Goal: Task Accomplishment & Management: Complete application form

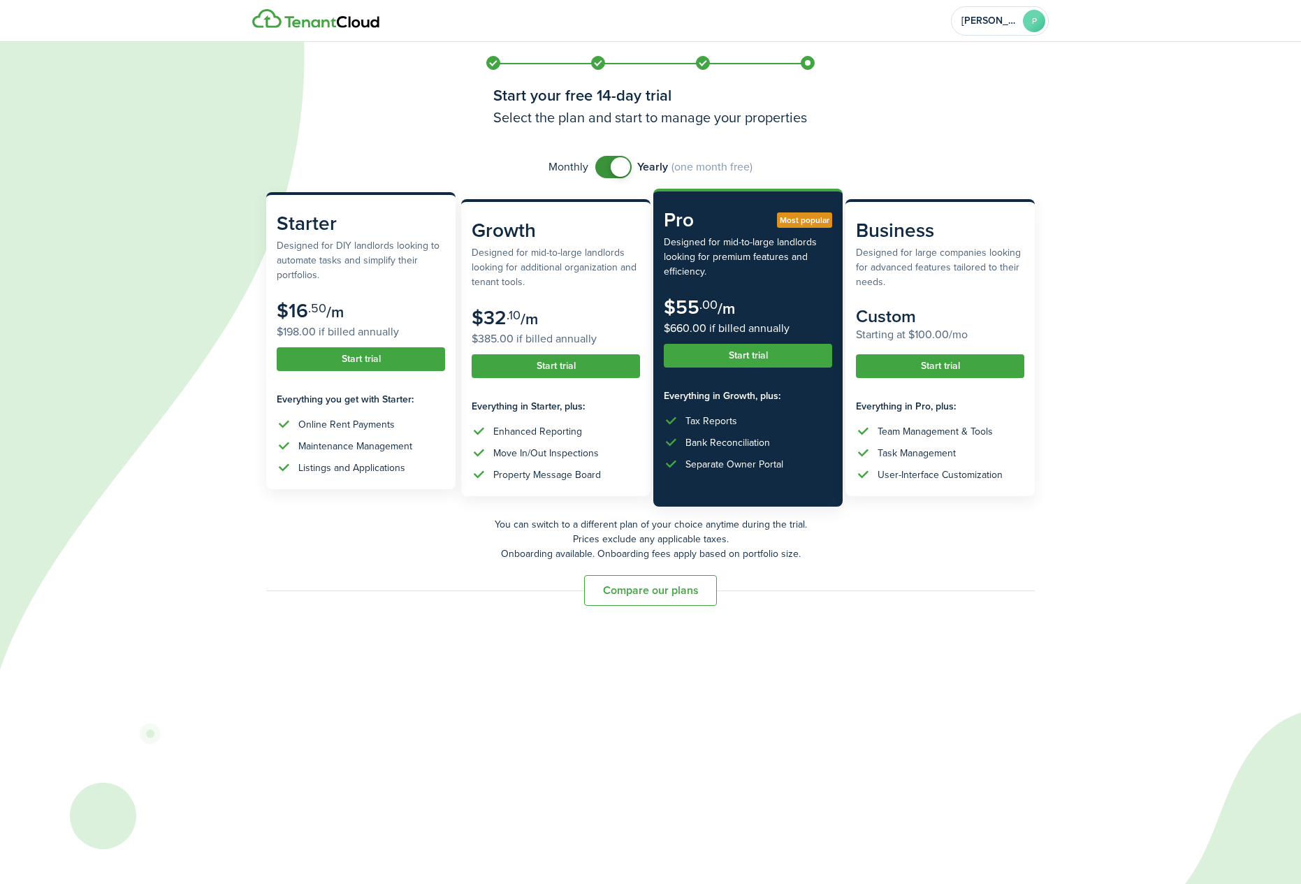
click at [344, 305] on subscription-pricing-price "$16 .50 /m $198.00 if billed annually" at bounding box center [361, 320] width 168 height 41
click at [373, 360] on button "Start trial" at bounding box center [361, 359] width 168 height 24
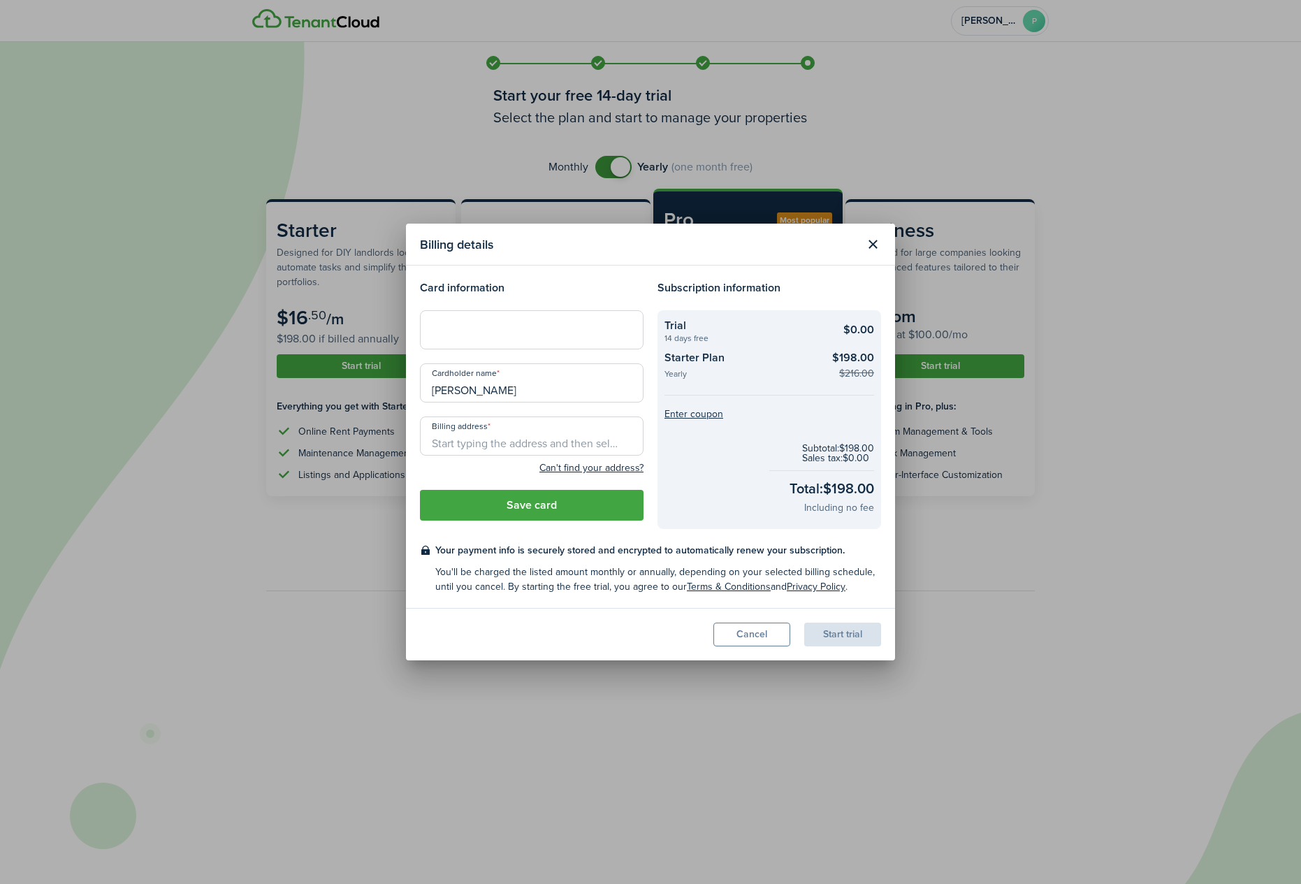
click at [537, 282] on h4 "Card information" at bounding box center [532, 288] width 224 height 17
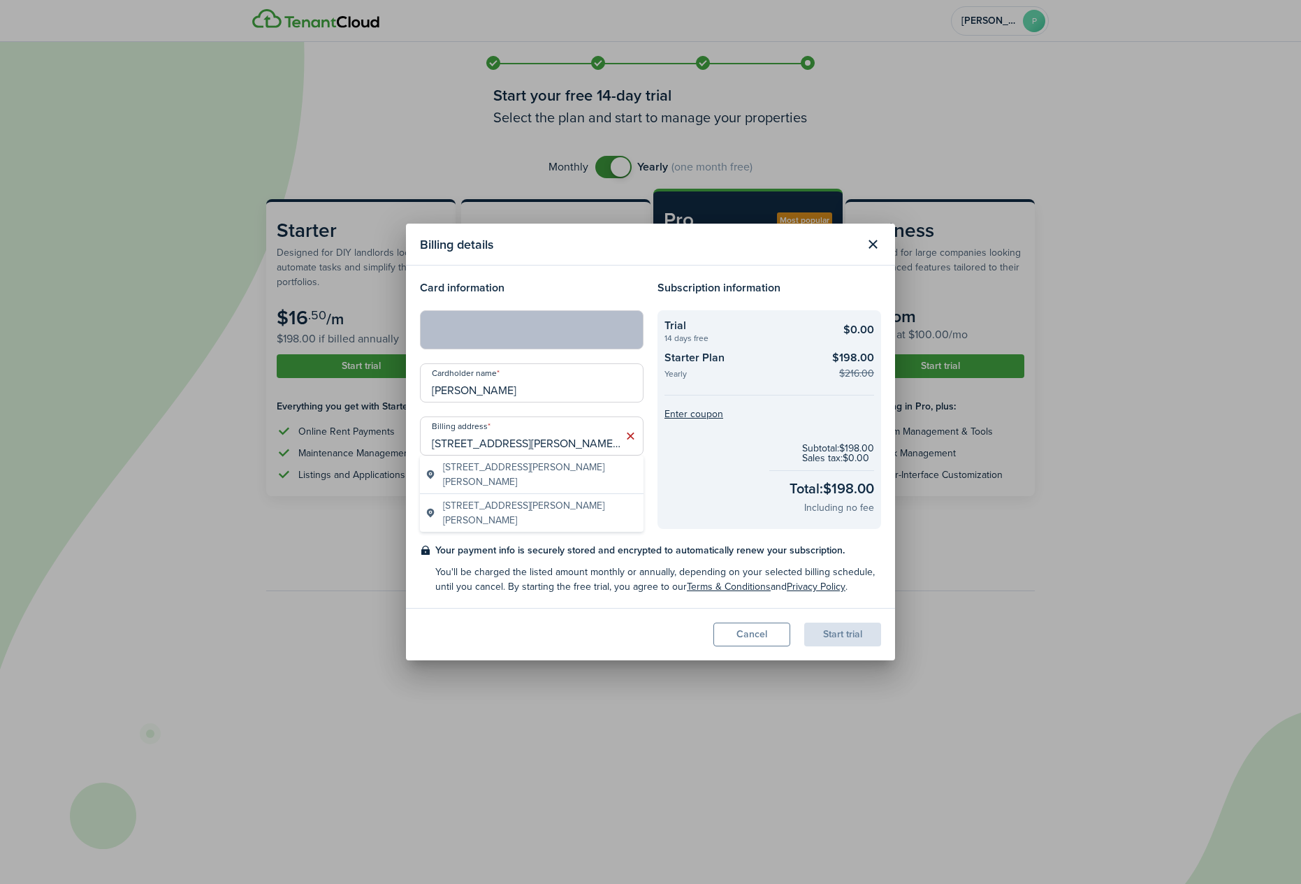
click at [523, 465] on span "[STREET_ADDRESS][PERSON_NAME][PERSON_NAME]" at bounding box center [540, 474] width 195 height 29
type input "[STREET_ADDRESS][PERSON_NAME][PERSON_NAME]"
click at [568, 504] on button "Save card" at bounding box center [532, 505] width 224 height 31
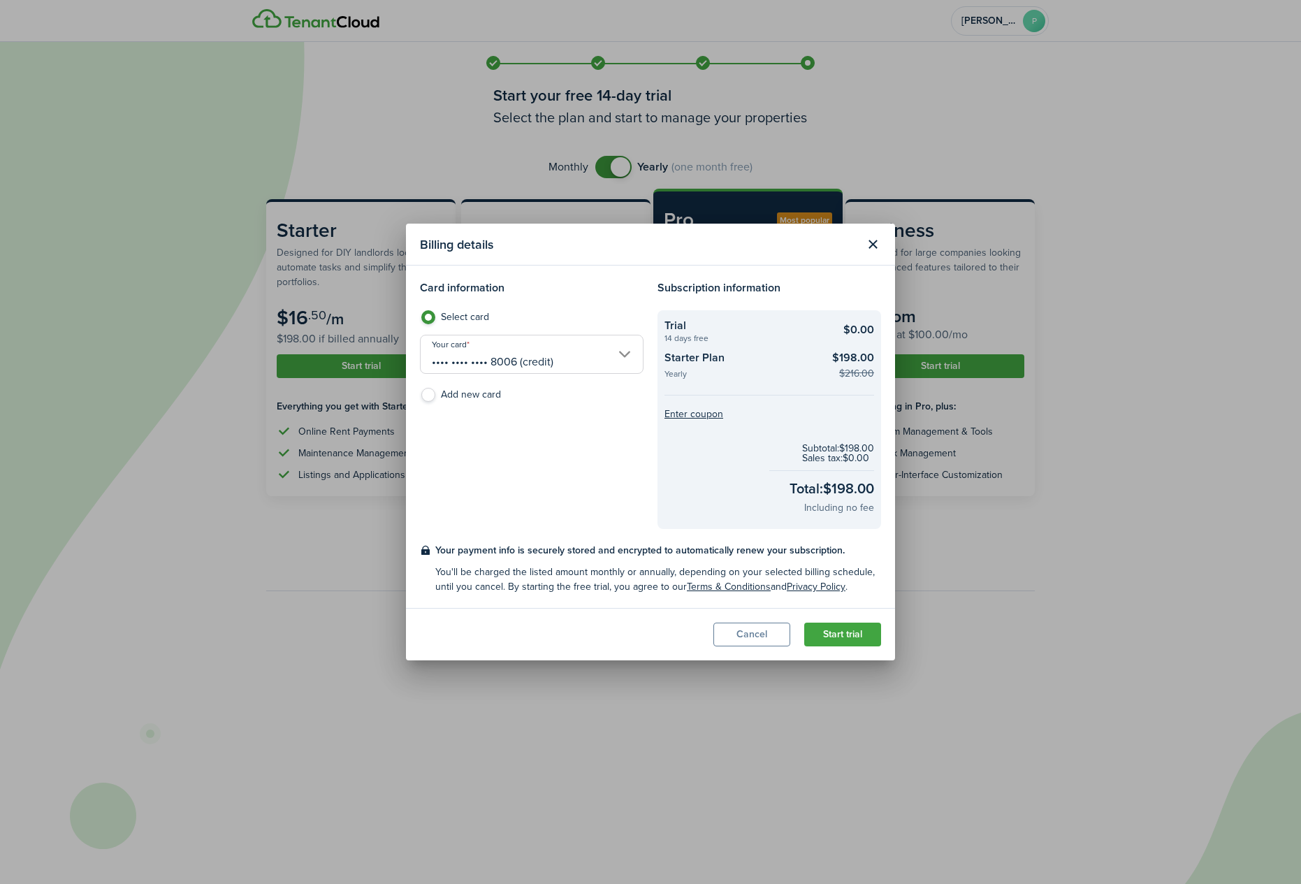
click at [863, 635] on button "Start trial" at bounding box center [842, 635] width 77 height 24
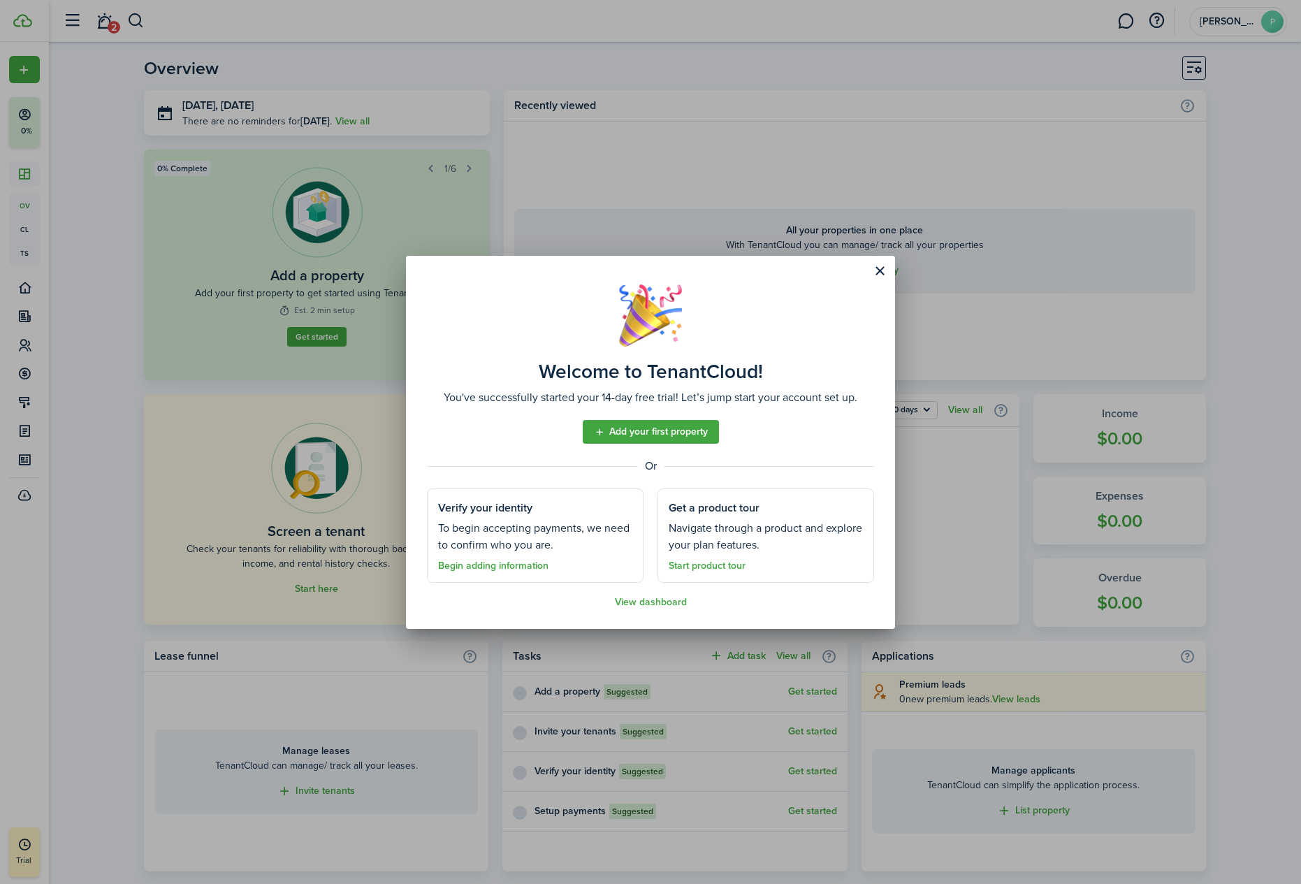
click at [686, 438] on link "Add your first property" at bounding box center [651, 432] width 136 height 24
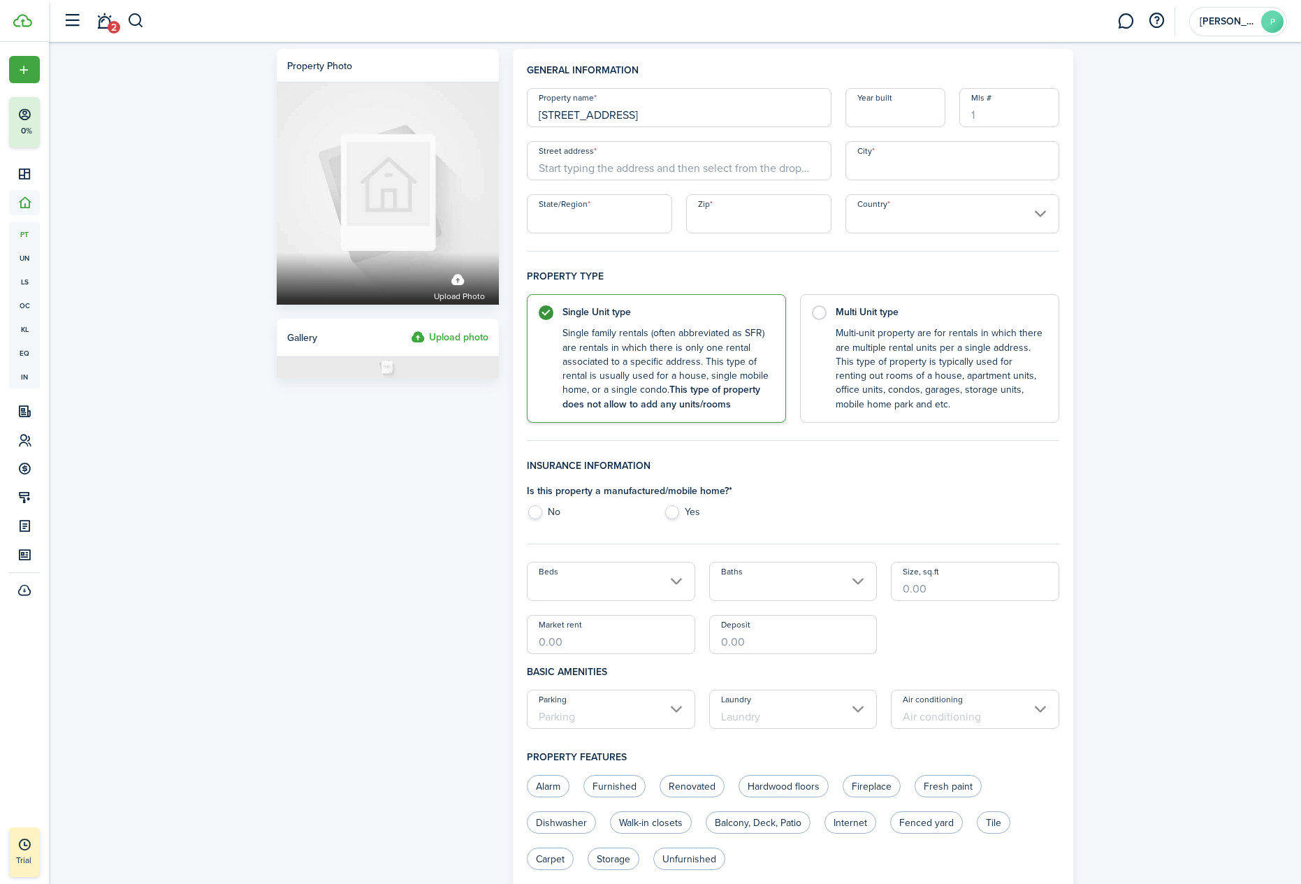
type input "[STREET_ADDRESS]"
type input "1955"
click at [687, 240] on span "[STREET_ADDRESS][PERSON_NAME]" at bounding box center [630, 239] width 161 height 15
type input "[STREET_ADDRESS]"
type input "[PERSON_NAME]"
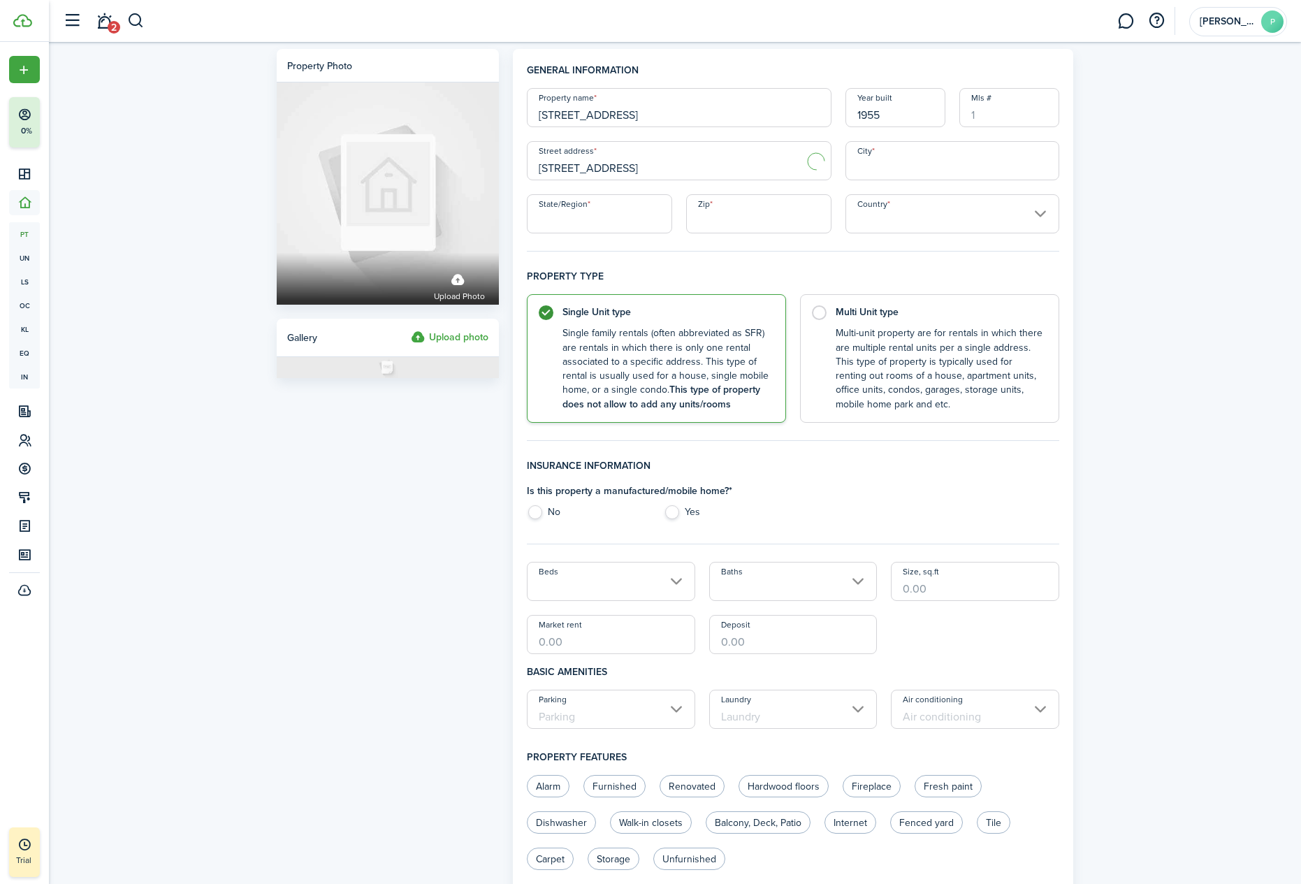
type input "GA"
type input "30907"
type input "[GEOGRAPHIC_DATA]"
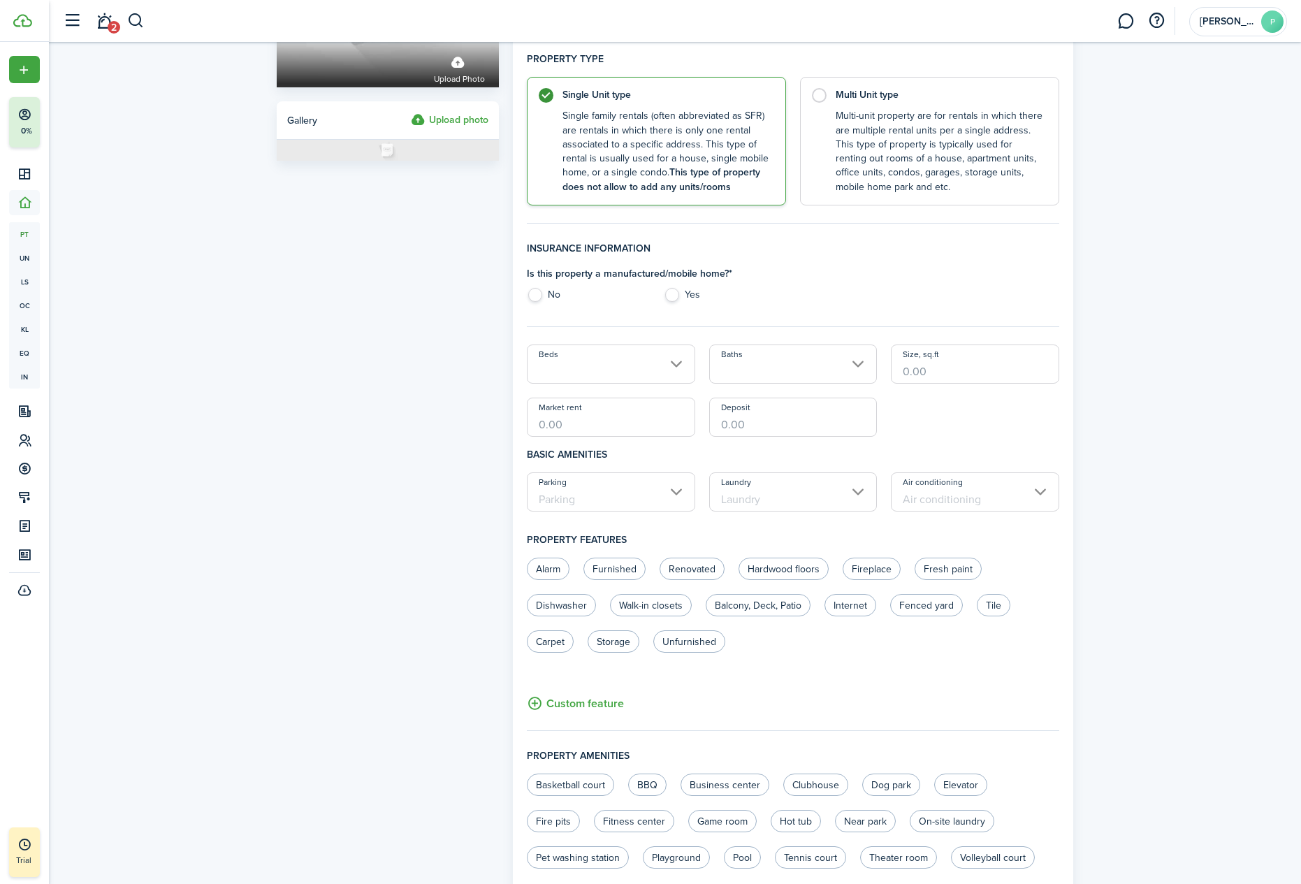
scroll to position [239, 0]
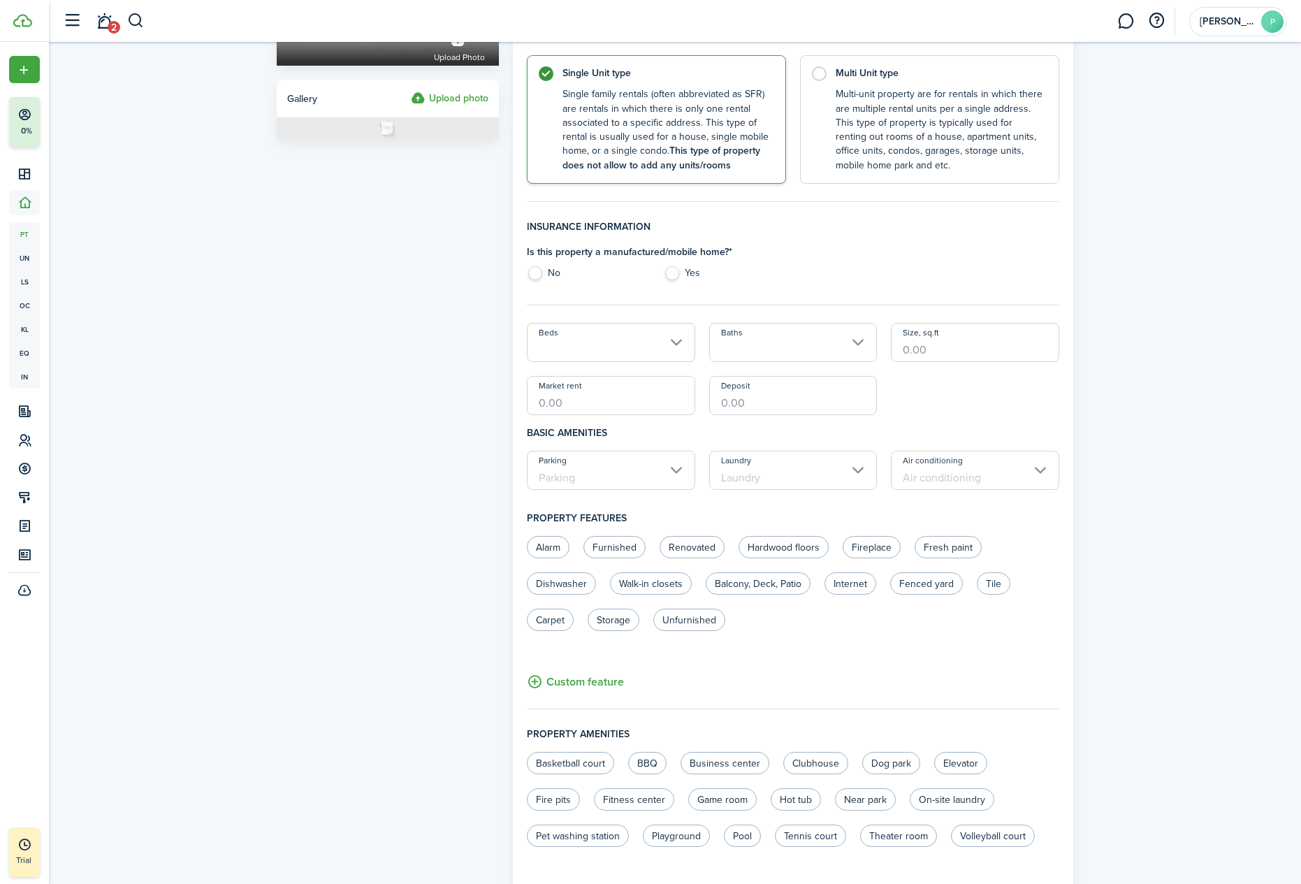
click at [536, 270] on label "No" at bounding box center [588, 276] width 122 height 21
radio input "true"
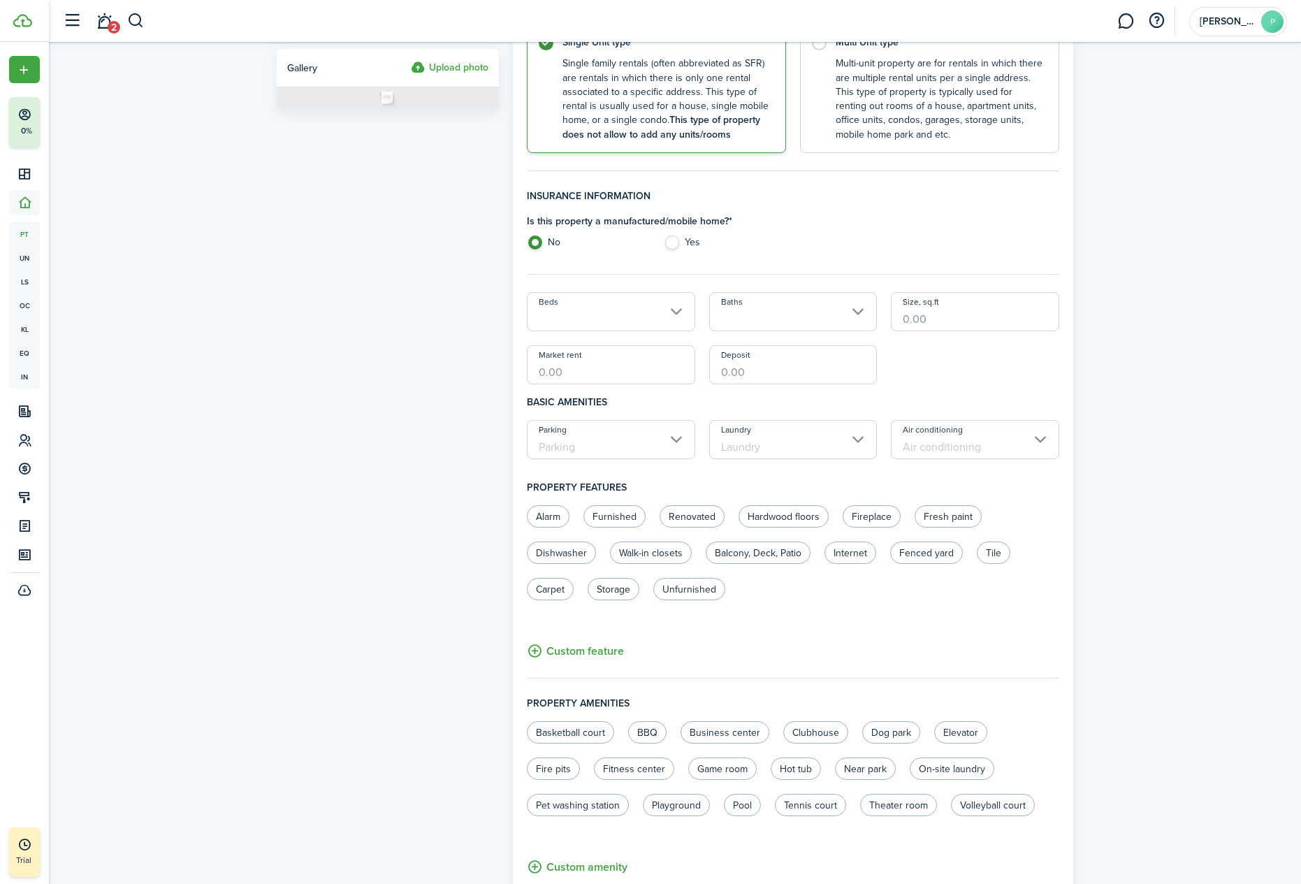
scroll to position [287, 0]
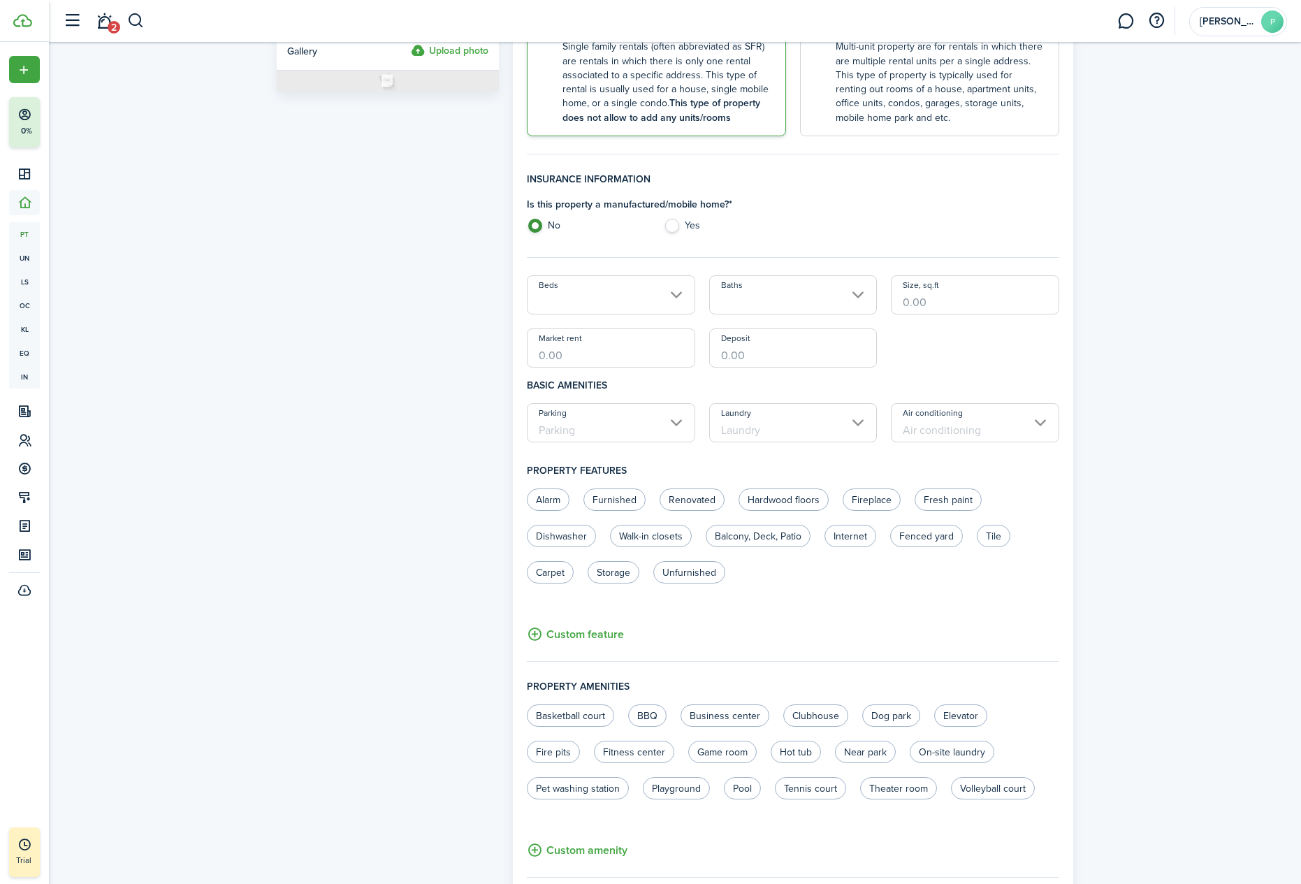
click at [681, 295] on input "Beds" at bounding box center [611, 294] width 168 height 39
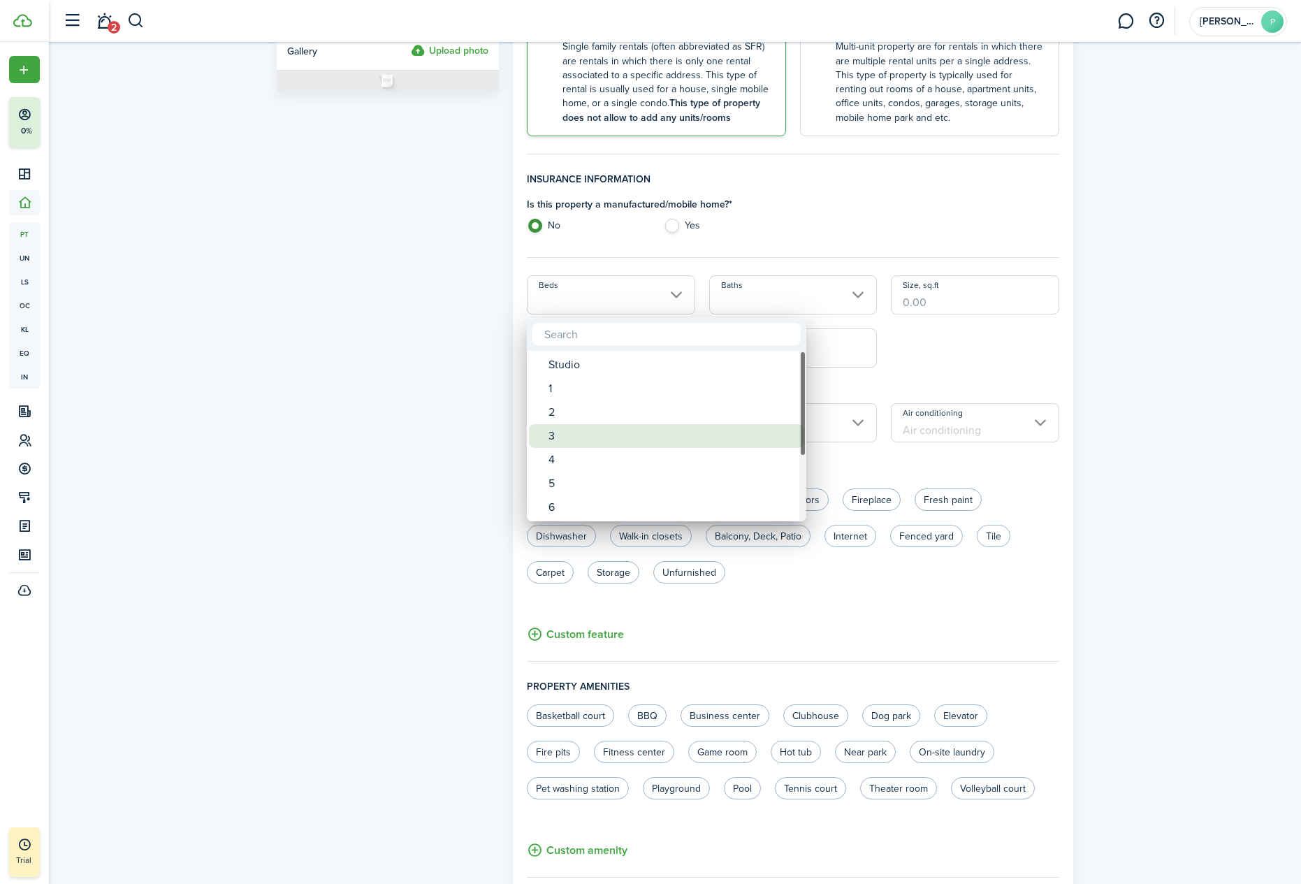
click at [552, 430] on div "3" at bounding box center [672, 436] width 247 height 24
type input "3"
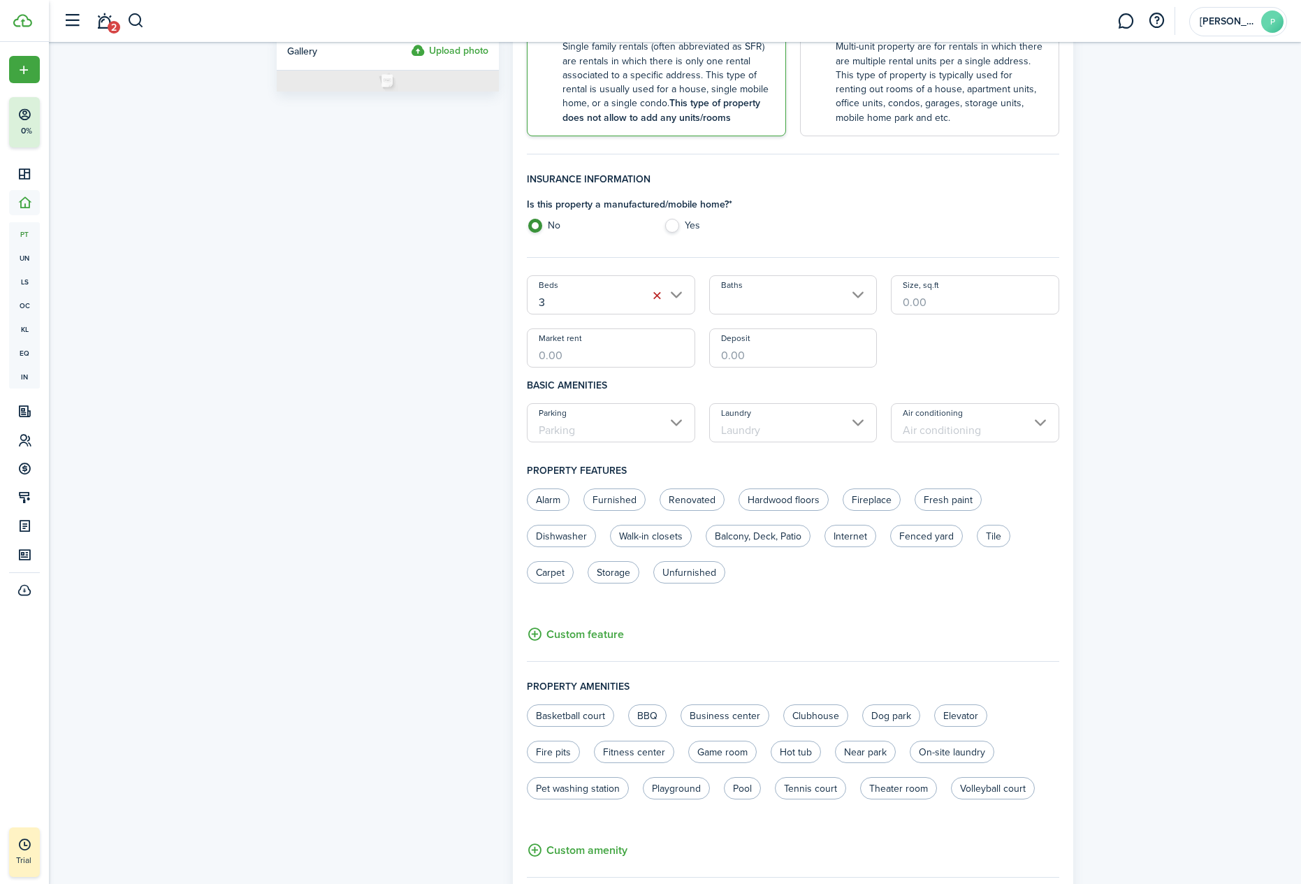
click at [791, 290] on input "Baths" at bounding box center [793, 294] width 168 height 39
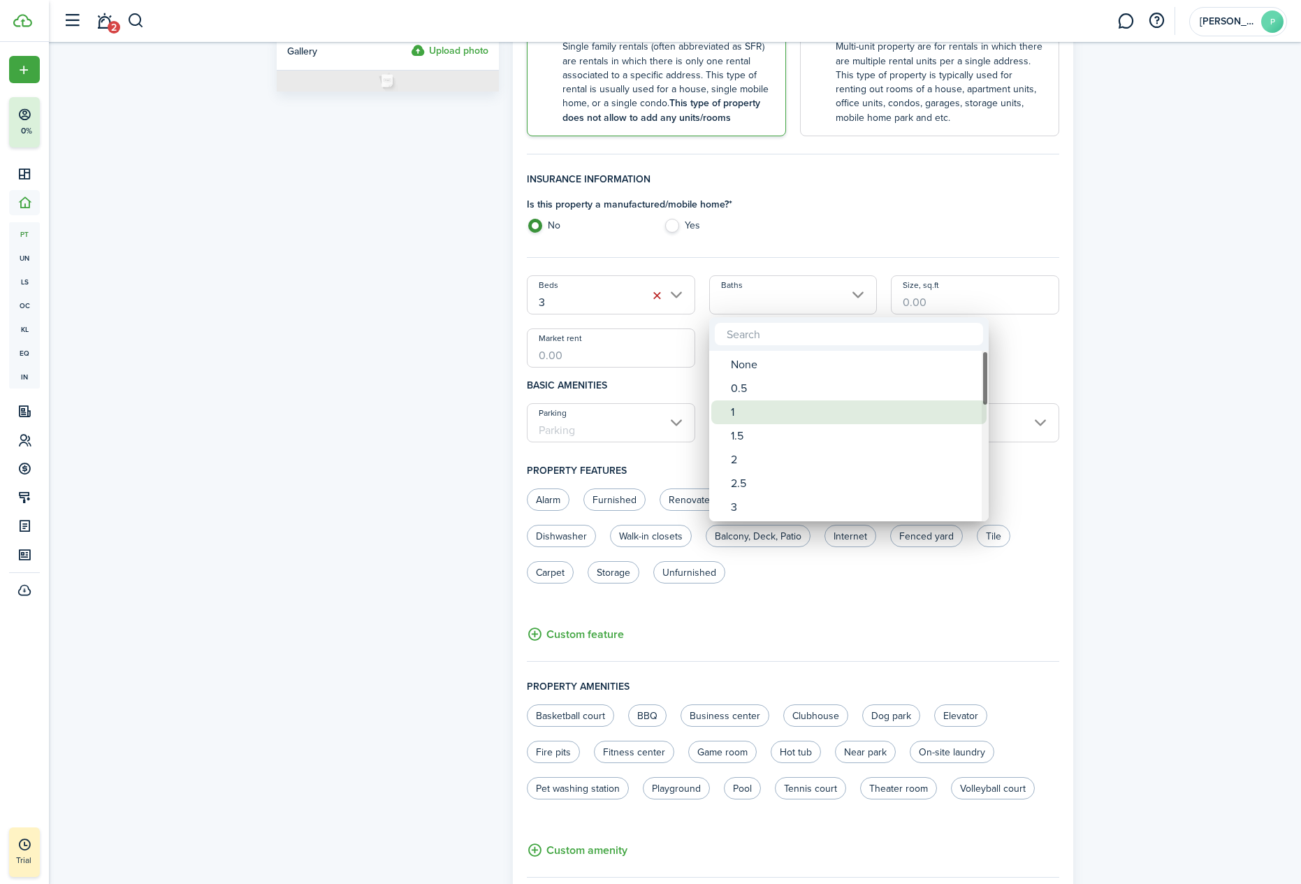
click at [748, 407] on div "1" at bounding box center [854, 412] width 247 height 24
type input "1"
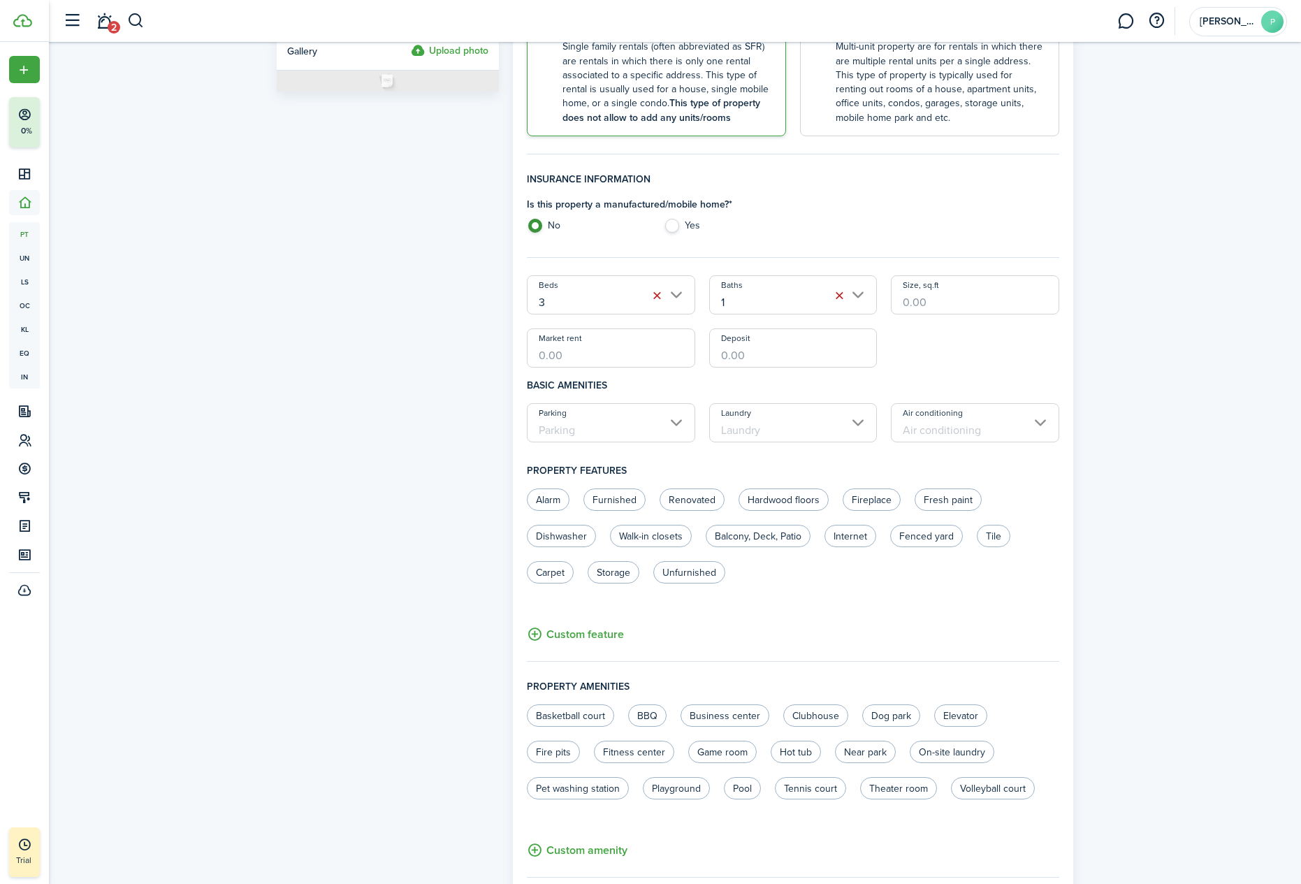
click at [964, 303] on input "Size, sq.ft" at bounding box center [975, 294] width 168 height 39
type input "1,248"
click at [644, 361] on input "Market rent" at bounding box center [611, 347] width 168 height 39
type input "$1,600.00"
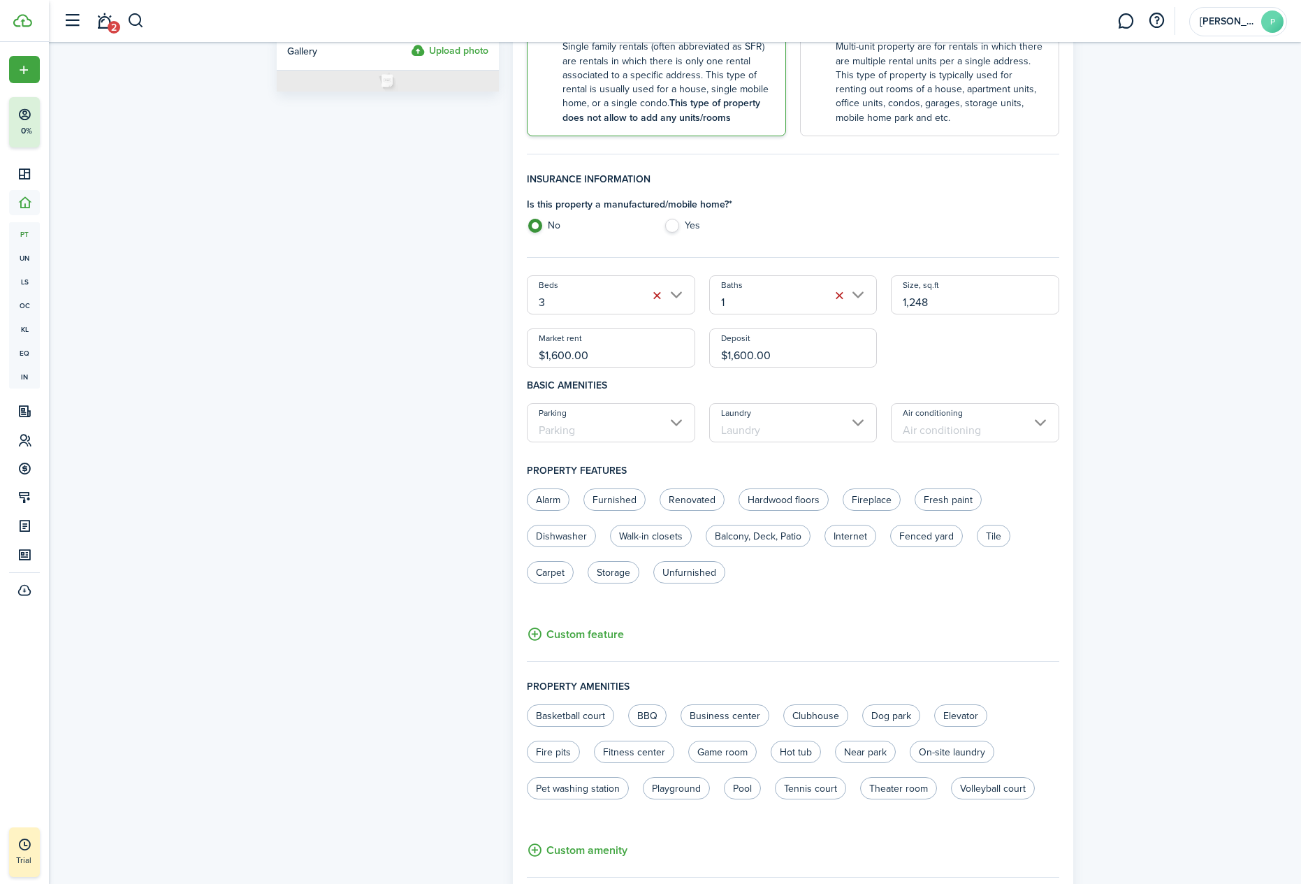
click at [674, 413] on input "Parking" at bounding box center [611, 422] width 168 height 39
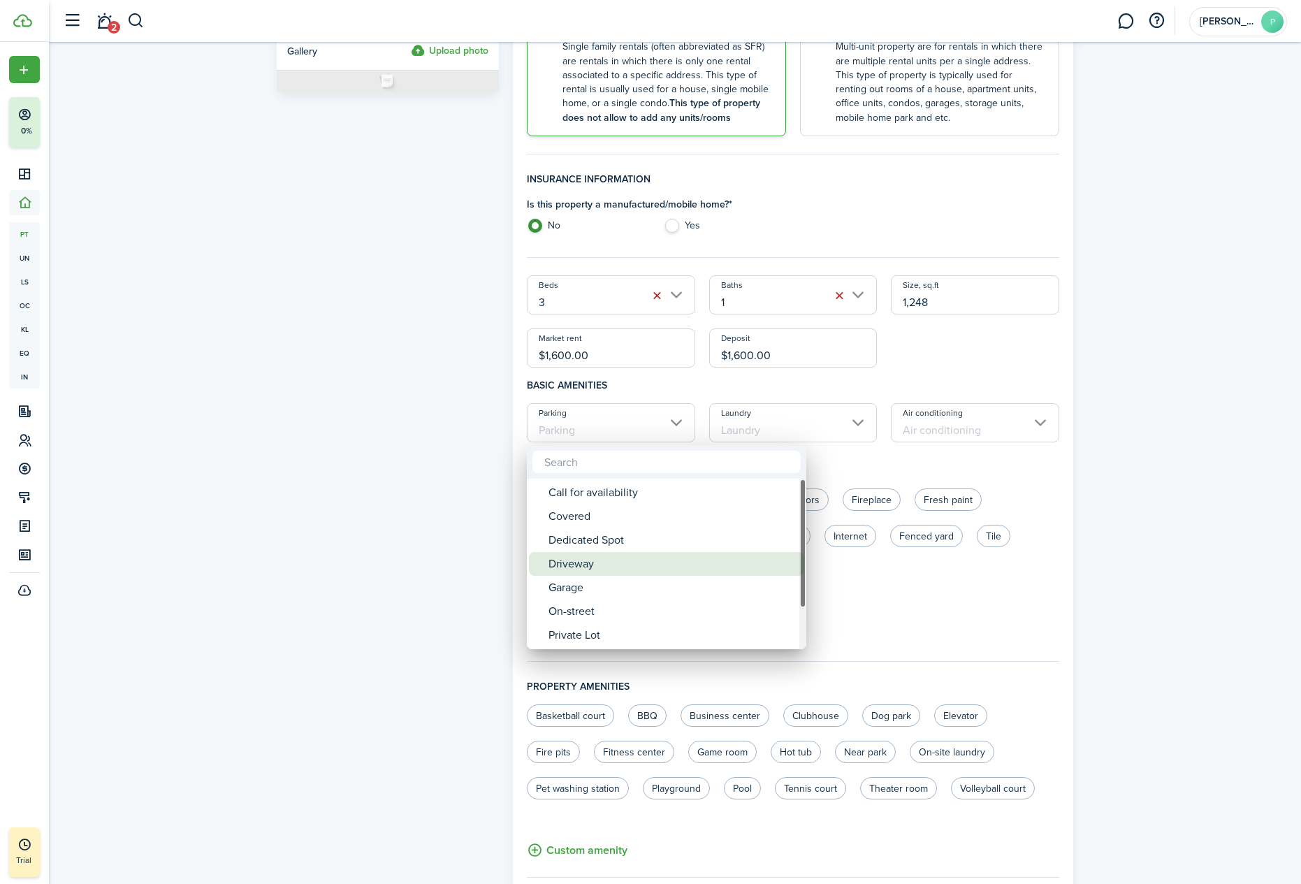
click at [610, 558] on div "Driveway" at bounding box center [672, 564] width 247 height 24
type input "Driveway"
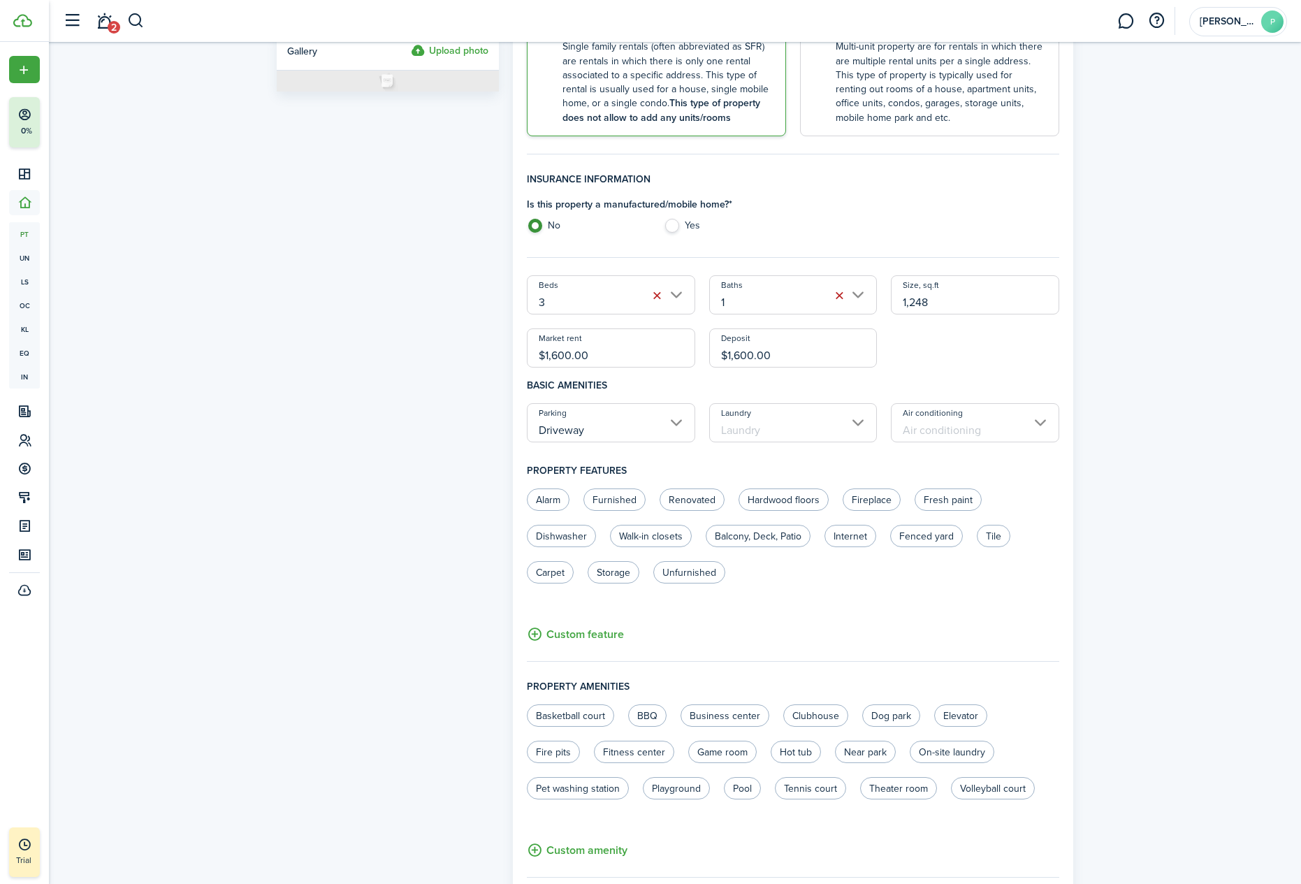
click at [850, 424] on input "Laundry" at bounding box center [793, 422] width 168 height 39
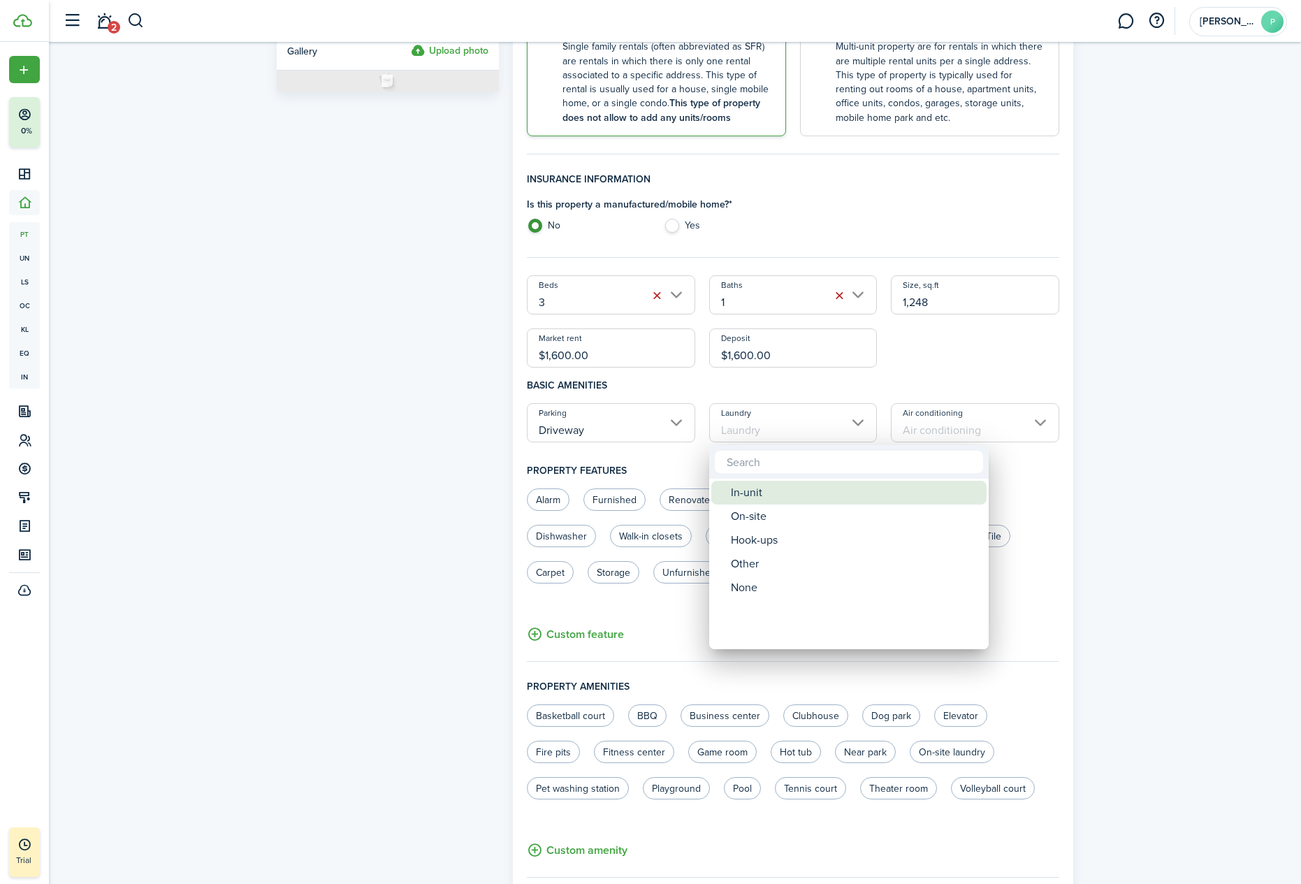
click at [744, 495] on div "In-unit" at bounding box center [854, 493] width 247 height 24
type input "In-unit"
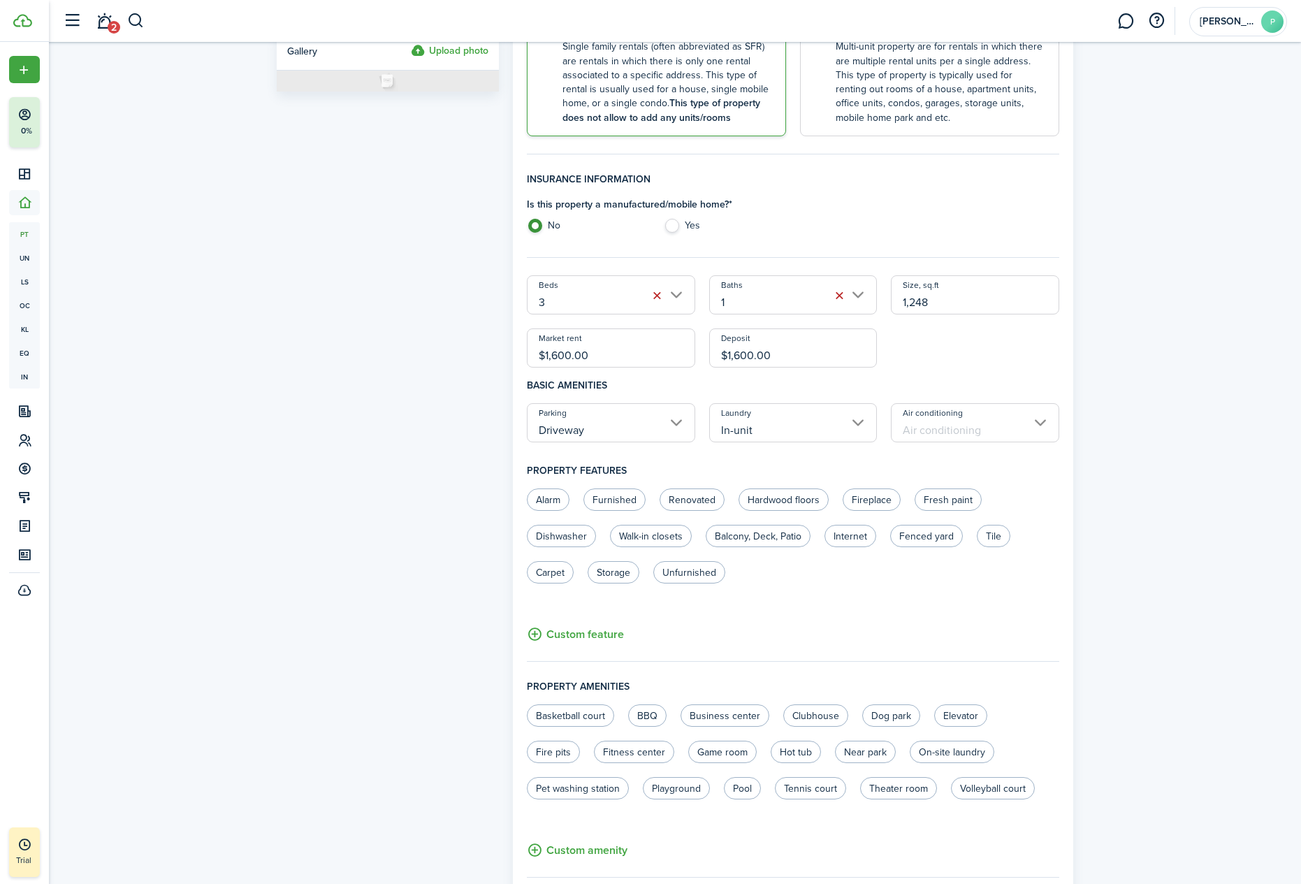
click at [989, 432] on input "Air conditioning" at bounding box center [975, 422] width 168 height 39
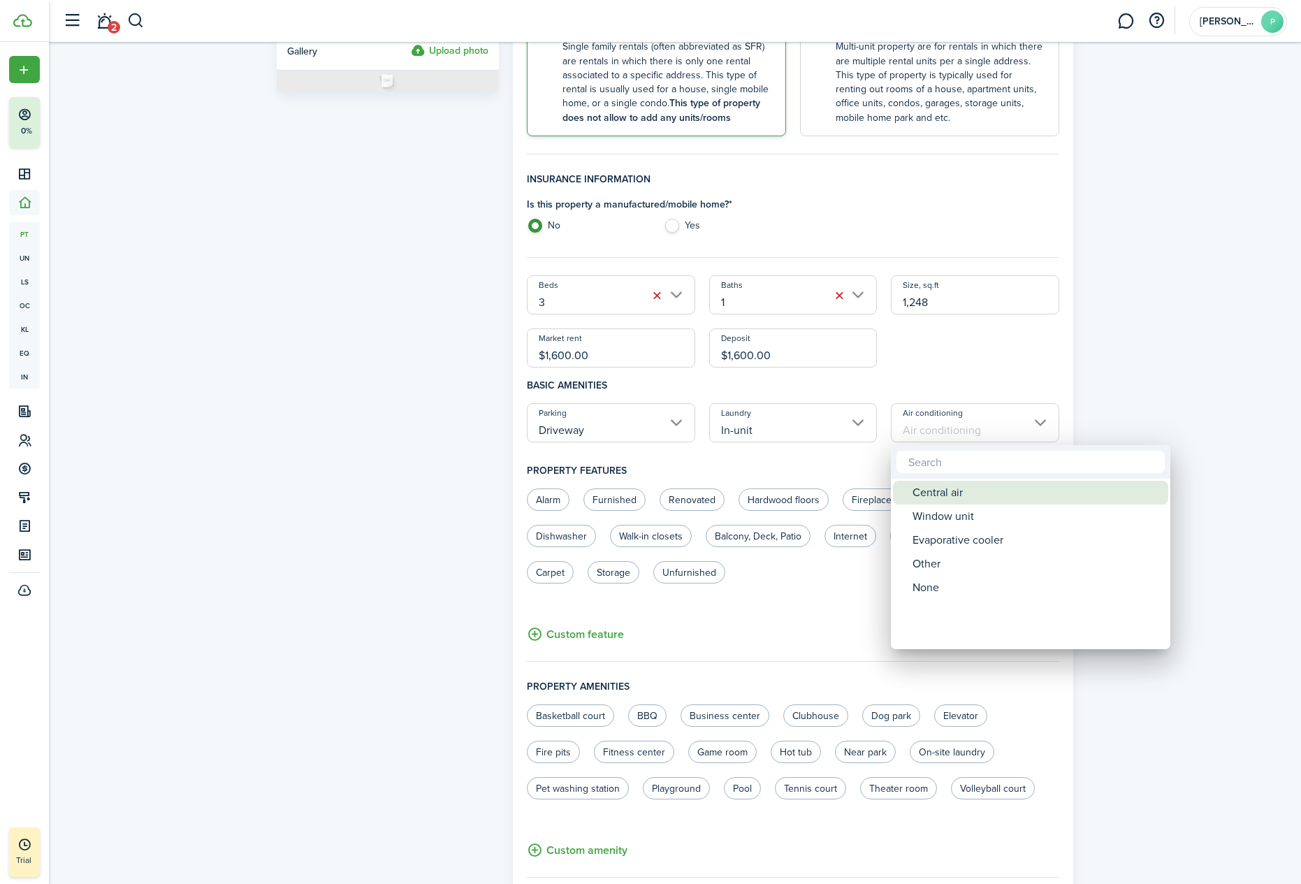
click at [934, 491] on div "Central air" at bounding box center [1036, 493] width 247 height 24
type input "Central air"
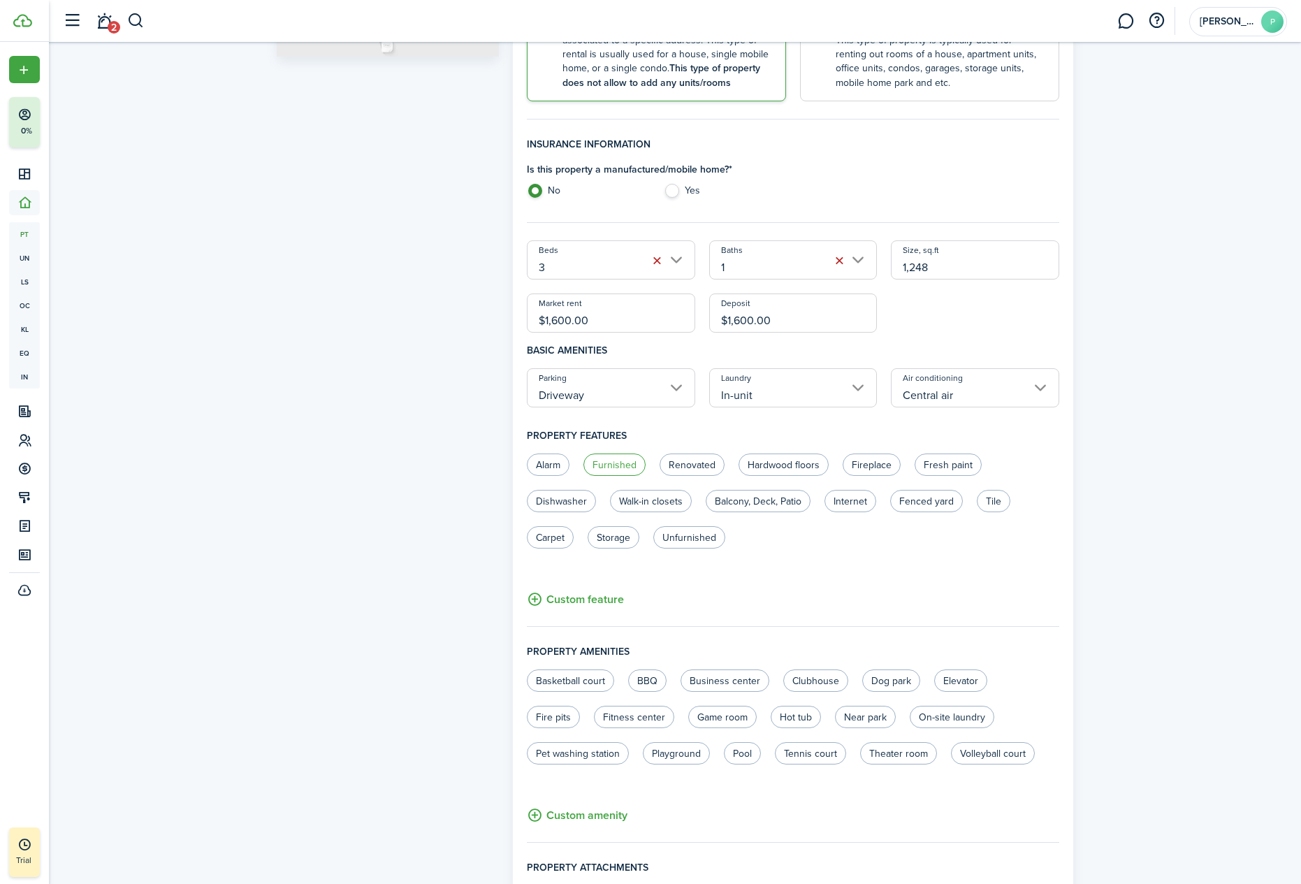
scroll to position [326, 0]
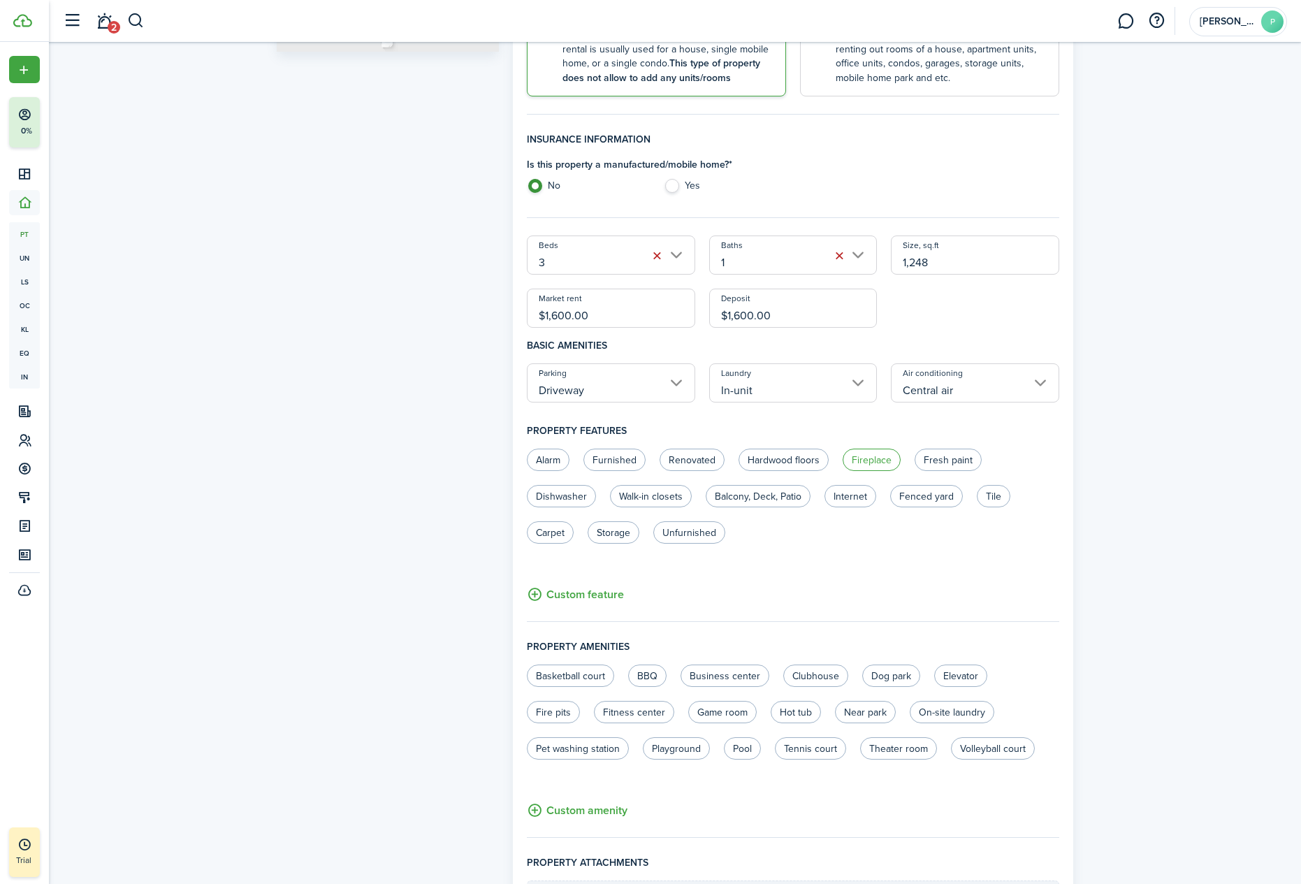
click at [873, 458] on label "Fireplace" at bounding box center [872, 460] width 58 height 22
radio input "true"
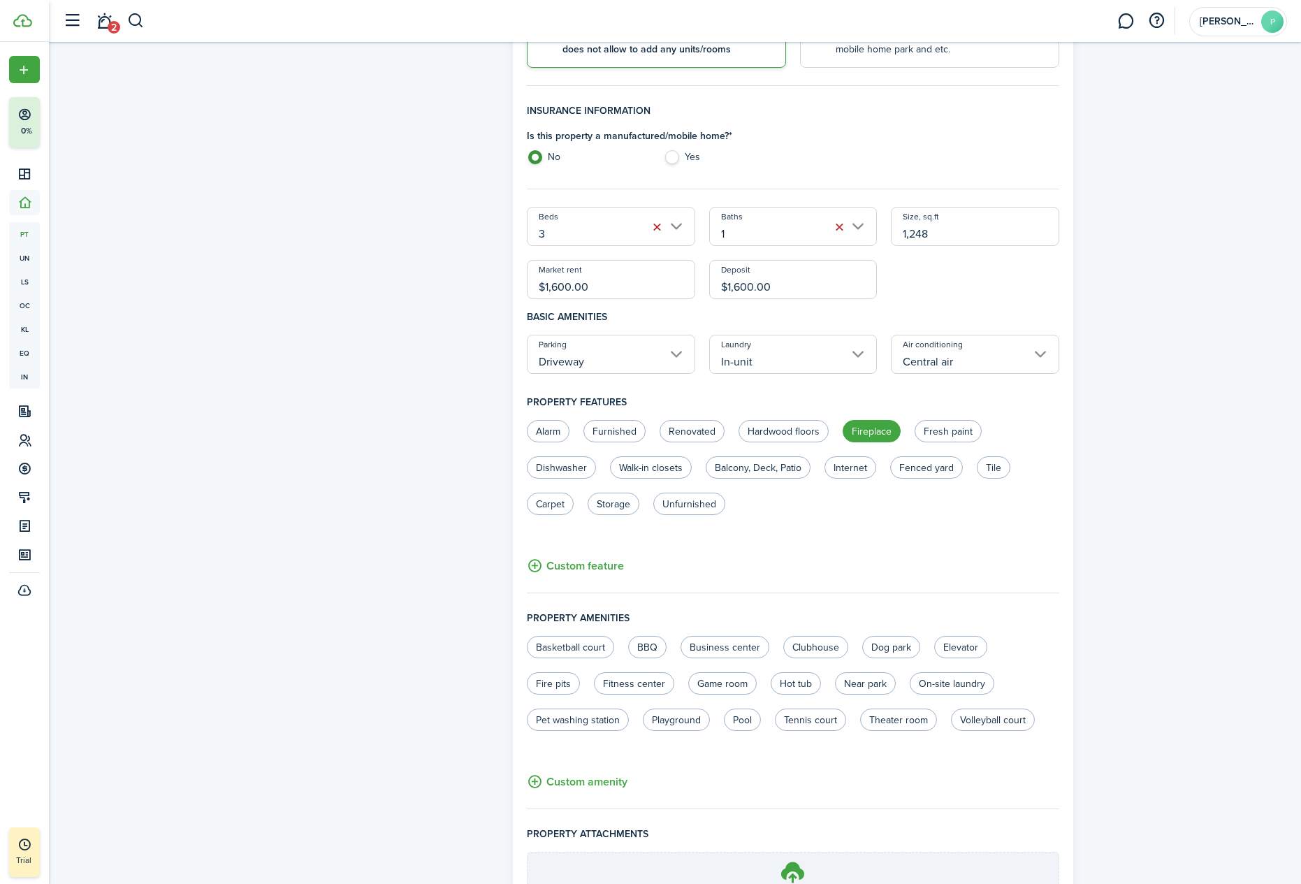
scroll to position [356, 0]
click at [560, 461] on label "Dishwasher" at bounding box center [561, 466] width 69 height 22
radio input "true"
click at [776, 463] on label "Balcony, Deck, Patio" at bounding box center [758, 466] width 105 height 22
radio input "true"
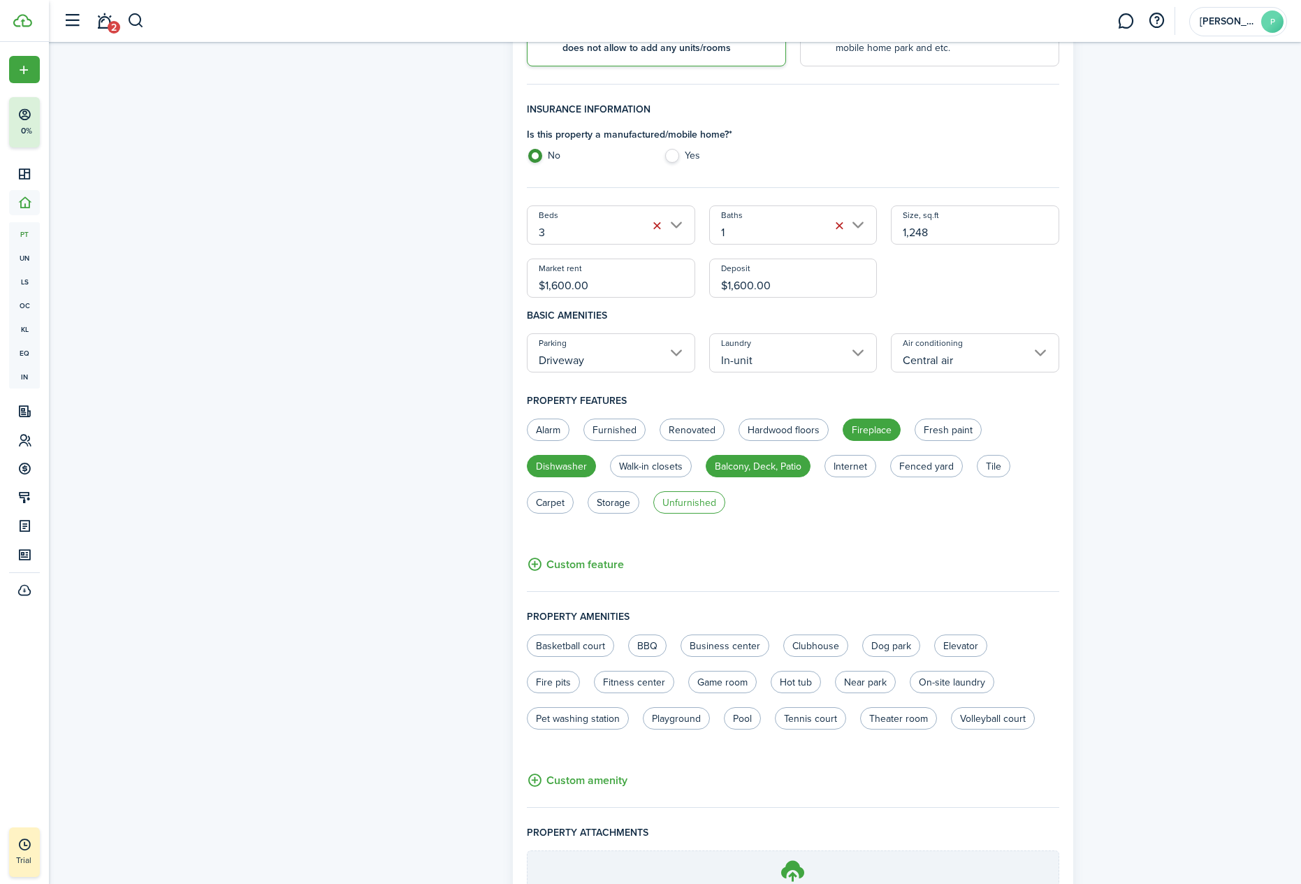
click at [679, 494] on label "Unfurnished" at bounding box center [689, 502] width 72 height 22
radio input "true"
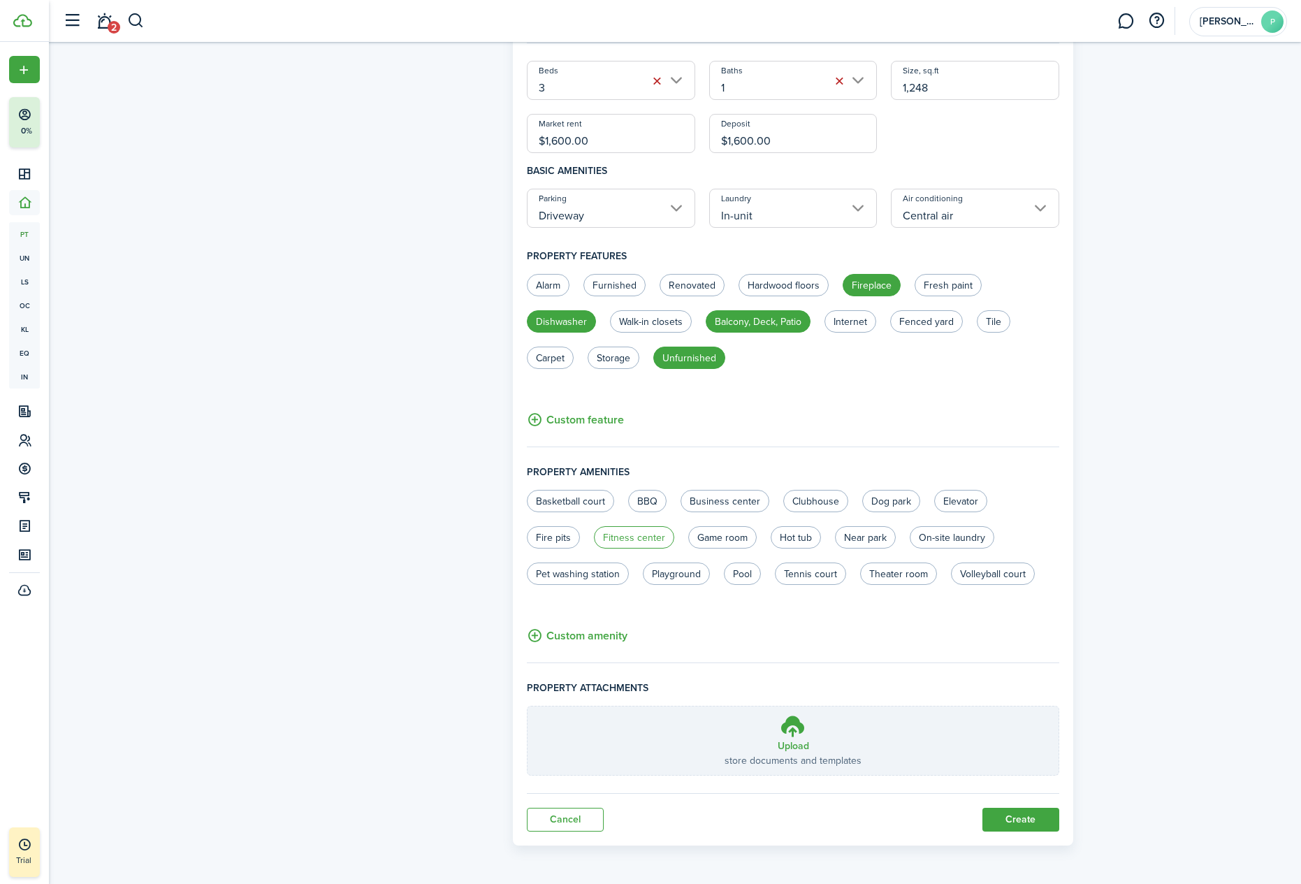
scroll to position [501, 0]
click at [1015, 813] on button "Create" at bounding box center [1020, 820] width 77 height 24
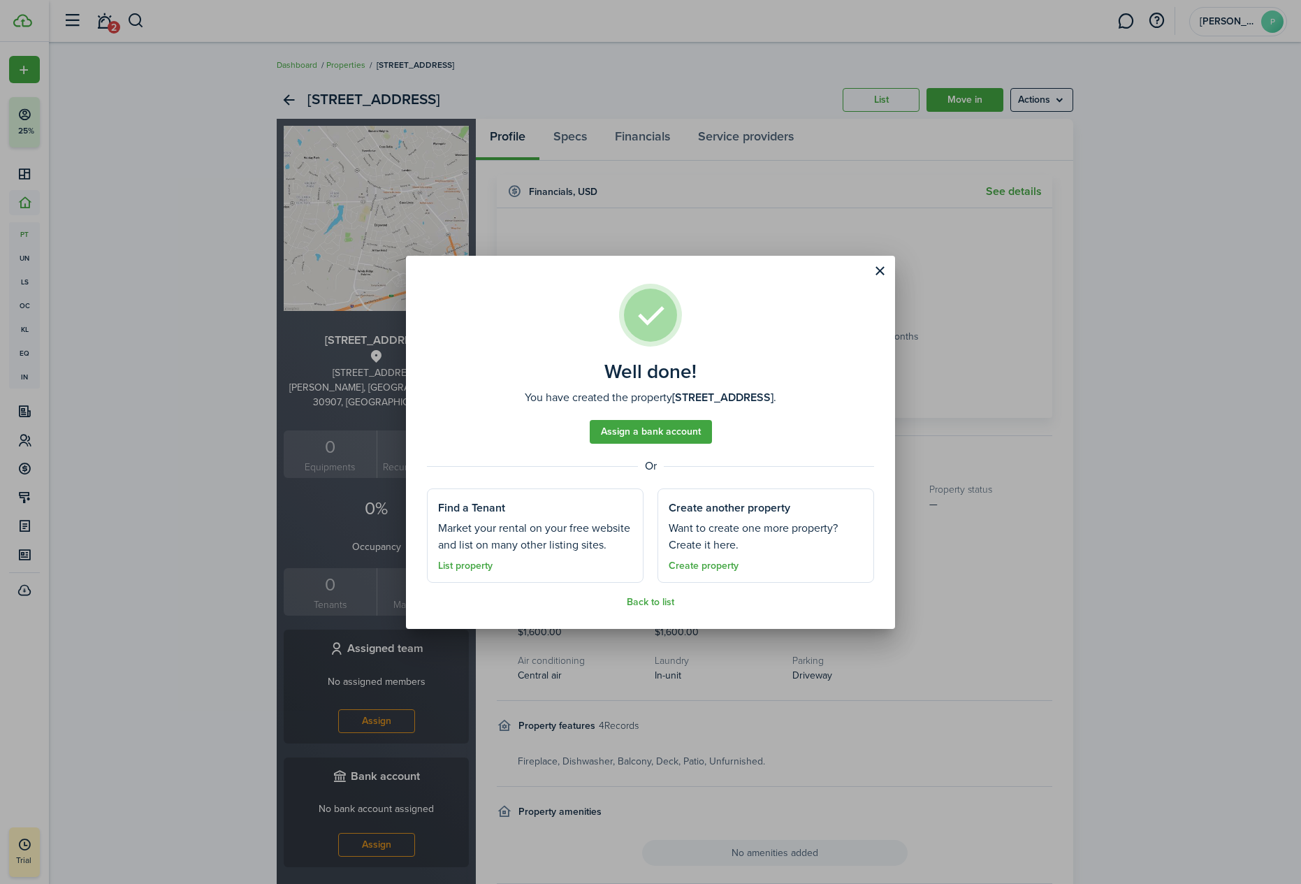
click at [664, 432] on link "Assign a bank account" at bounding box center [651, 432] width 122 height 24
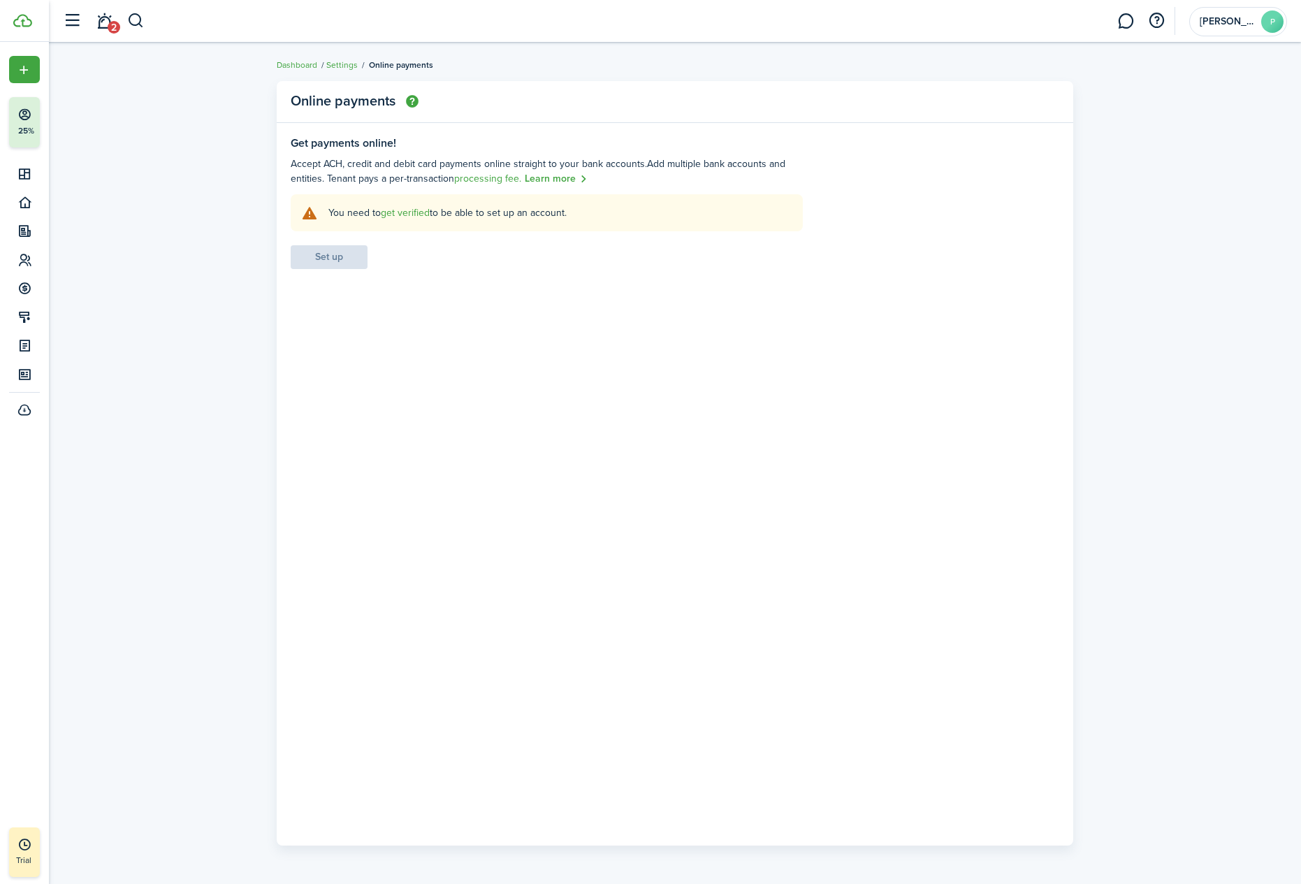
click at [342, 252] on settings-fieldset-body "You need to get verified to be able to set up an account. Set up" at bounding box center [547, 231] width 512 height 75
click at [402, 213] on link "get verified" at bounding box center [405, 212] width 49 height 15
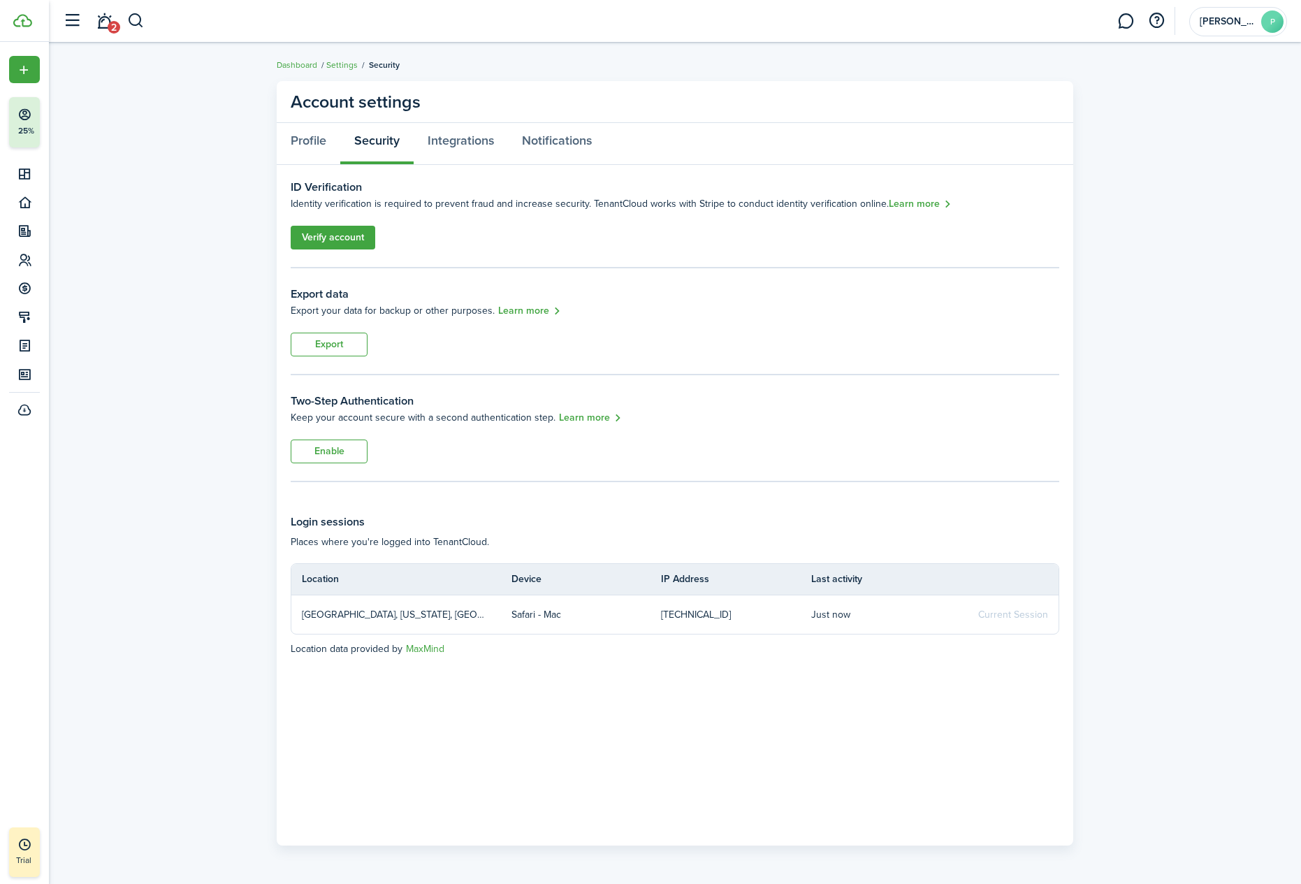
click at [361, 238] on link "Verify account" at bounding box center [333, 238] width 85 height 24
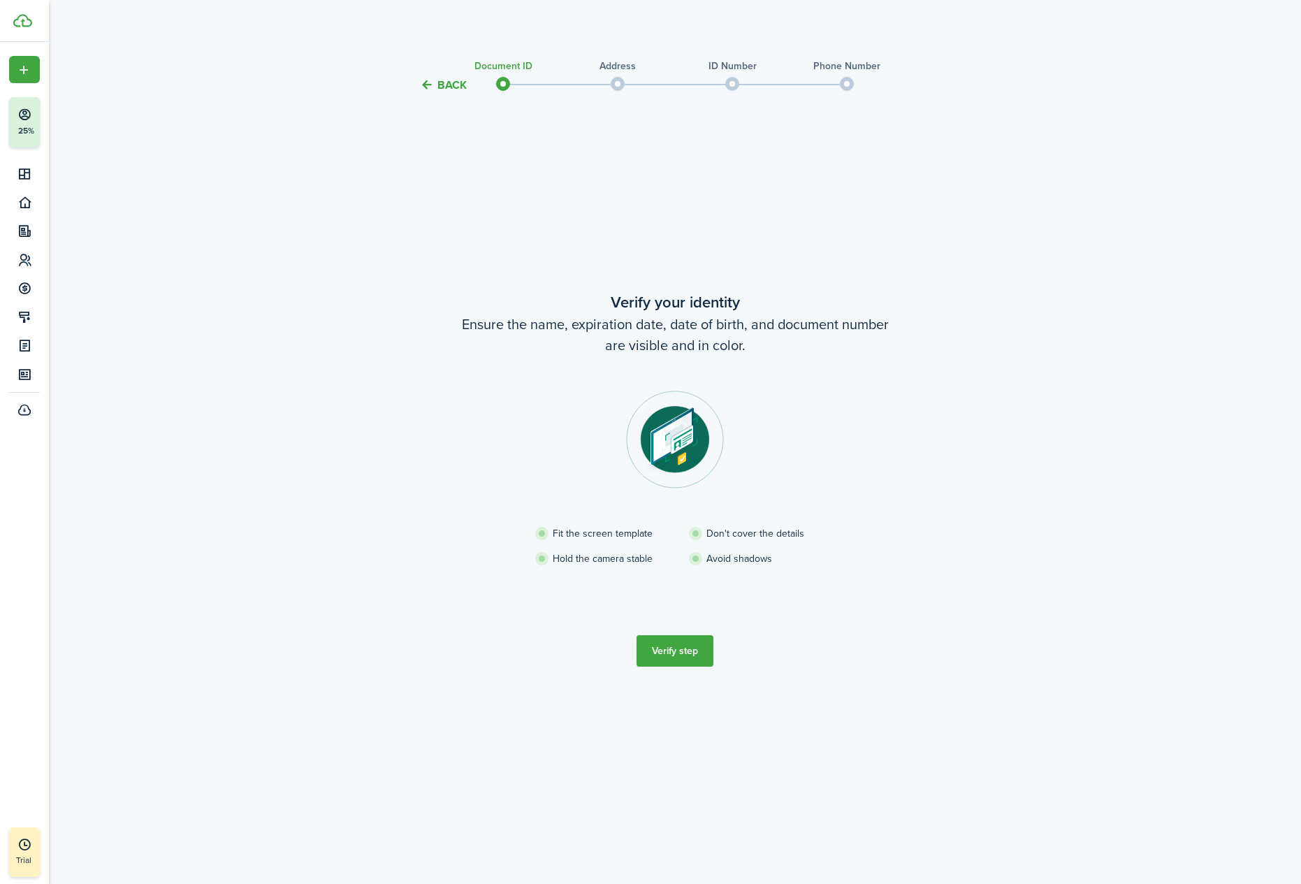
click at [684, 638] on button "Verify step" at bounding box center [675, 650] width 77 height 31
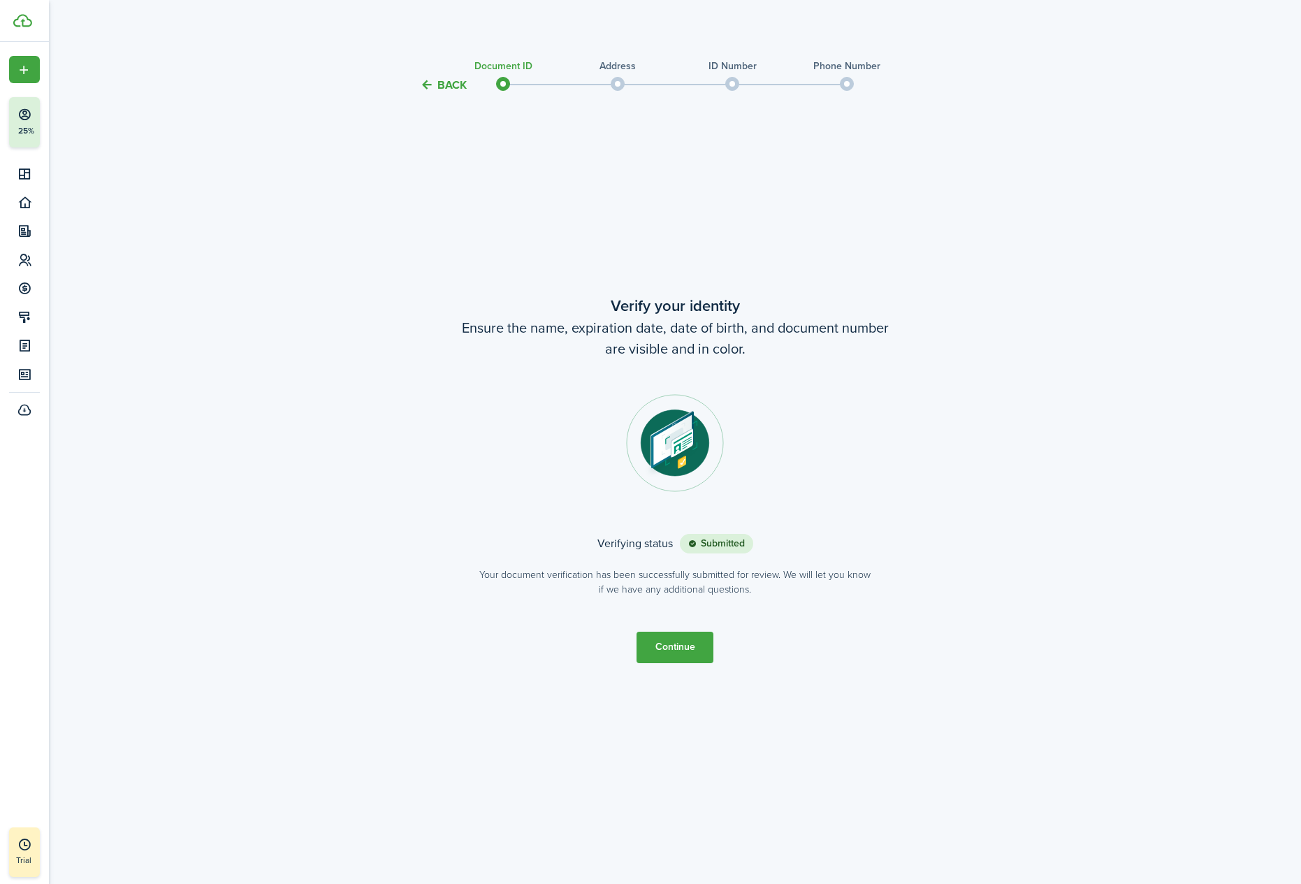
click at [681, 640] on button "Continue" at bounding box center [675, 647] width 77 height 31
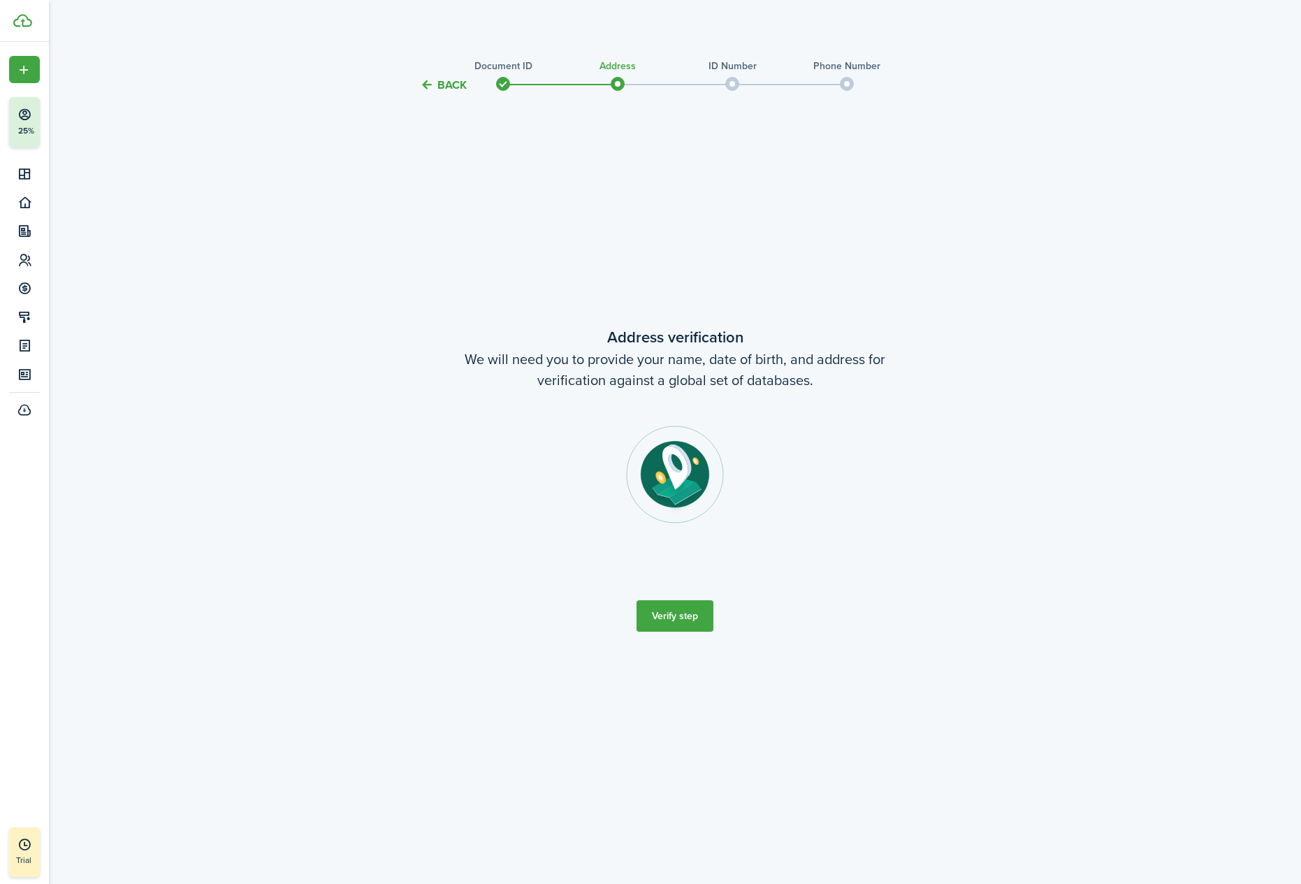
click at [695, 614] on button "Verify step" at bounding box center [675, 615] width 77 height 31
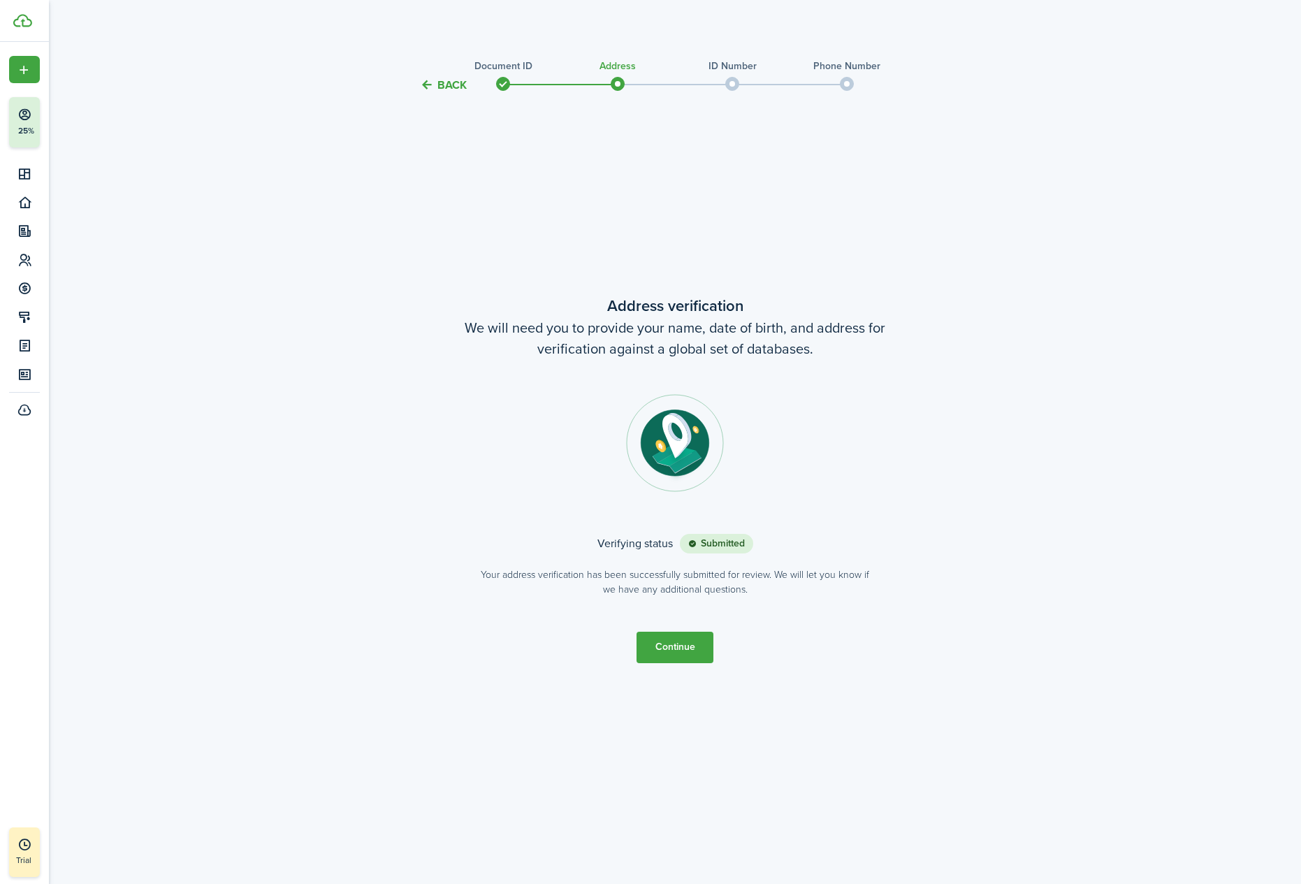
click at [674, 644] on button "Continue" at bounding box center [675, 647] width 77 height 31
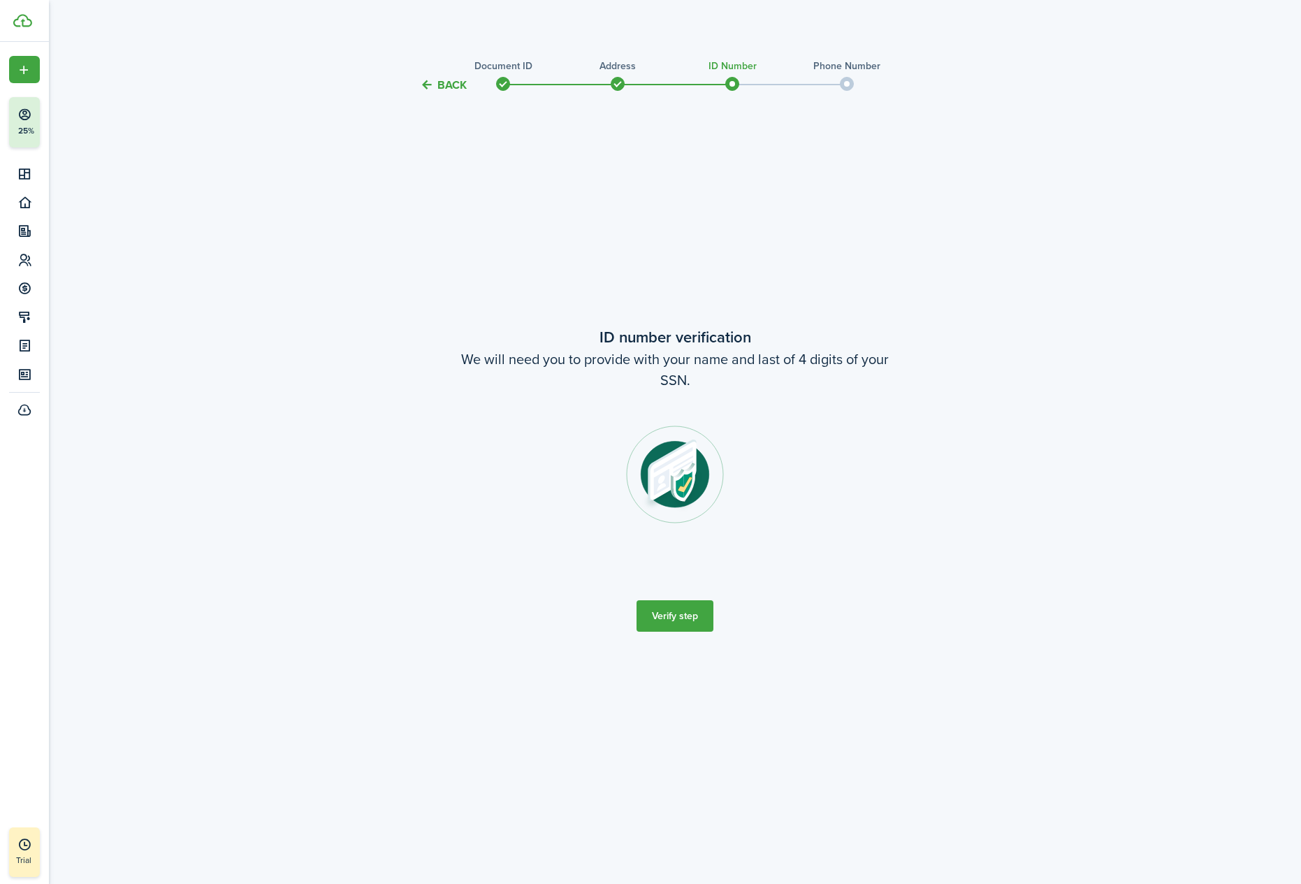
click at [684, 613] on button "Verify step" at bounding box center [675, 615] width 77 height 31
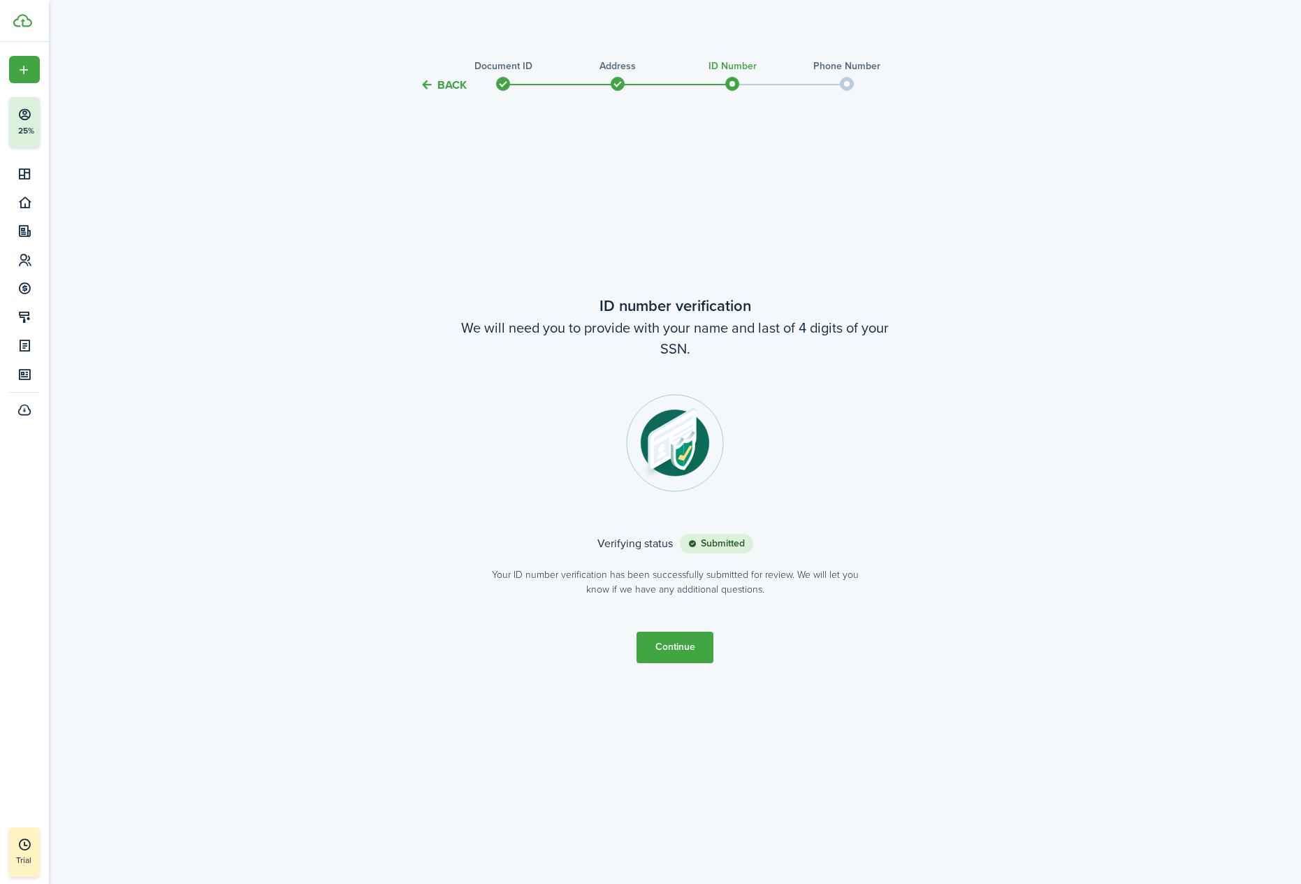
click at [664, 650] on button "Continue" at bounding box center [675, 647] width 77 height 31
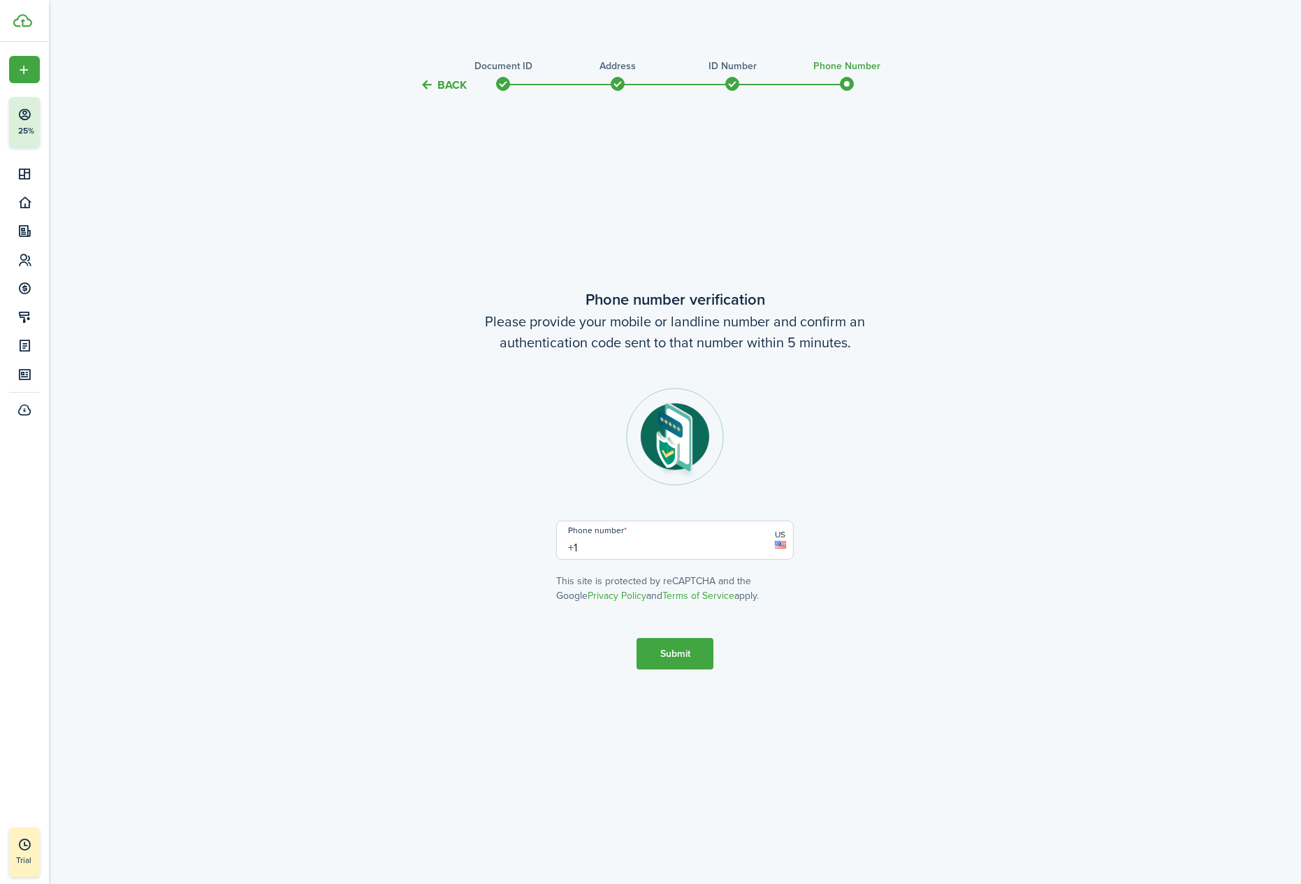
click at [614, 549] on input "+1" at bounding box center [675, 540] width 238 height 39
type input "[PHONE_NUMBER]"
click at [697, 655] on button "Submit" at bounding box center [675, 653] width 77 height 31
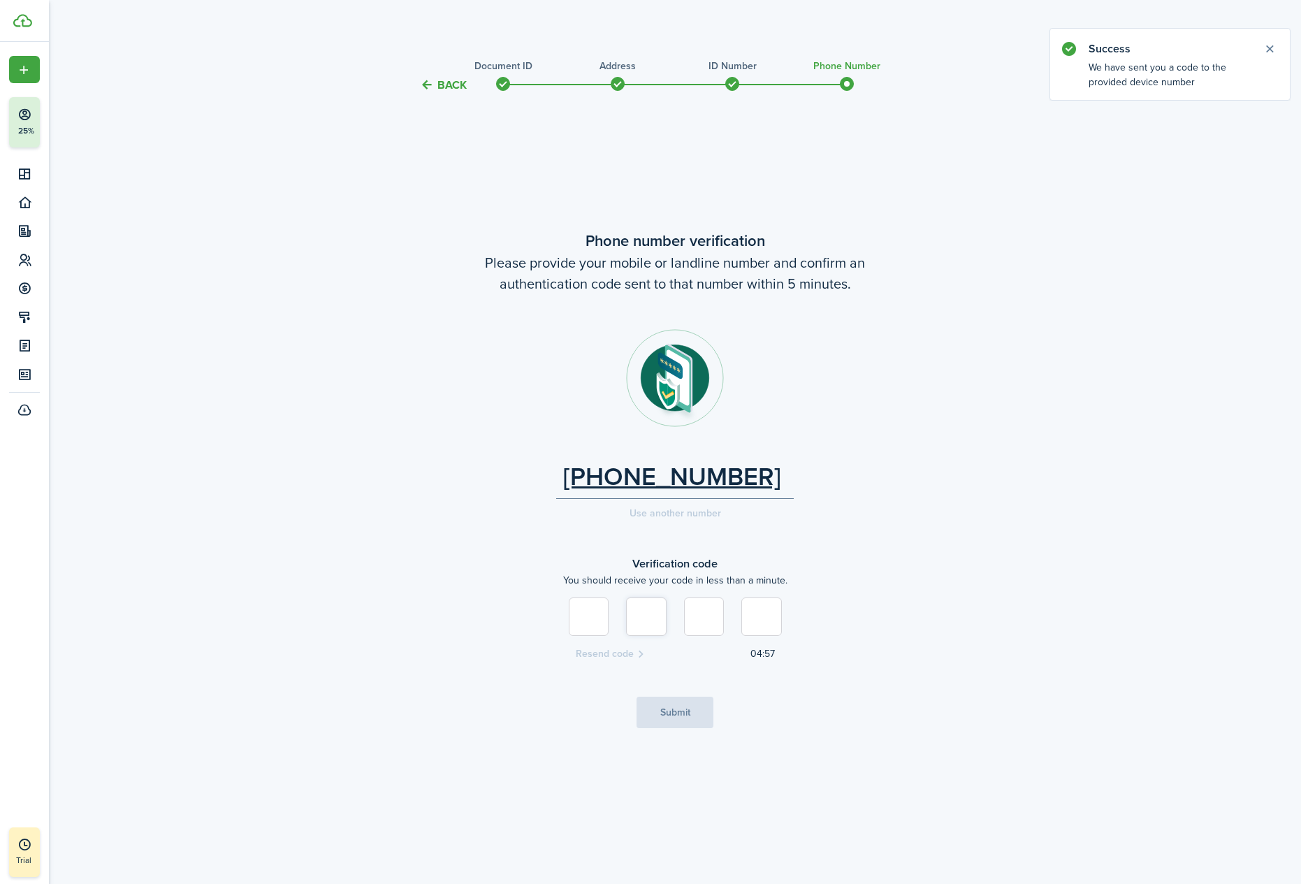
type input "2"
type input "1"
type input "7"
type input "0"
click at [697, 709] on button "Submit" at bounding box center [675, 712] width 77 height 31
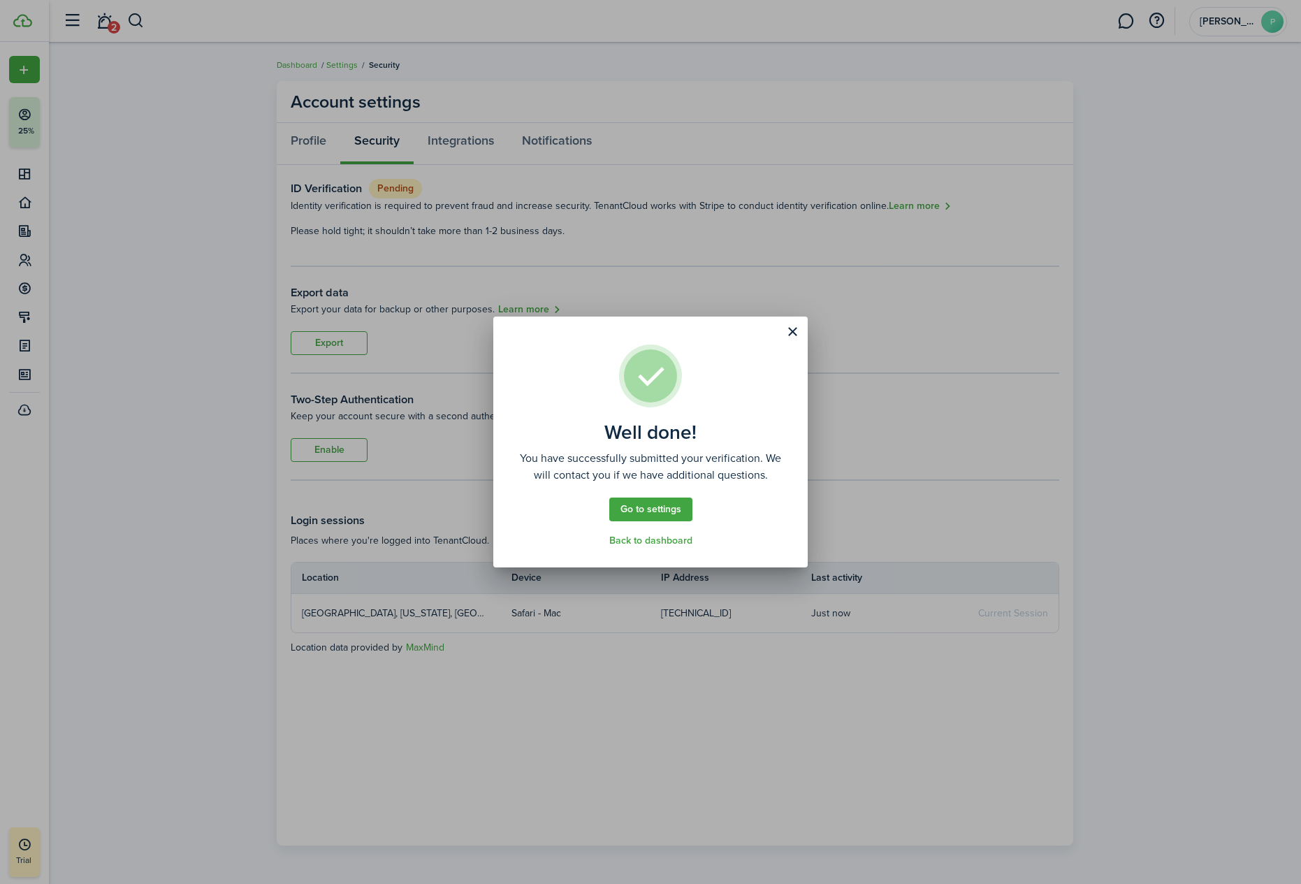
click at [660, 512] on link "Go to settings" at bounding box center [650, 510] width 83 height 24
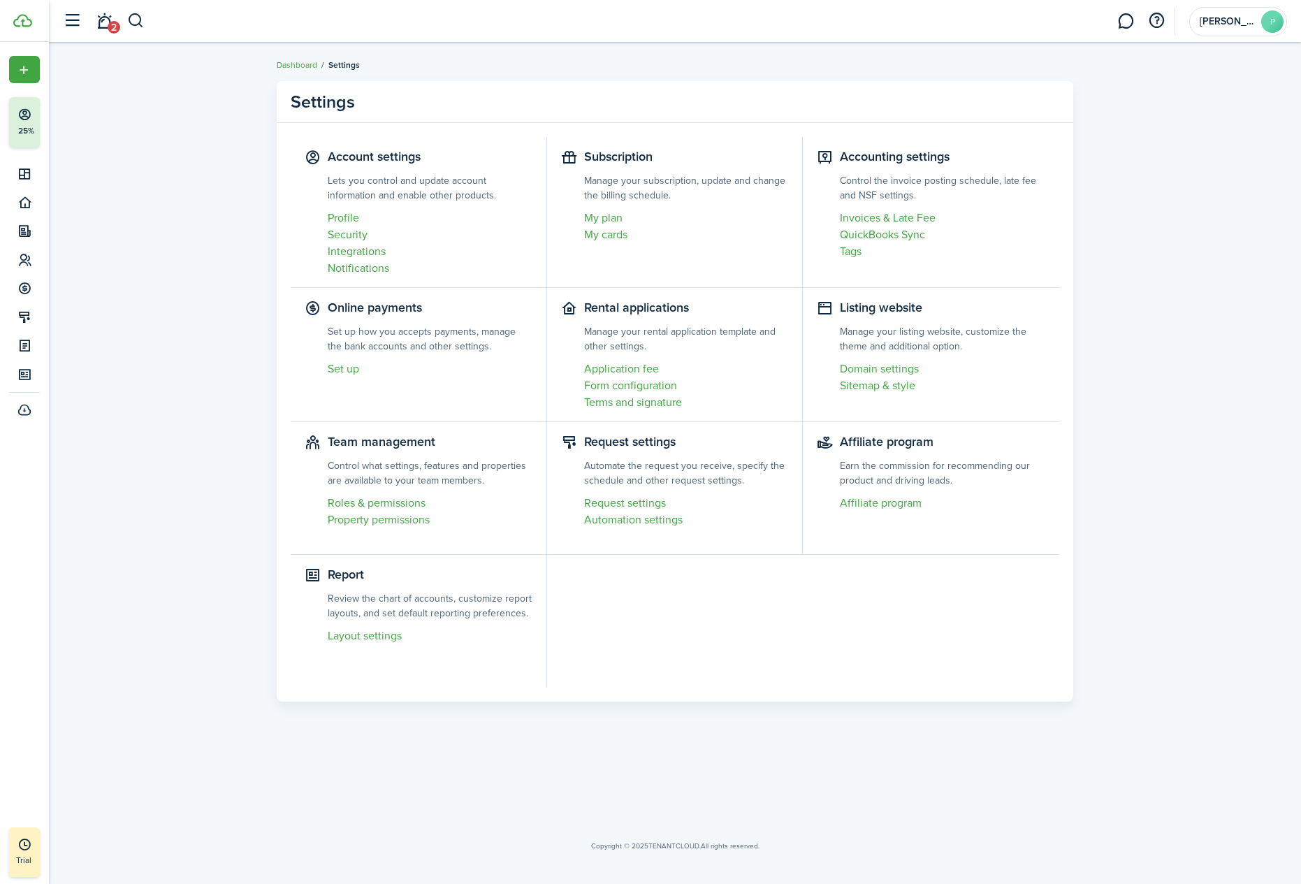
click at [341, 216] on link "Profile" at bounding box center [430, 218] width 205 height 17
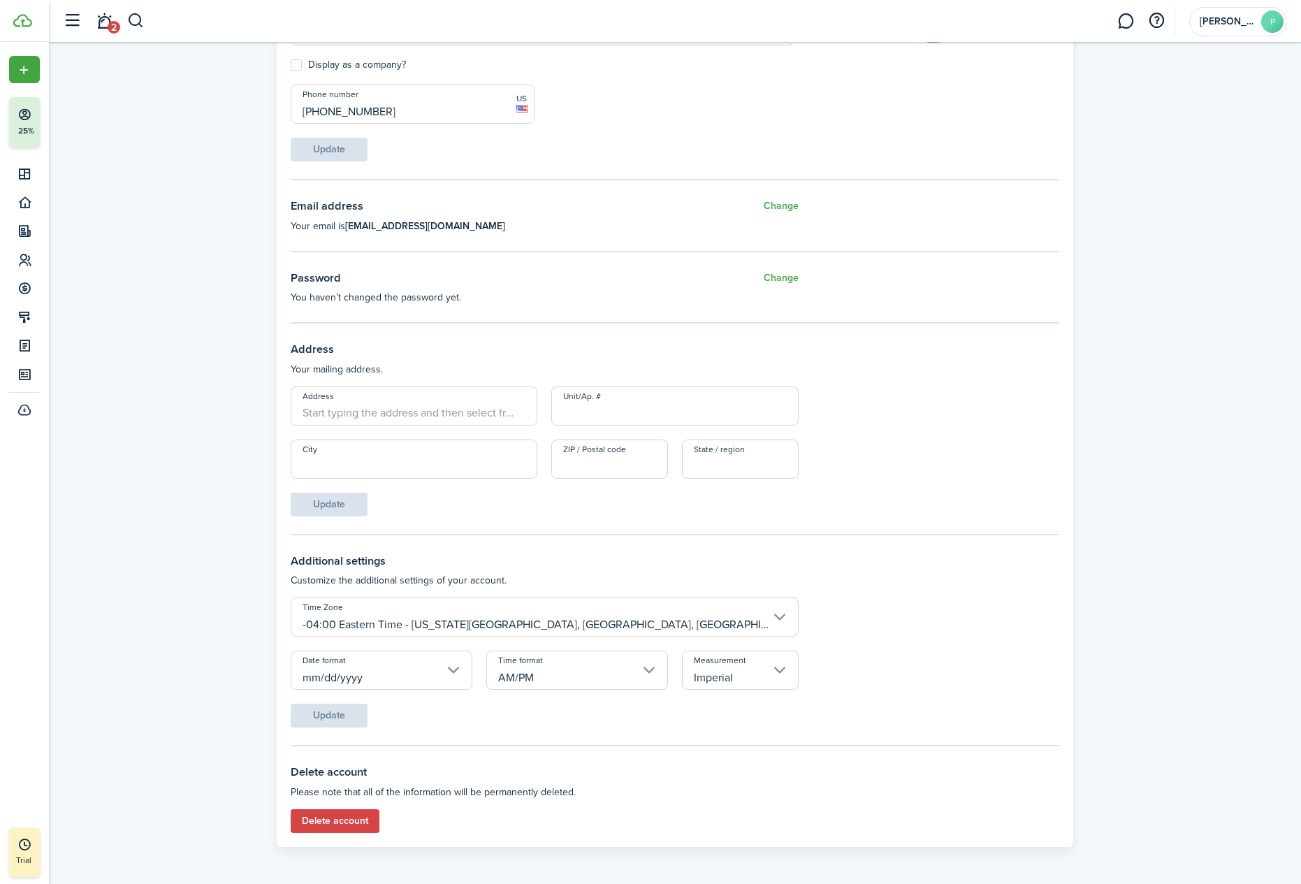
scroll to position [266, 0]
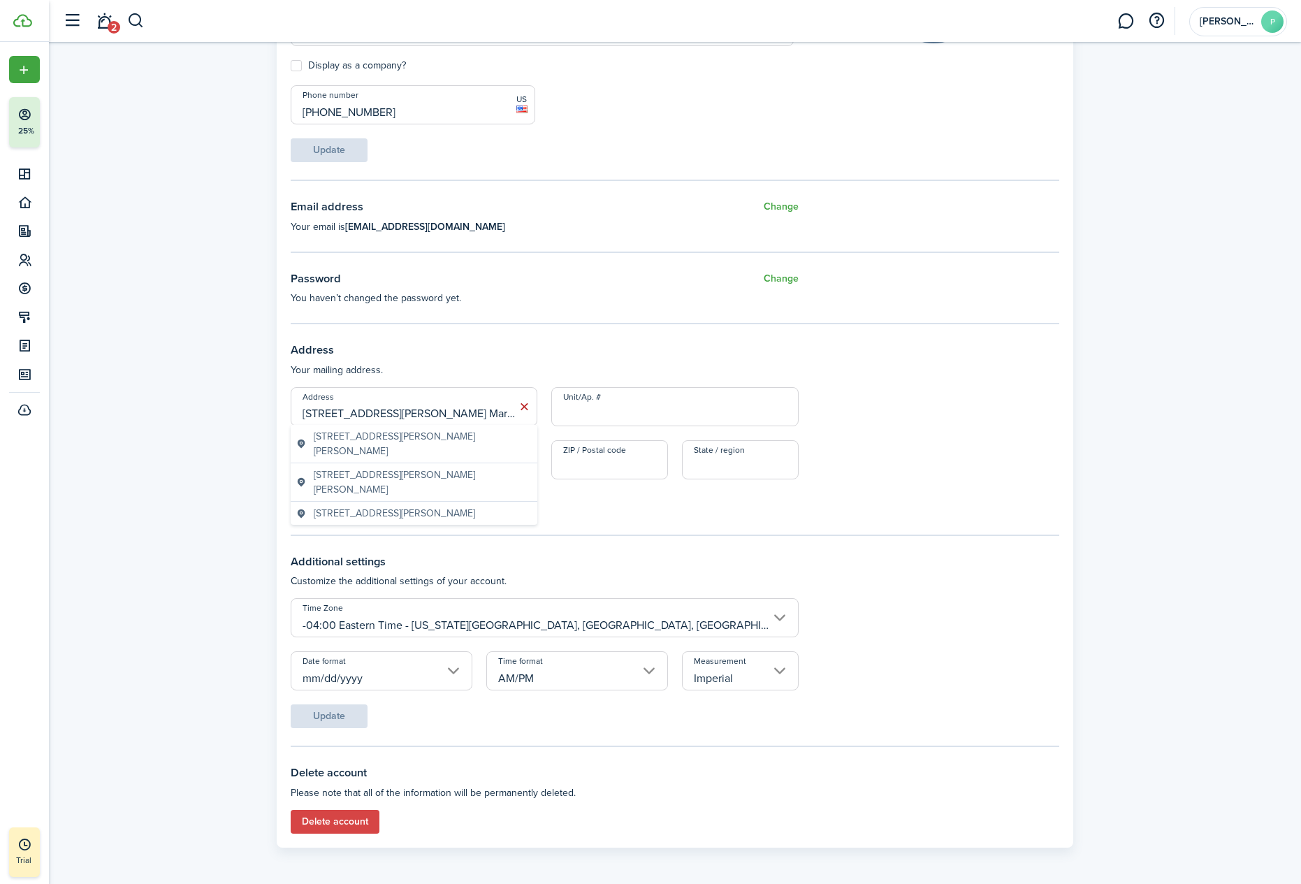
click at [427, 435] on span "[STREET_ADDRESS][PERSON_NAME][PERSON_NAME]" at bounding box center [423, 443] width 218 height 29
type input "[STREET_ADDRESS][PERSON_NAME]"
type input "[PERSON_NAME]"
type input "30907"
type input "GA"
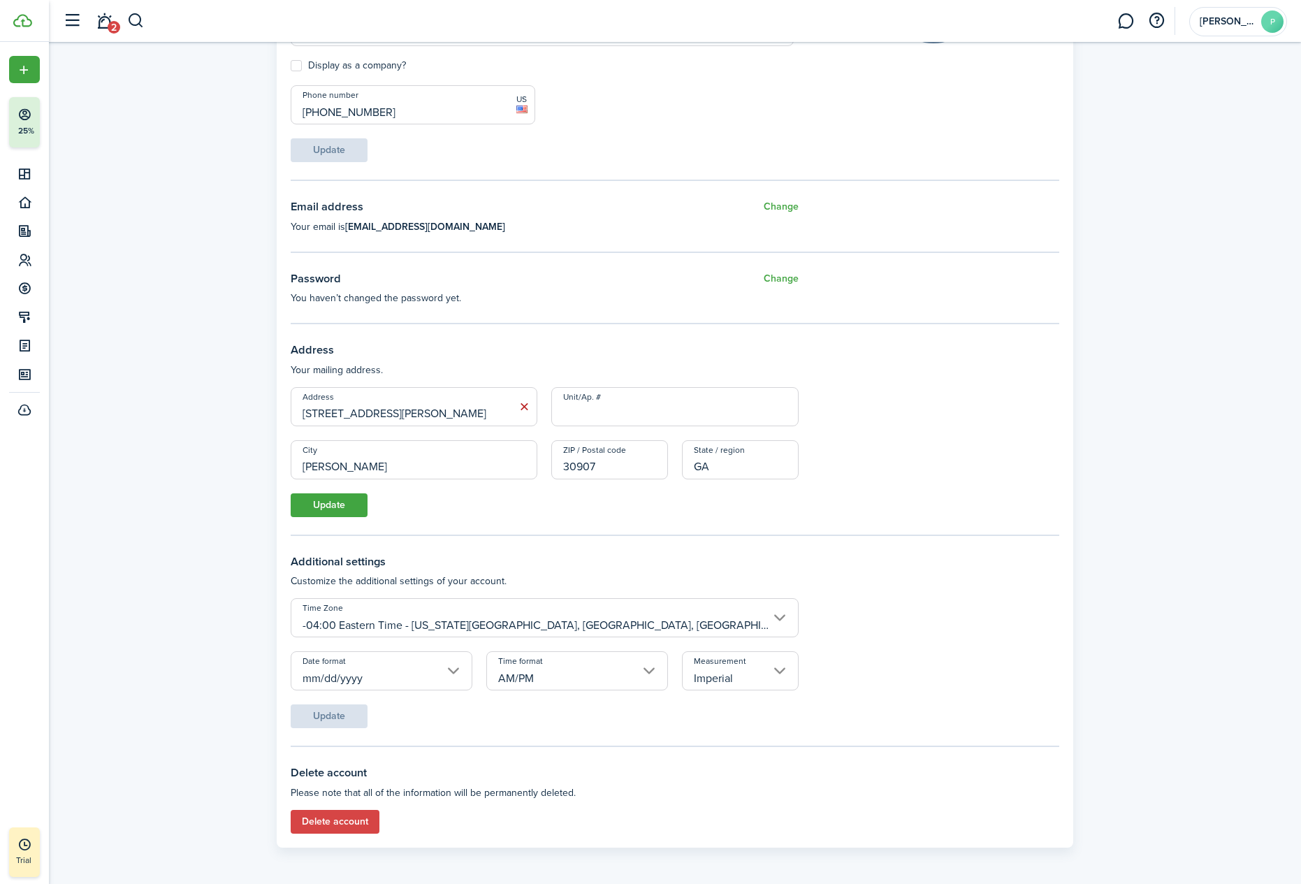
click at [334, 504] on button "Update" at bounding box center [329, 505] width 77 height 24
click at [680, 622] on input "-04:00 Eastern Time - [US_STATE][GEOGRAPHIC_DATA], [GEOGRAPHIC_DATA], [GEOGRAPH…" at bounding box center [545, 616] width 508 height 39
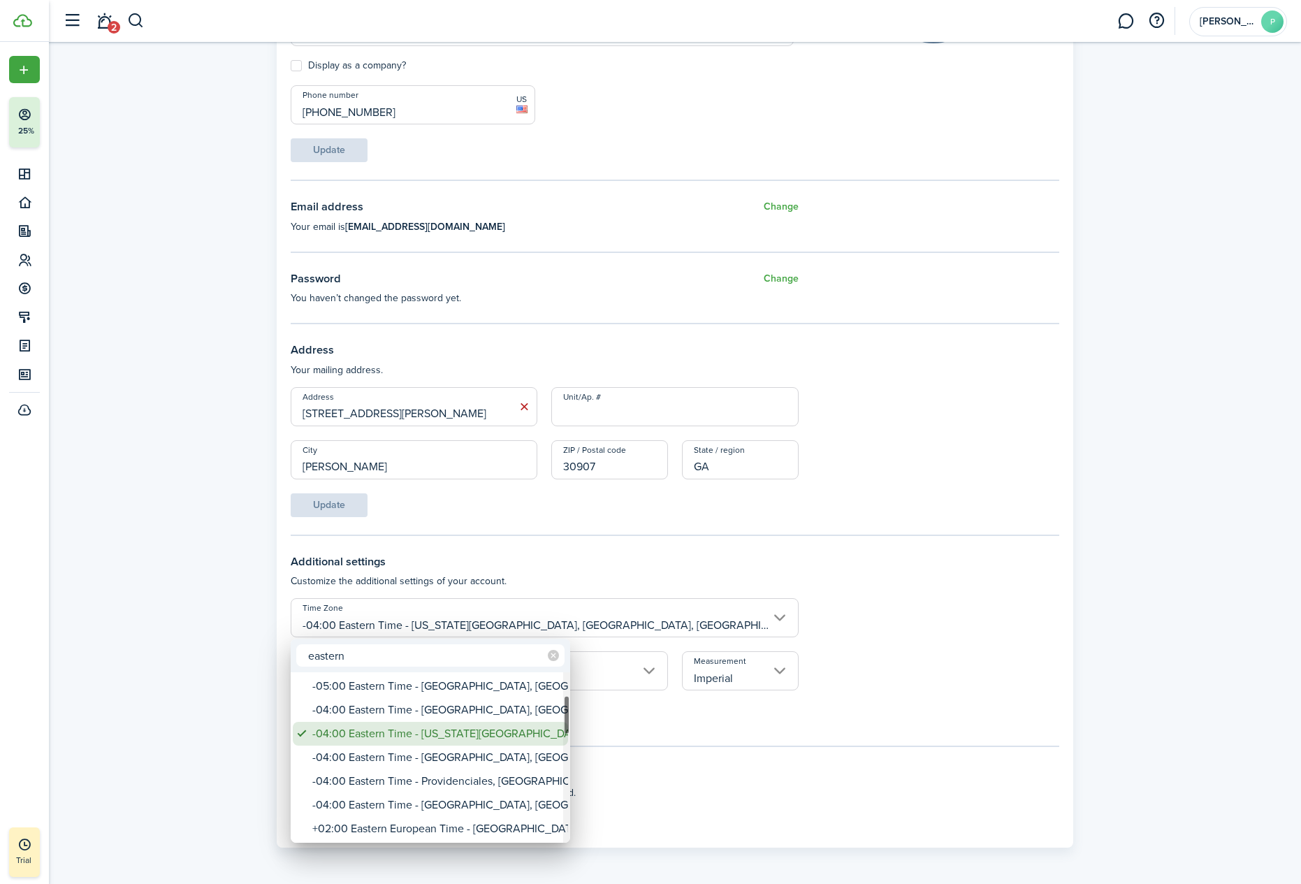
type input "eastern"
click at [495, 730] on div "-04:00 Eastern Time - [US_STATE][GEOGRAPHIC_DATA], [GEOGRAPHIC_DATA], [GEOGRAPH…" at bounding box center [435, 734] width 247 height 24
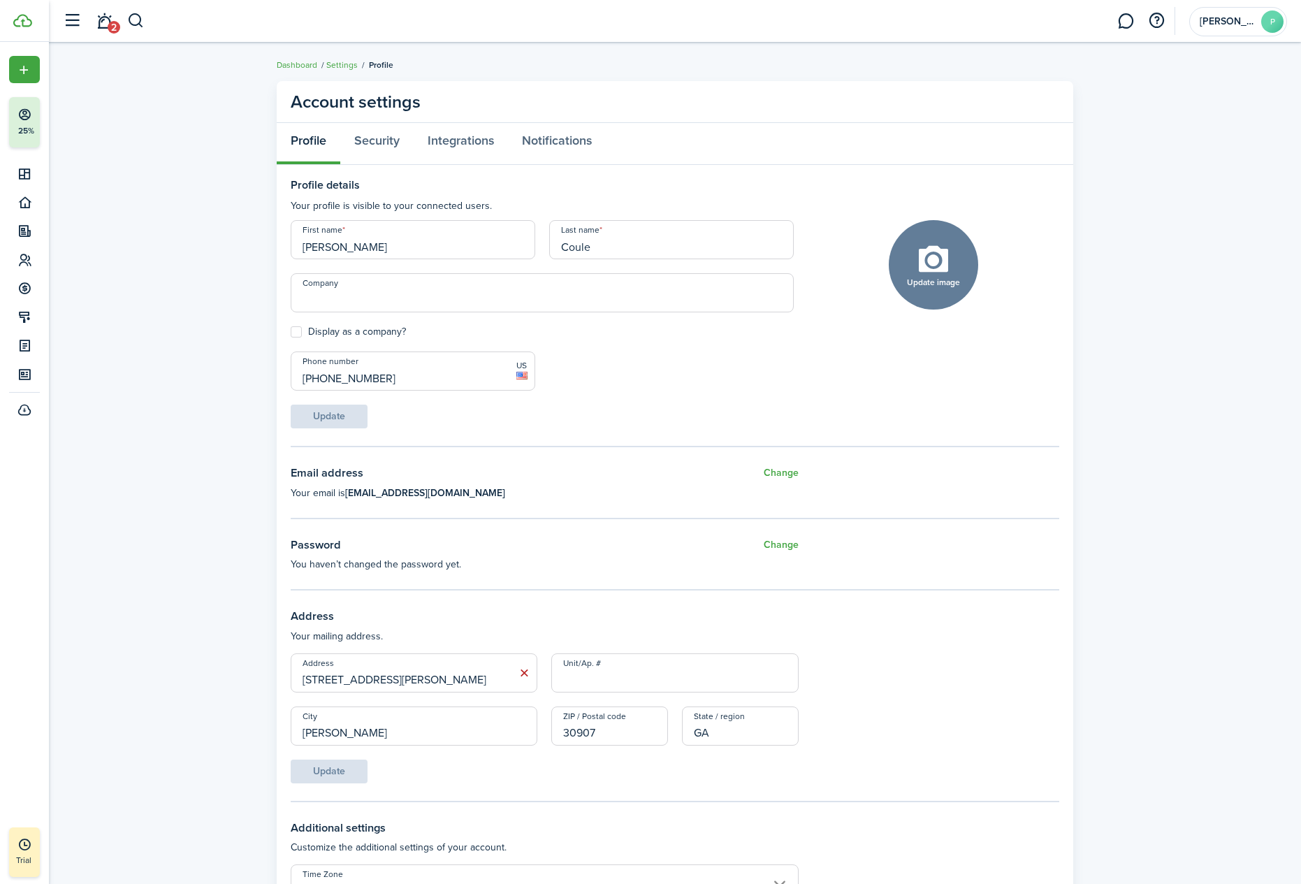
scroll to position [0, 0]
click at [382, 142] on link "Security" at bounding box center [376, 144] width 73 height 42
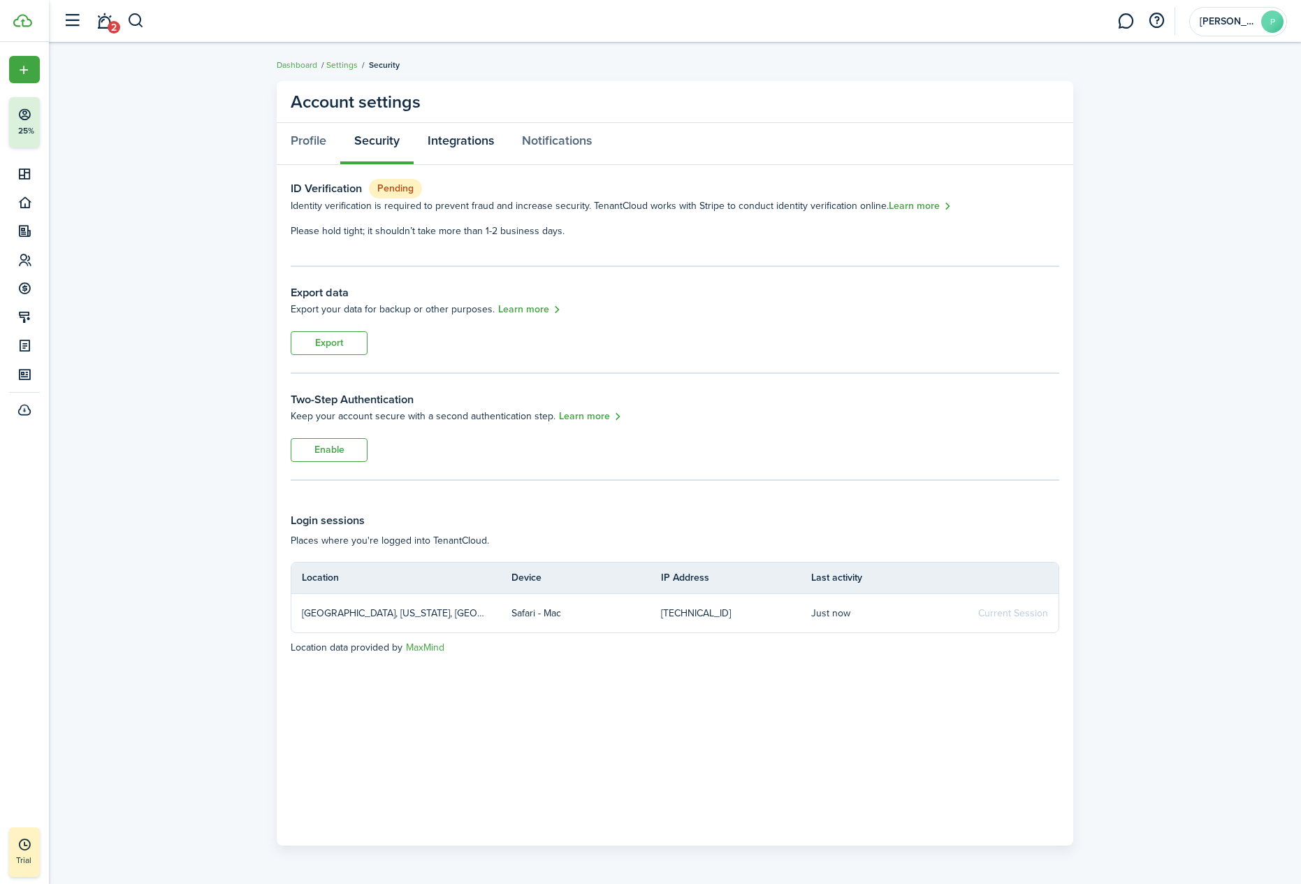
click at [438, 141] on link "Integrations" at bounding box center [461, 144] width 94 height 42
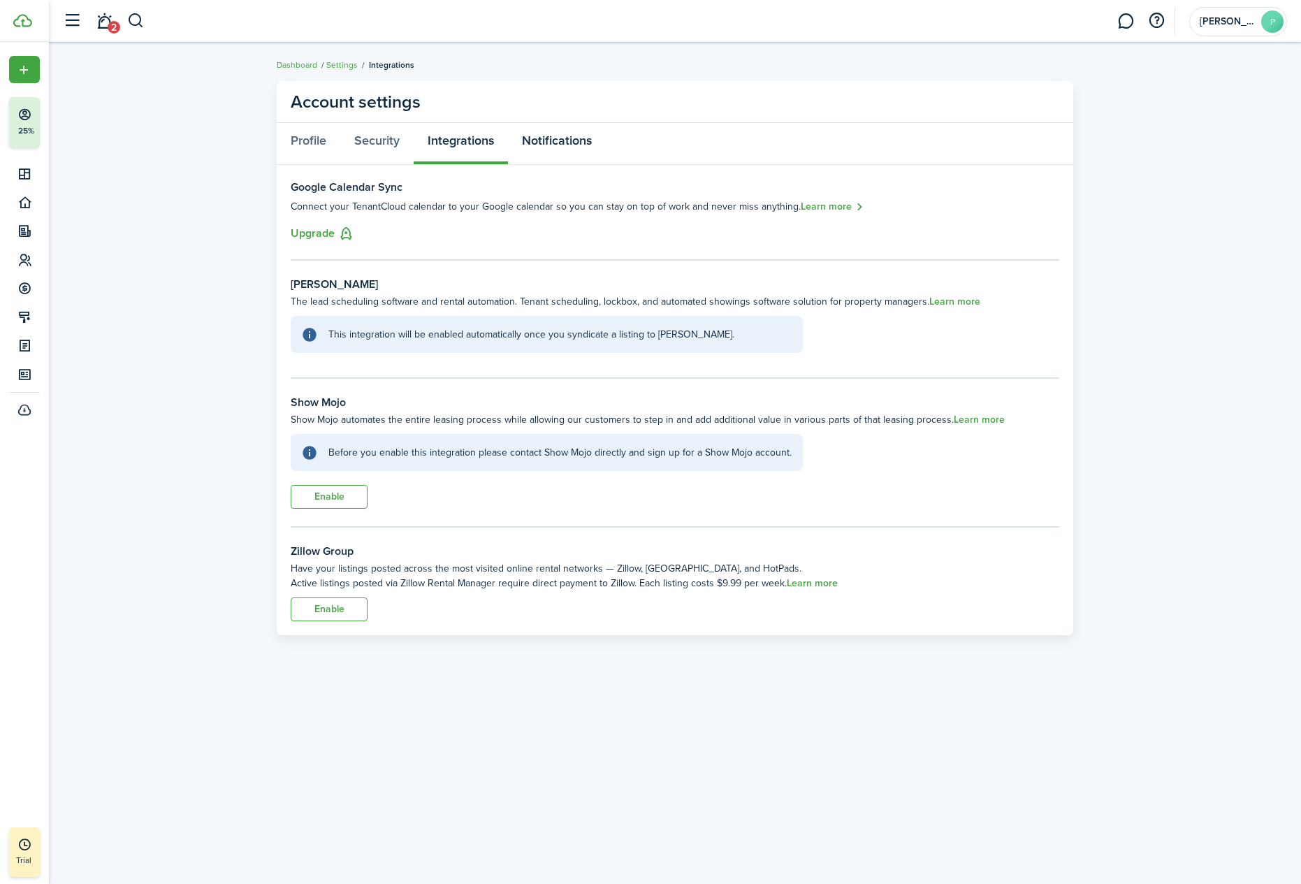
click at [565, 143] on link "Notifications" at bounding box center [557, 144] width 98 height 42
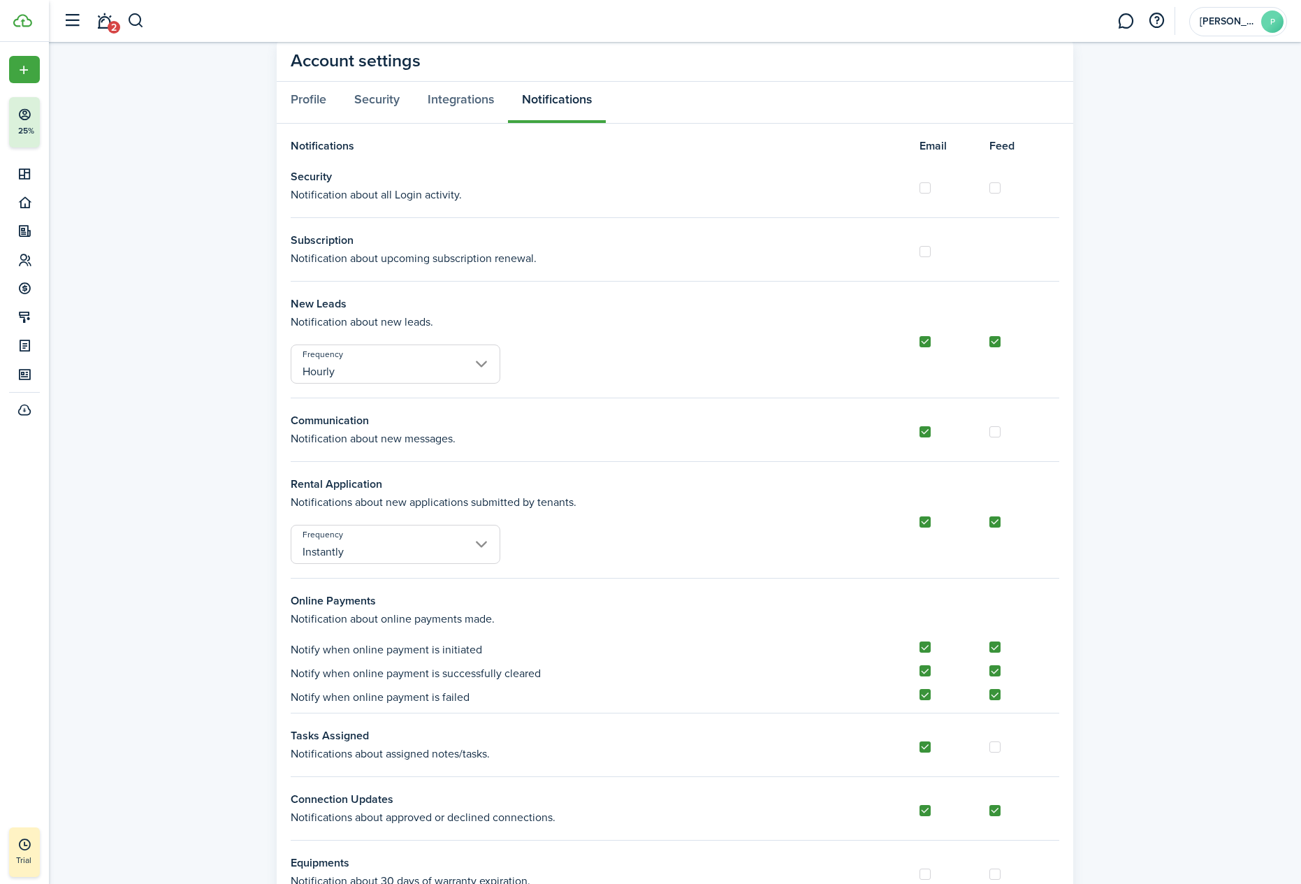
scroll to position [41, 0]
click at [456, 365] on input "Hourly" at bounding box center [396, 364] width 210 height 39
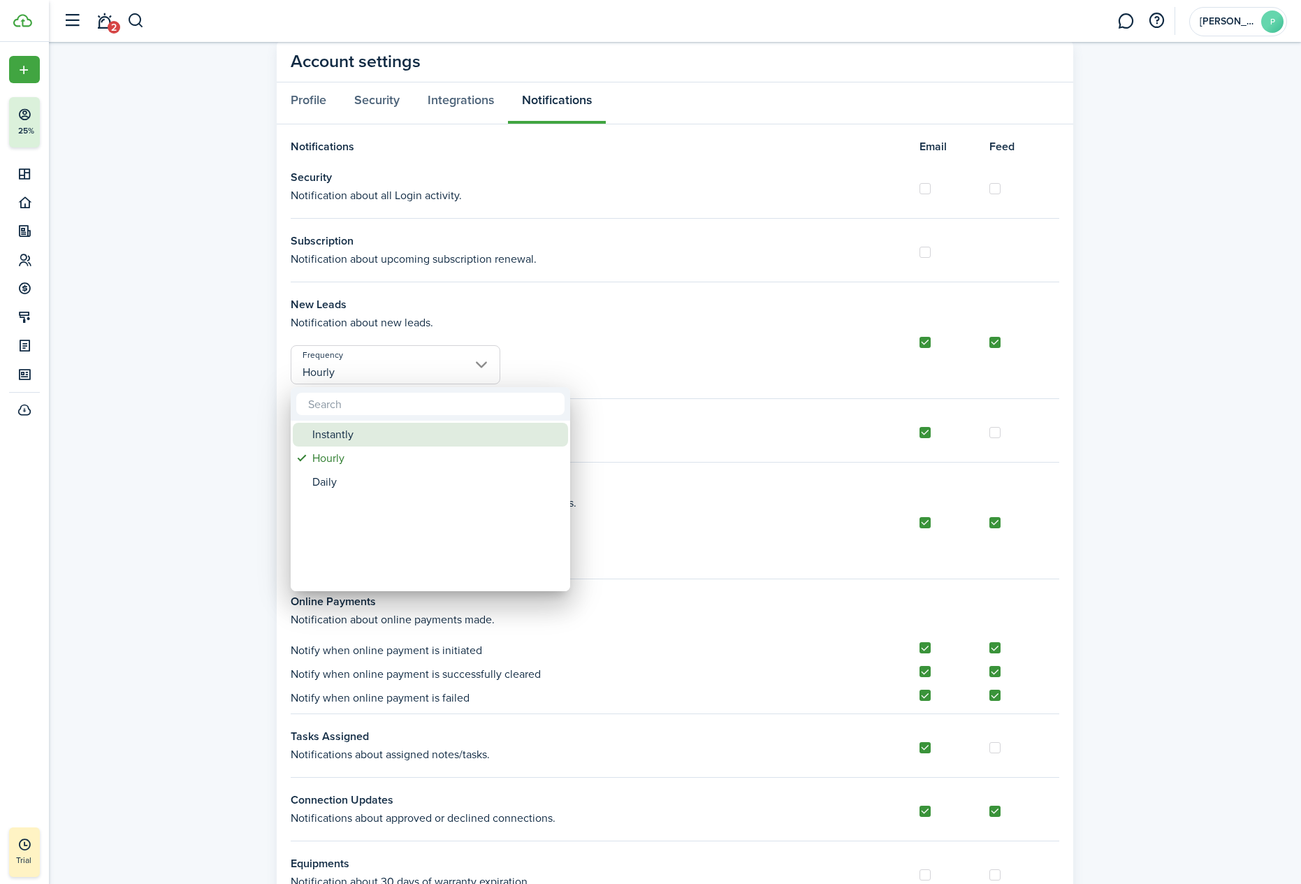
click at [391, 426] on div "Instantly" at bounding box center [435, 435] width 247 height 24
type input "Instantly"
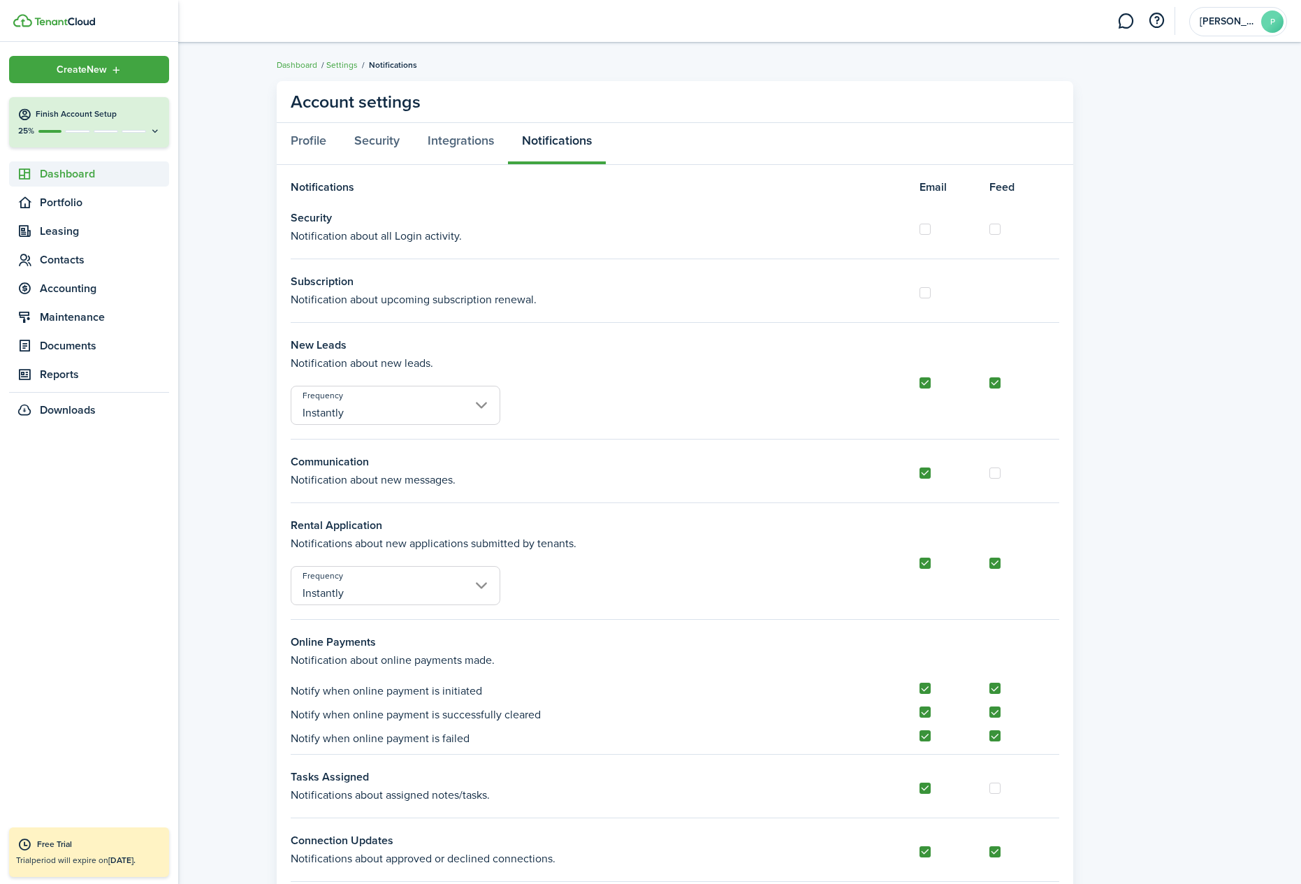
scroll to position [0, 0]
click at [67, 172] on span "Dashboard" at bounding box center [104, 174] width 129 height 17
click at [72, 197] on link "ov Overview" at bounding box center [89, 206] width 160 height 24
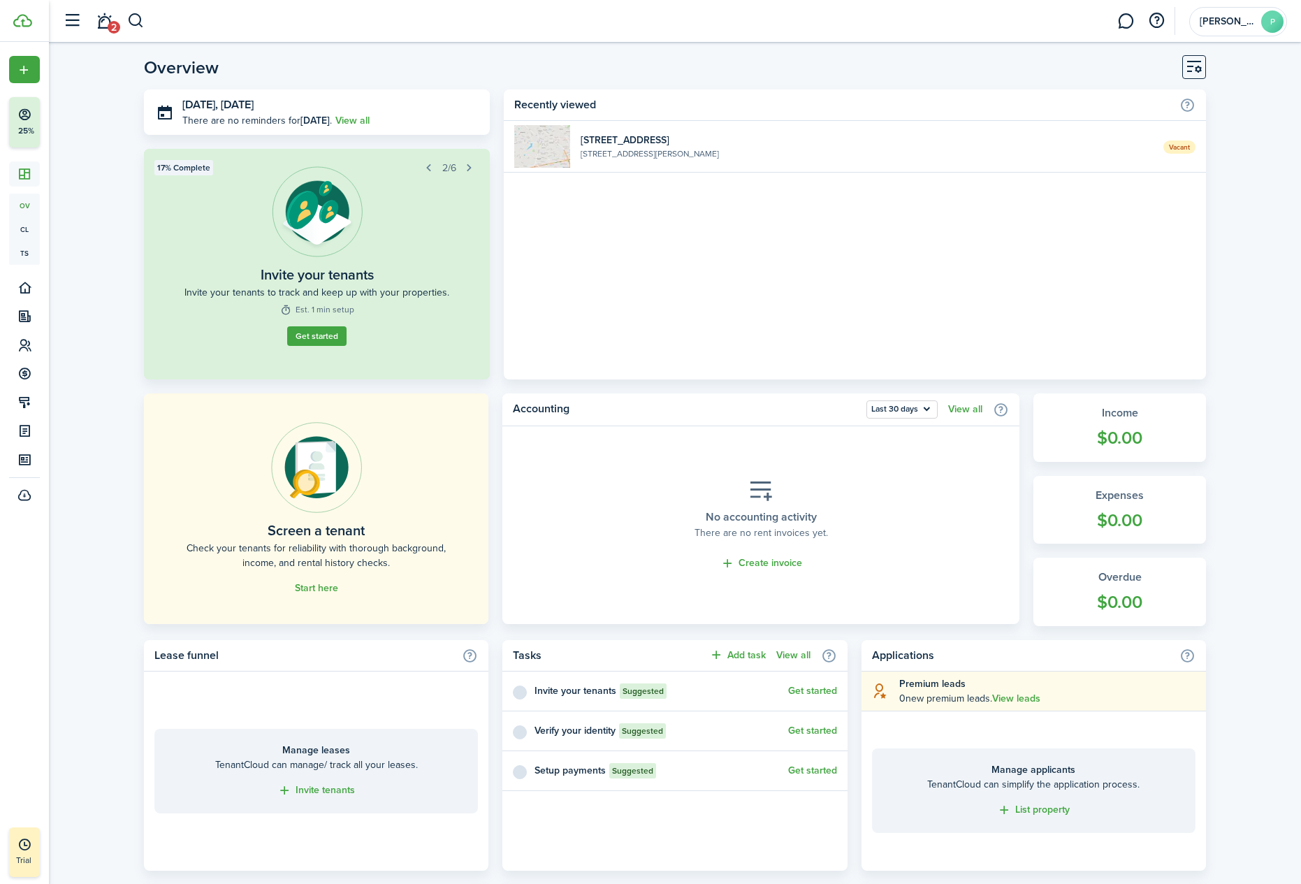
click at [646, 156] on widget-list-item-description "[STREET_ADDRESS][PERSON_NAME]" at bounding box center [867, 153] width 572 height 13
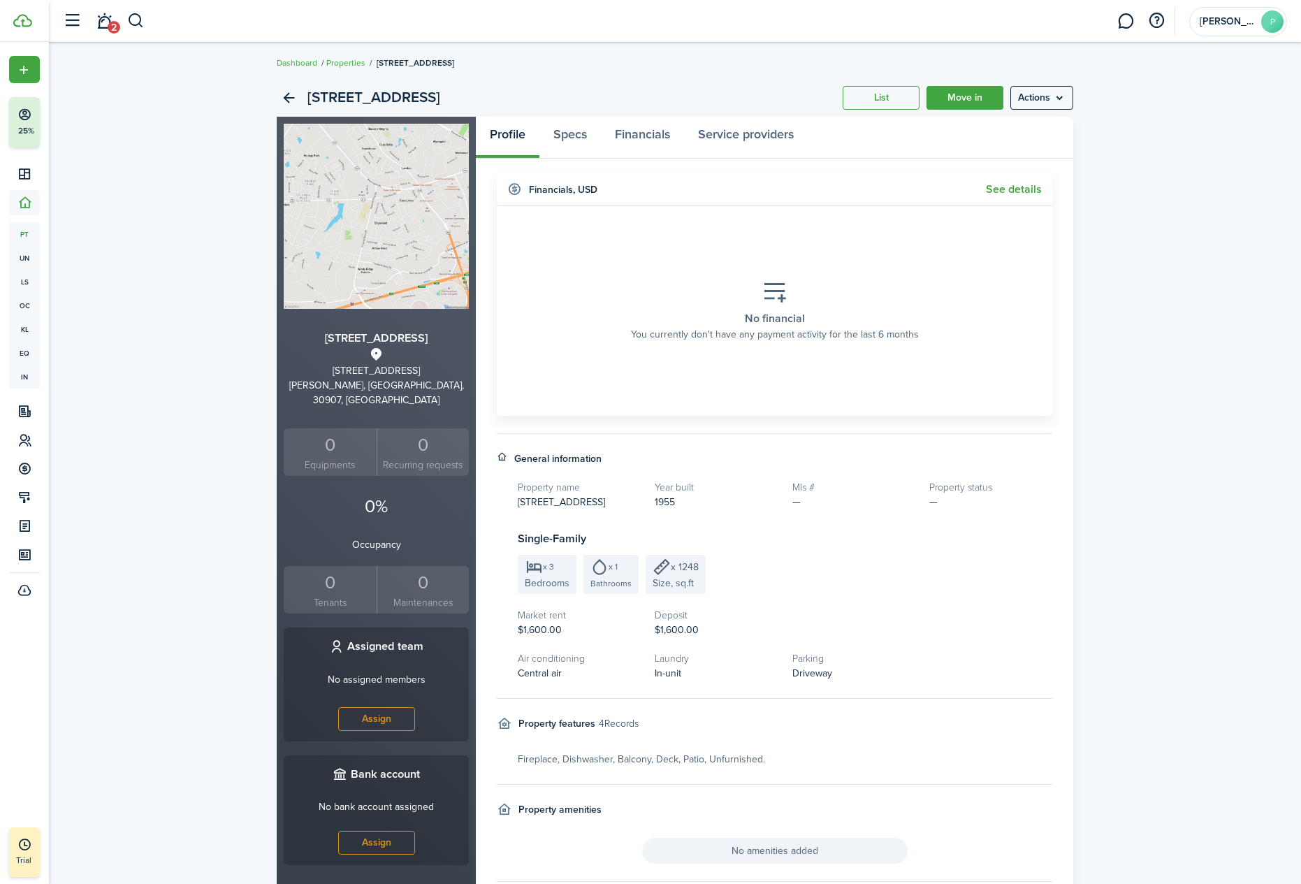
scroll to position [3, 0]
click at [571, 139] on link "Specs" at bounding box center [569, 137] width 61 height 42
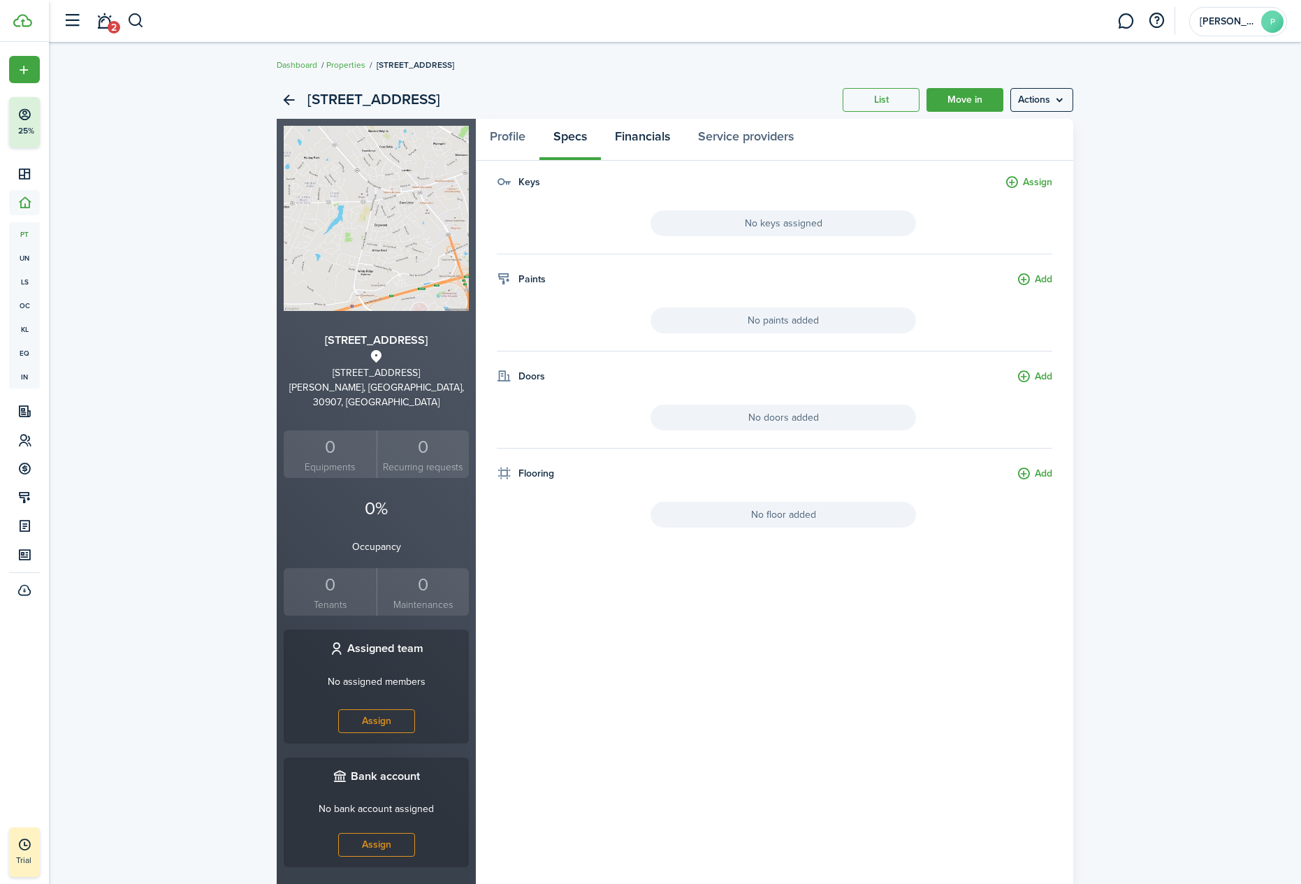
click at [646, 138] on link "Financials" at bounding box center [642, 140] width 83 height 42
click at [738, 226] on span "No insurances added" at bounding box center [784, 223] width 266 height 26
click at [1023, 181] on button "Add" at bounding box center [1035, 183] width 36 height 16
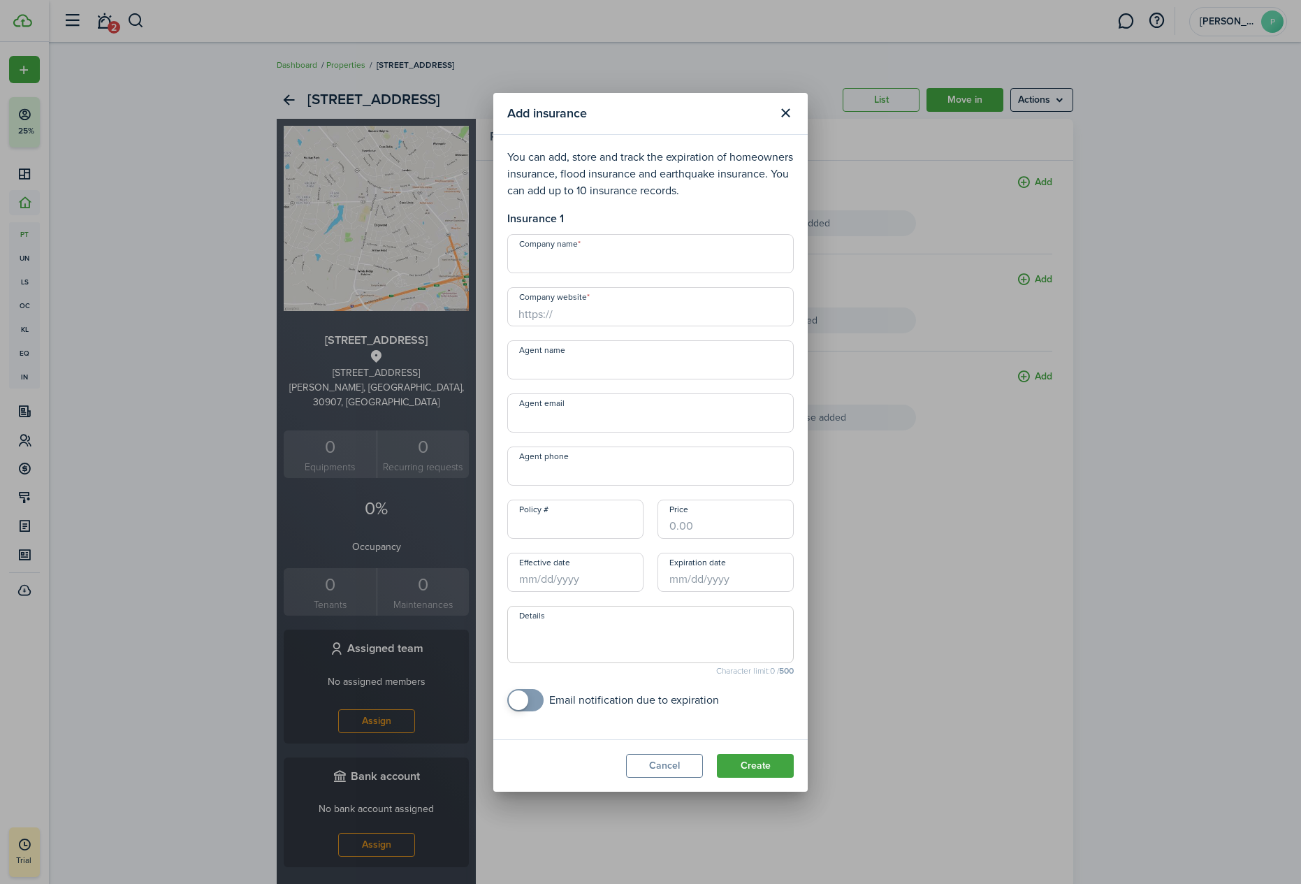
click at [778, 113] on button "Close modal" at bounding box center [786, 113] width 24 height 24
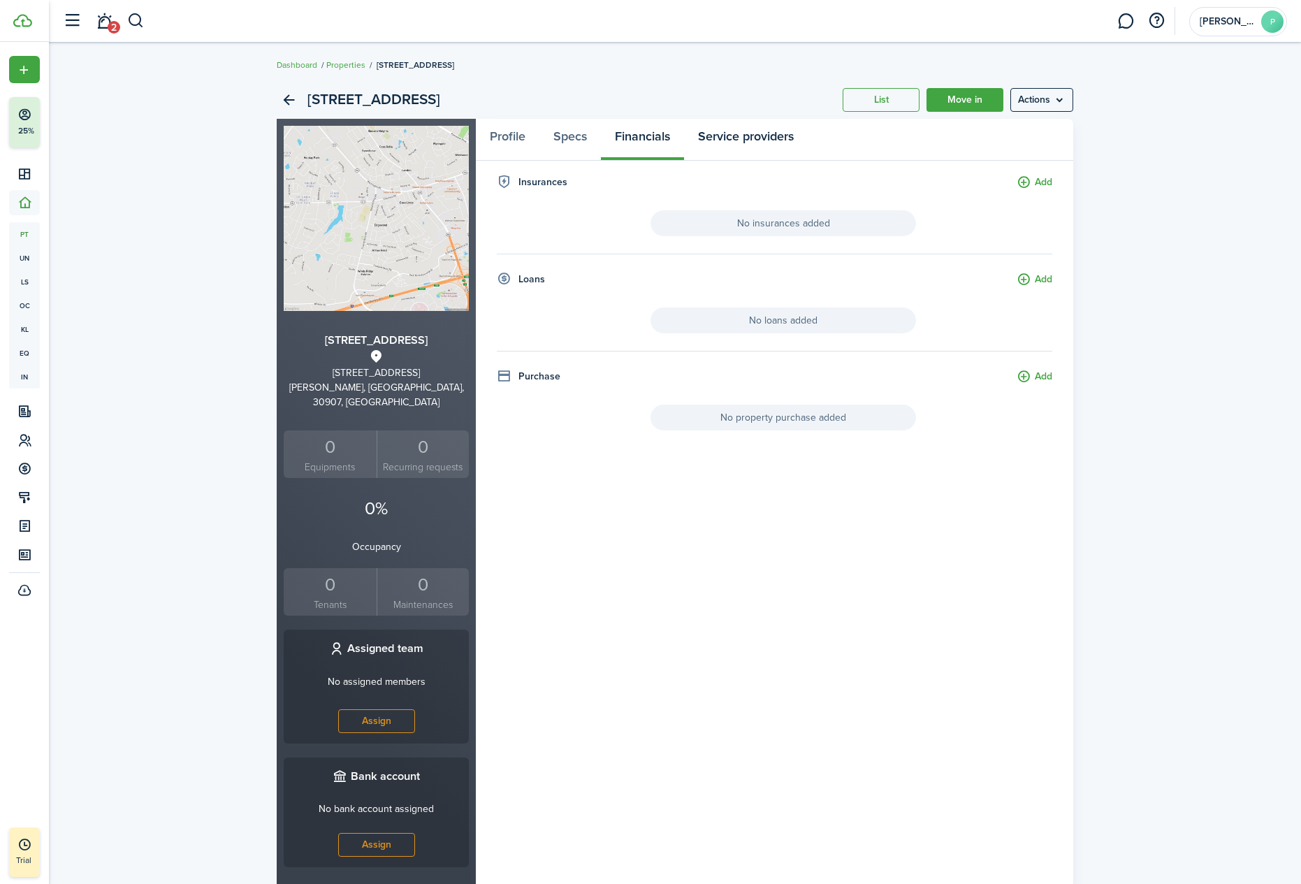
click at [741, 142] on link "Service providers" at bounding box center [746, 140] width 124 height 42
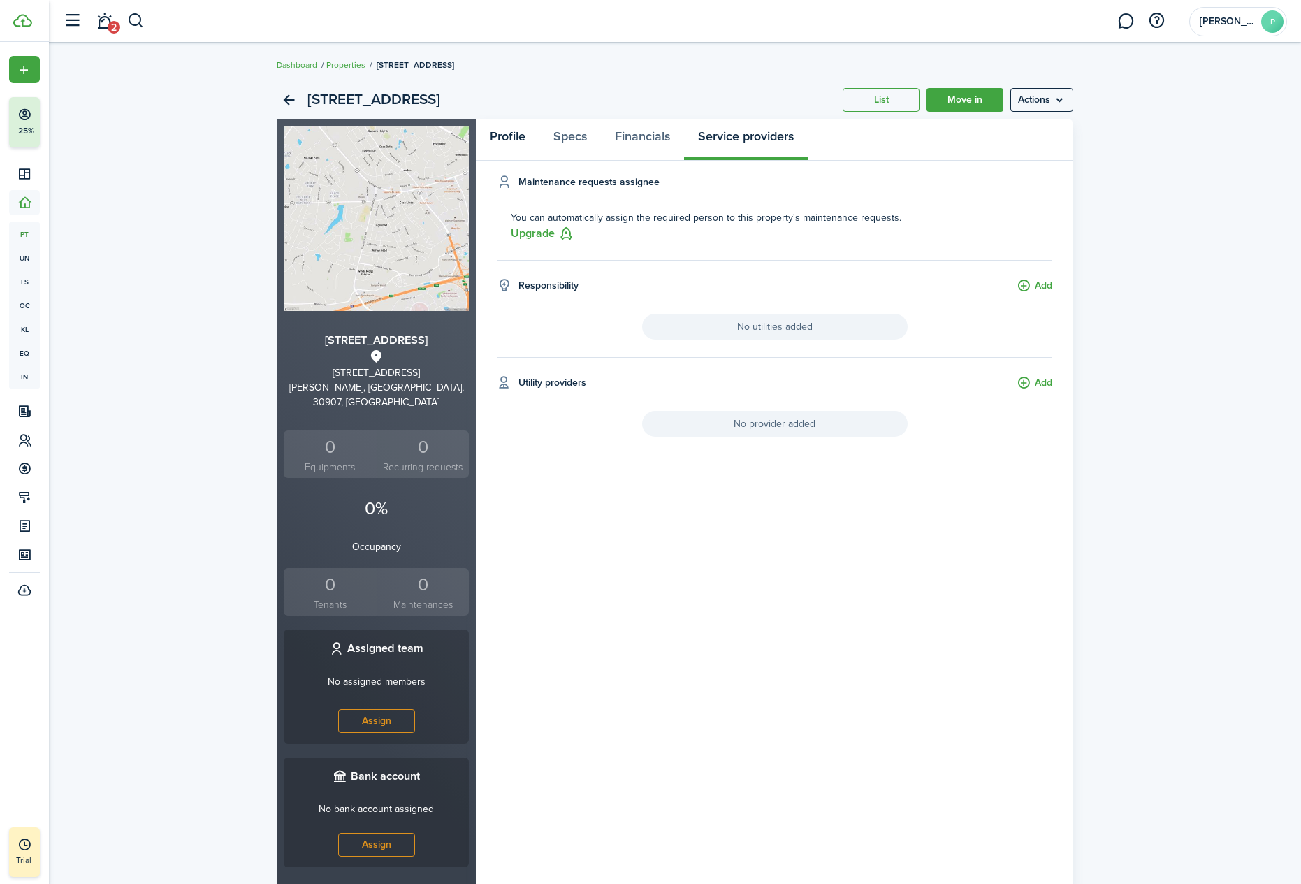
click at [514, 141] on link "Profile" at bounding box center [508, 140] width 64 height 42
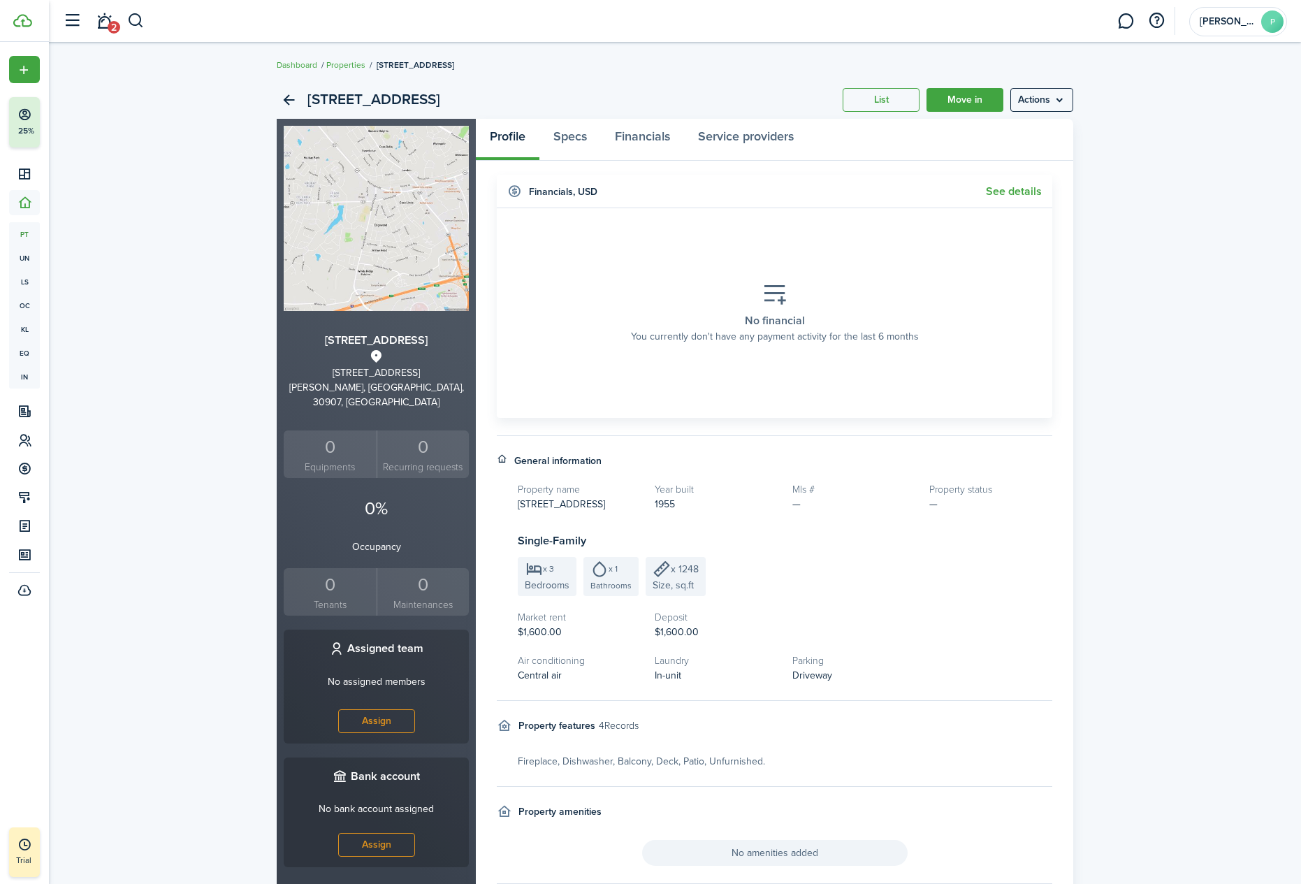
click at [1080, 96] on div "[STREET_ADDRESS] List Move in Actions [STREET_ADDRESS][PERSON_NAME] 0 Equipment…" at bounding box center [675, 539] width 1252 height 931
click at [1060, 97] on menu-btn "Actions" at bounding box center [1041, 100] width 63 height 24
click at [287, 101] on link "Back" at bounding box center [289, 100] width 24 height 24
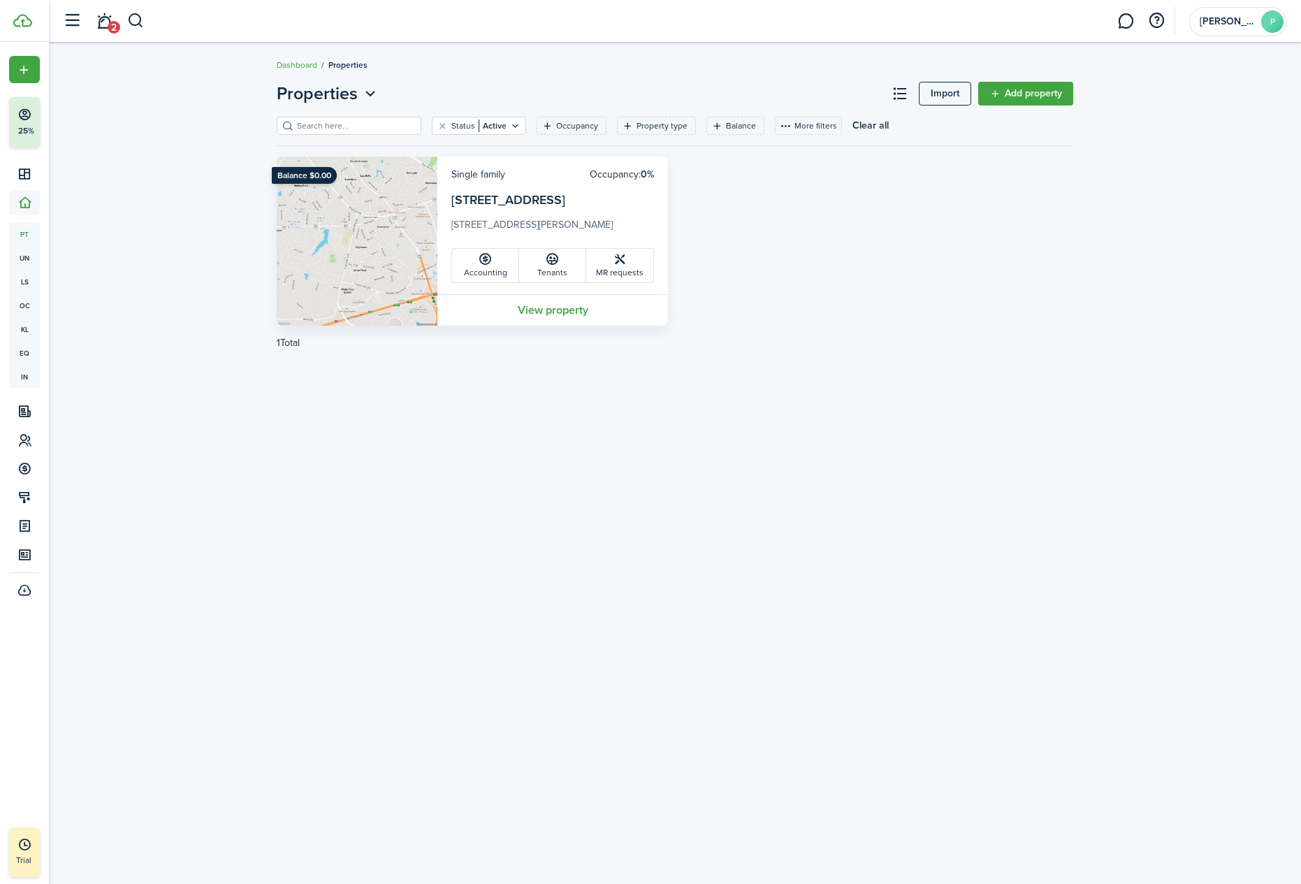
click at [534, 259] on link "Tenants" at bounding box center [552, 266] width 67 height 34
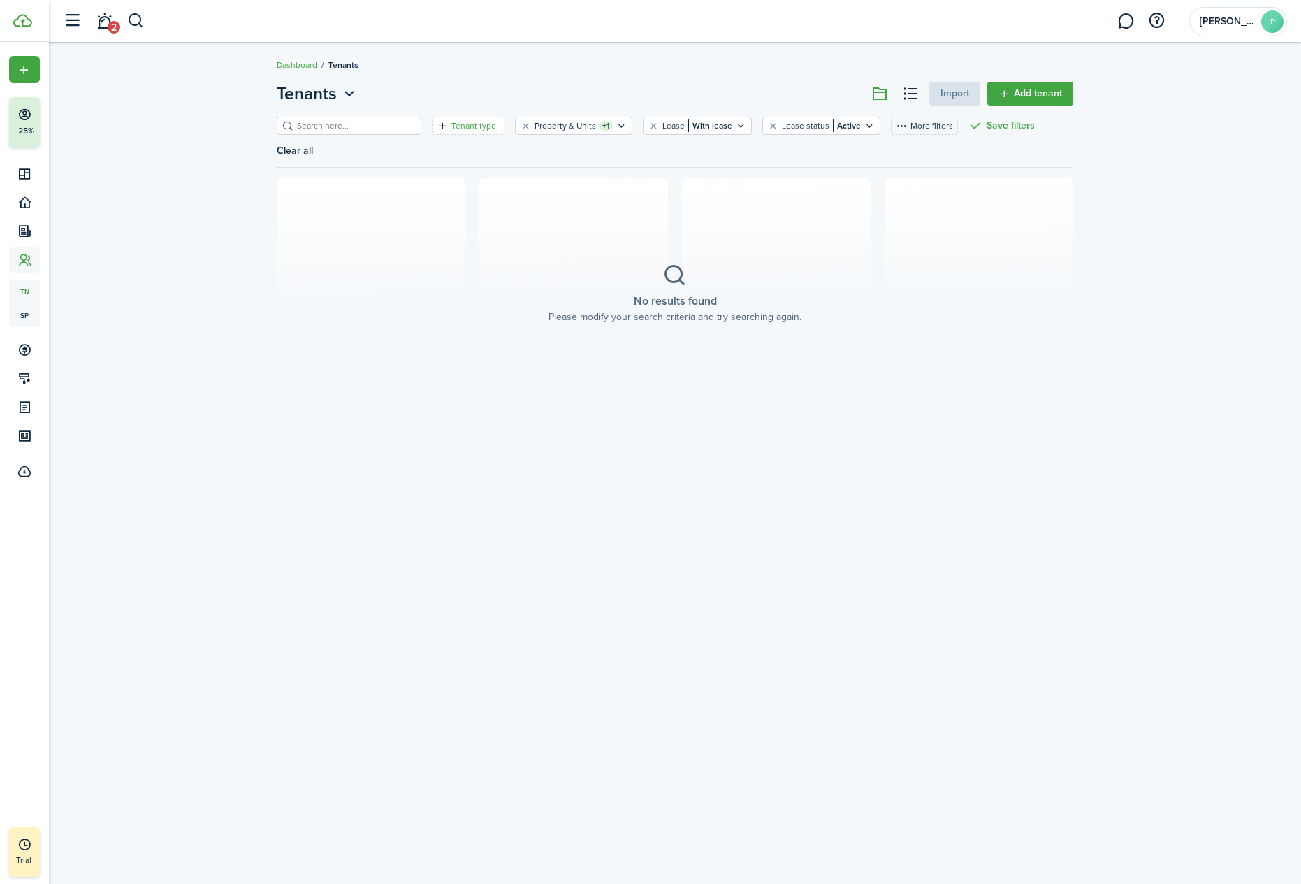
click at [479, 127] on filter-tag-label "Tenant type" at bounding box center [473, 125] width 45 height 13
click at [463, 239] on button "Apply" at bounding box center [468, 234] width 179 height 24
click at [1030, 94] on link "Add tenant" at bounding box center [1030, 94] width 86 height 24
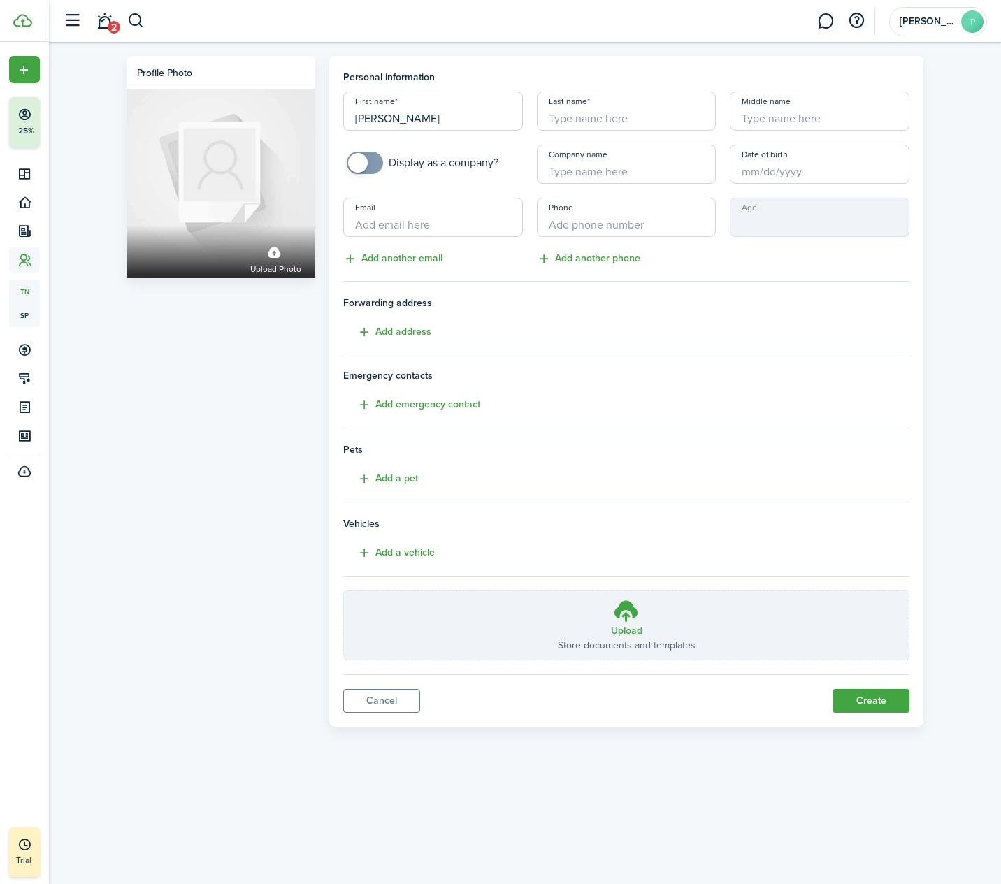
type input "[PERSON_NAME]"
click at [624, 625] on h3 "Upload" at bounding box center [626, 630] width 31 height 15
click at [344, 591] on input "Upload Store documents and templates Choose file" at bounding box center [344, 591] width 0 height 0
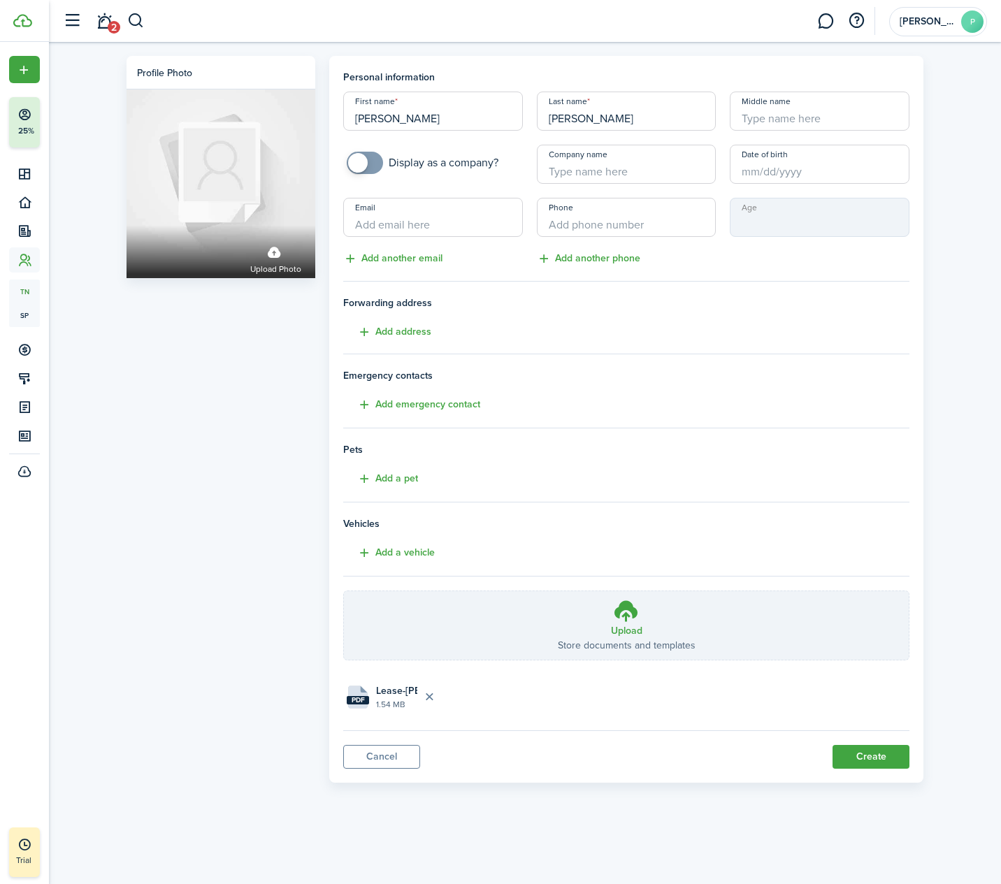
click at [378, 224] on input "Email" at bounding box center [433, 217] width 180 height 39
type input "[EMAIL_ADDRESS]lcom"
type input "+7"
type input "[PHONE_NUMBER]"
click at [419, 261] on button "Add another email" at bounding box center [392, 259] width 99 height 16
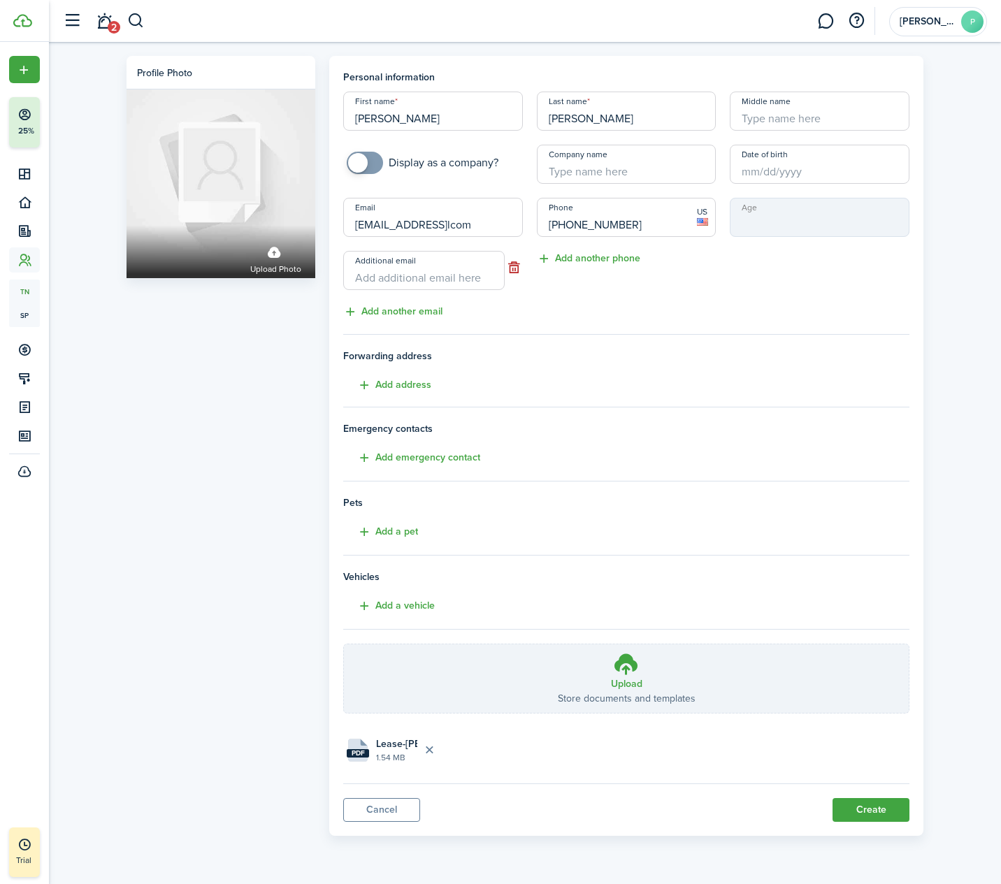
click at [512, 270] on button "button" at bounding box center [513, 268] width 17 height 20
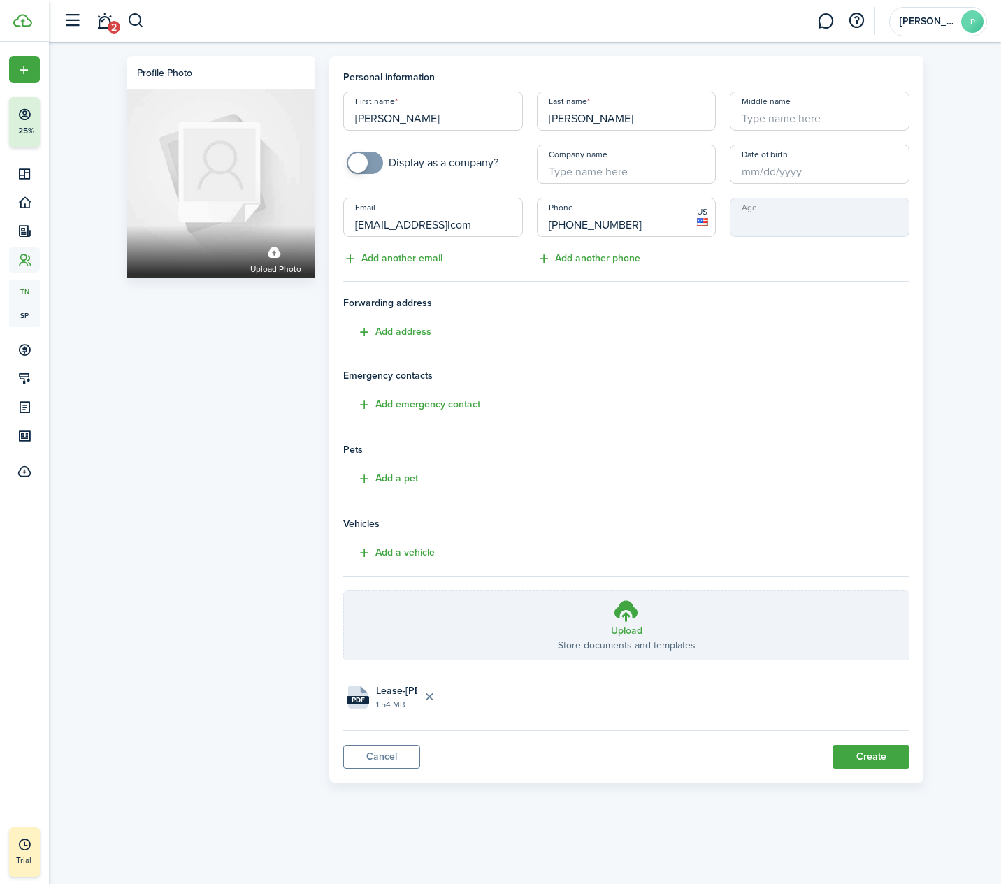
click at [866, 752] on button "Create" at bounding box center [870, 757] width 77 height 24
click at [456, 224] on input "[EMAIL_ADDRESS]lcom" at bounding box center [433, 217] width 180 height 39
click at [882, 757] on button "Create" at bounding box center [870, 757] width 77 height 24
click at [408, 224] on input "[EMAIL_ADDRESS]com" at bounding box center [433, 217] width 180 height 39
drag, startPoint x: 459, startPoint y: 224, endPoint x: 517, endPoint y: 252, distance: 64.4
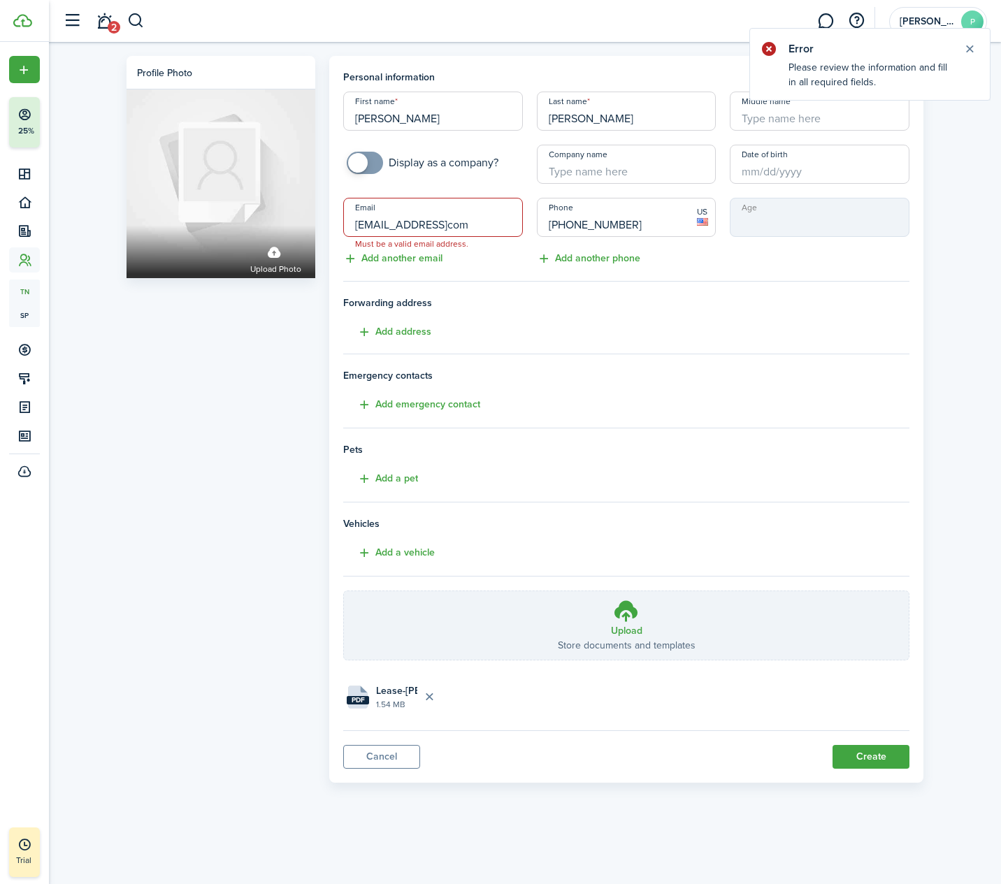
click at [460, 224] on input "[EMAIL_ADDRESS]com" at bounding box center [433, 217] width 180 height 39
type input "[EMAIL_ADDRESS][DOMAIN_NAME]"
click at [873, 754] on button "Create" at bounding box center [870, 757] width 77 height 24
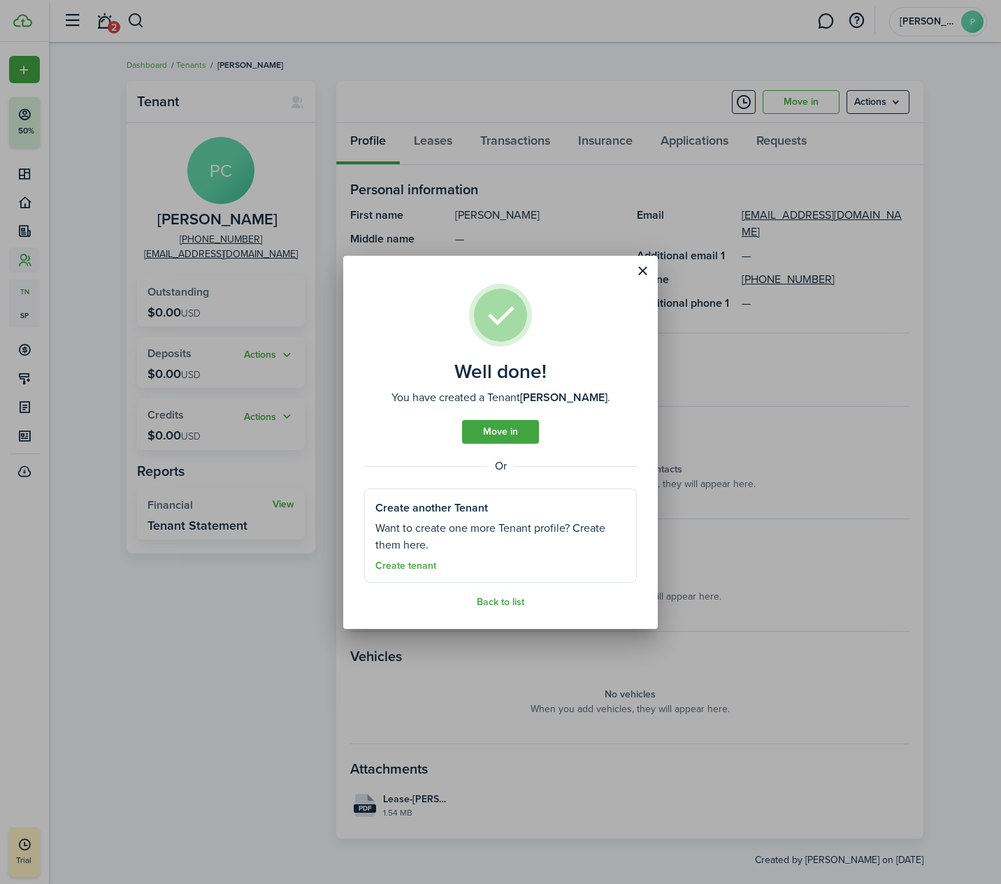
click at [419, 562] on link "Create tenant" at bounding box center [405, 565] width 61 height 11
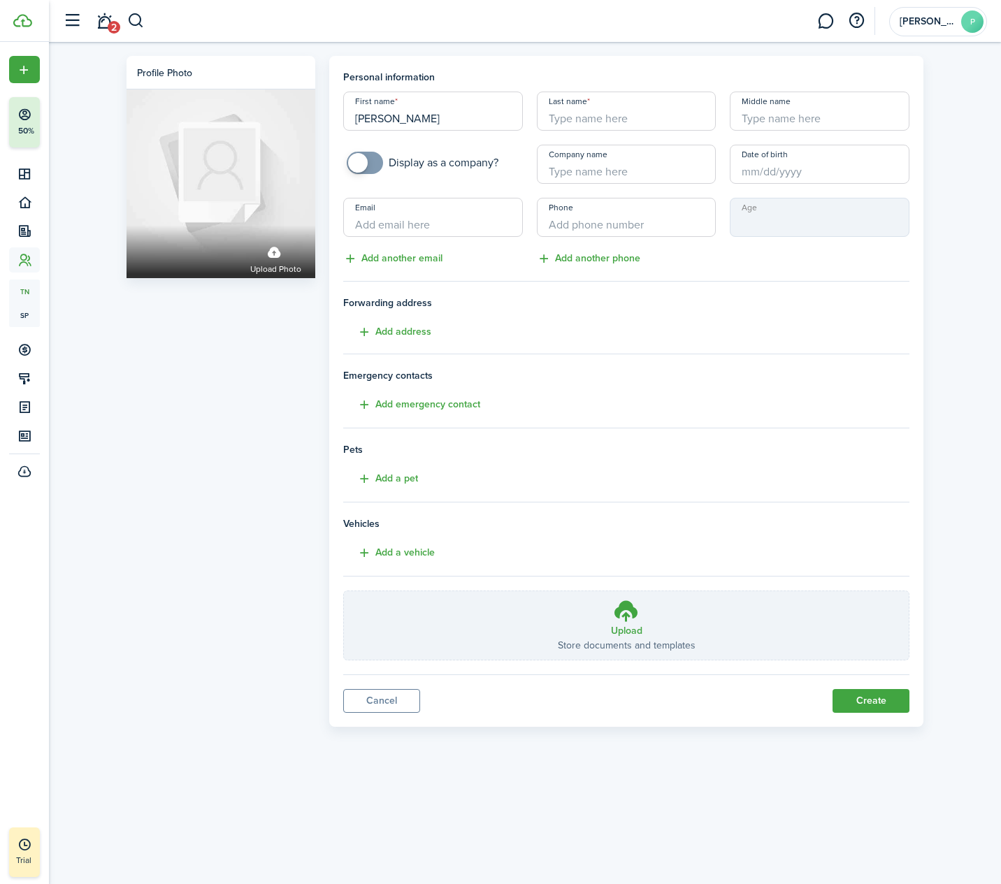
type input "[PERSON_NAME]"
type input "Brown"
type input "melvin43089"
type input "[PHONE_NUMBER]"
click at [462, 218] on input "melvin43089" at bounding box center [433, 217] width 180 height 39
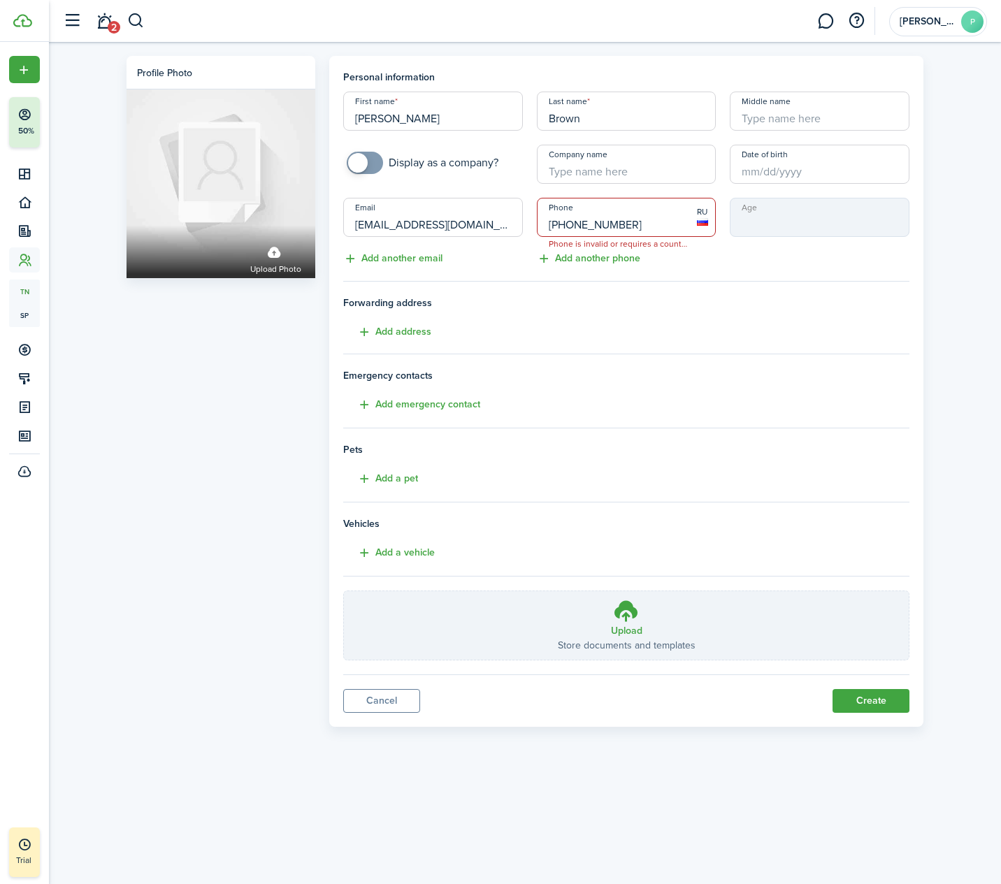
type input "[EMAIL_ADDRESS][DOMAIN_NAME]"
type input "[PHONE_NUMBER]"
click at [859, 699] on button "Create" at bounding box center [870, 701] width 77 height 24
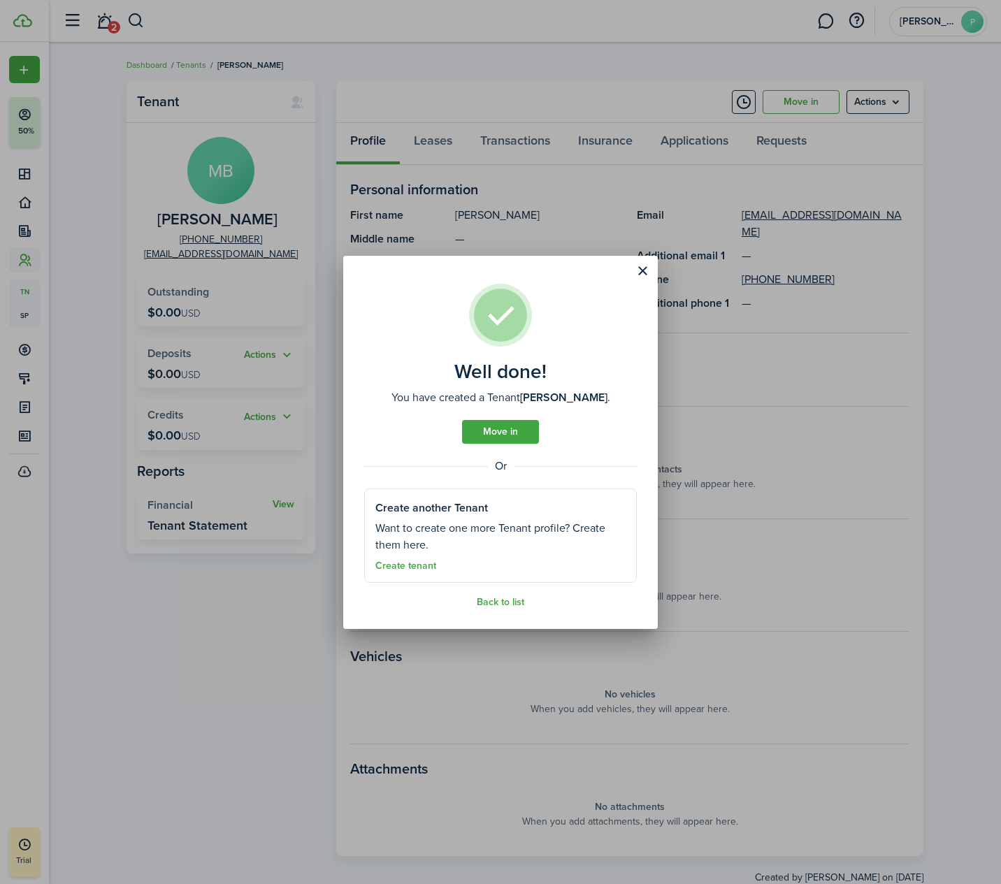
click at [640, 271] on button "Close modal" at bounding box center [642, 271] width 24 height 24
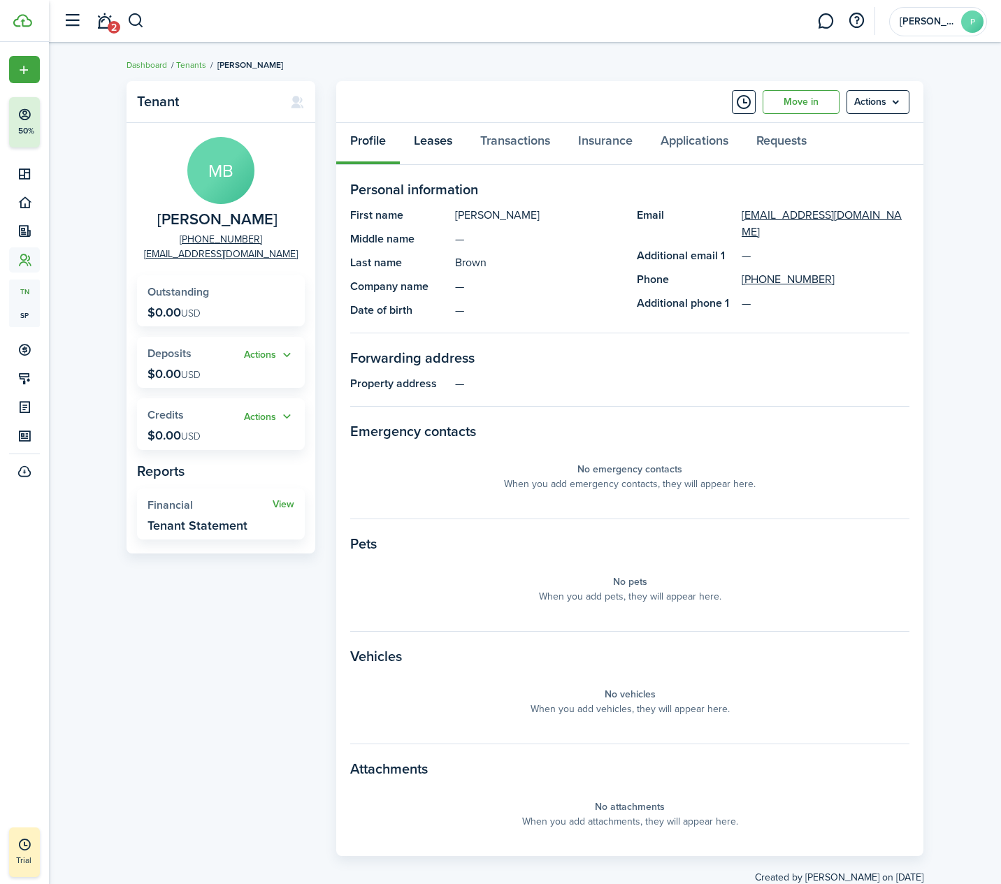
click at [444, 143] on link "Leases" at bounding box center [433, 144] width 66 height 42
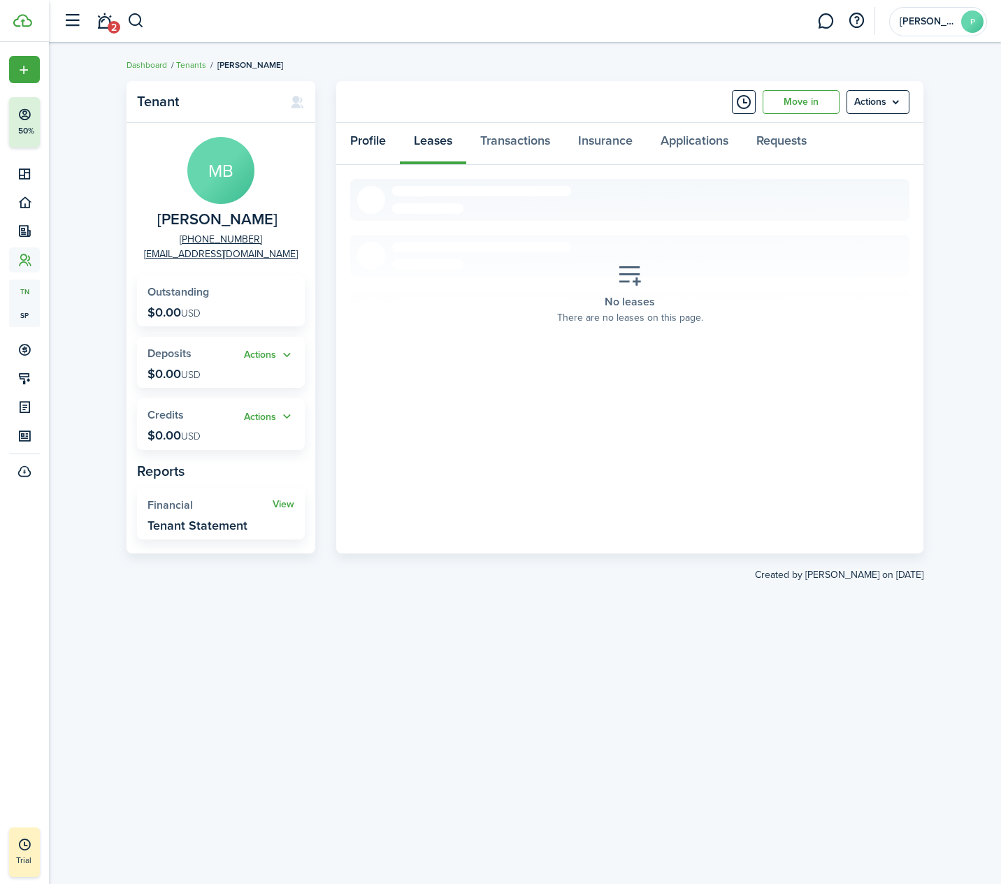
click at [363, 142] on link "Profile" at bounding box center [368, 144] width 64 height 42
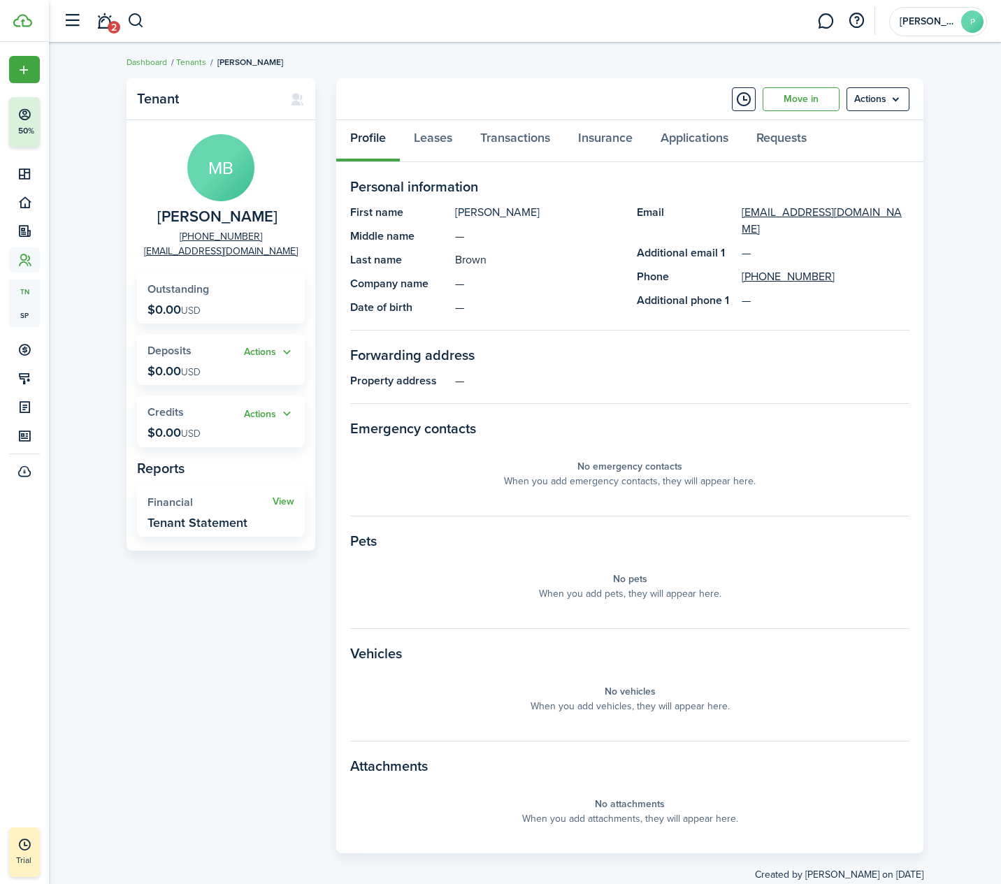
scroll to position [6, 0]
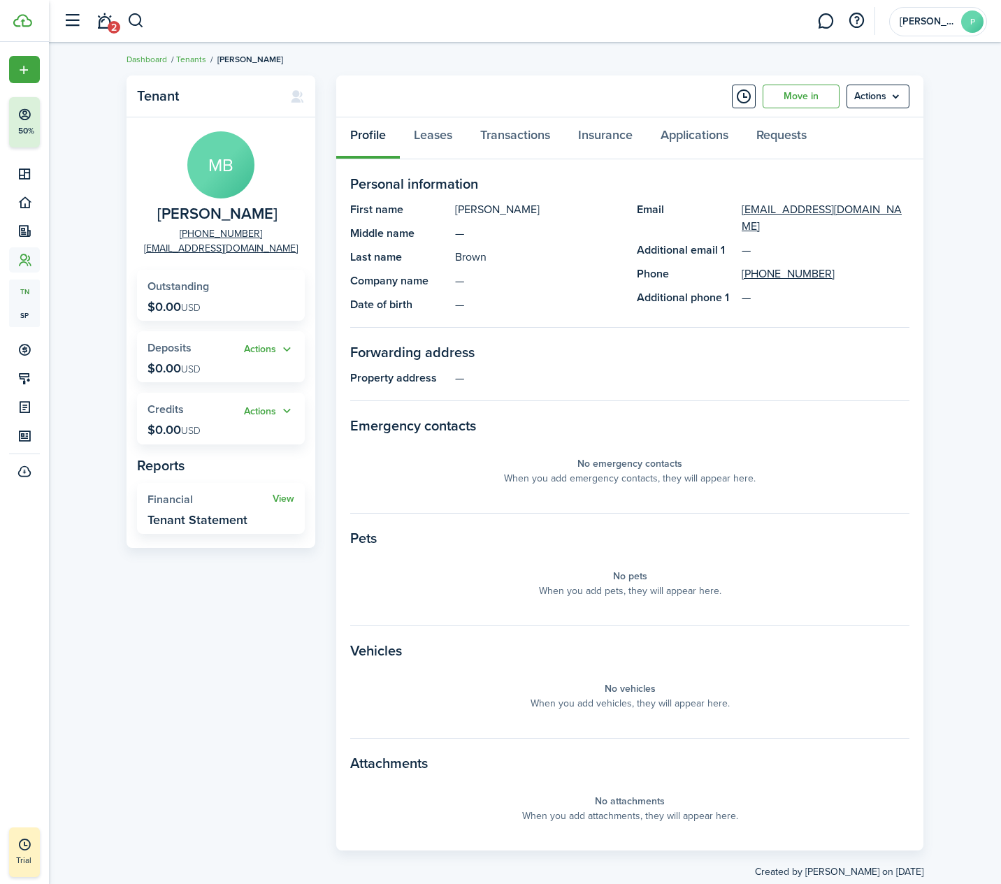
click at [196, 64] on link "Tenants" at bounding box center [191, 59] width 30 height 13
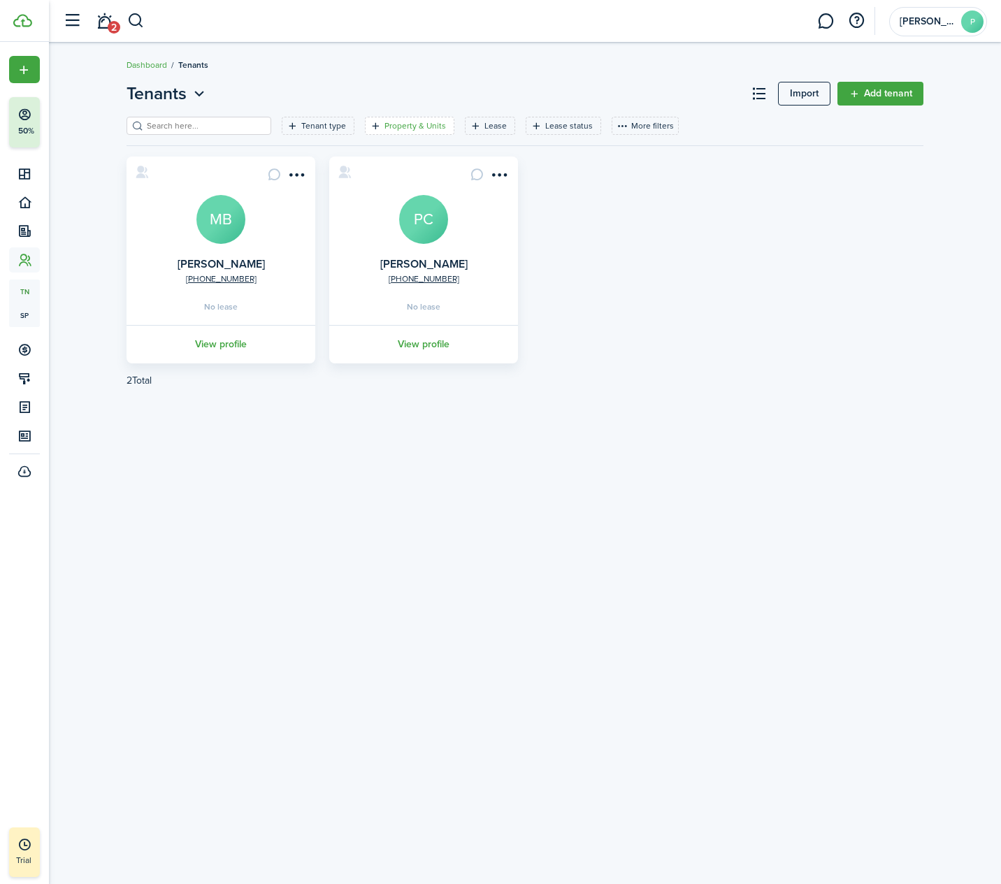
click at [402, 122] on filter-tag-label "Property & Units" at bounding box center [414, 125] width 61 height 13
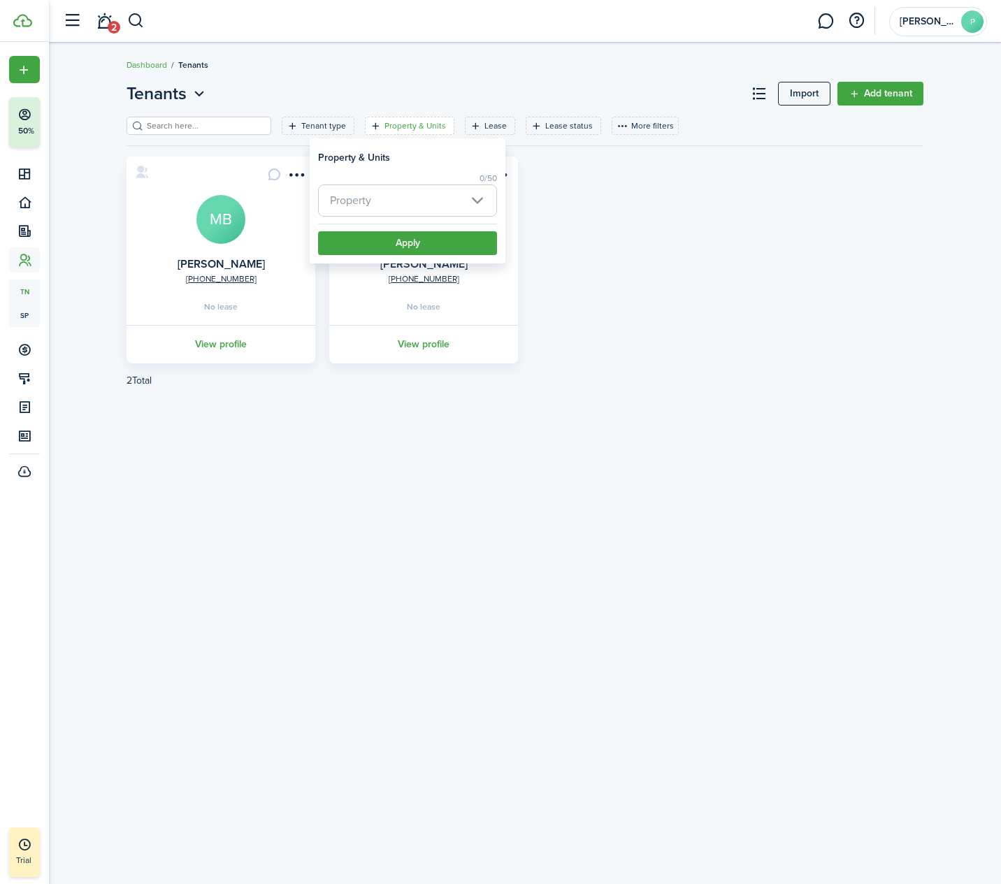
click at [454, 194] on span "Property" at bounding box center [407, 200] width 177 height 31
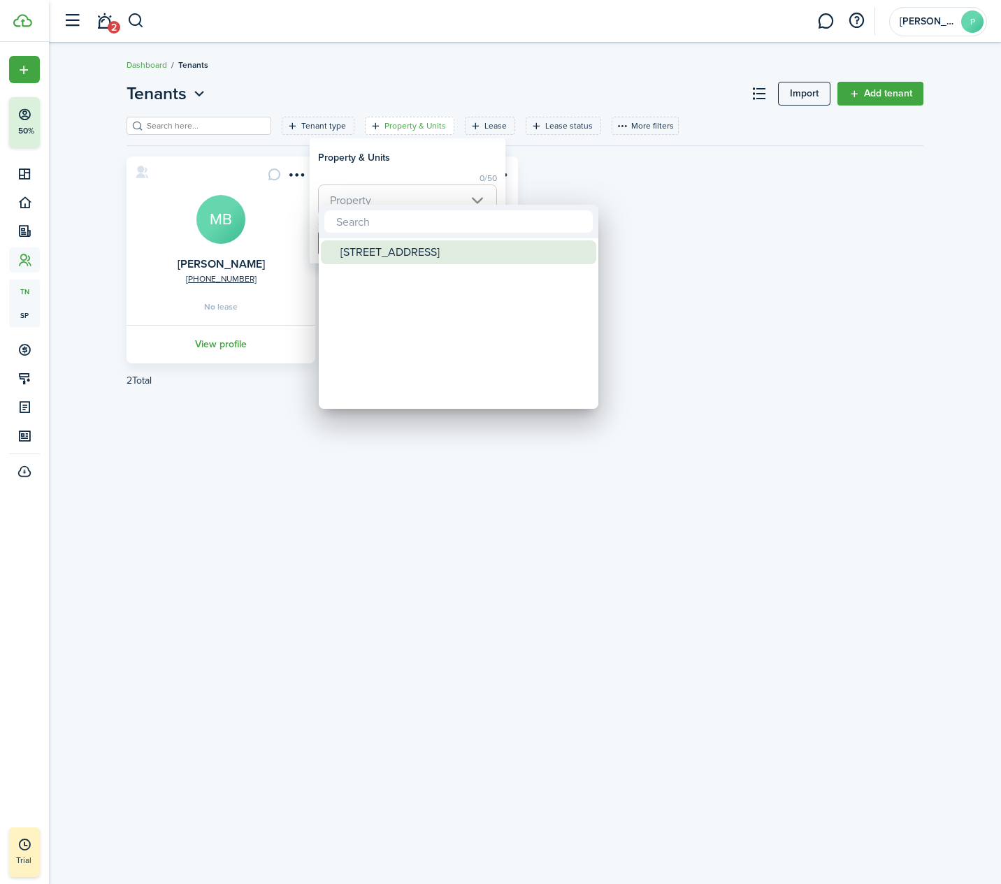
click at [403, 249] on div "[STREET_ADDRESS]" at bounding box center [463, 252] width 247 height 24
type input "[STREET_ADDRESS]"
click at [753, 233] on div at bounding box center [500, 442] width 1224 height 1108
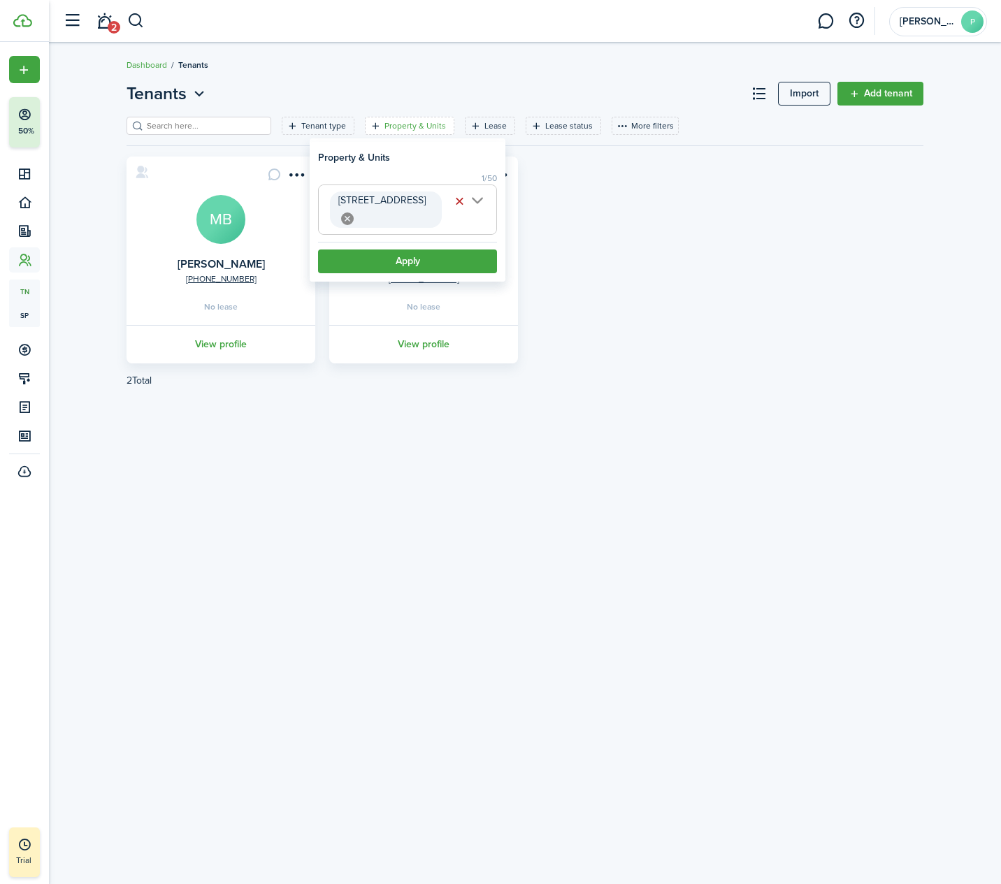
click at [459, 249] on button "Apply" at bounding box center [407, 261] width 179 height 24
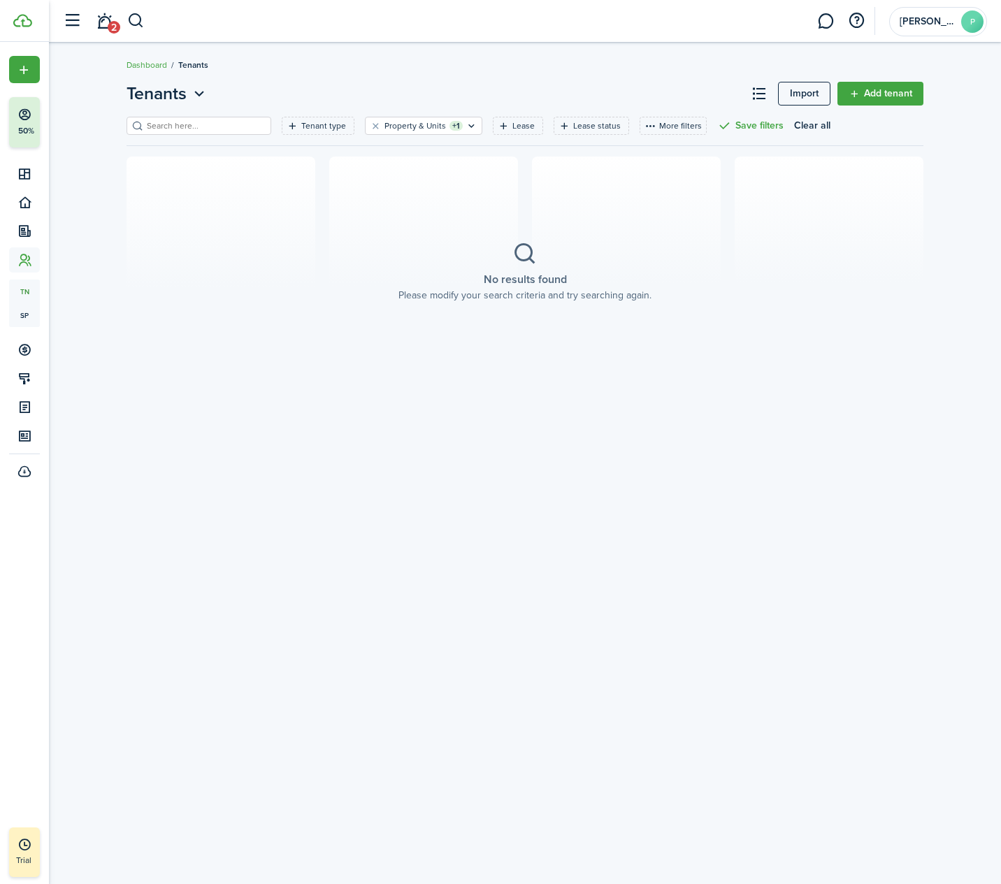
click at [496, 368] on section "No results found Please modify your search criteria and try searching again." at bounding box center [524, 272] width 797 height 231
click at [514, 275] on placeholder-title "No results found" at bounding box center [525, 279] width 83 height 17
click at [468, 131] on icon "Open filter" at bounding box center [471, 125] width 12 height 11
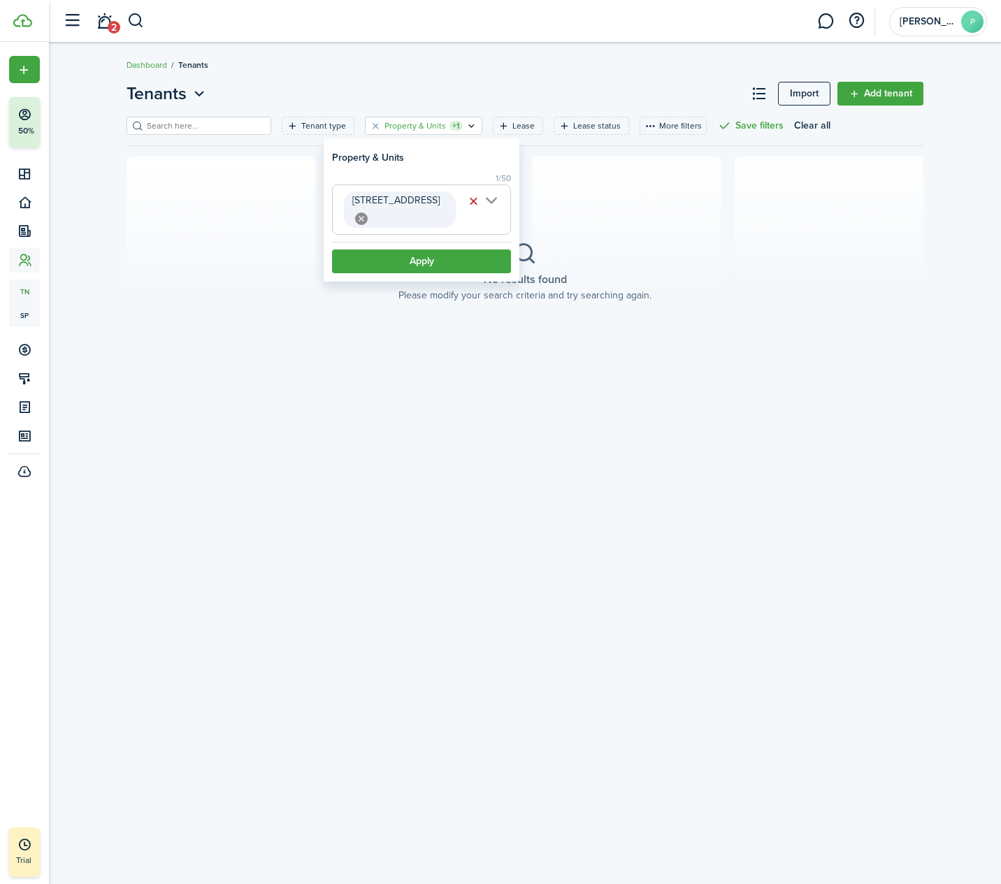
click at [466, 201] on button "button" at bounding box center [473, 201] width 20 height 20
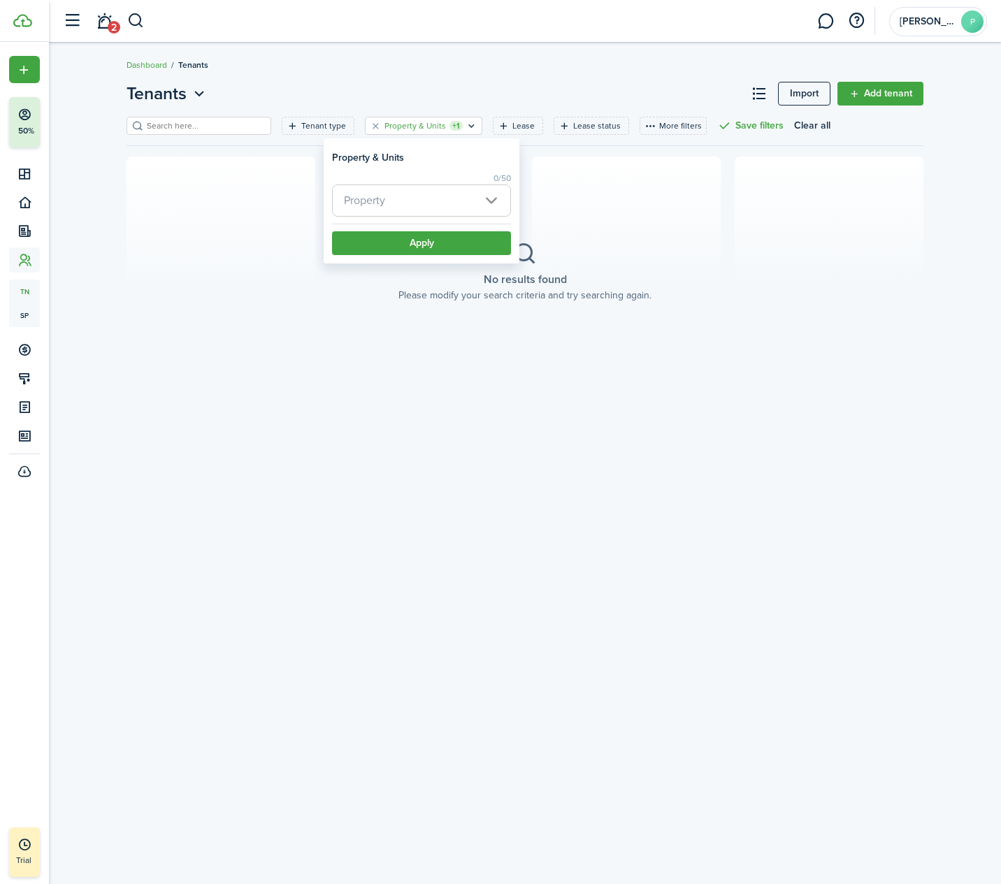
click at [728, 228] on section "No results found Please modify your search criteria and try searching again." at bounding box center [524, 272] width 797 height 231
click at [470, 121] on icon "Open filter" at bounding box center [471, 125] width 12 height 11
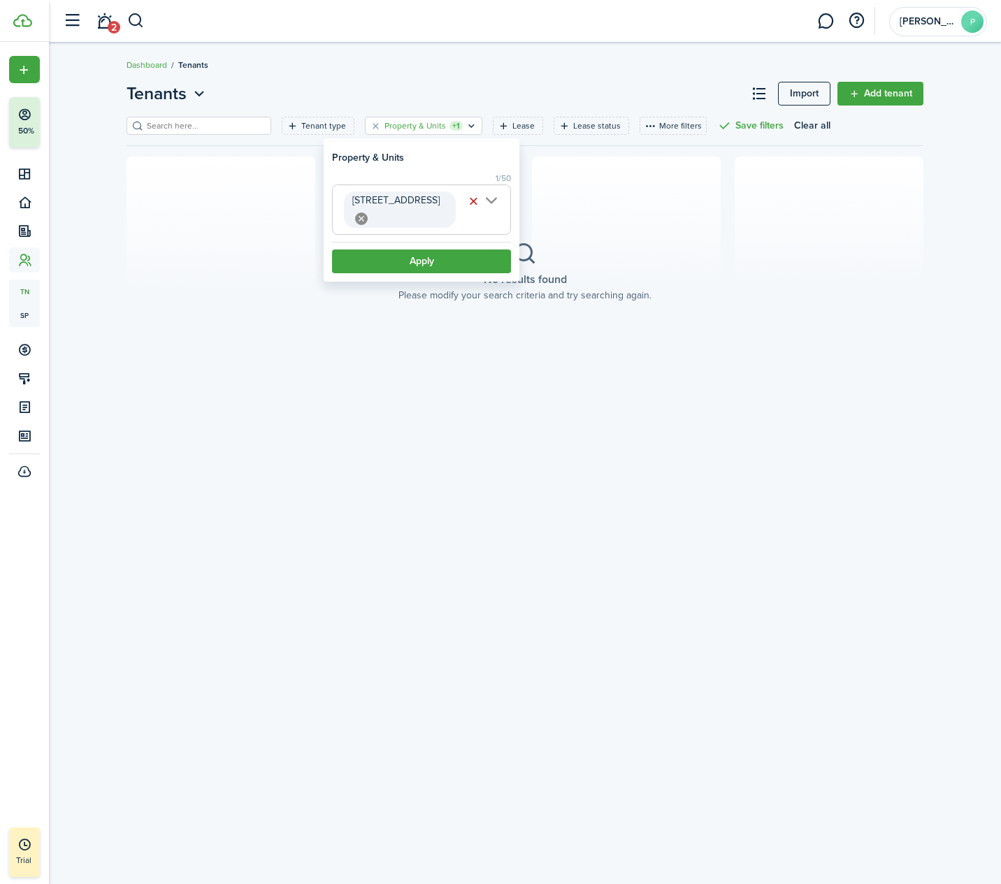
click at [368, 212] on icon at bounding box center [361, 218] width 13 height 13
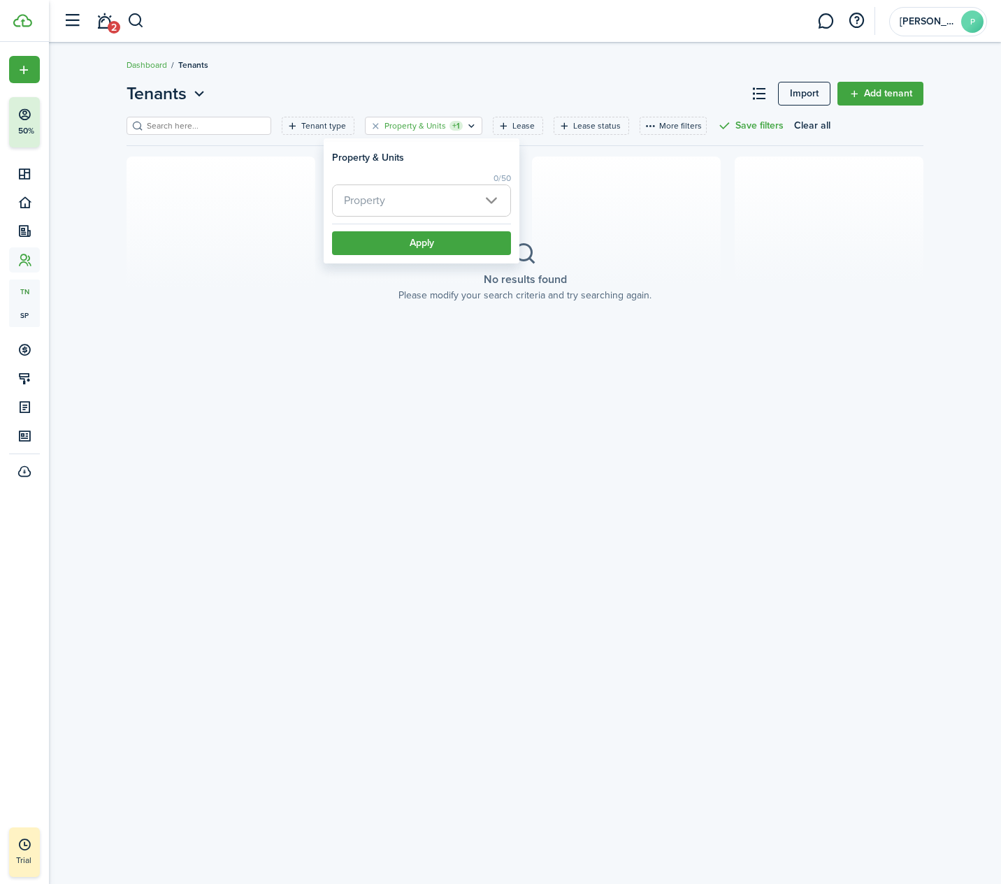
click at [431, 248] on button "Apply" at bounding box center [421, 243] width 179 height 24
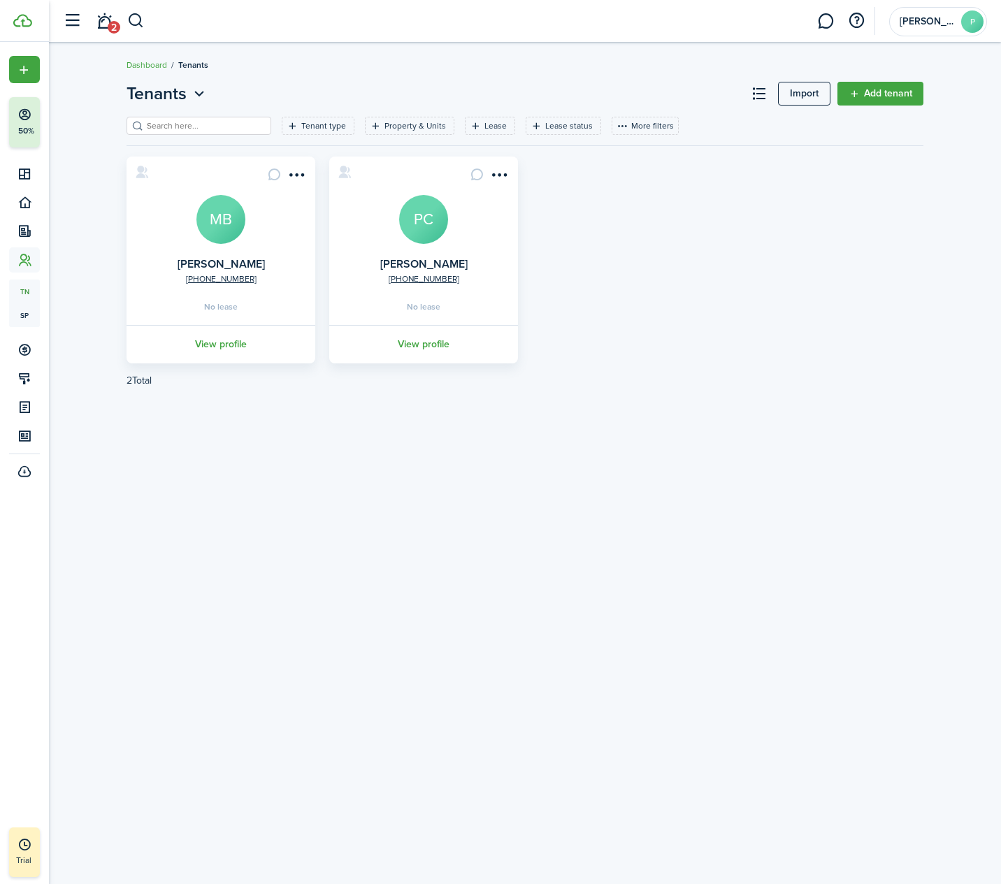
click at [187, 92] on span "Tenants" at bounding box center [156, 93] width 60 height 25
click at [147, 64] on link "Dashboard" at bounding box center [146, 65] width 41 height 13
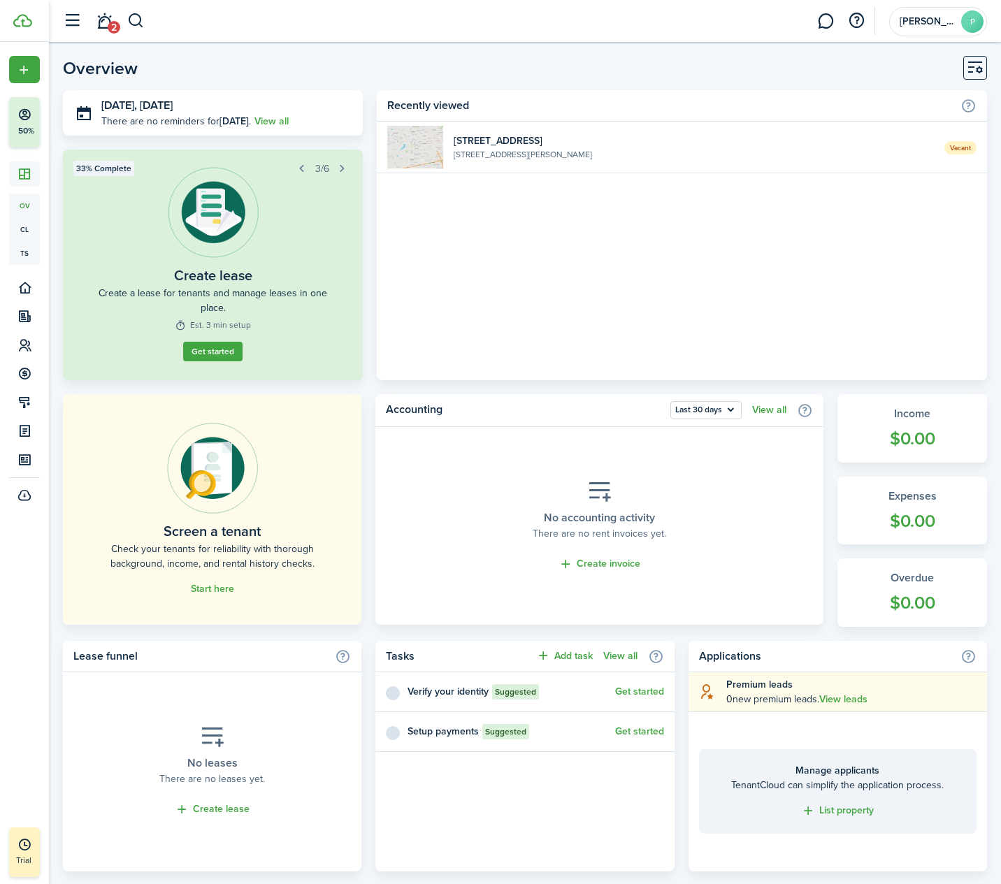
click at [560, 135] on widget-list-item-title "[STREET_ADDRESS]" at bounding box center [694, 140] width 480 height 15
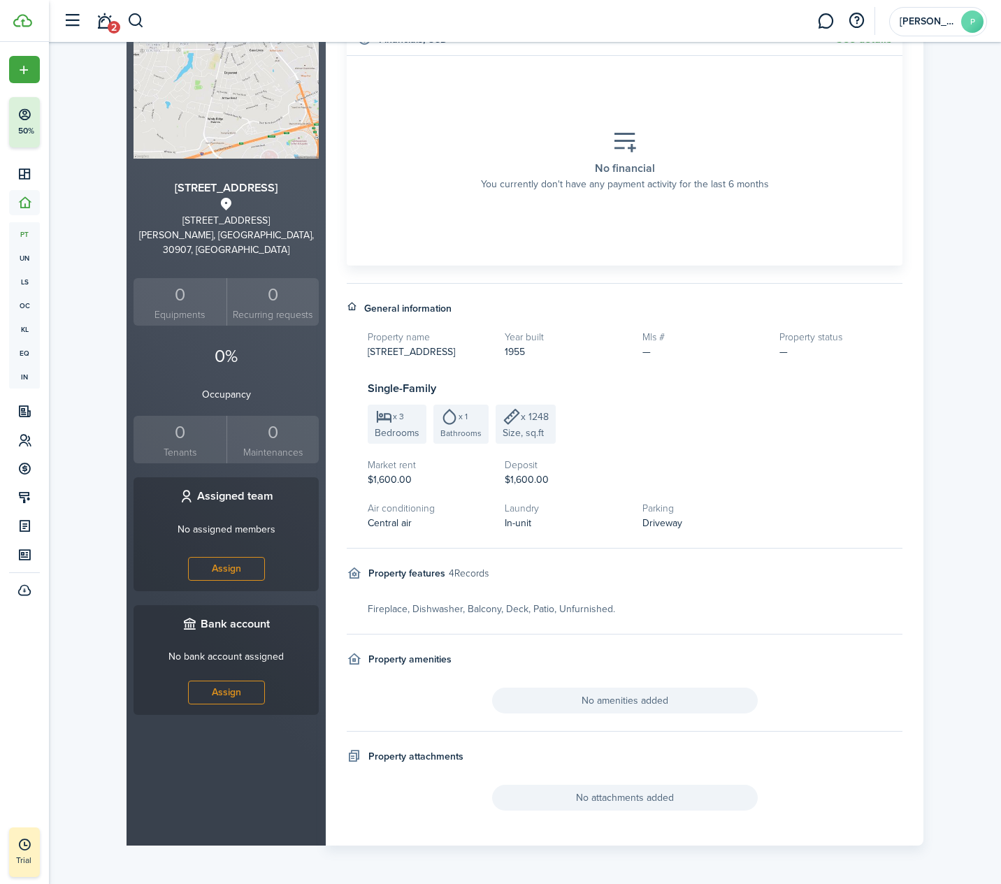
scroll to position [152, 0]
click at [233, 683] on link "Assign" at bounding box center [226, 693] width 77 height 24
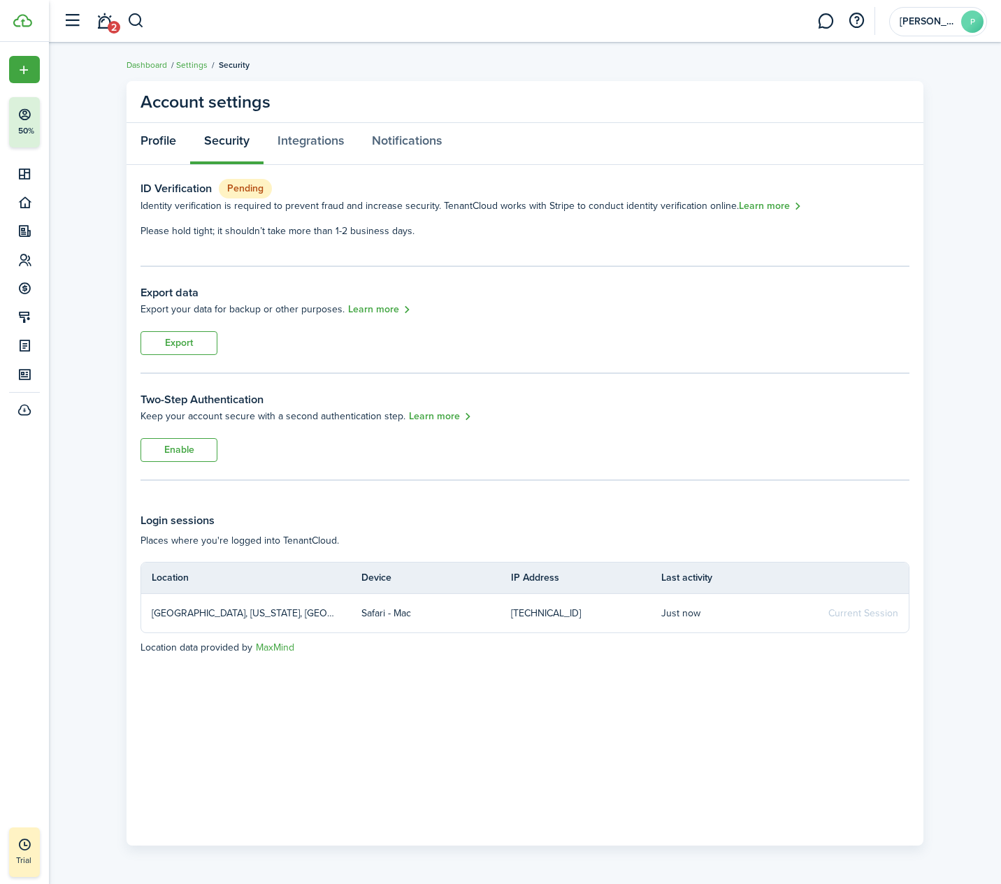
click at [152, 139] on link "Profile" at bounding box center [158, 144] width 64 height 42
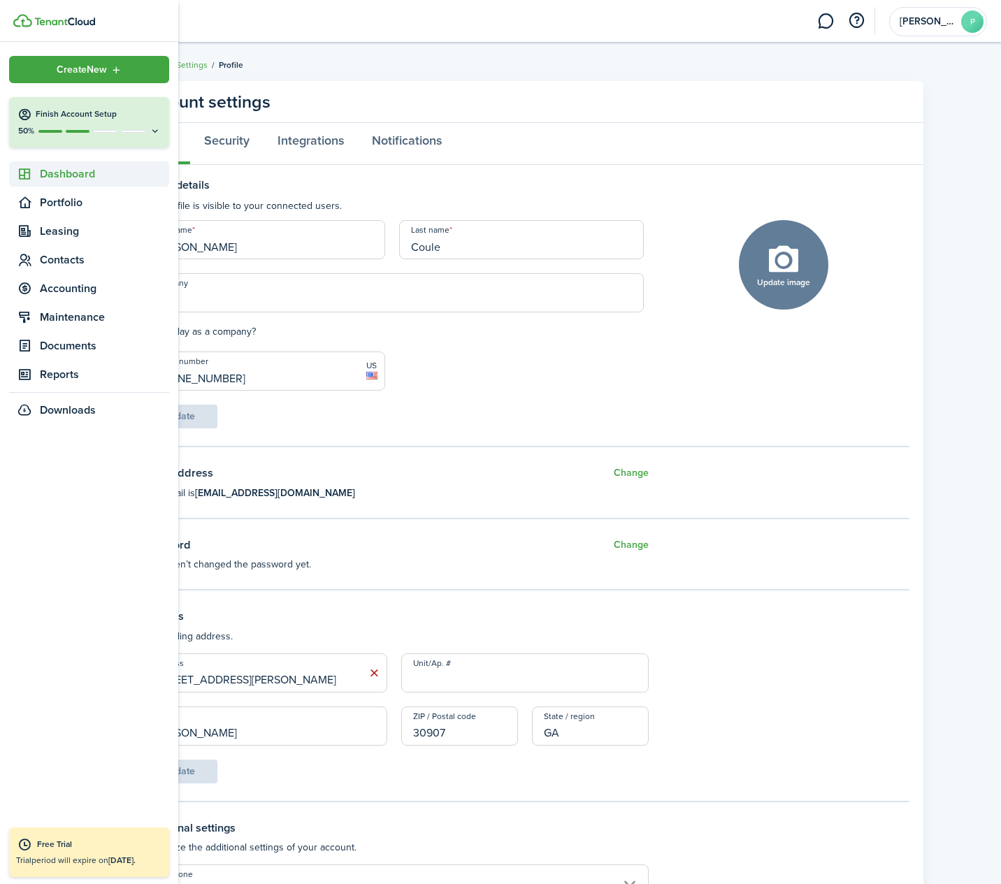
click at [81, 171] on span "Dashboard" at bounding box center [104, 174] width 129 height 17
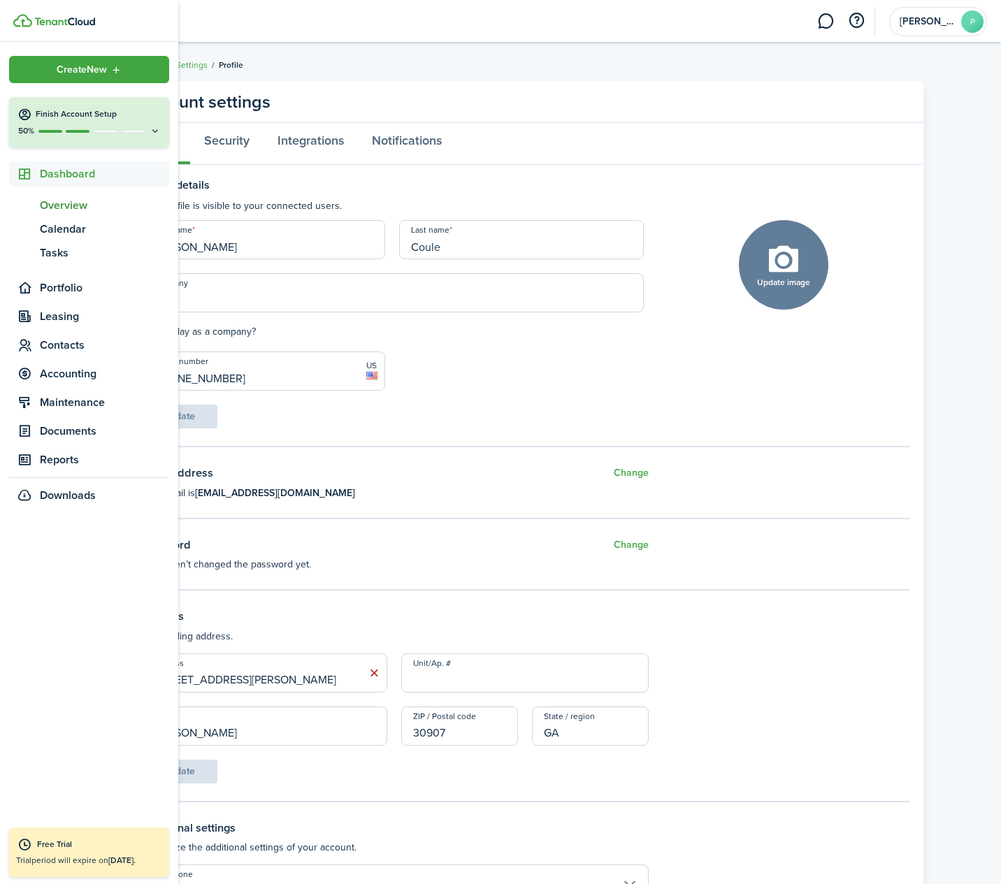
click at [76, 208] on span "Overview" at bounding box center [104, 205] width 129 height 17
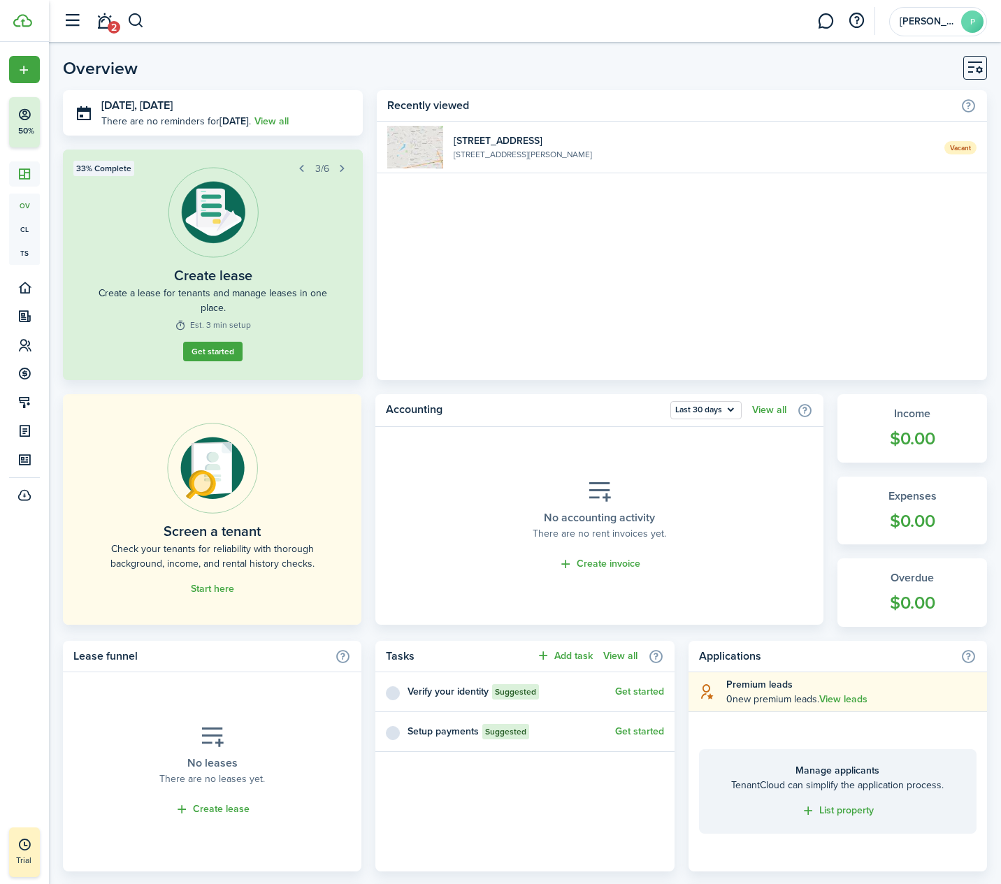
click at [616, 144] on widget-list-item-title "[STREET_ADDRESS]" at bounding box center [694, 140] width 480 height 15
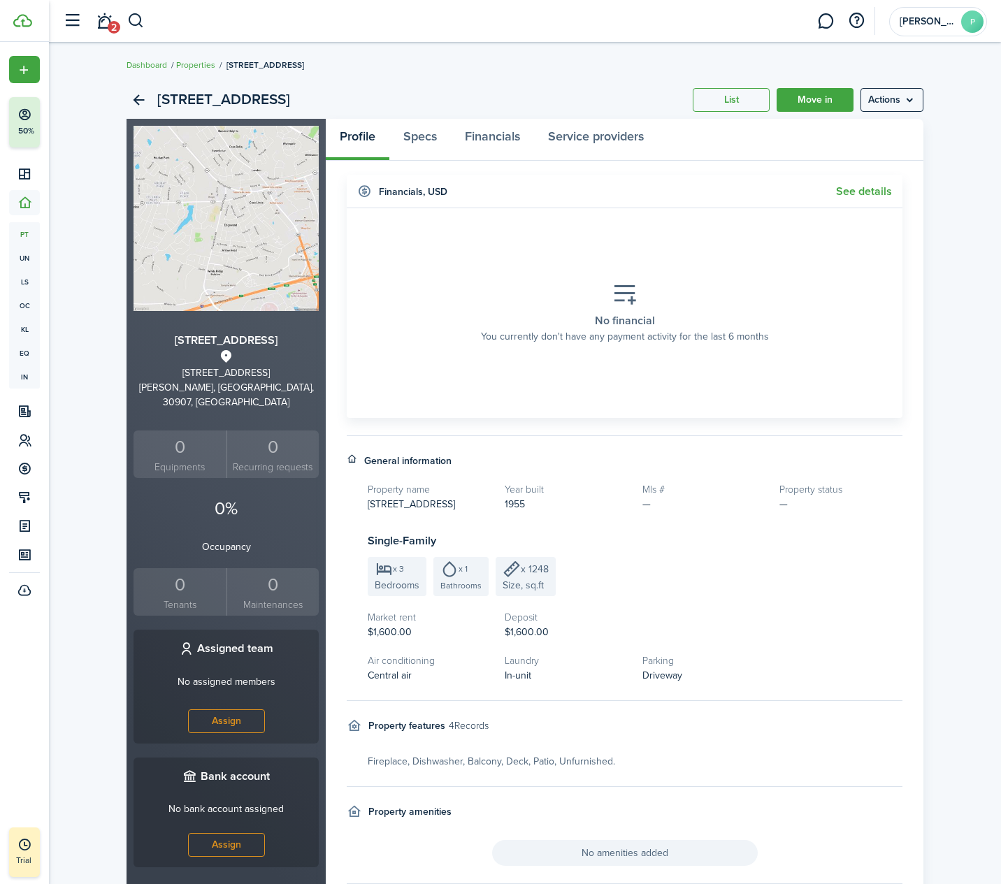
click at [799, 99] on link "Move in" at bounding box center [814, 100] width 77 height 24
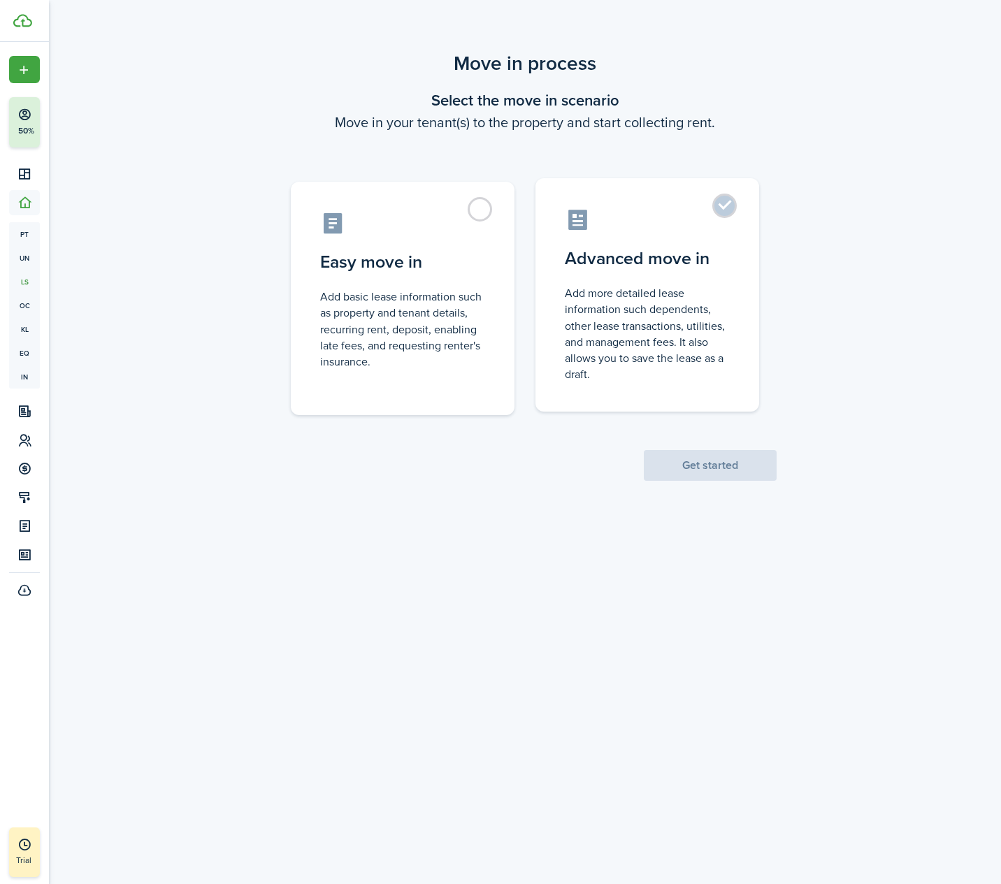
click at [669, 288] on control-radio-card-description "Add more detailed lease information such dependents, other lease transactions, …" at bounding box center [647, 333] width 165 height 97
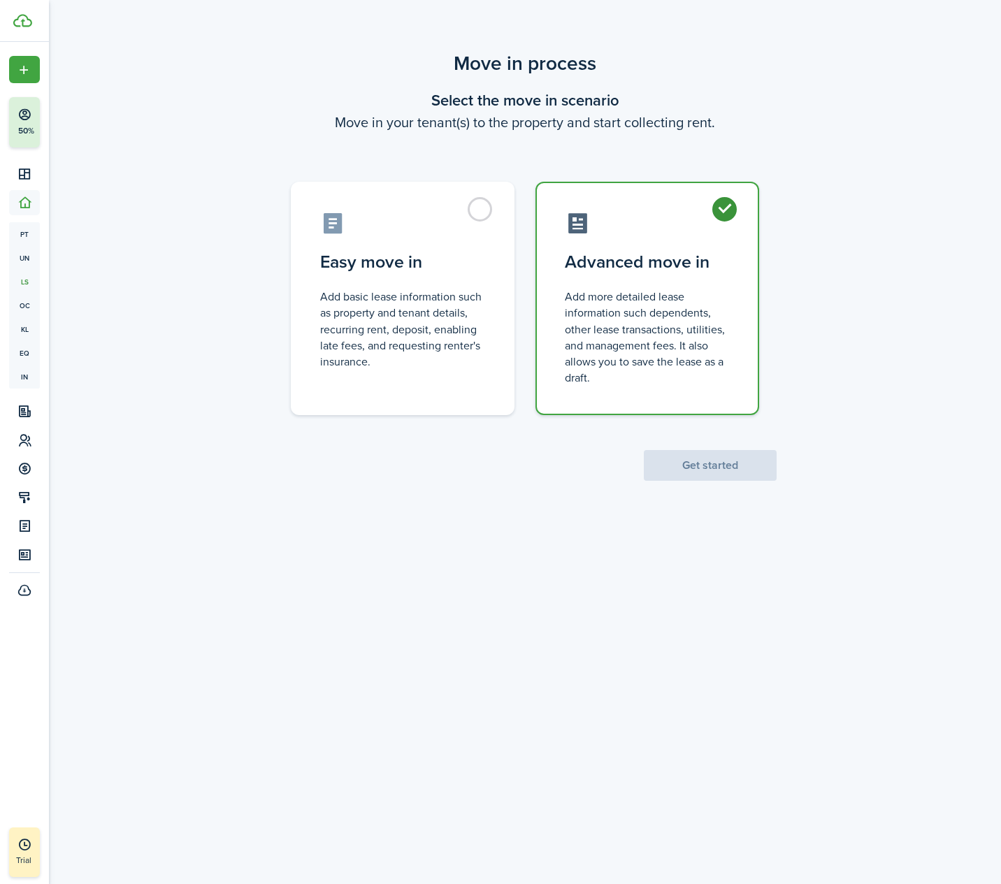
radio input "true"
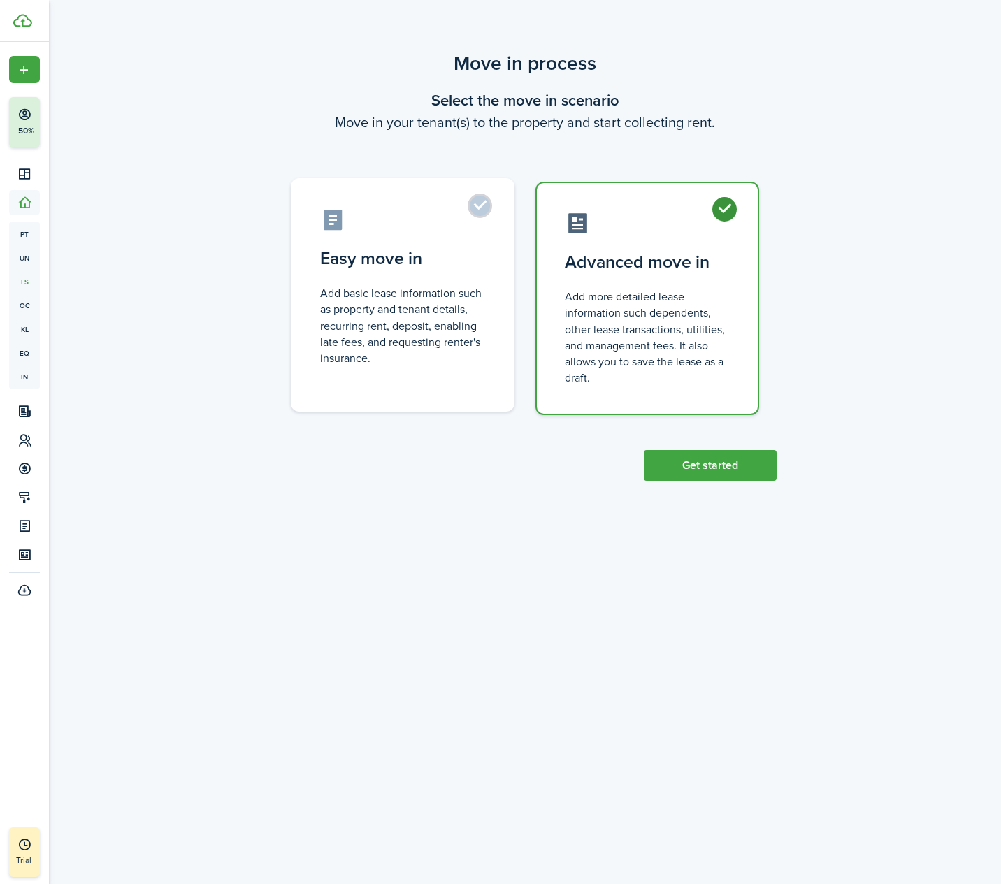
click at [465, 276] on label "Easy move in Add basic lease information such as property and tenant details, r…" at bounding box center [403, 294] width 224 height 233
radio input "true"
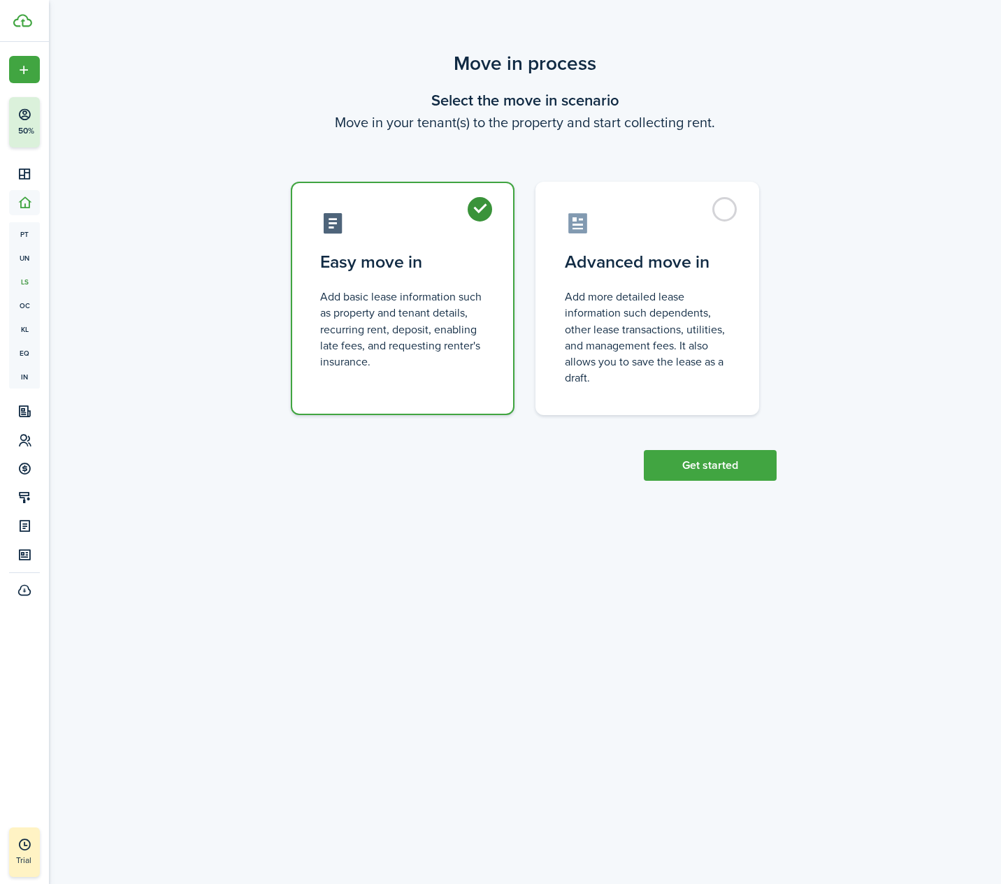
click at [714, 467] on button "Get started" at bounding box center [710, 465] width 133 height 31
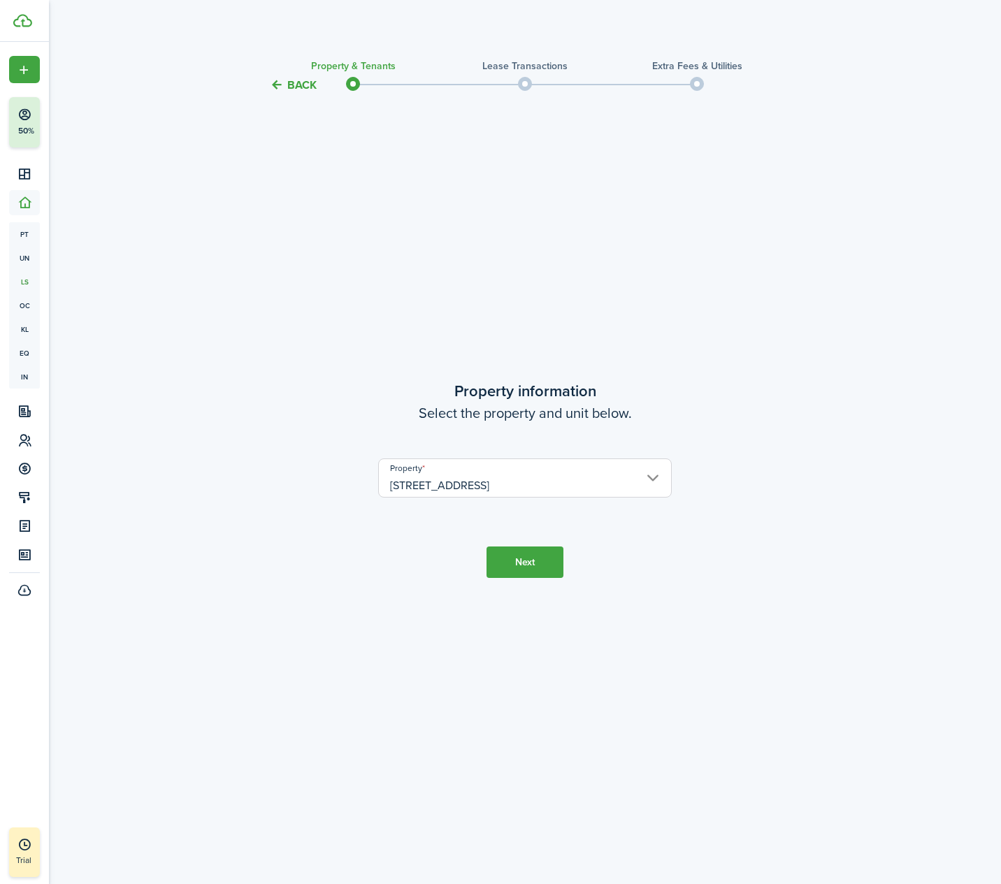
click at [527, 560] on button "Next" at bounding box center [524, 561] width 77 height 31
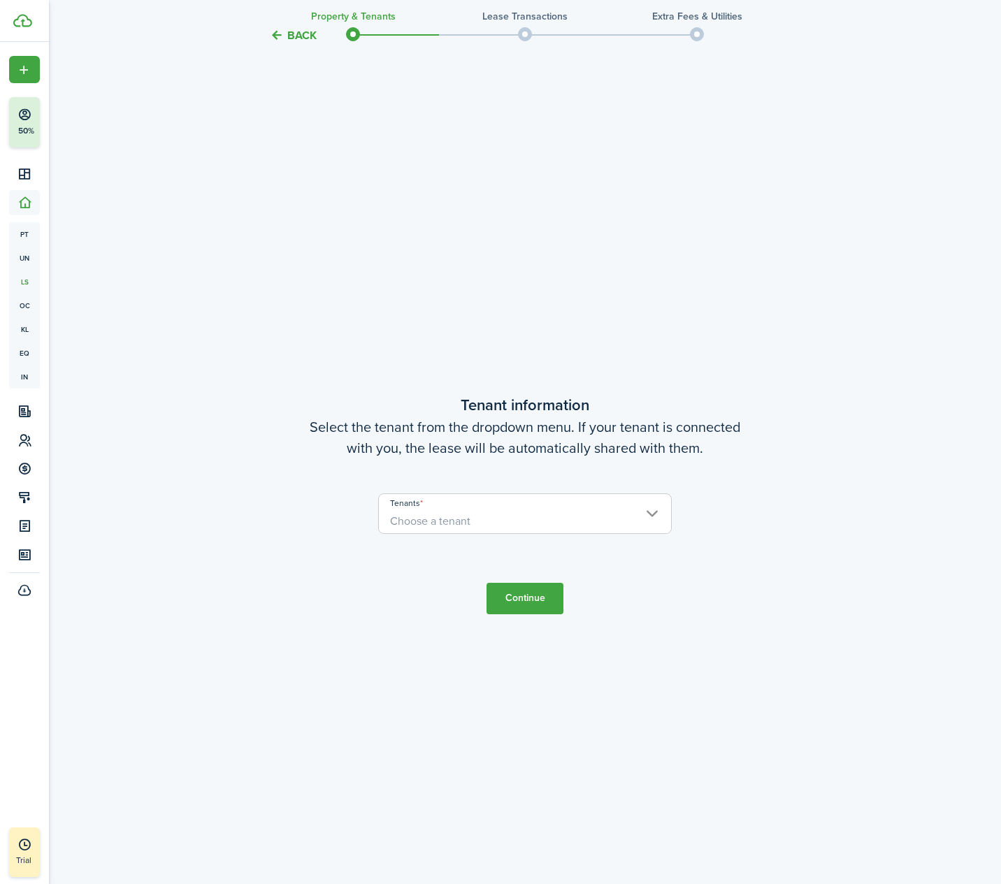
scroll to position [790, 0]
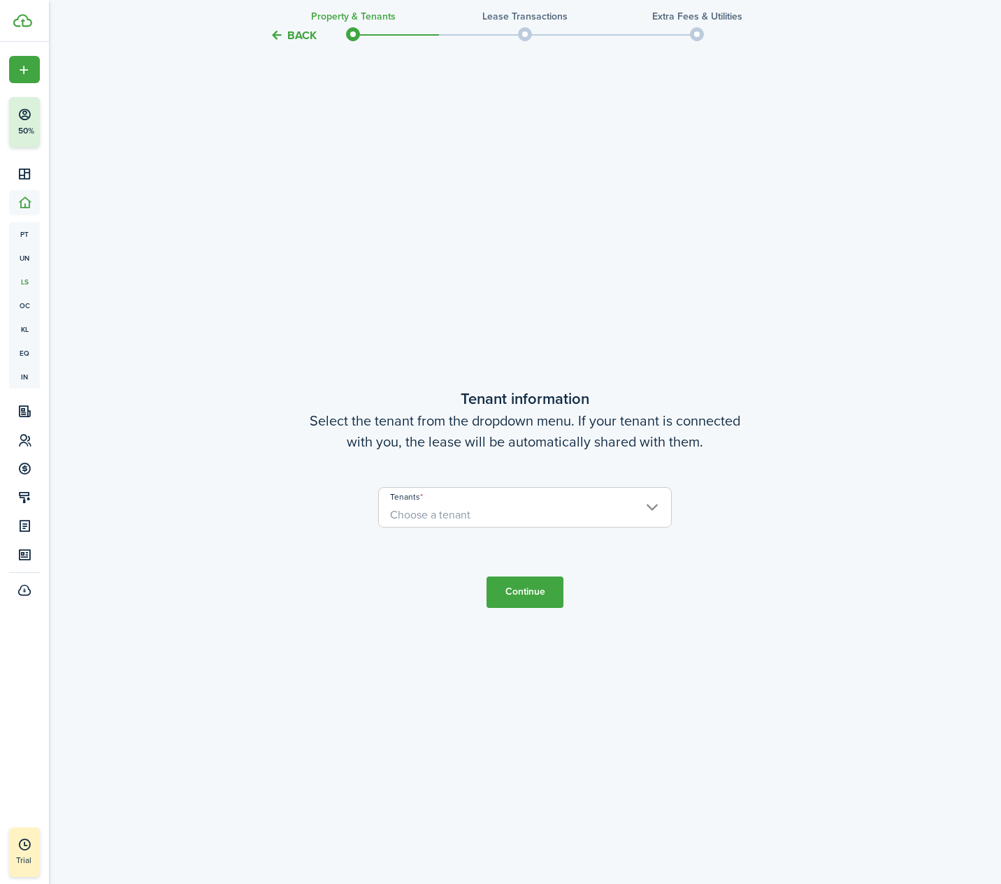
click at [623, 511] on span "Choose a tenant" at bounding box center [525, 515] width 292 height 24
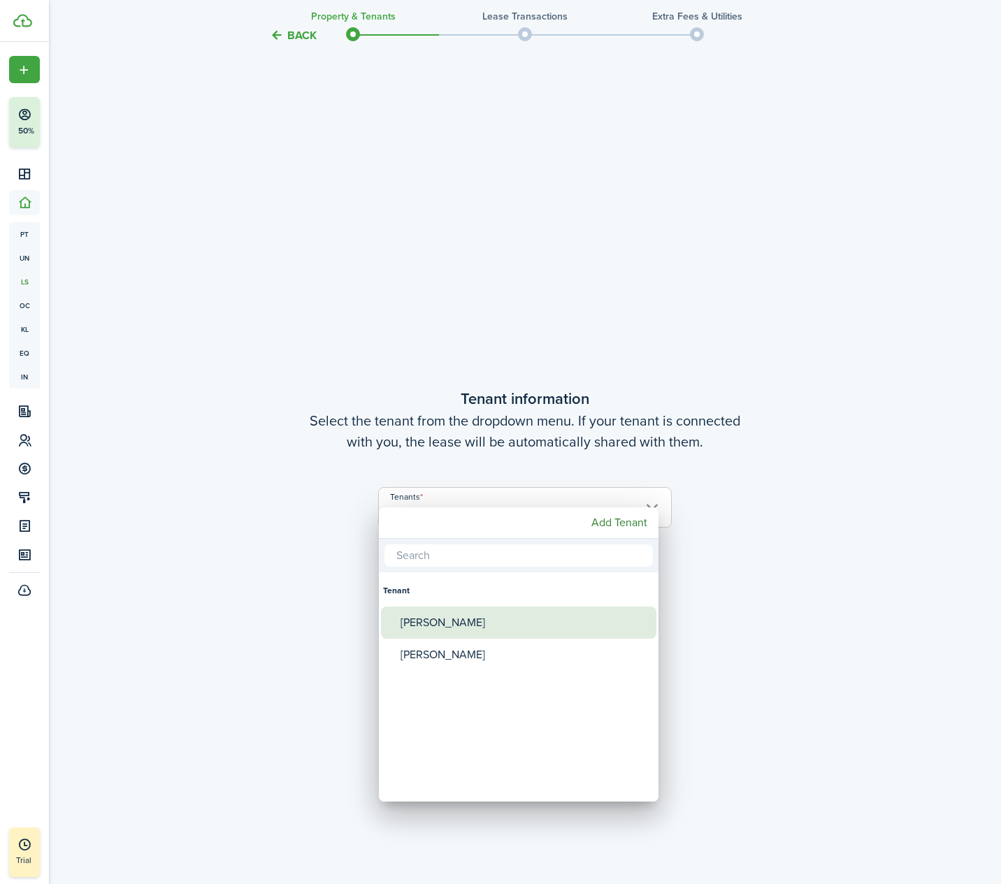
click at [461, 614] on div "[PERSON_NAME]" at bounding box center [523, 623] width 247 height 32
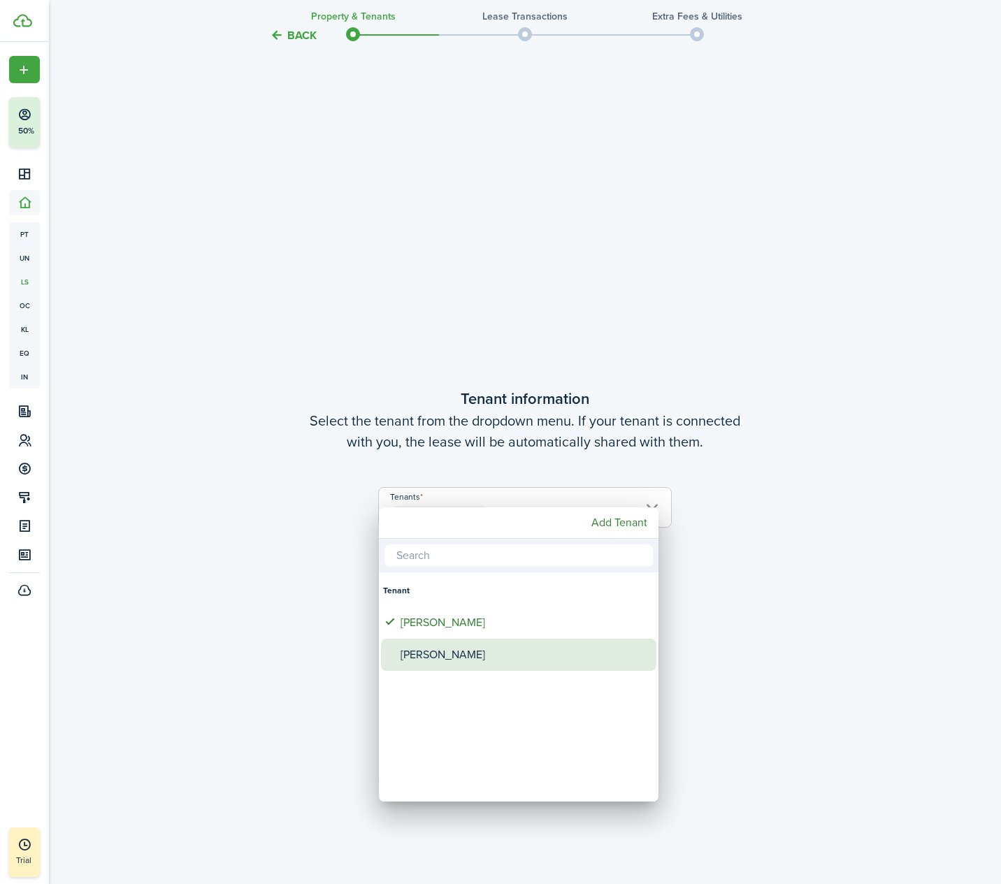
click at [454, 652] on div "[PERSON_NAME]" at bounding box center [523, 655] width 247 height 32
click at [628, 519] on mbsc-button "Add Tenant" at bounding box center [619, 522] width 67 height 25
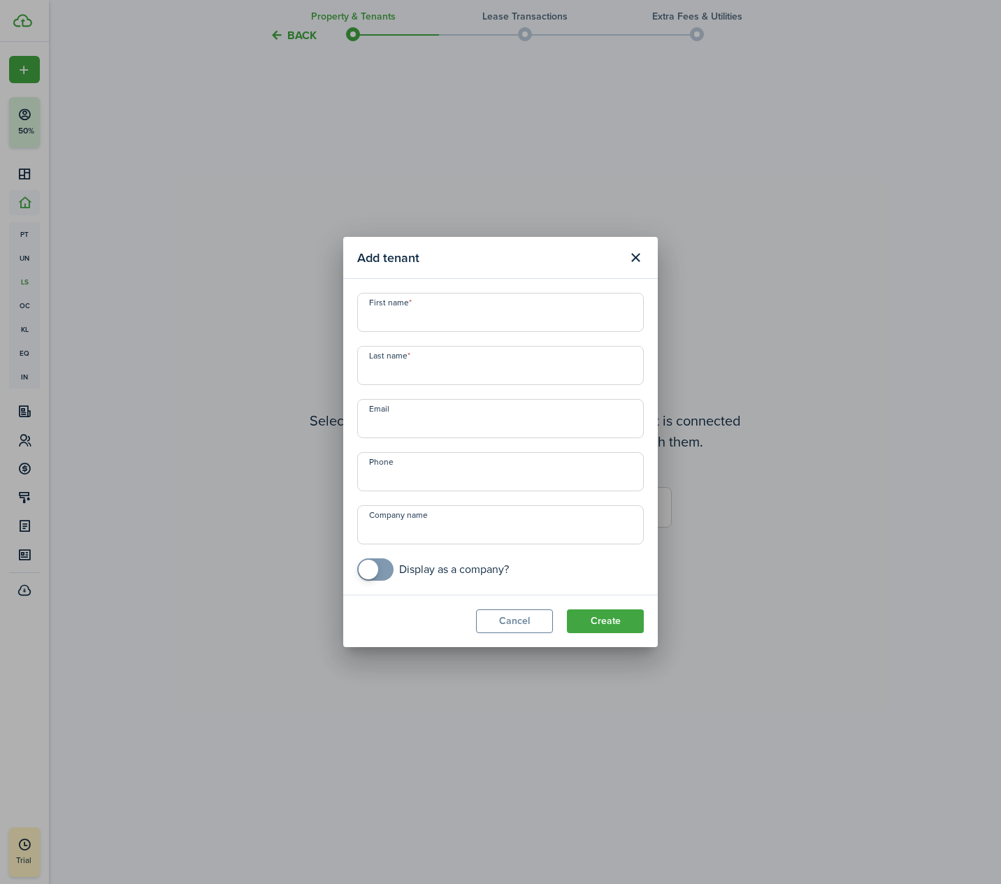
click at [641, 253] on button "Close modal" at bounding box center [635, 258] width 24 height 24
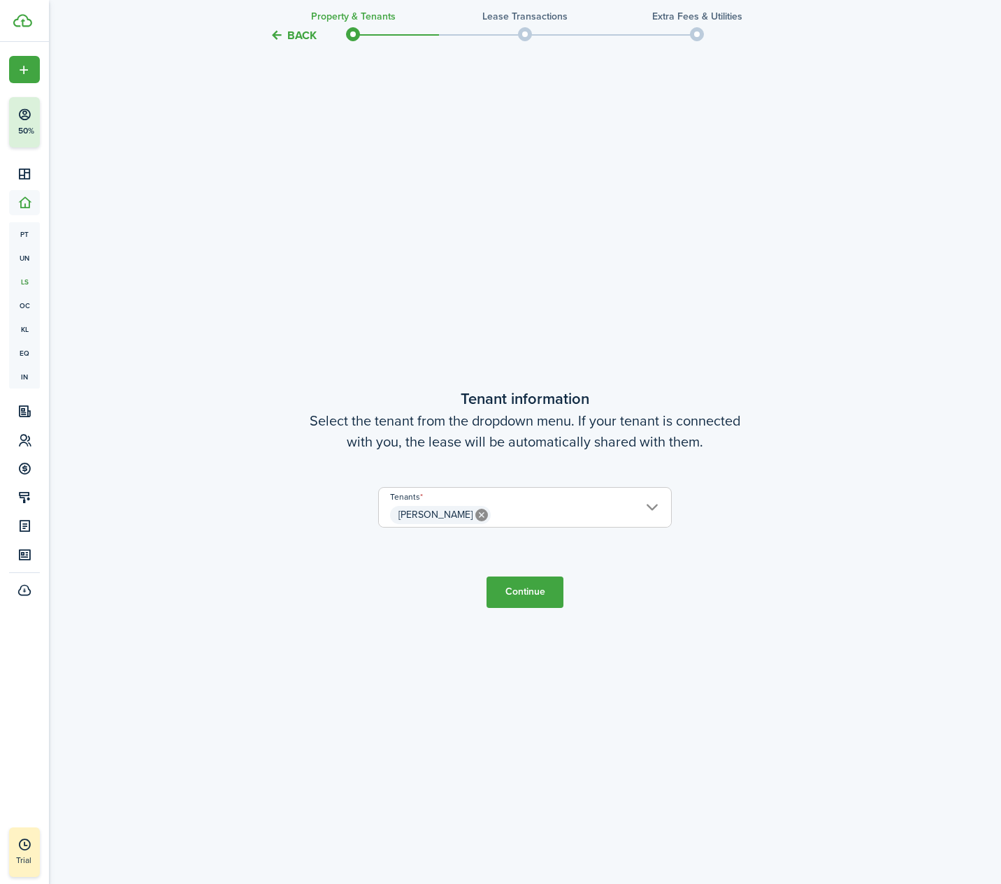
click at [563, 513] on span "[PERSON_NAME]" at bounding box center [525, 515] width 292 height 24
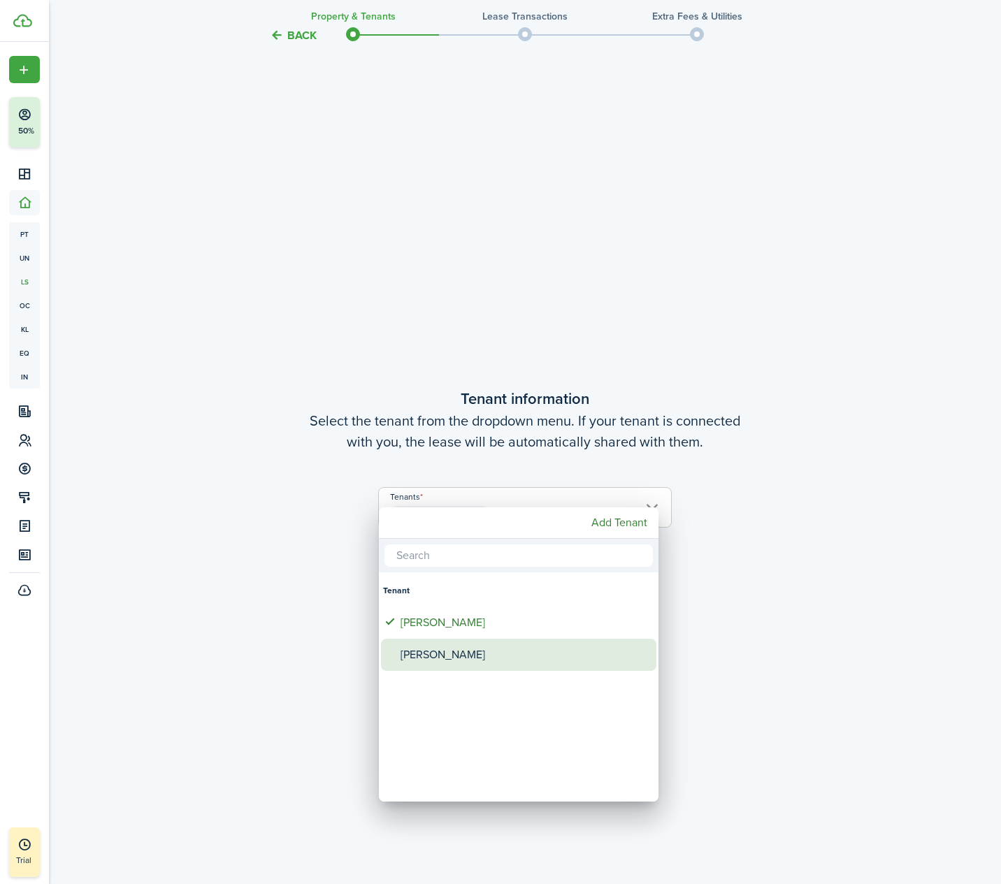
click at [509, 650] on div "[PERSON_NAME]" at bounding box center [523, 655] width 247 height 32
type input "[PERSON_NAME], [PERSON_NAME]"
click at [719, 556] on div at bounding box center [500, 442] width 1224 height 1108
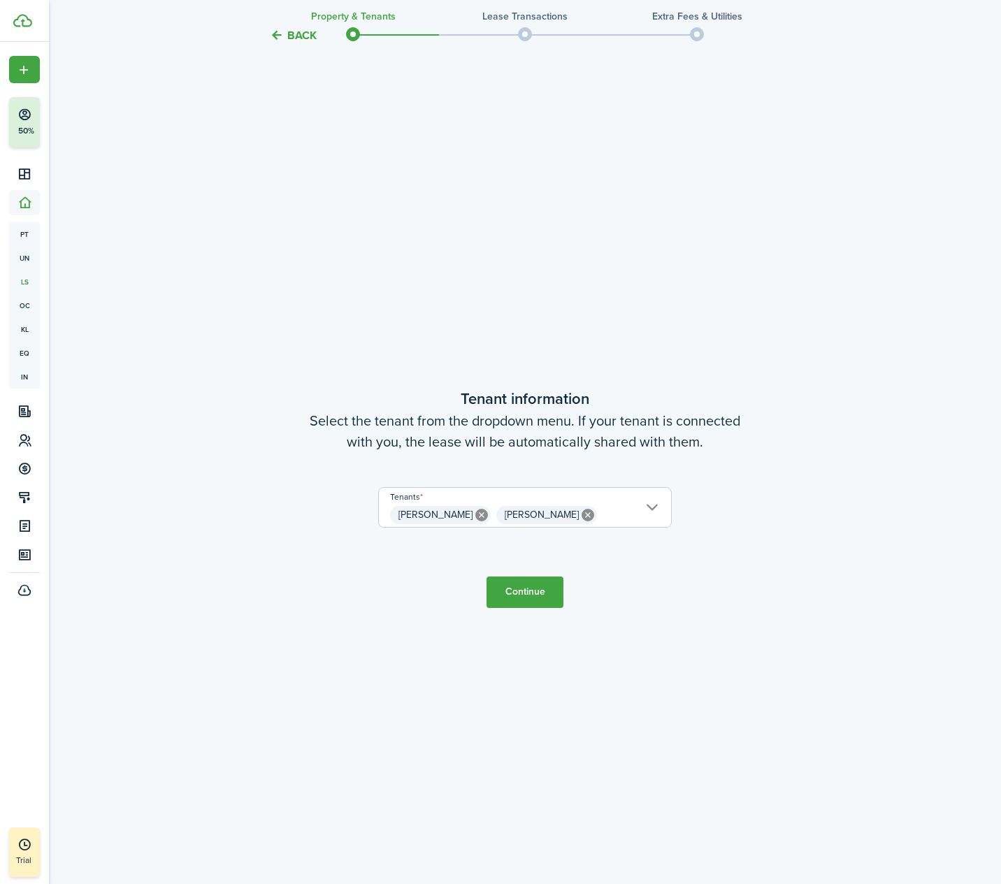
click at [535, 590] on button "Continue" at bounding box center [524, 592] width 77 height 31
checkbox input "true"
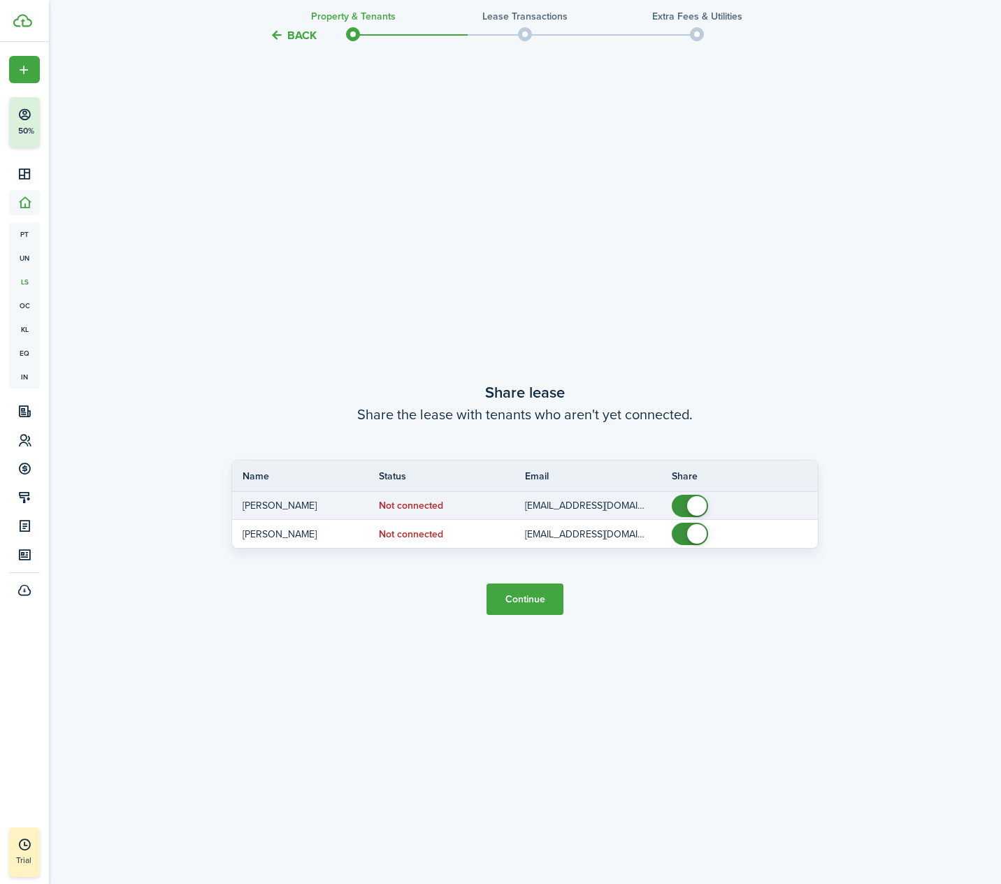
scroll to position [1674, 0]
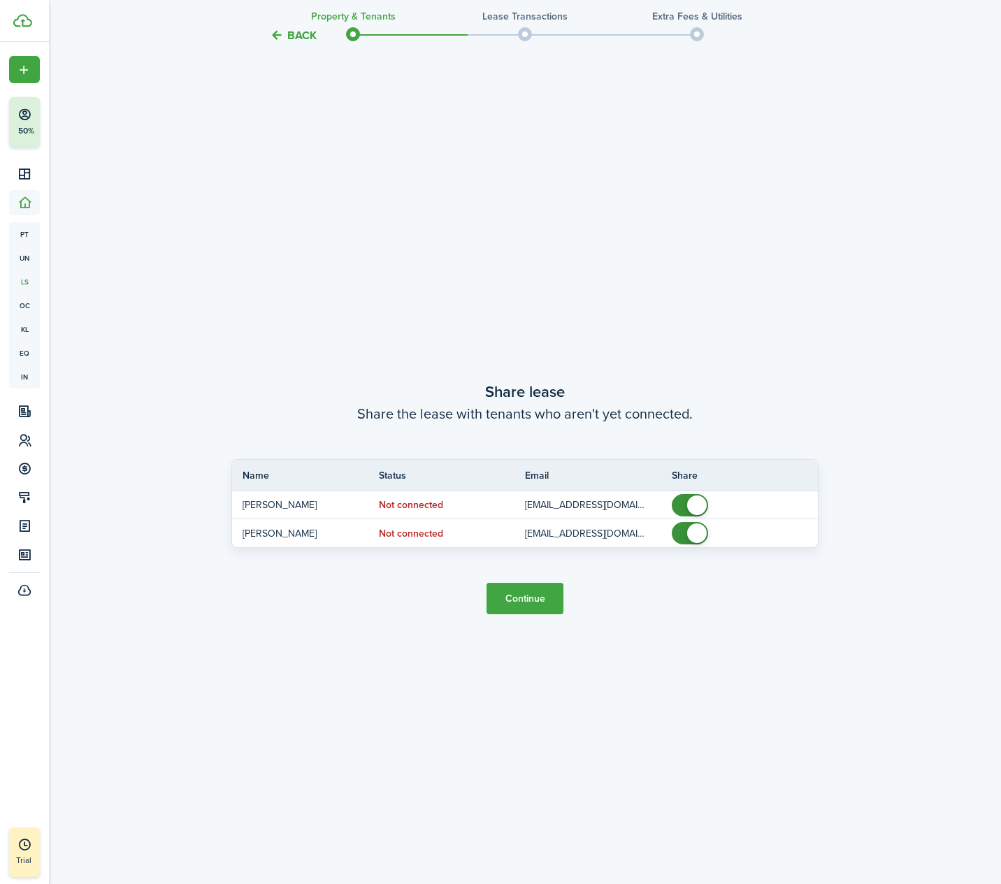
click at [532, 605] on button "Continue" at bounding box center [524, 598] width 77 height 31
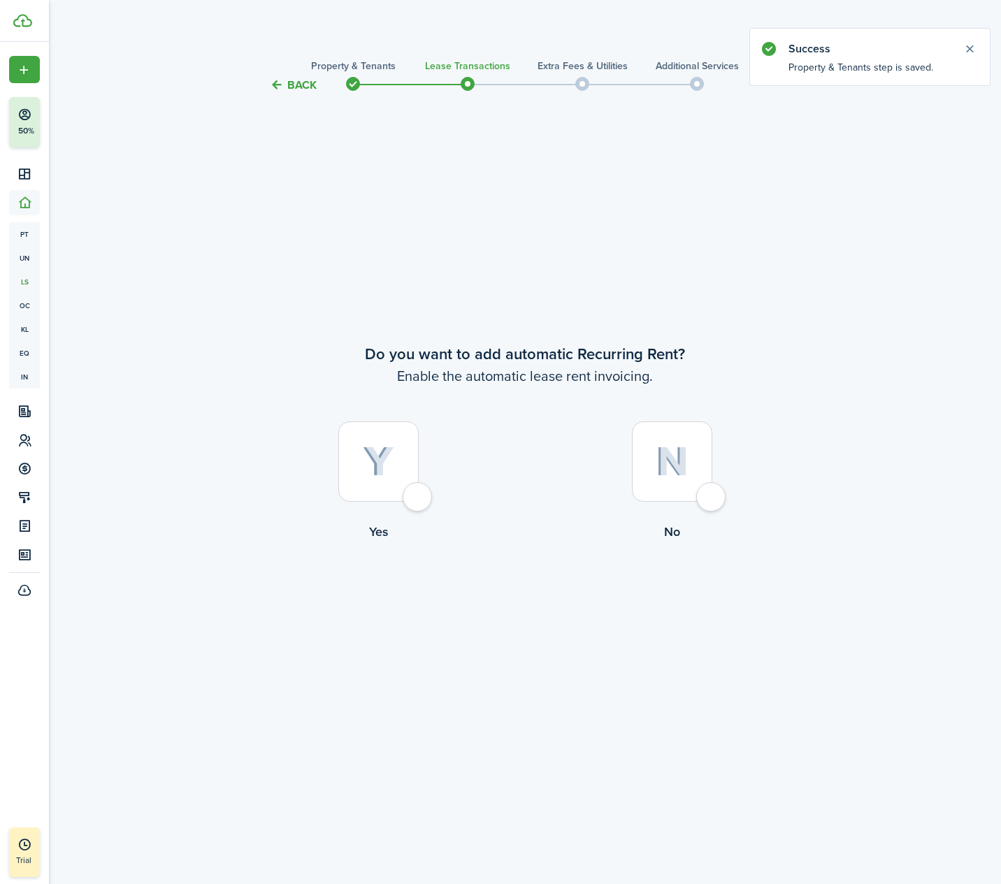
click at [386, 457] on img at bounding box center [378, 462] width 31 height 31
radio input "true"
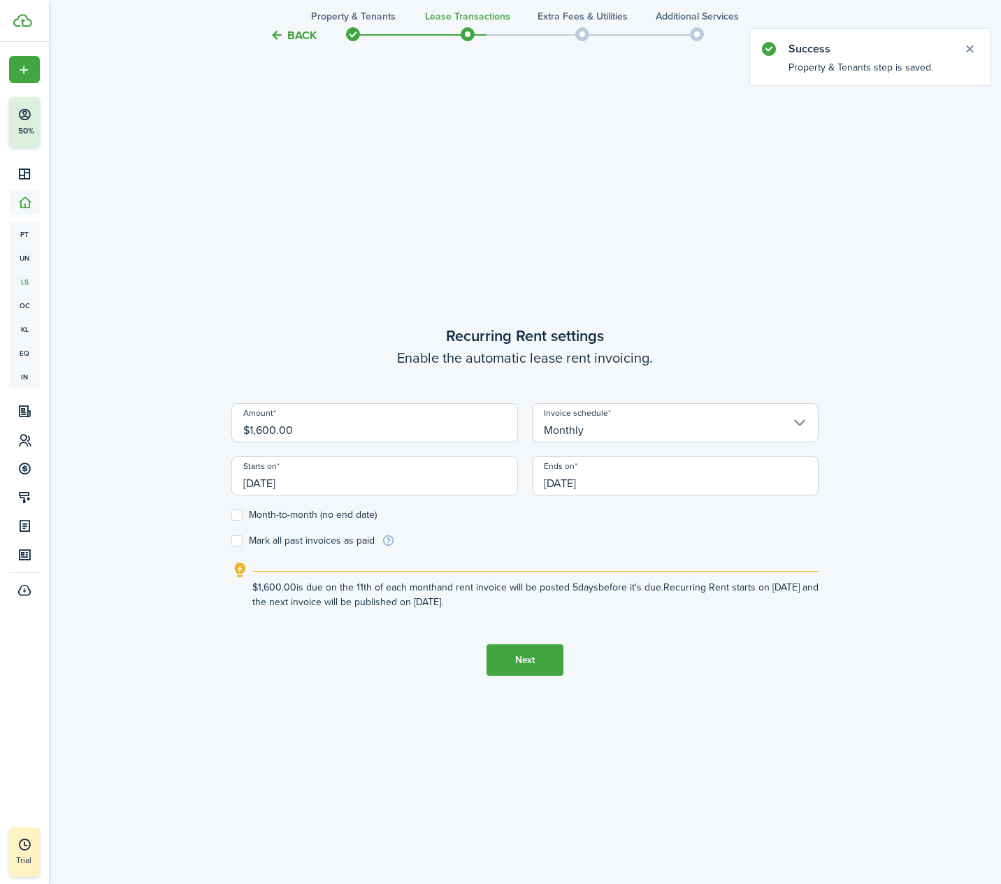
scroll to position [790, 0]
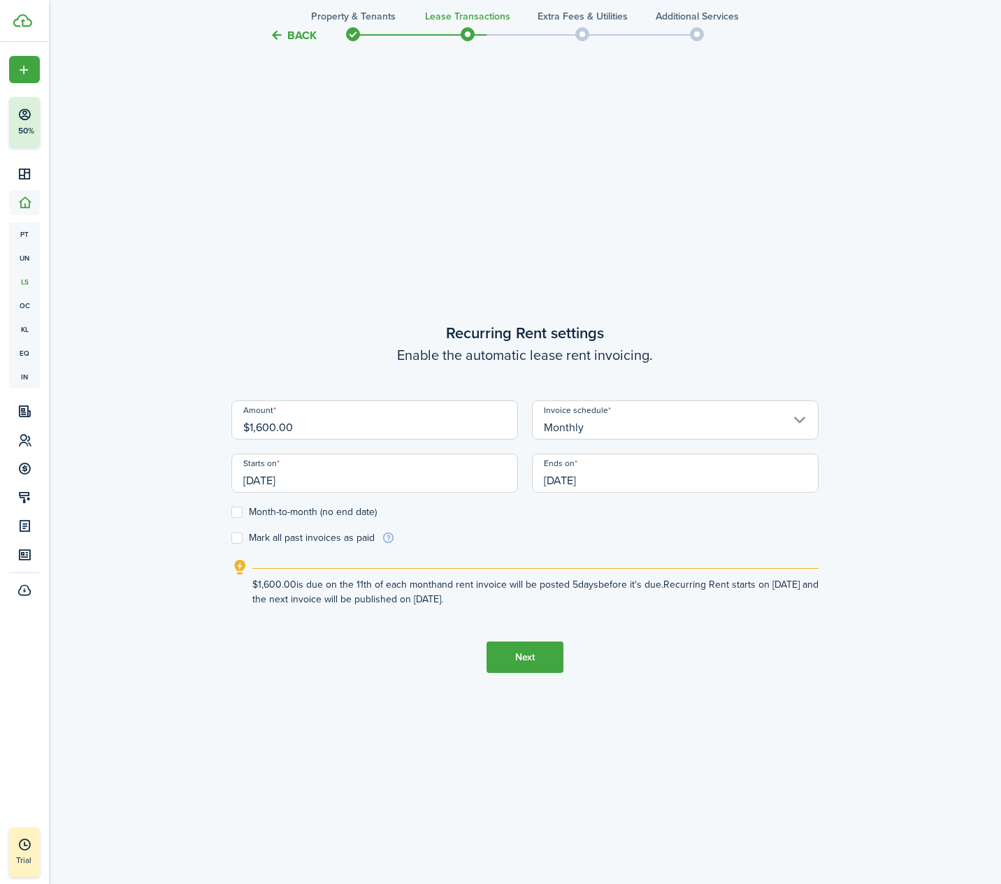
click at [426, 477] on input "[DATE]" at bounding box center [374, 473] width 287 height 39
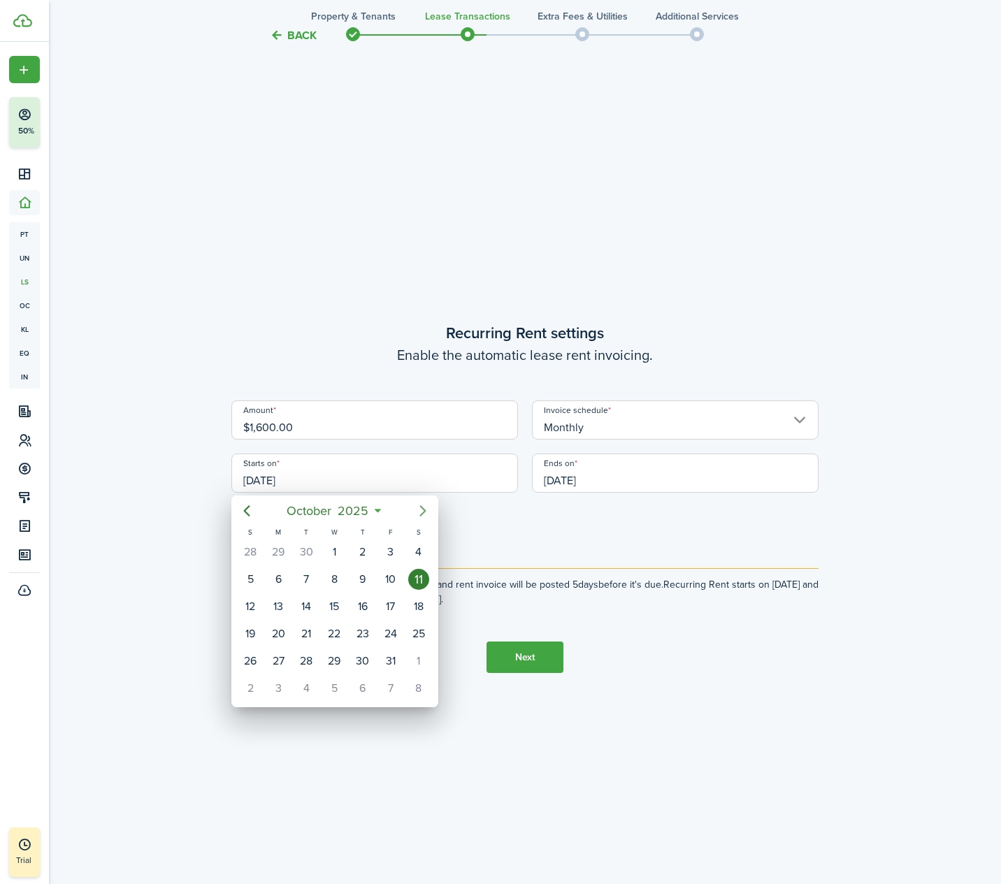
click at [419, 510] on icon "Next page" at bounding box center [422, 510] width 17 height 17
click at [413, 548] on div "1" at bounding box center [418, 552] width 21 height 21
type input "[DATE]"
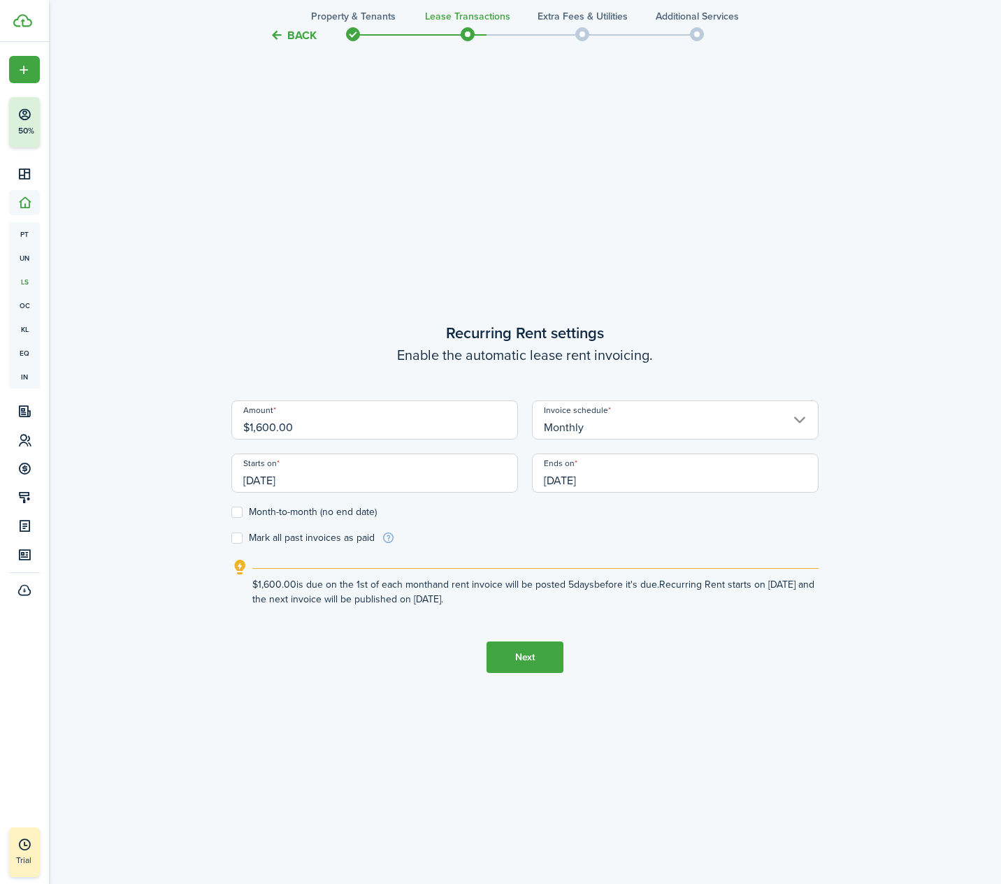
click at [635, 479] on input "[DATE]" at bounding box center [675, 473] width 287 height 39
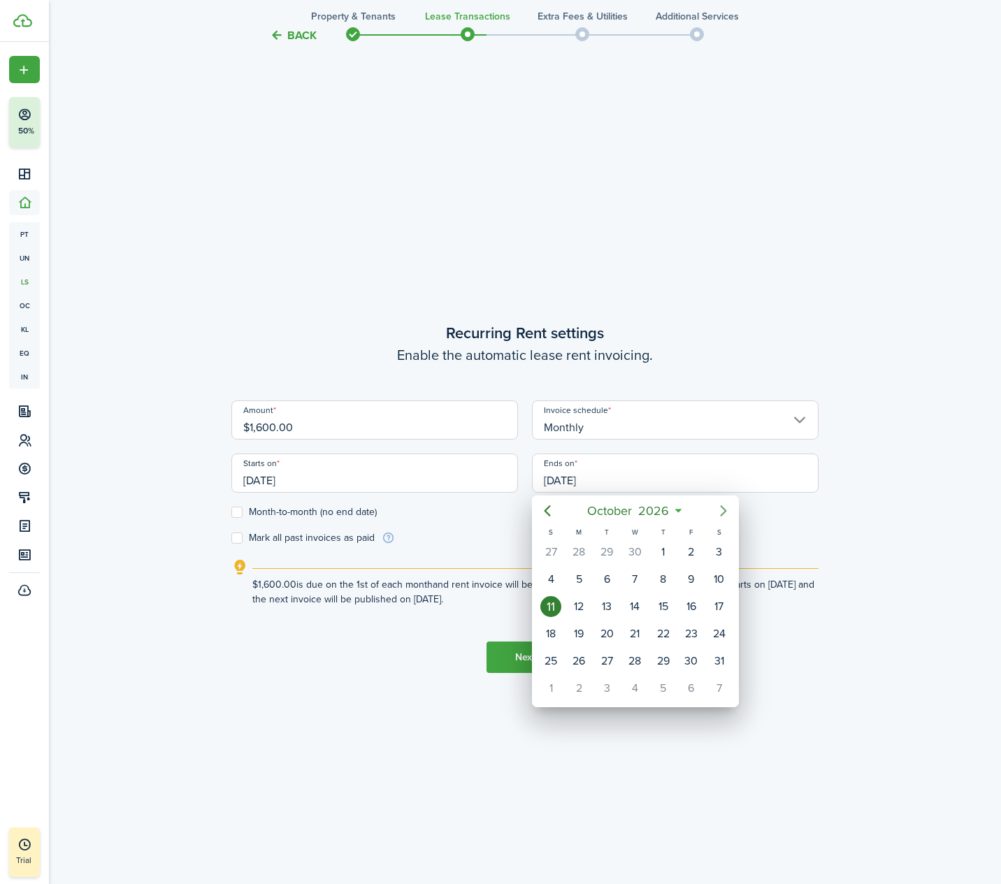
click at [723, 508] on icon "Next page" at bounding box center [723, 510] width 6 height 11
click at [238, 509] on div at bounding box center [500, 442] width 1224 height 1108
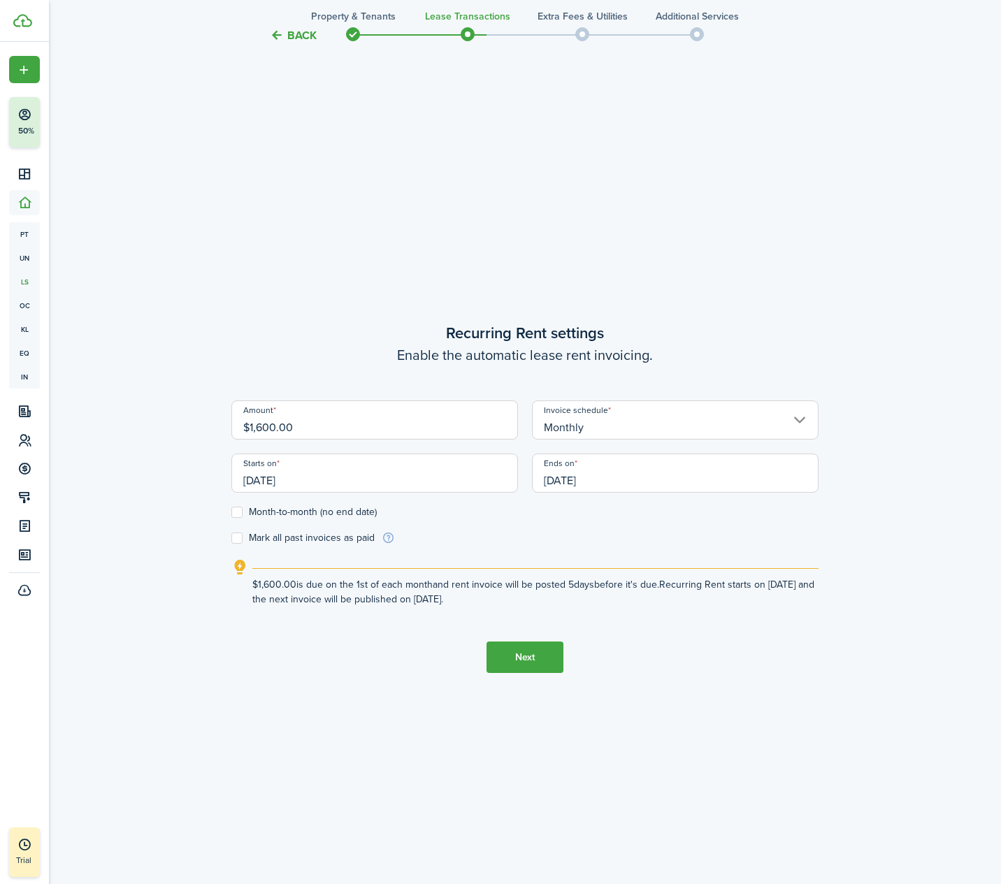
click at [238, 509] on label "Month-to-month (no end date)" at bounding box center [303, 512] width 145 height 11
click at [231, 512] on input "Month-to-month (no end date)" at bounding box center [231, 512] width 1 height 1
checkbox input "true"
drag, startPoint x: 363, startPoint y: 481, endPoint x: 195, endPoint y: 484, distance: 167.7
click at [195, 484] on div "Back Property & Tenants Lease Transactions Extra fees & Utilities Additional Se…" at bounding box center [524, 99] width 811 height 1681
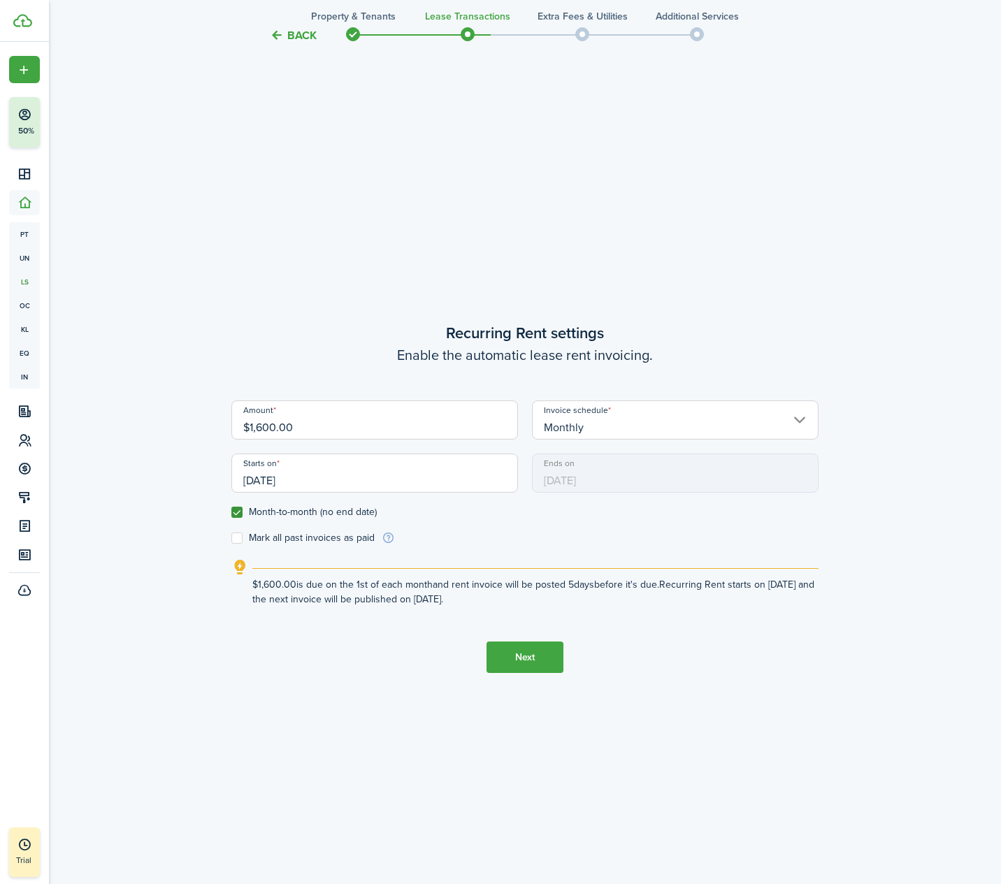
click at [281, 477] on input "[DATE]" at bounding box center [374, 473] width 287 height 39
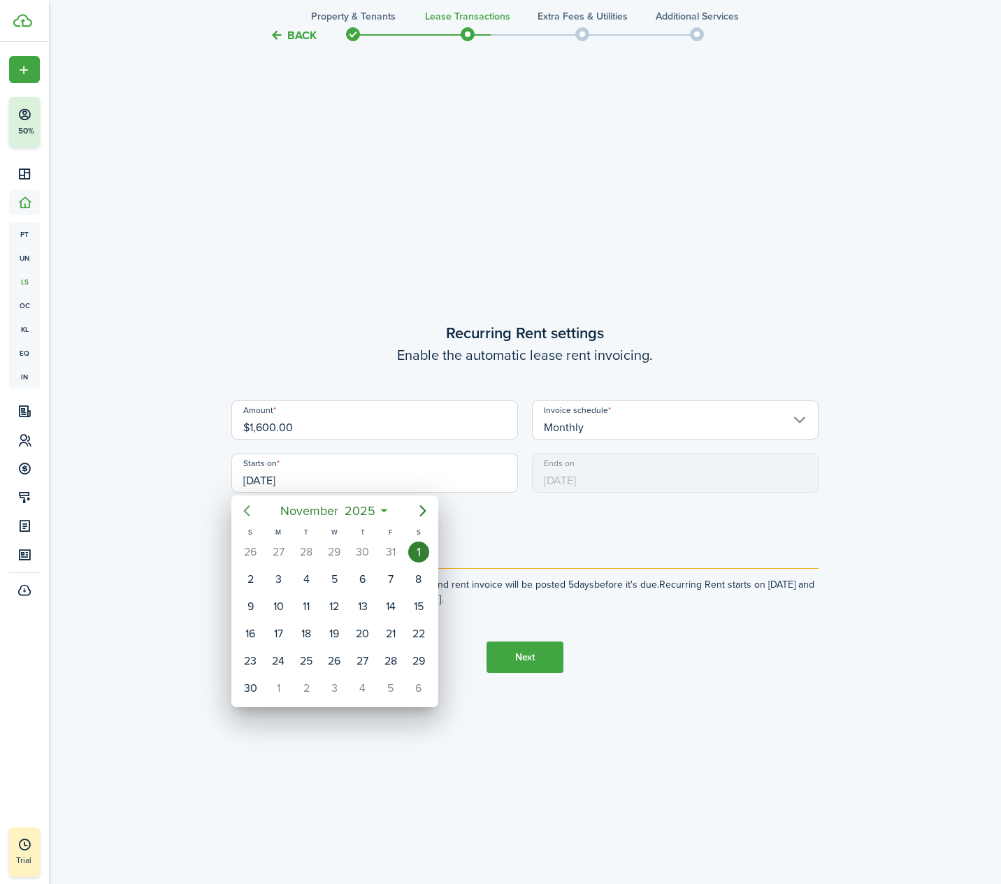
click at [245, 507] on icon "Previous page" at bounding box center [246, 510] width 17 height 17
click at [247, 508] on icon "Previous page" at bounding box center [247, 510] width 6 height 11
click at [247, 509] on icon "Previous page" at bounding box center [247, 510] width 6 height 11
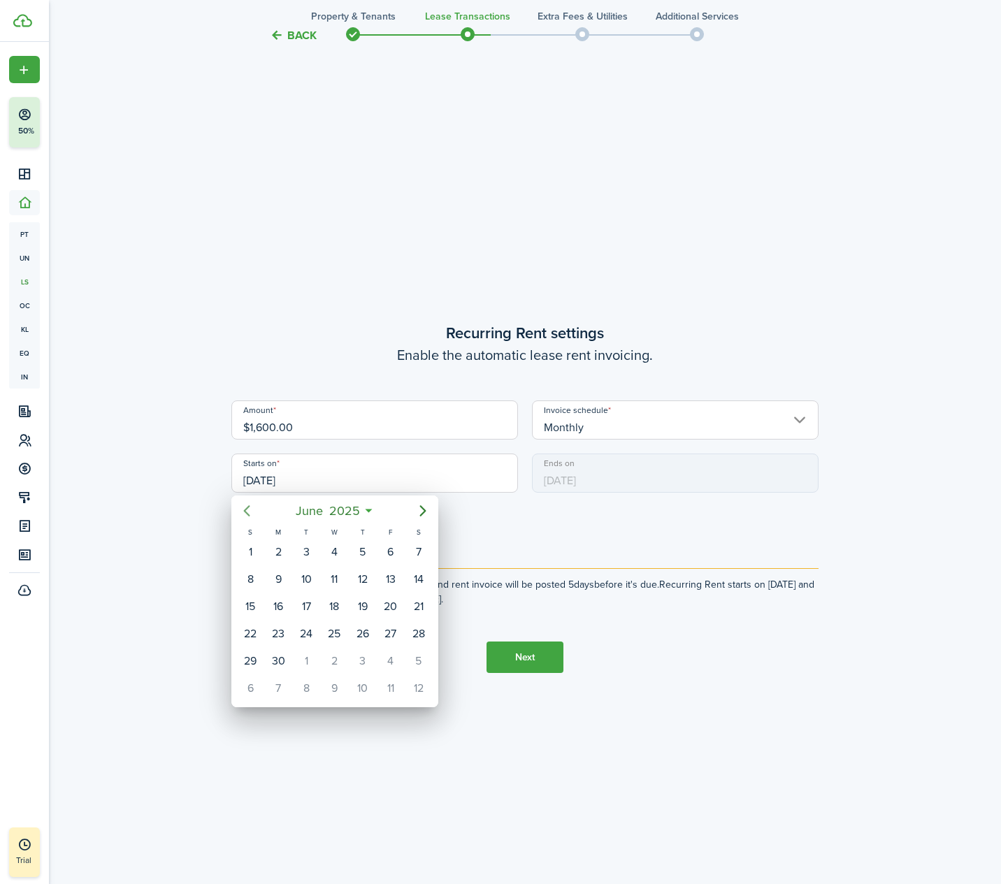
click at [247, 509] on icon "Previous page" at bounding box center [247, 510] width 6 height 11
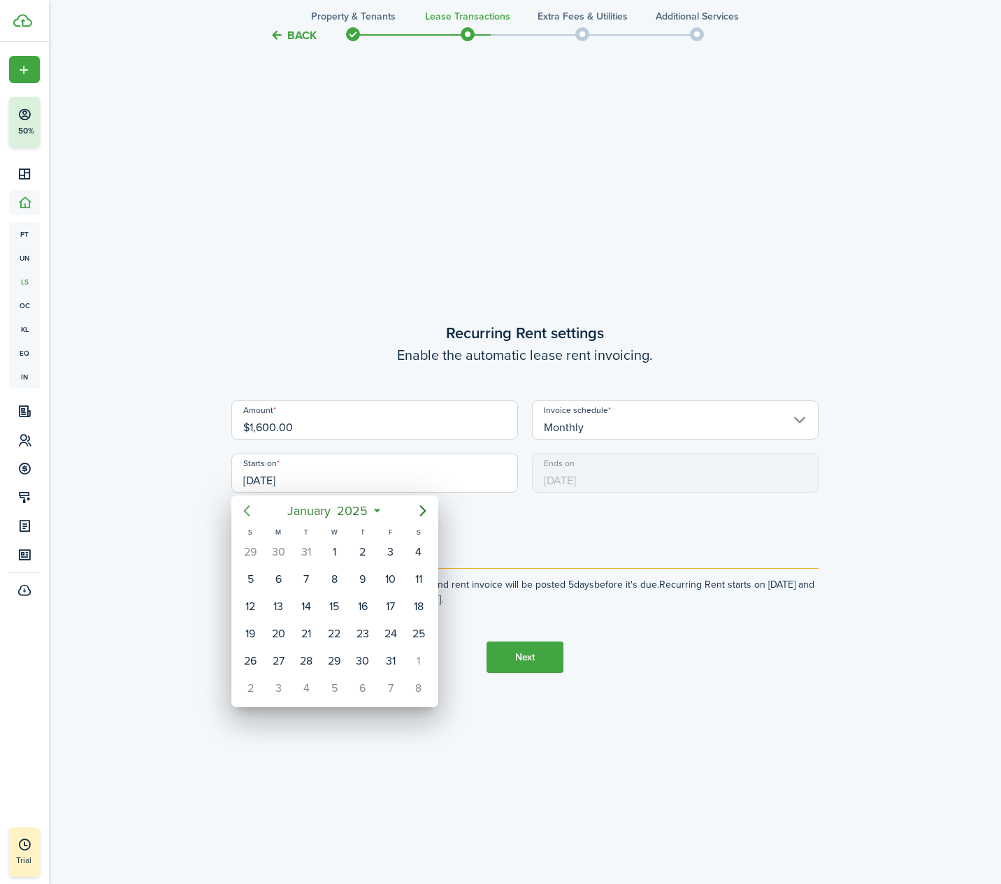
click at [247, 509] on icon "Previous page" at bounding box center [247, 510] width 6 height 11
click at [240, 574] on div "6" at bounding box center [250, 579] width 21 height 21
type input "[DATE]"
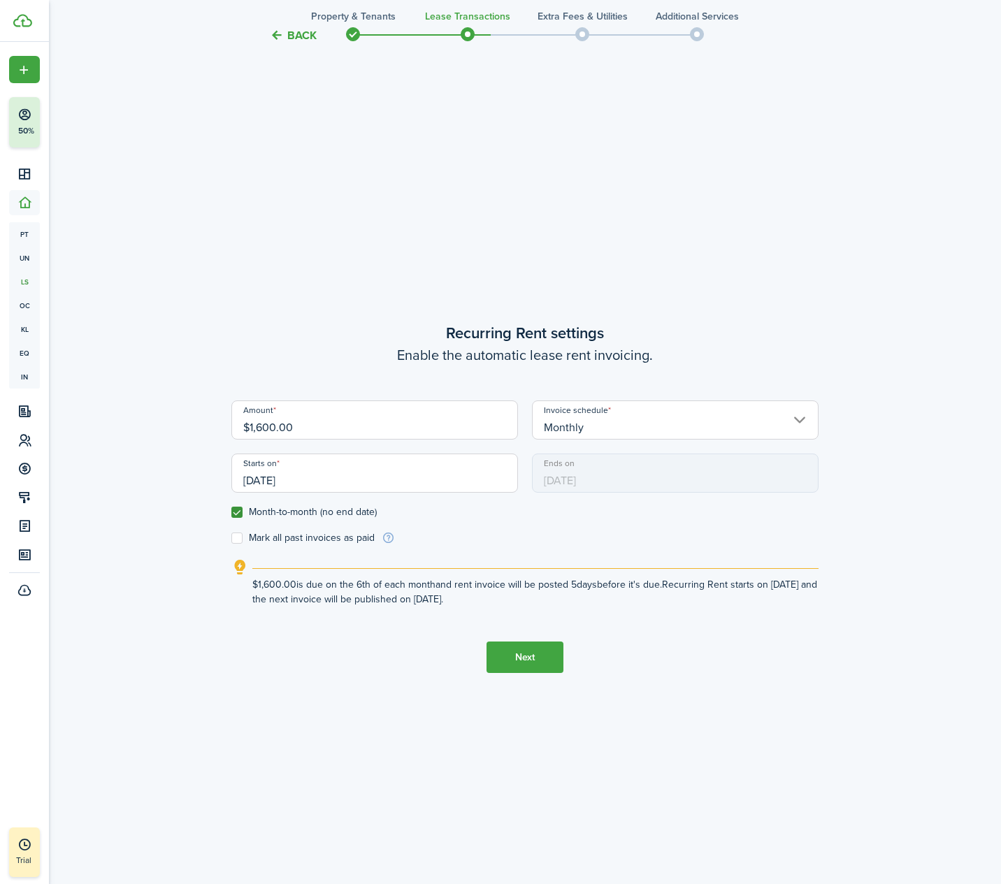
click at [238, 537] on label "Mark all past invoices as paid" at bounding box center [302, 537] width 143 height 11
click at [231, 538] on input "Mark all past invoices as paid" at bounding box center [231, 538] width 1 height 1
checkbox input "true"
click at [271, 480] on input "[DATE]" at bounding box center [374, 473] width 287 height 39
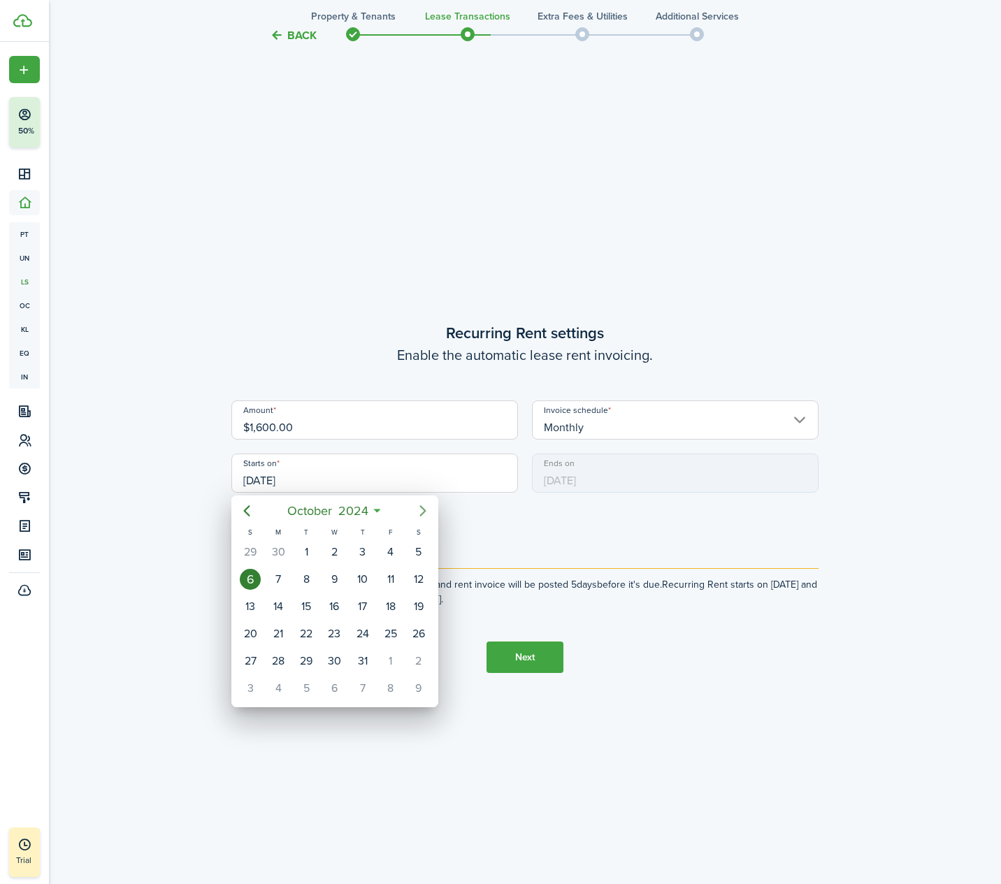
click at [419, 508] on icon "Next page" at bounding box center [422, 510] width 17 height 17
click at [380, 547] on div "[DATE]" at bounding box center [391, 552] width 28 height 27
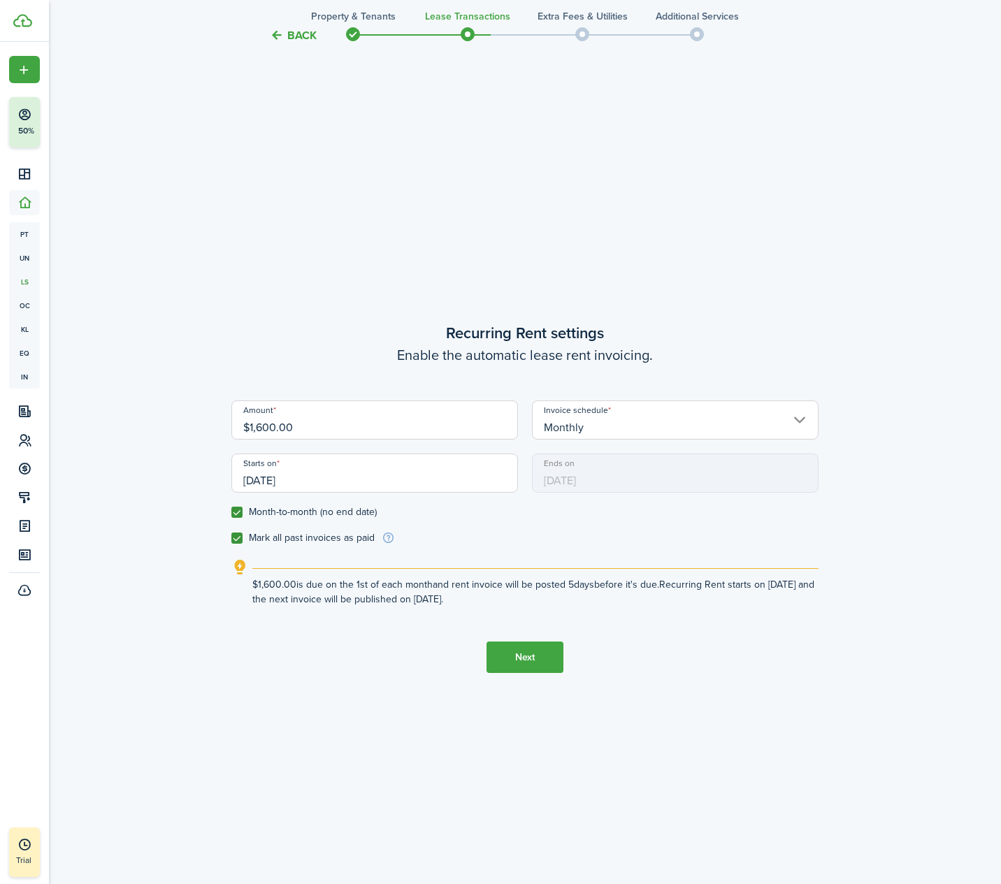
click at [328, 479] on input "[DATE]" at bounding box center [374, 473] width 287 height 39
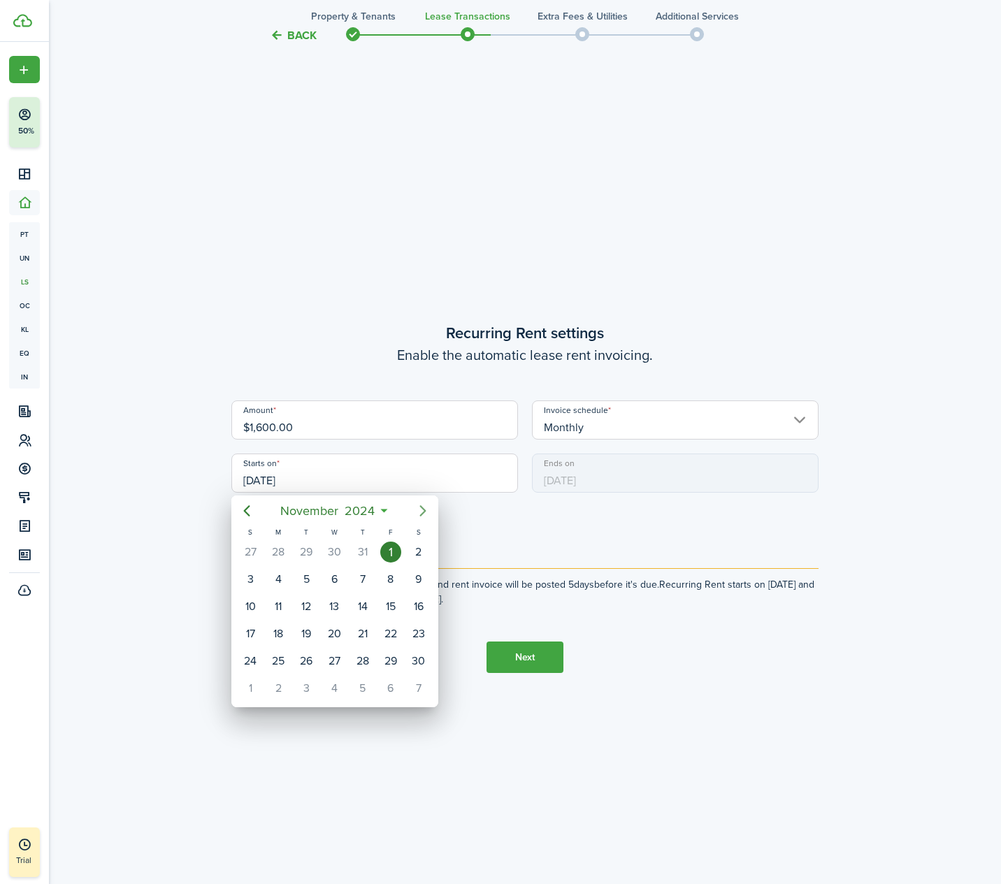
click at [422, 512] on icon "Next page" at bounding box center [422, 510] width 17 height 17
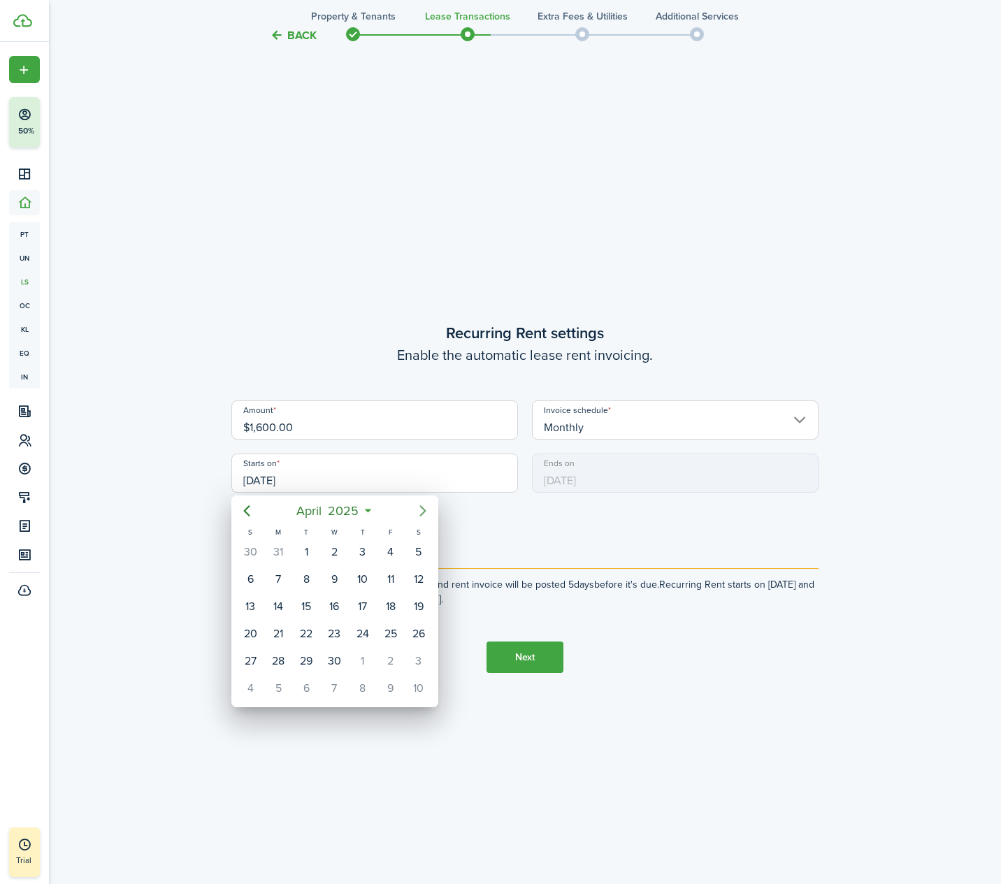
click at [422, 512] on icon "Next page" at bounding box center [422, 510] width 17 height 17
click at [422, 511] on icon "Next page" at bounding box center [422, 510] width 17 height 17
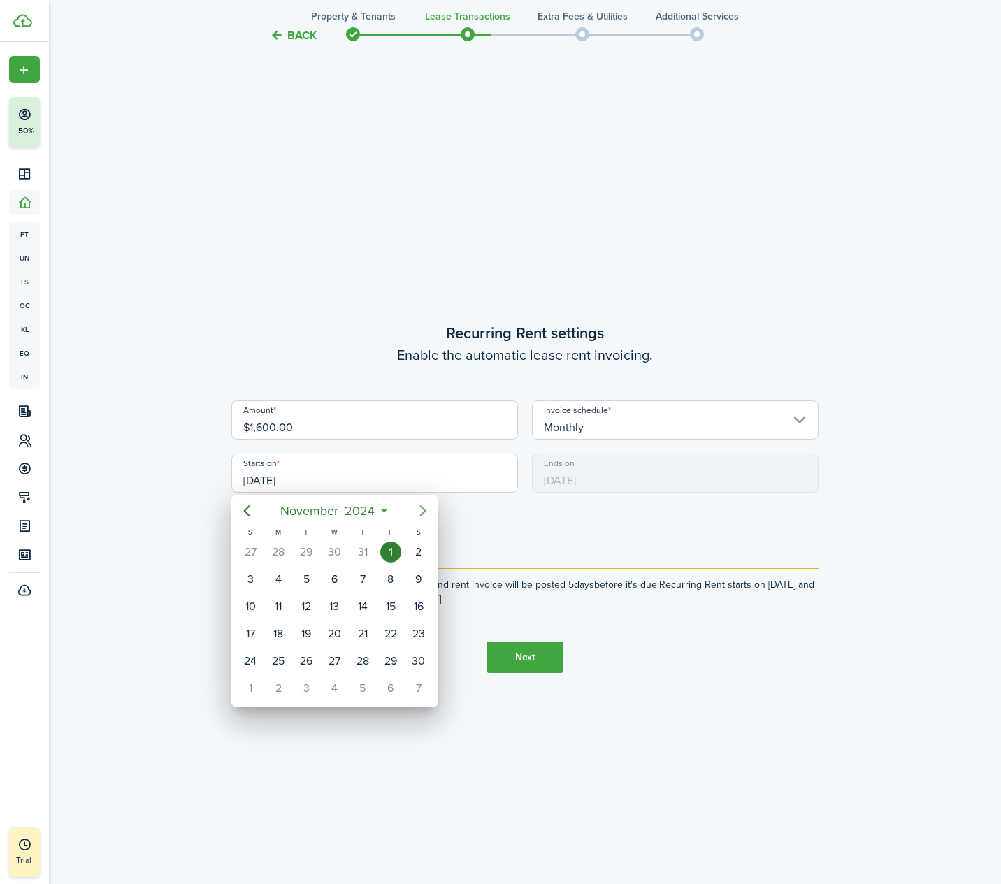
click at [421, 511] on icon "Next page" at bounding box center [422, 510] width 17 height 17
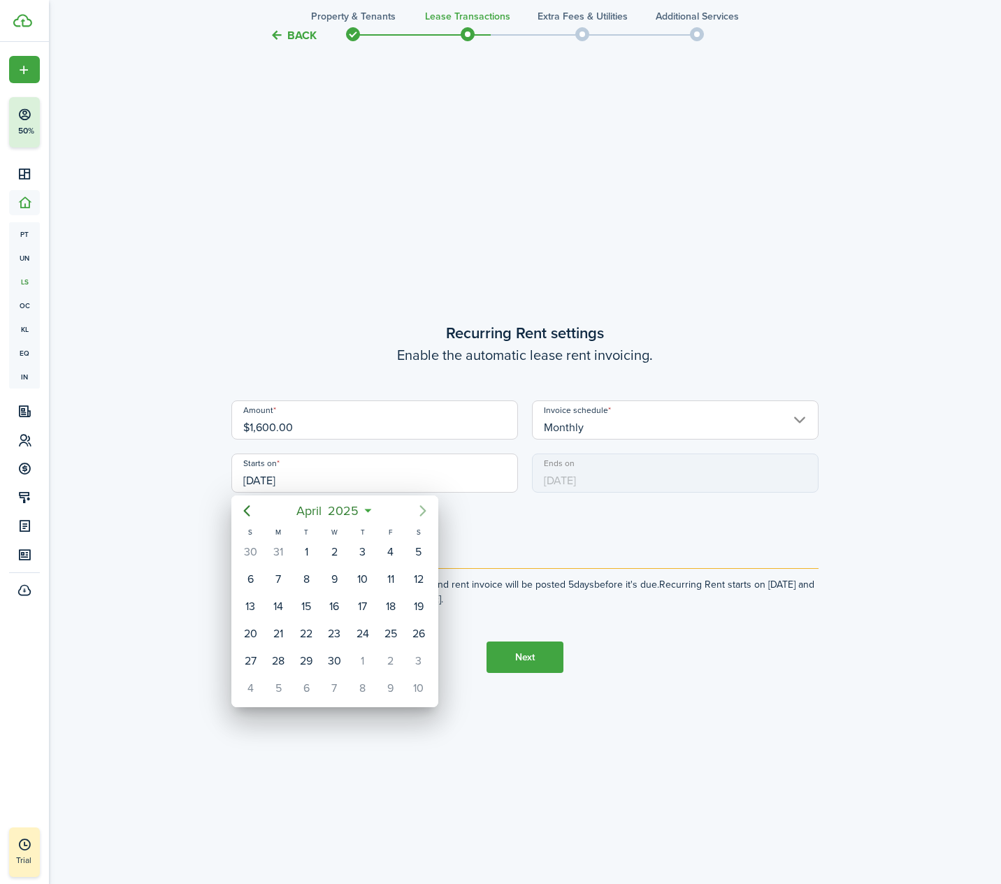
click at [421, 511] on icon "Next page" at bounding box center [422, 510] width 17 height 17
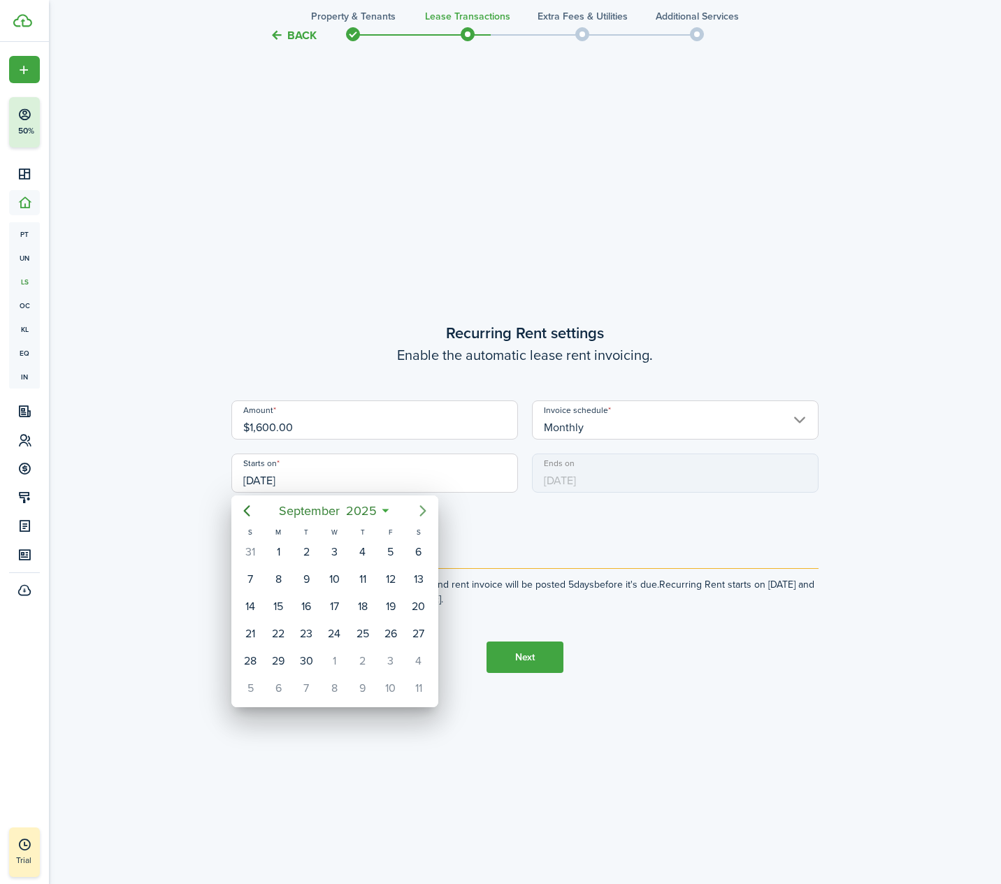
click at [421, 511] on icon "Next page" at bounding box center [422, 510] width 17 height 17
click at [247, 509] on icon "Previous page" at bounding box center [246, 510] width 17 height 17
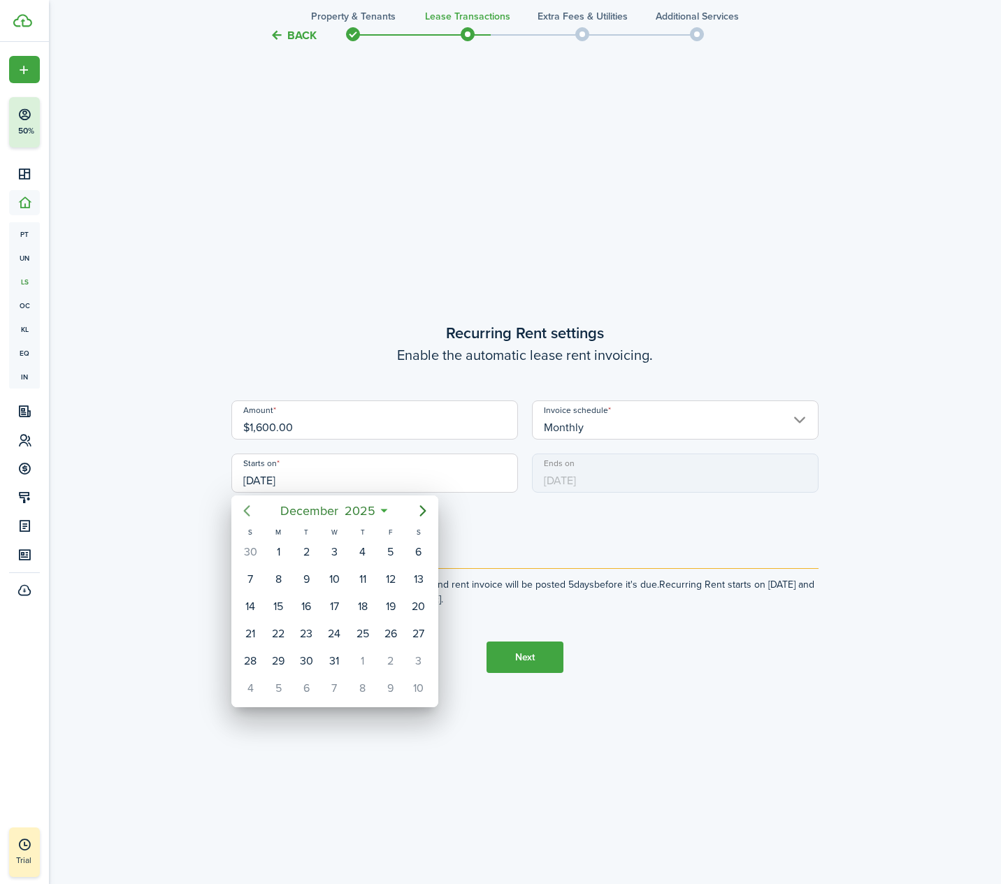
click at [247, 509] on icon "Previous page" at bounding box center [246, 510] width 17 height 17
click at [419, 557] on div "1" at bounding box center [418, 552] width 21 height 21
type input "[DATE]"
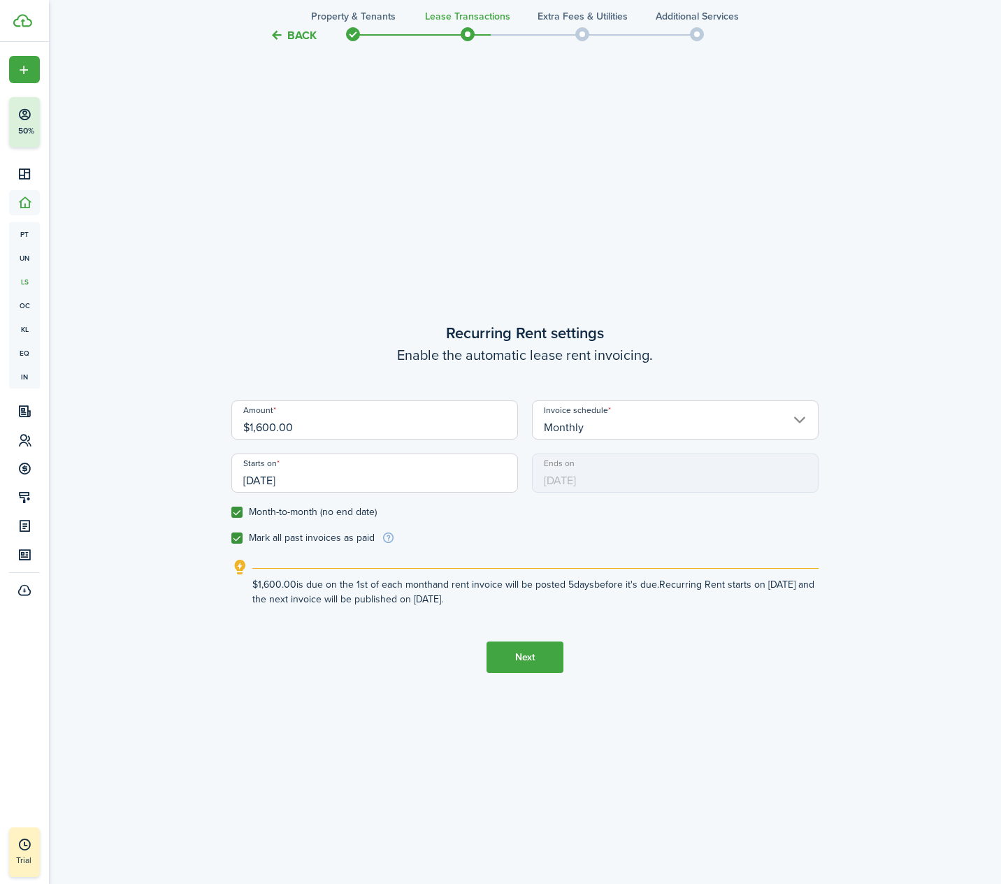
click at [545, 658] on button "Next" at bounding box center [524, 656] width 77 height 31
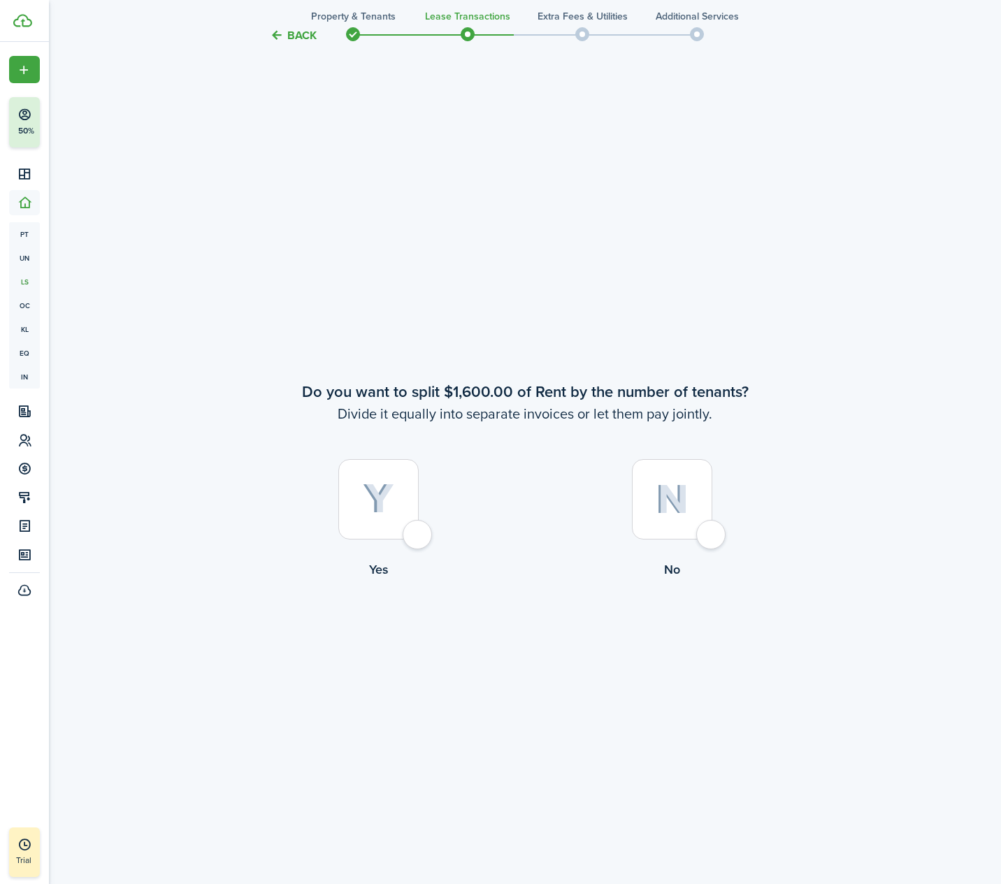
scroll to position [1674, 0]
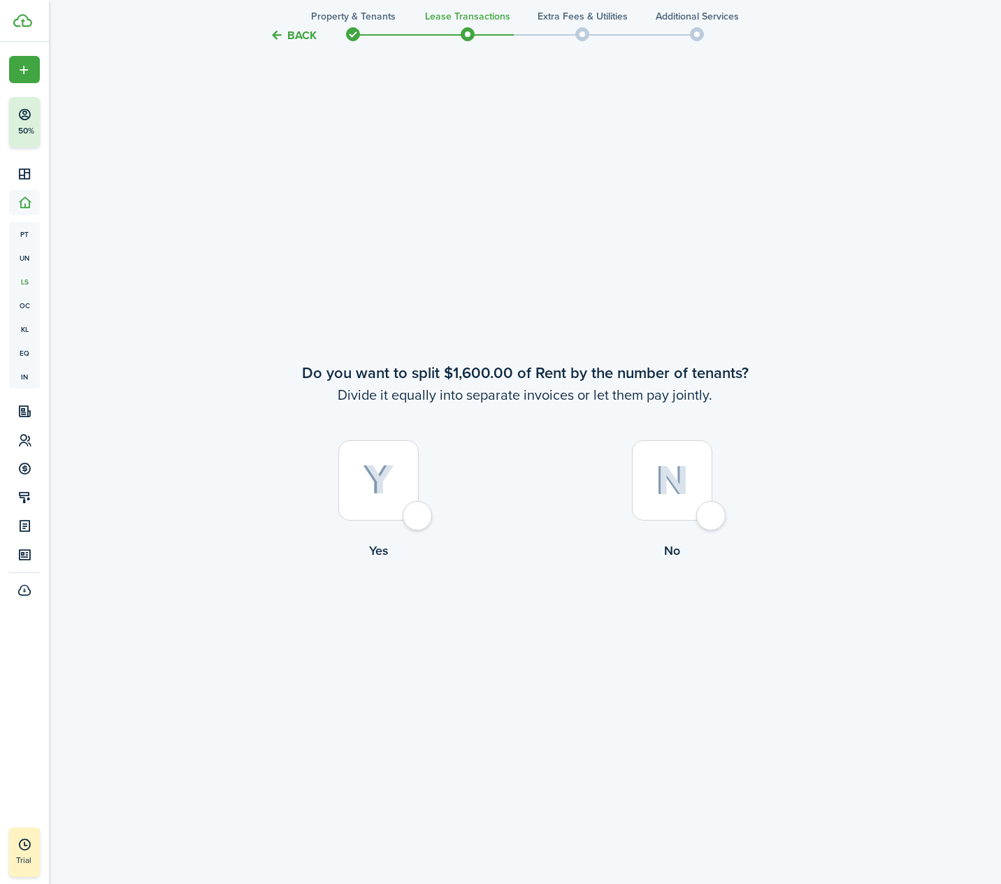
click at [688, 491] on img at bounding box center [671, 480] width 33 height 30
radio input "true"
click at [686, 491] on img at bounding box center [671, 480] width 33 height 30
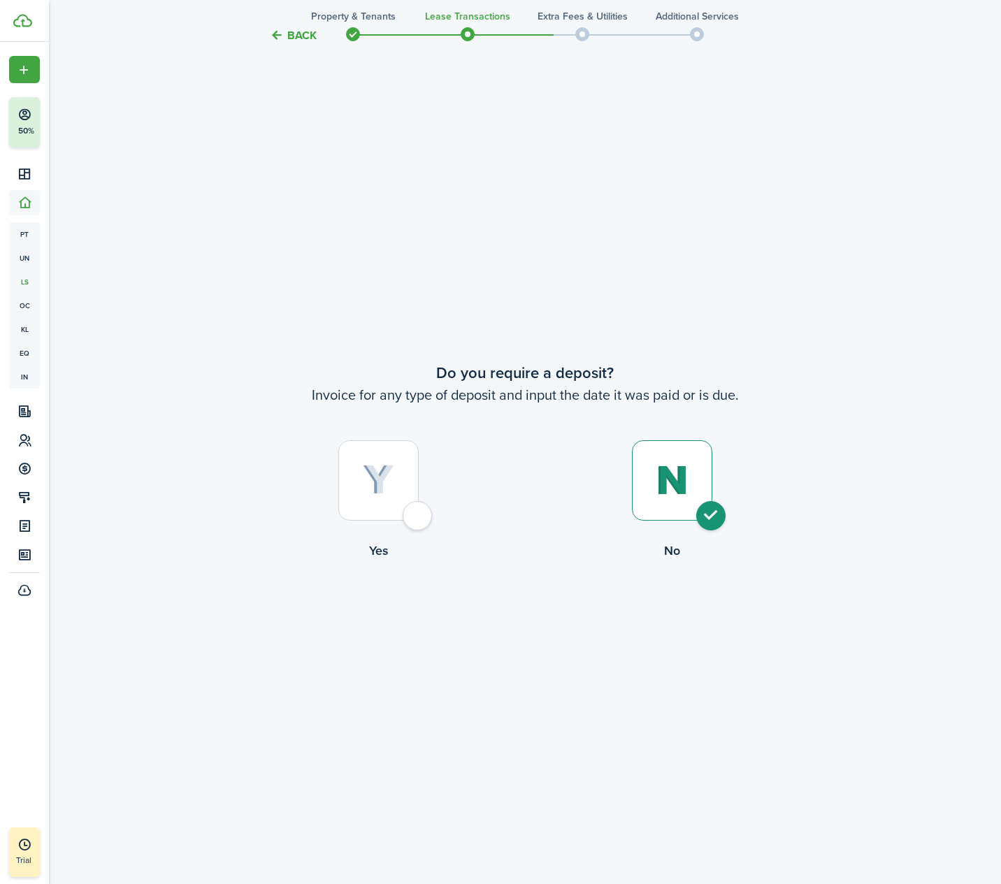
radio input "true"
click at [525, 609] on button "Continue" at bounding box center [524, 617] width 77 height 31
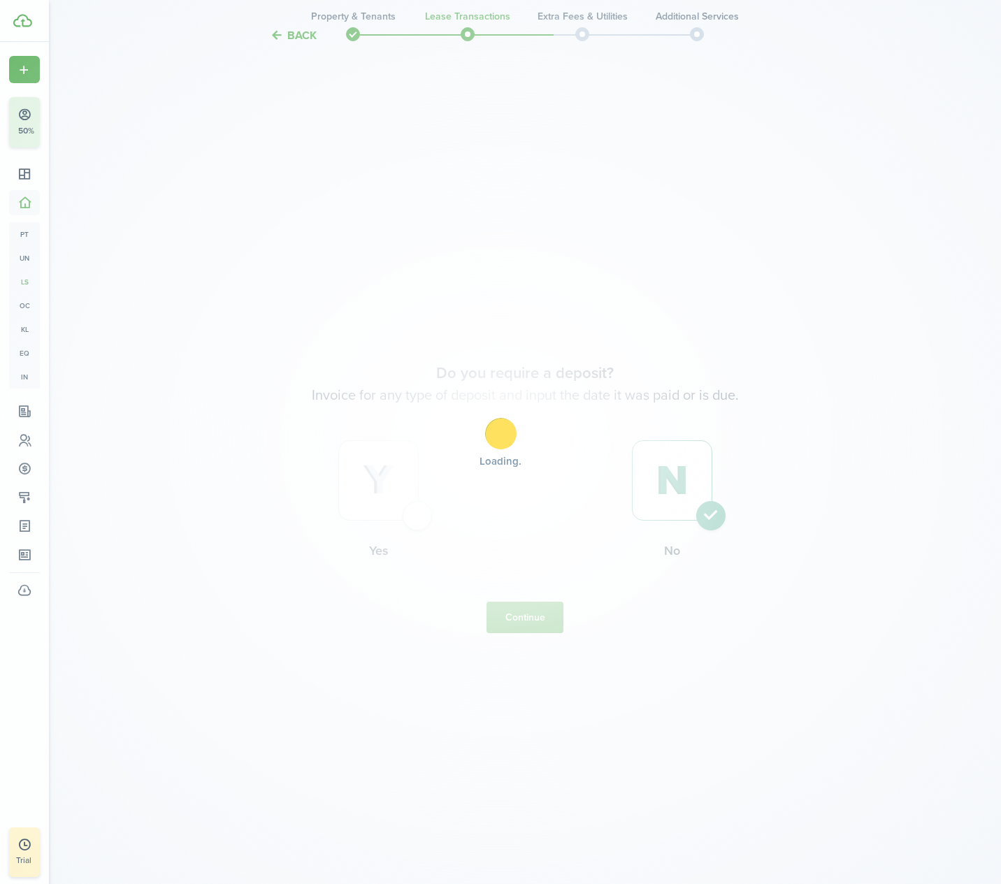
scroll to position [0, 0]
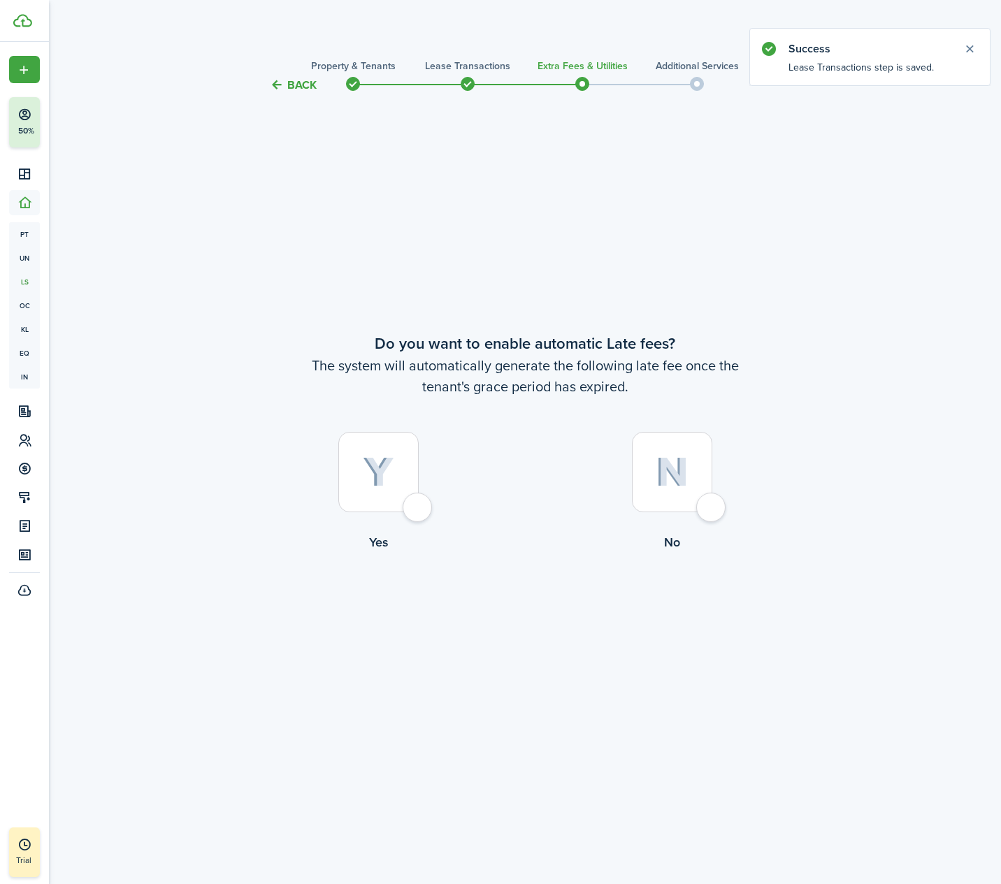
click at [394, 487] on div at bounding box center [378, 472] width 80 height 80
radio input "true"
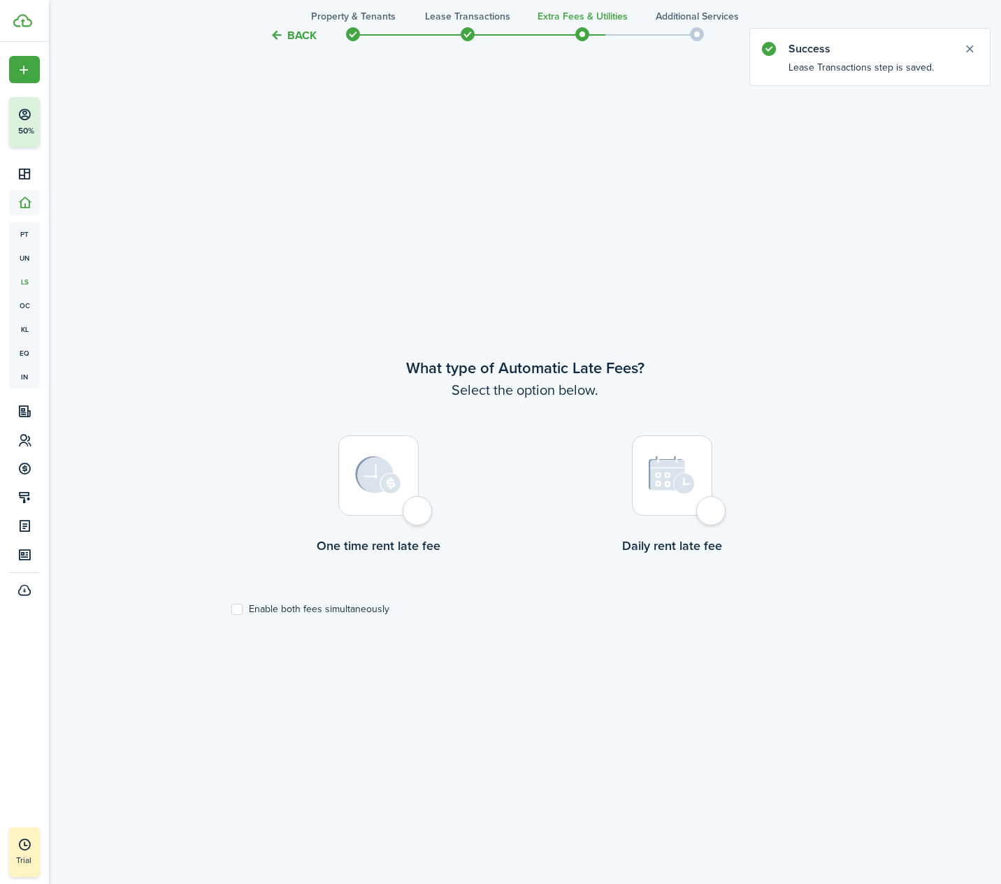
scroll to position [790, 0]
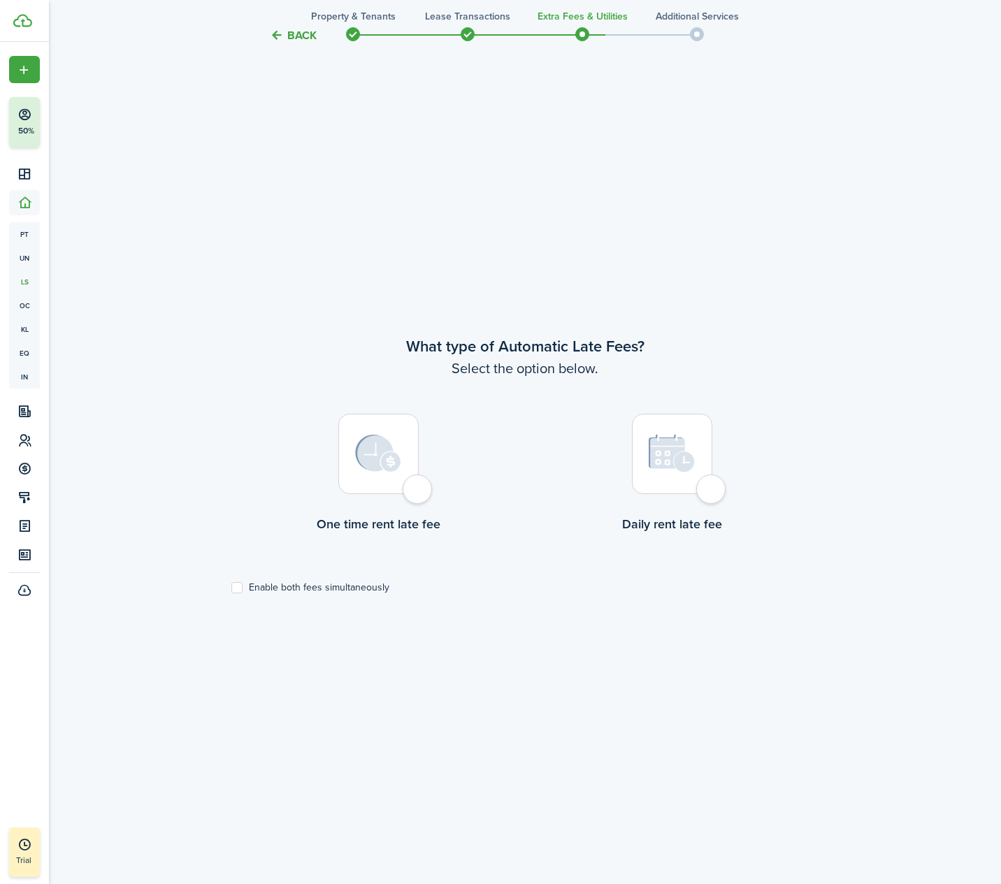
click at [405, 459] on div at bounding box center [378, 454] width 80 height 80
radio input "true"
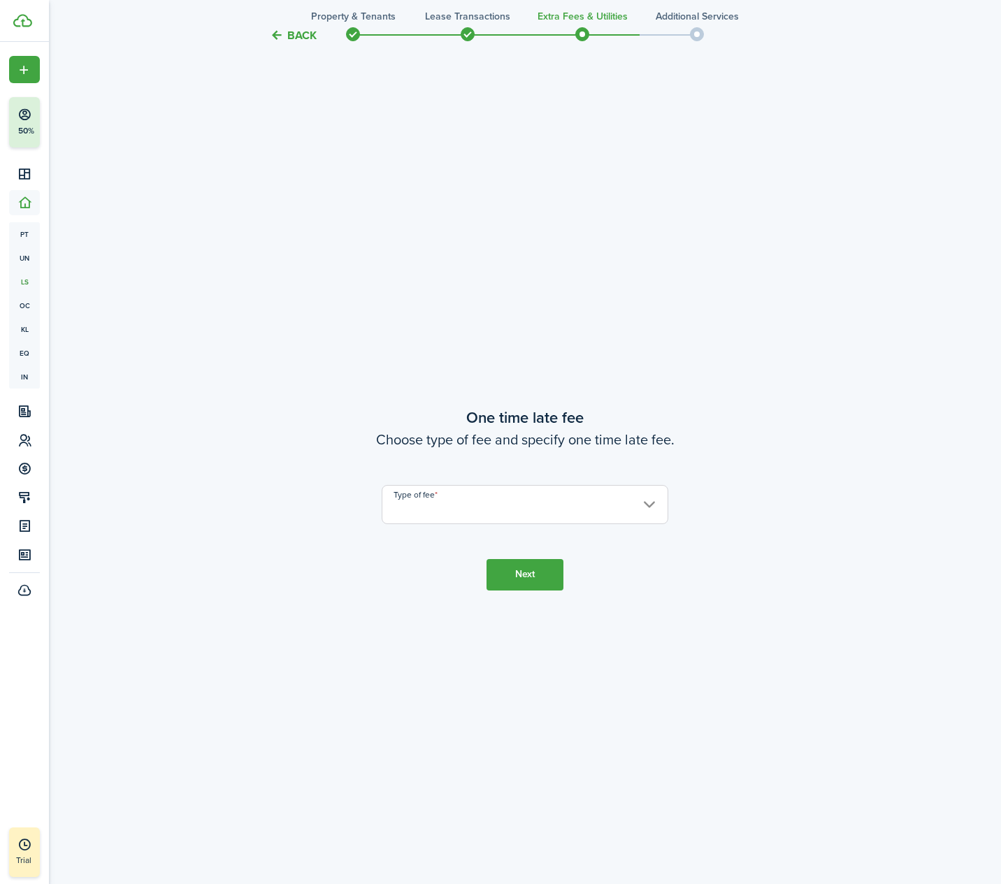
scroll to position [1674, 0]
click at [479, 497] on input "Type of fee" at bounding box center [525, 503] width 287 height 39
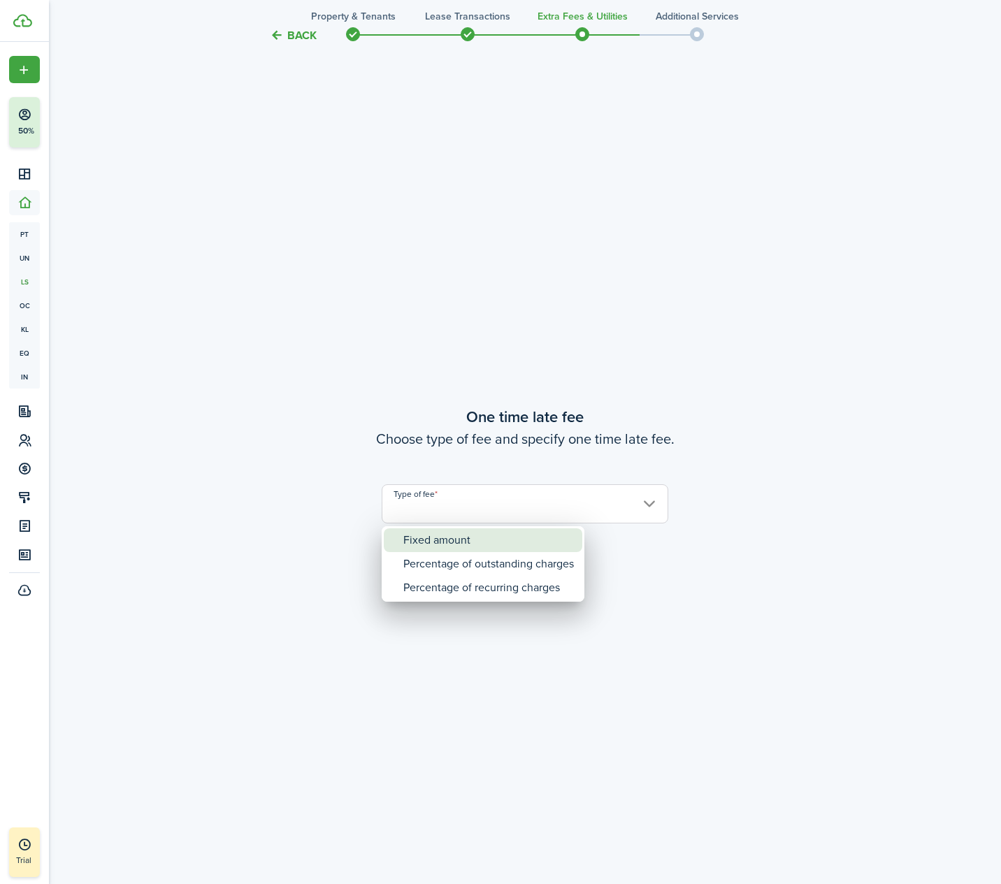
click at [449, 533] on div "Fixed amount" at bounding box center [488, 540] width 171 height 24
type input "Fixed amount"
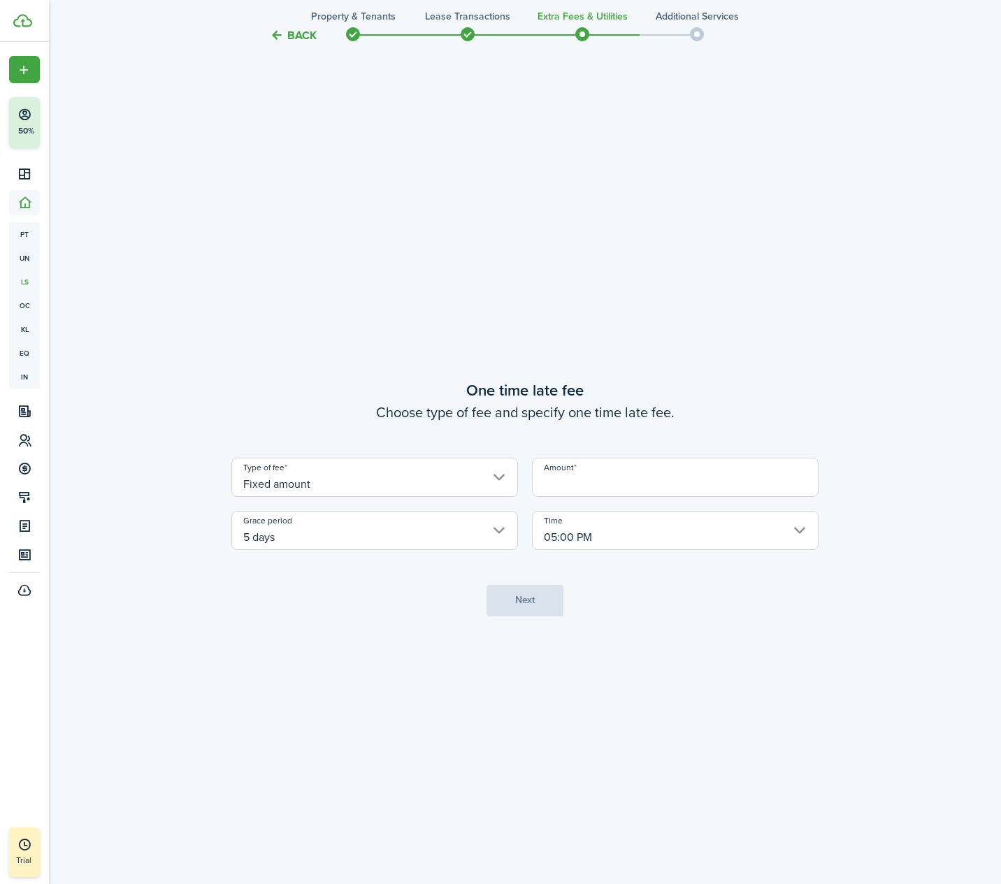
click at [660, 473] on input "Amount" at bounding box center [675, 477] width 287 height 39
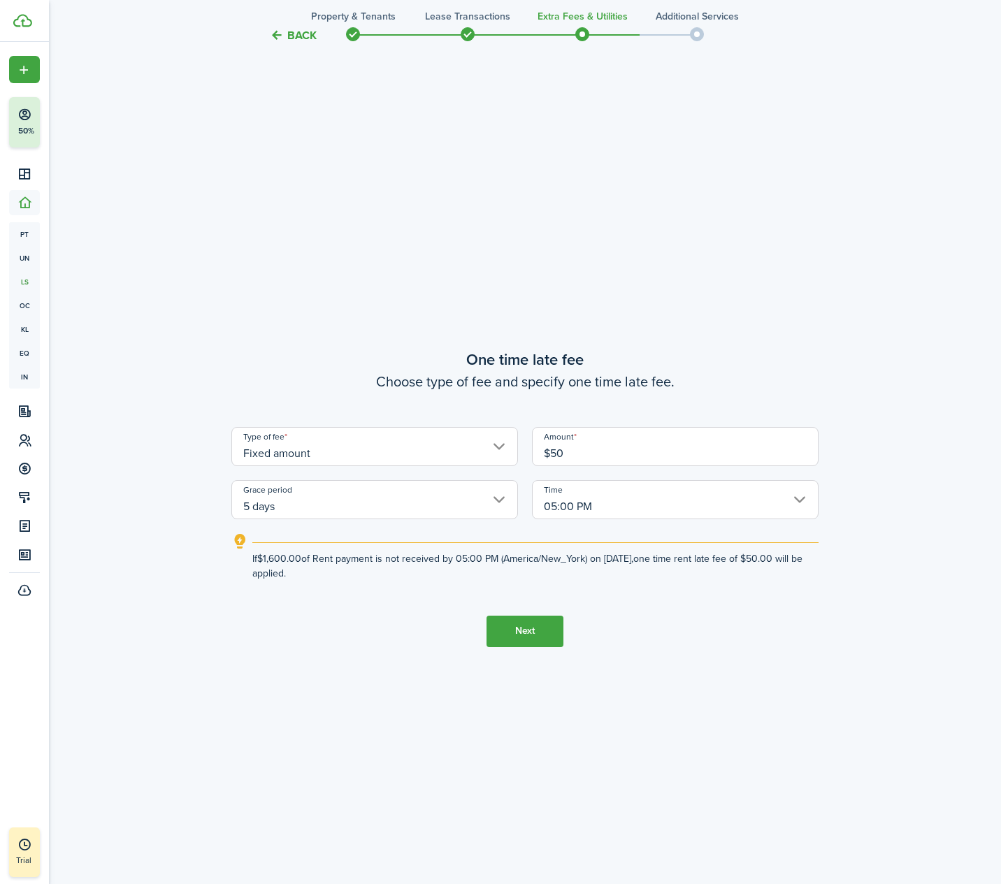
type input "$50.00"
click at [536, 628] on button "Next" at bounding box center [524, 631] width 77 height 31
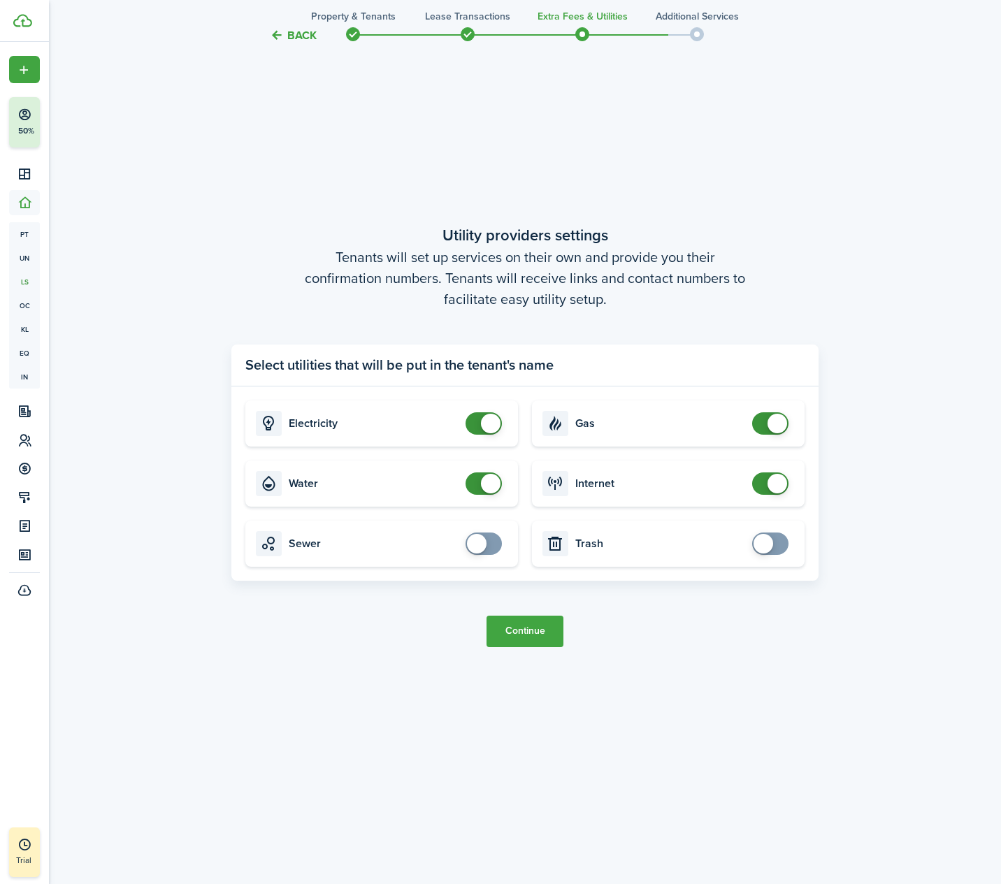
scroll to position [2619, 0]
click at [533, 619] on button "Continue" at bounding box center [524, 632] width 77 height 31
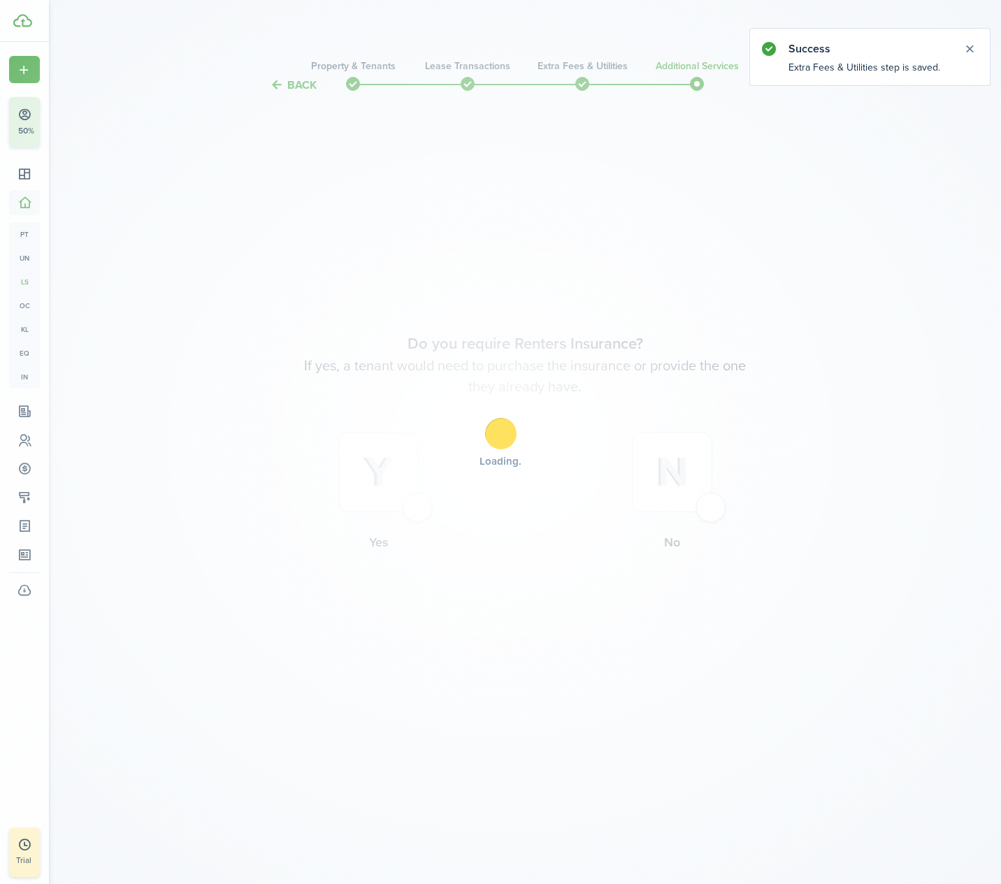
scroll to position [0, 0]
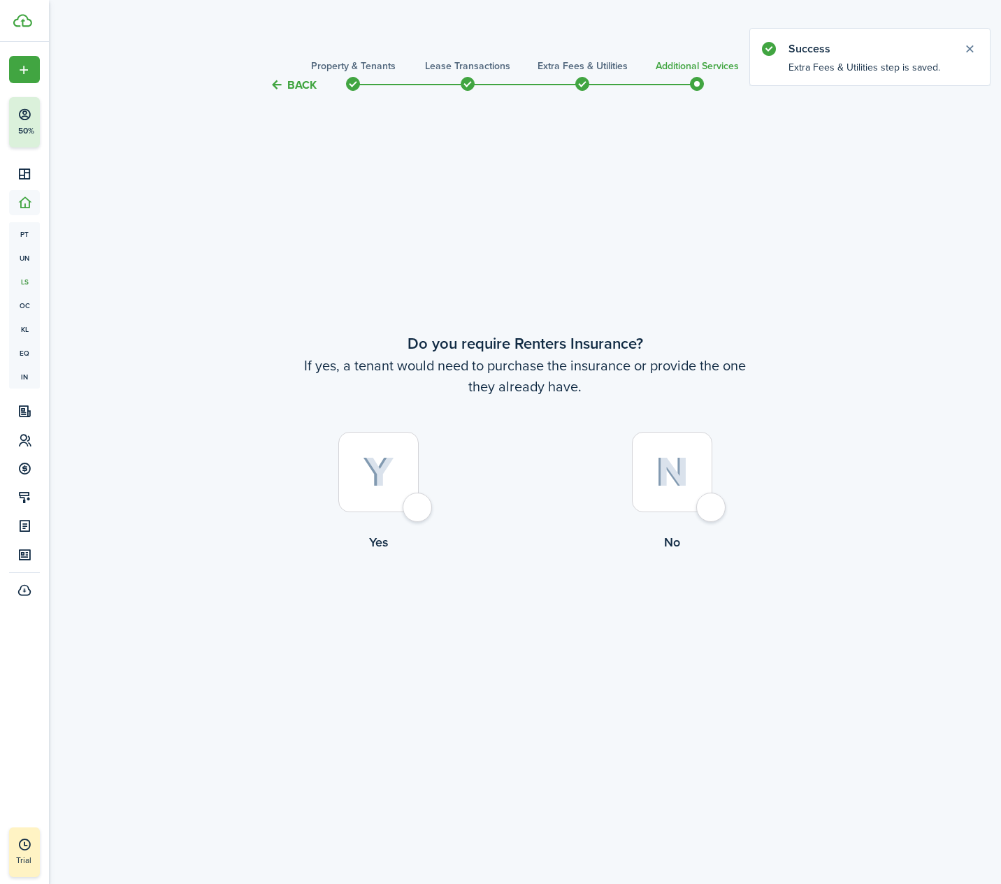
click at [403, 486] on div at bounding box center [378, 472] width 80 height 80
radio input "true"
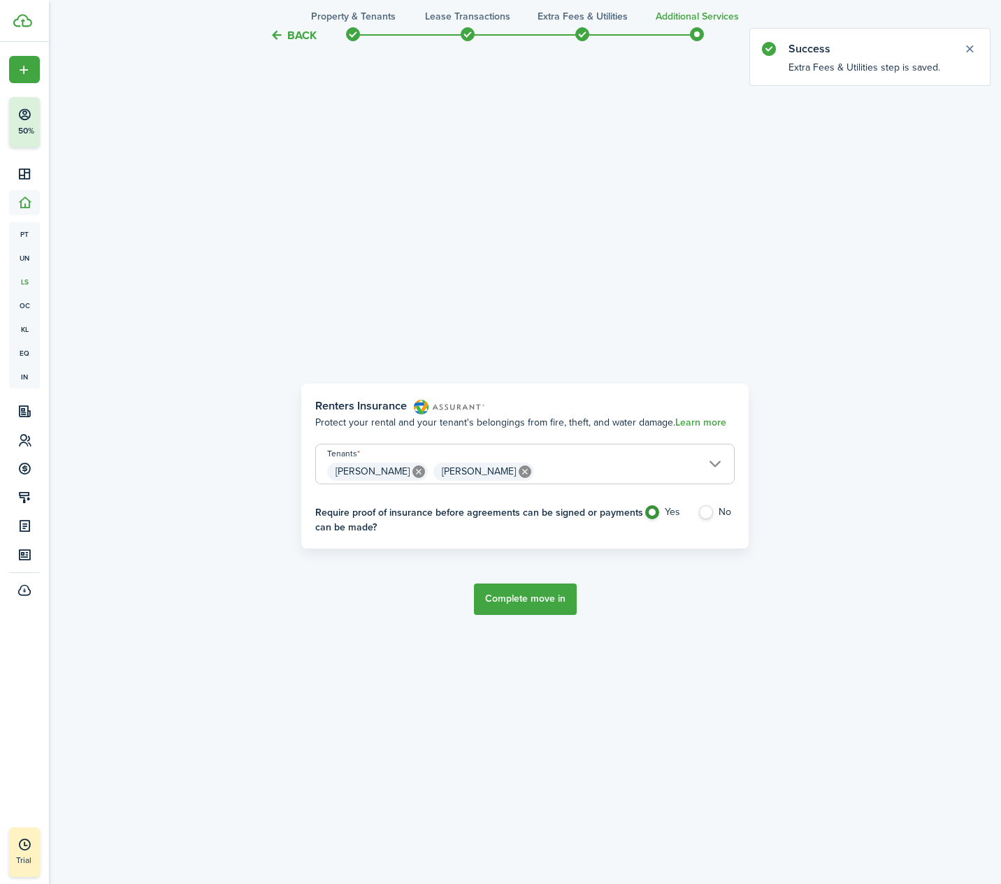
scroll to position [790, 0]
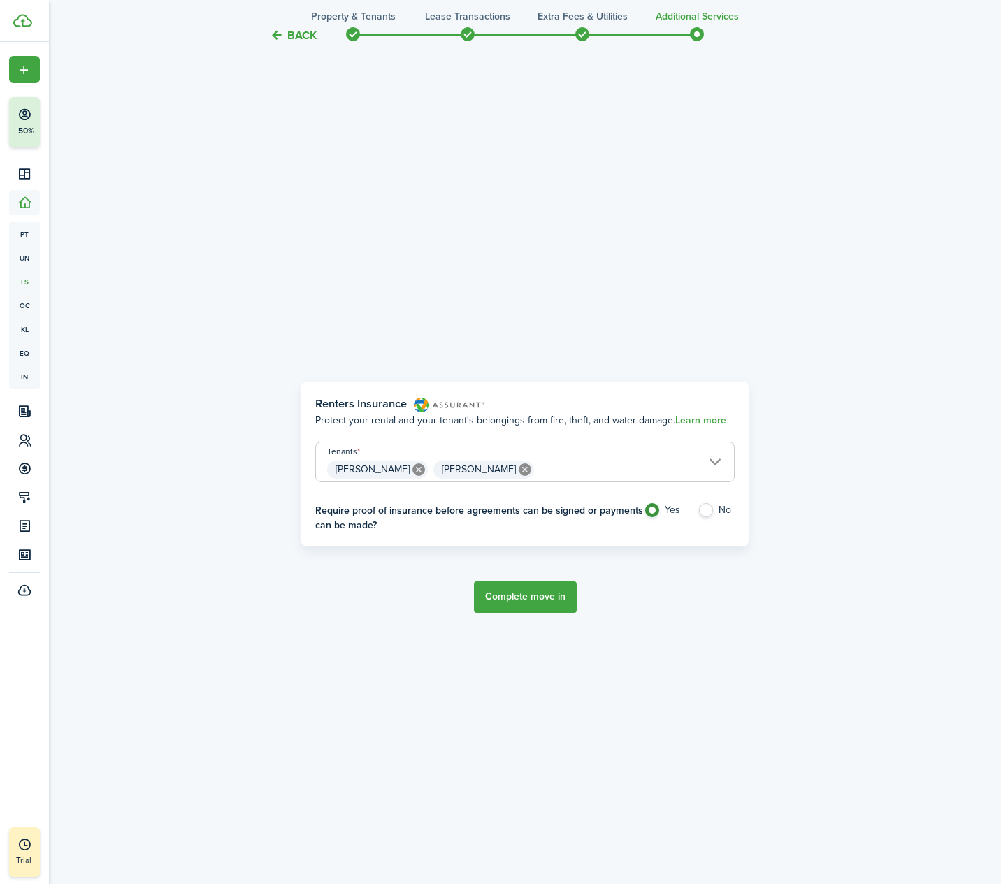
click at [529, 600] on button "Complete move in" at bounding box center [525, 596] width 103 height 31
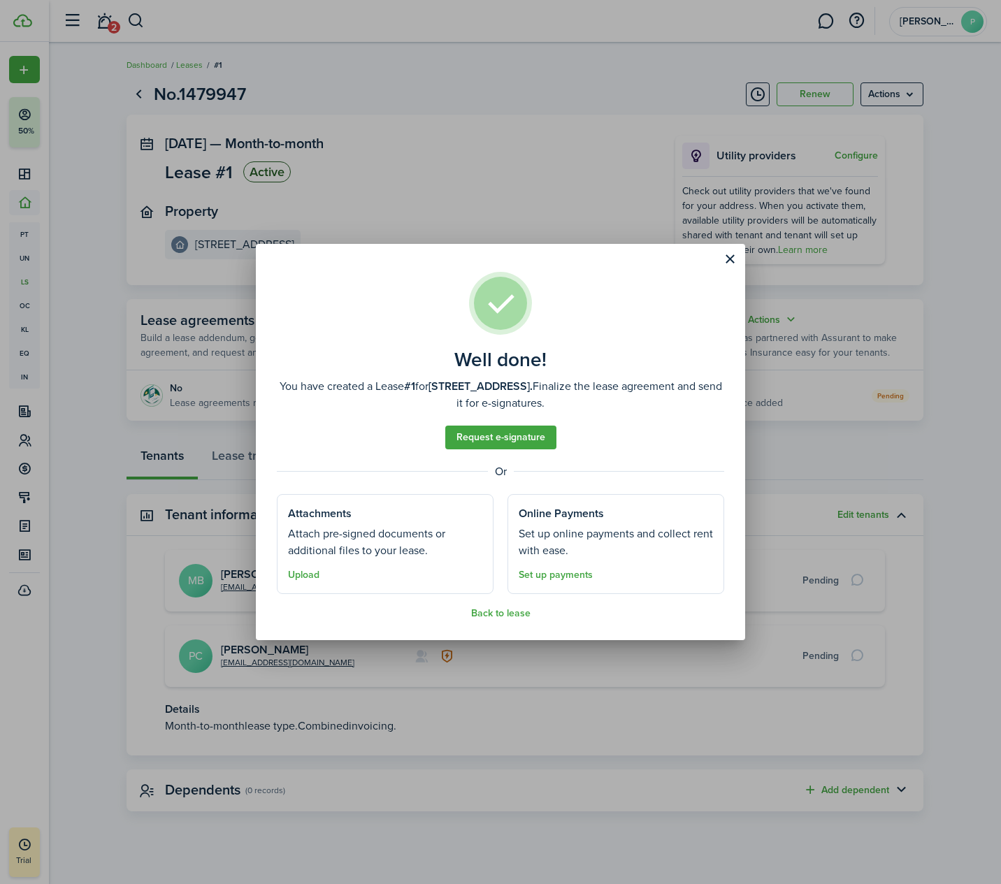
click at [304, 570] on button "Upload" at bounding box center [303, 575] width 31 height 11
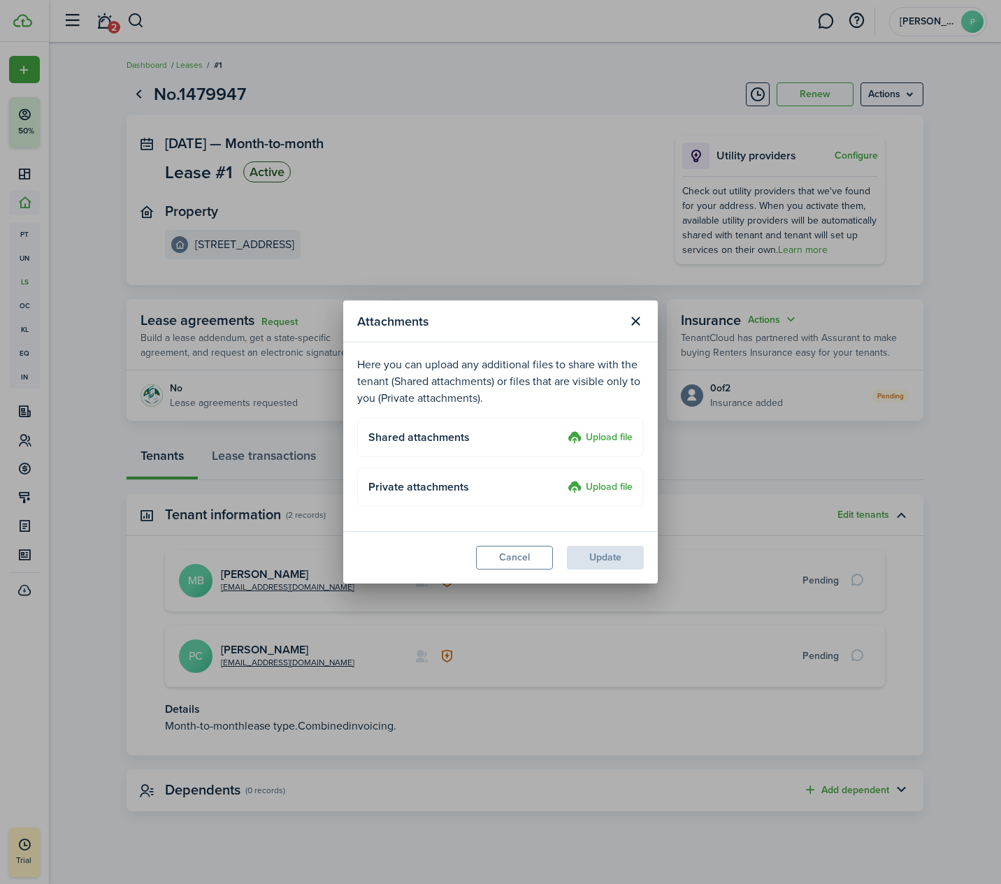
click at [599, 435] on label "Upload file" at bounding box center [599, 438] width 65 height 17
click at [563, 430] on input "Upload file" at bounding box center [563, 430] width 0 height 0
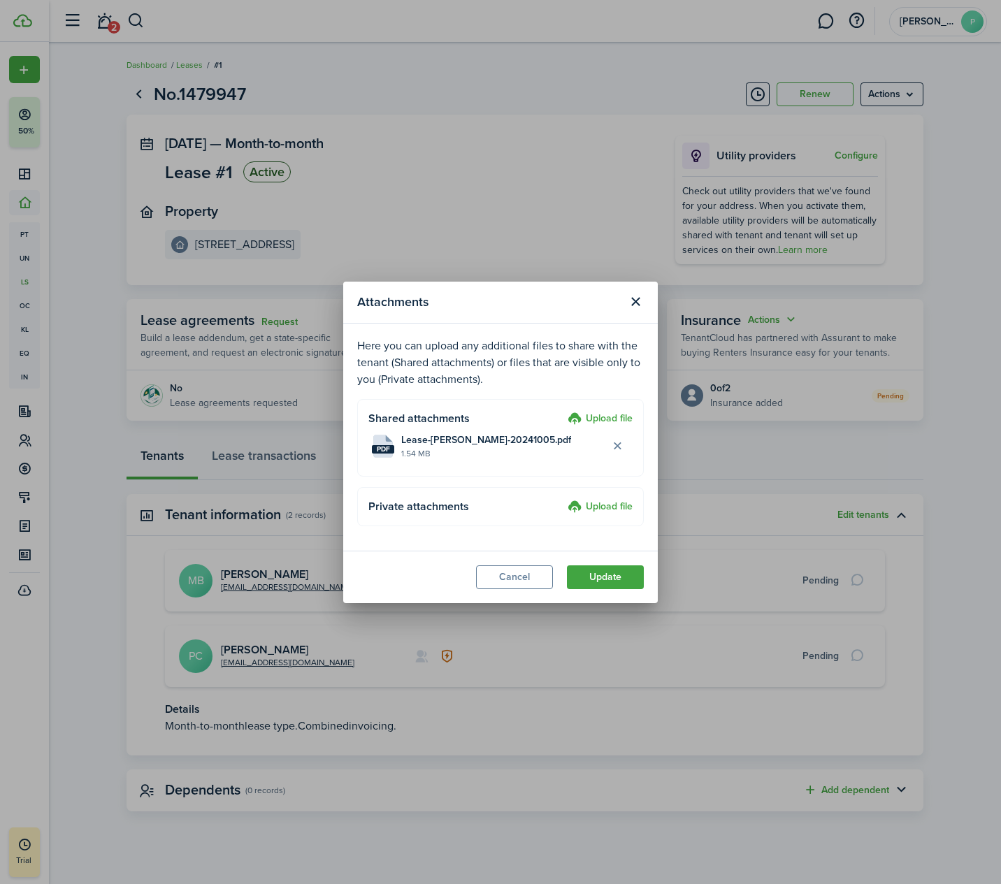
click at [602, 574] on button "Update" at bounding box center [605, 577] width 77 height 24
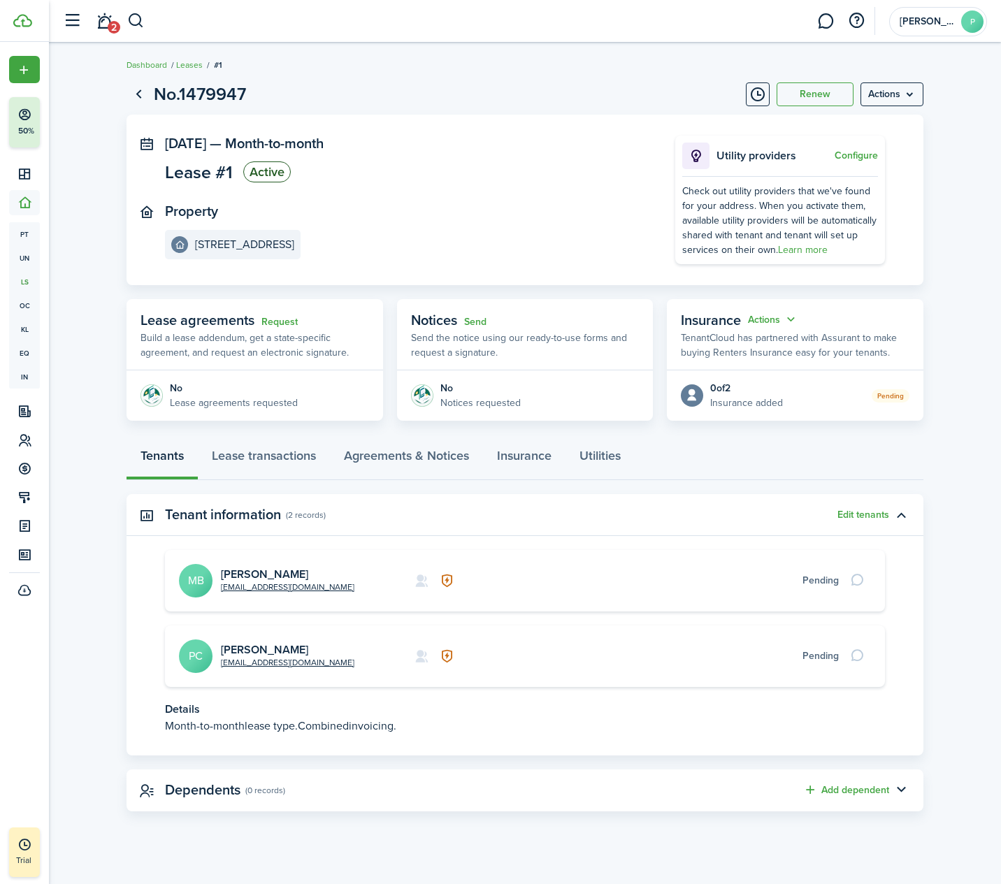
click at [781, 318] on button "Actions" at bounding box center [773, 320] width 50 height 16
click at [748, 338] on button "Edit" at bounding box center [738, 346] width 122 height 24
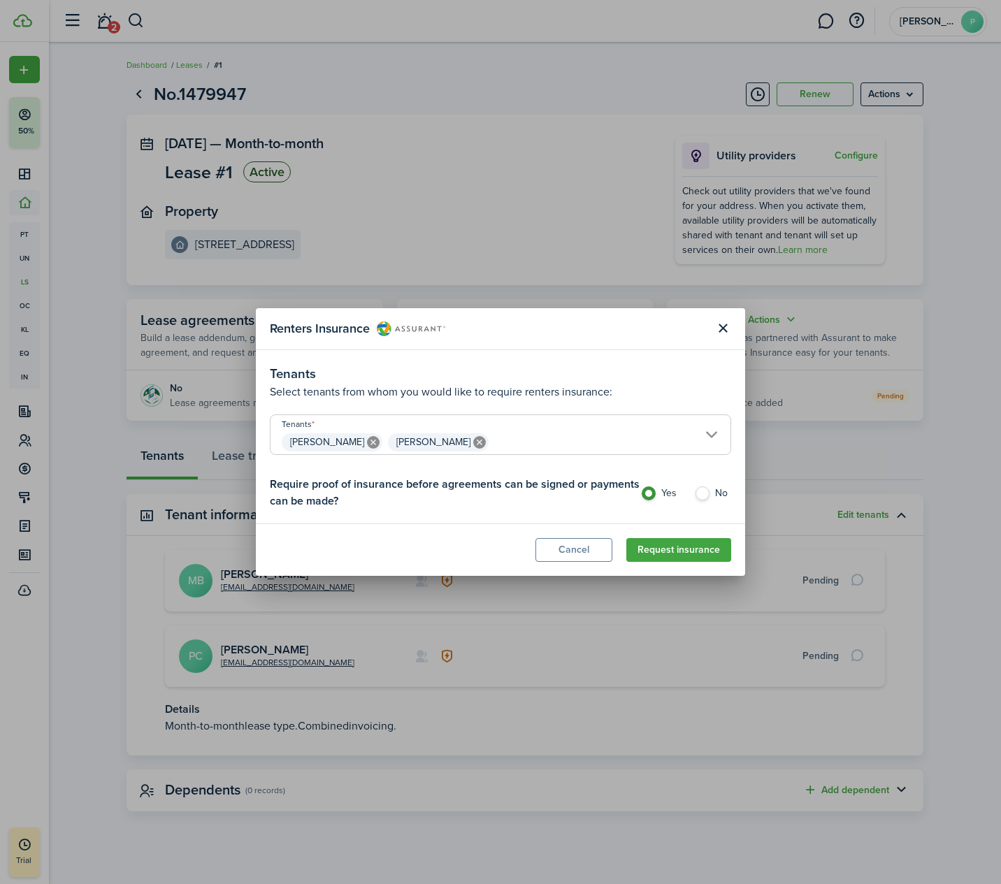
click at [667, 548] on button "Request insurance" at bounding box center [678, 550] width 105 height 24
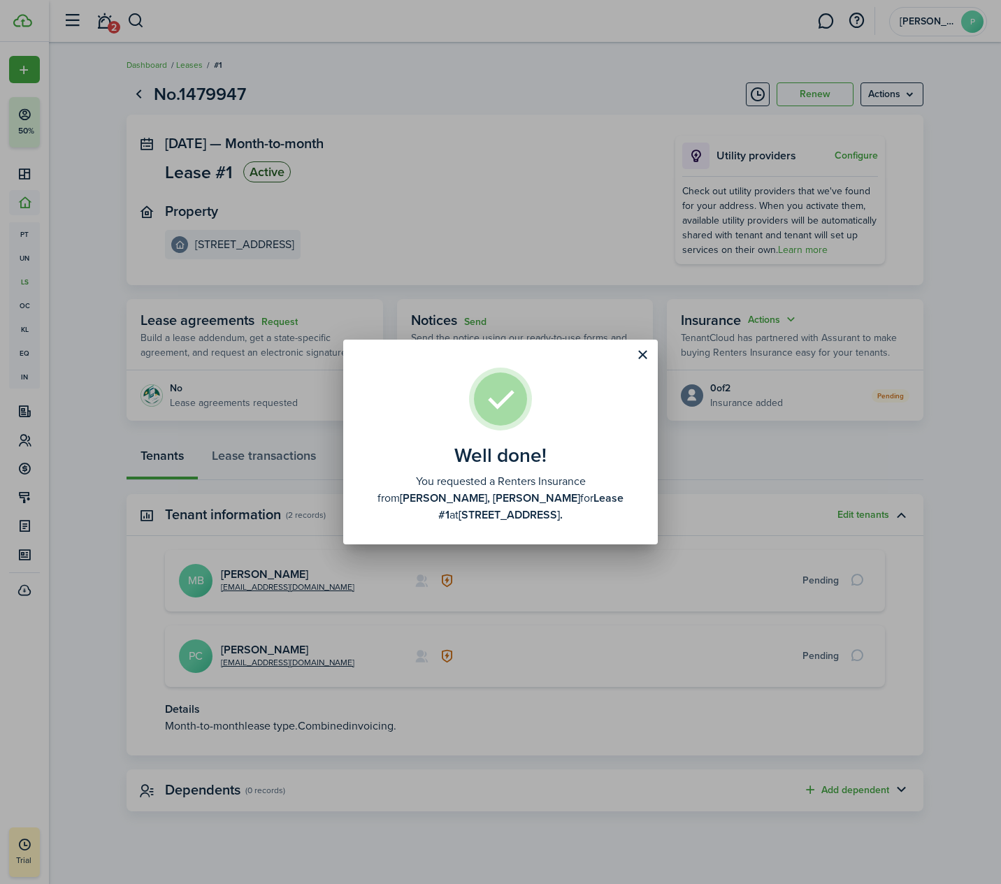
click at [644, 354] on button "Close modal" at bounding box center [642, 355] width 24 height 24
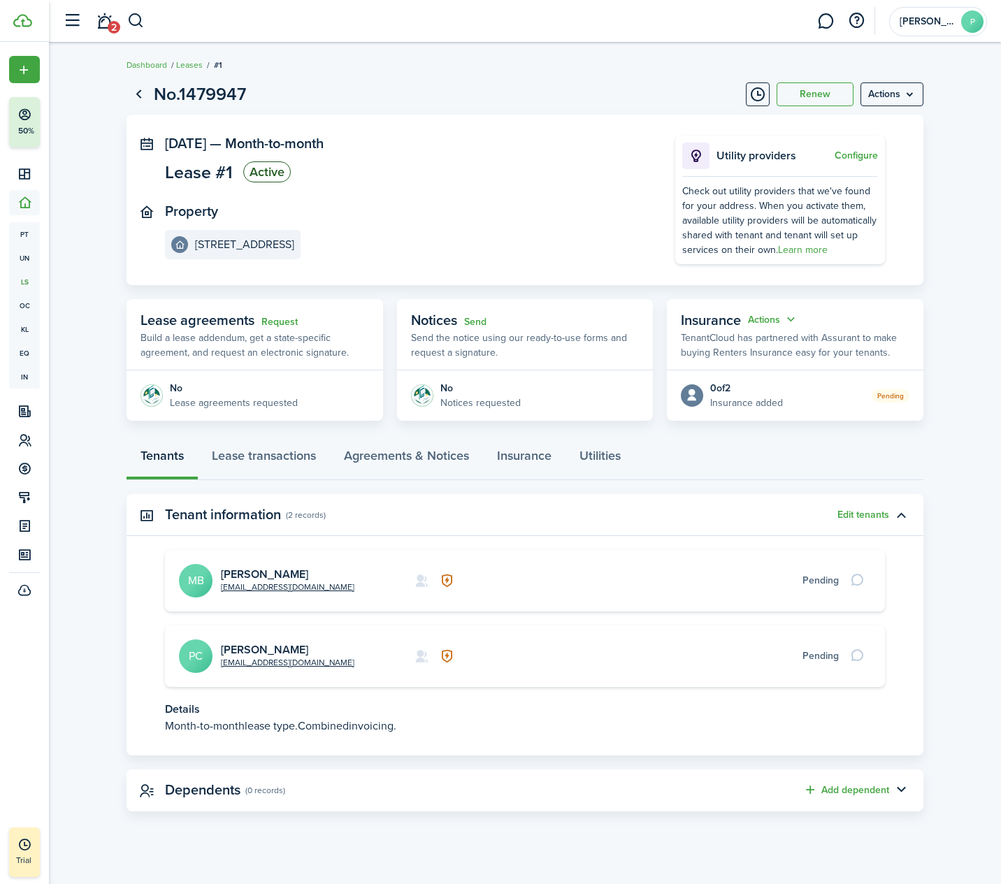
click at [782, 319] on button "Actions" at bounding box center [773, 320] width 50 height 16
click at [848, 323] on panel-main-header "Insurance Actions TenantCloud has partnered with Assurant to make buying Renter…" at bounding box center [795, 334] width 256 height 71
click at [692, 389] on icon at bounding box center [692, 395] width 14 height 13
click at [873, 91] on menu-btn "Actions" at bounding box center [891, 94] width 63 height 24
click at [882, 119] on button "Edit" at bounding box center [862, 125] width 122 height 24
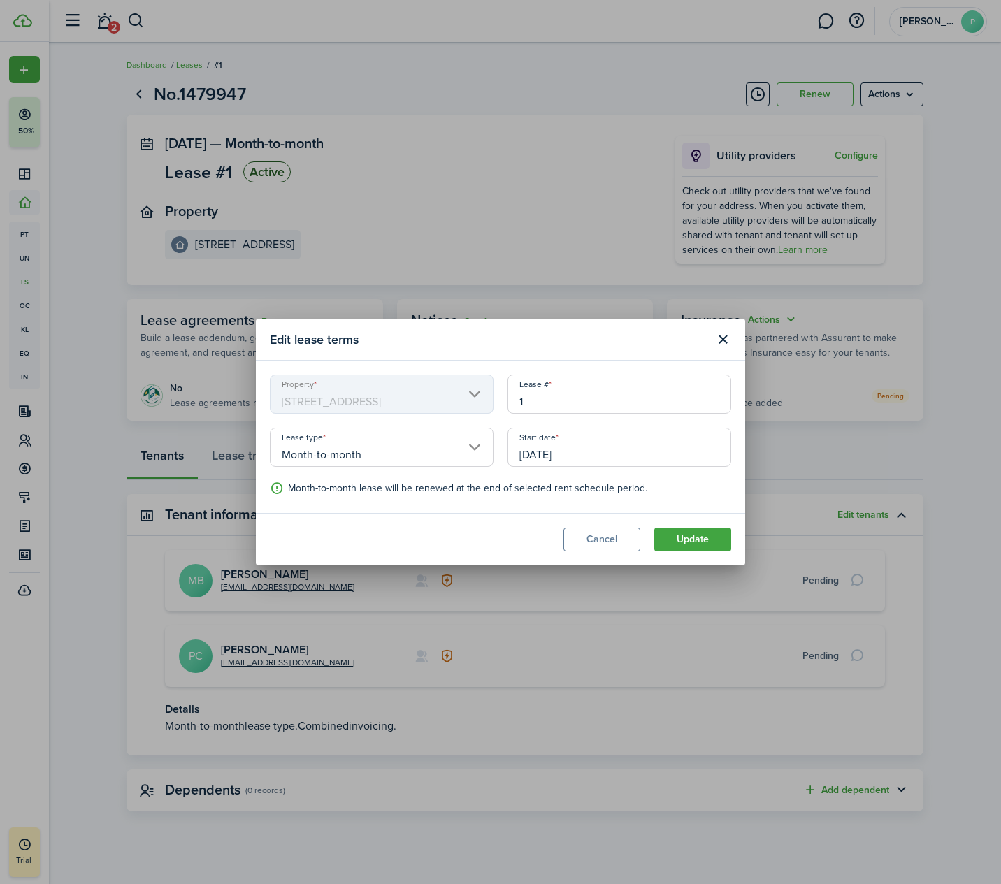
click at [583, 542] on button "Cancel" at bounding box center [601, 540] width 77 height 24
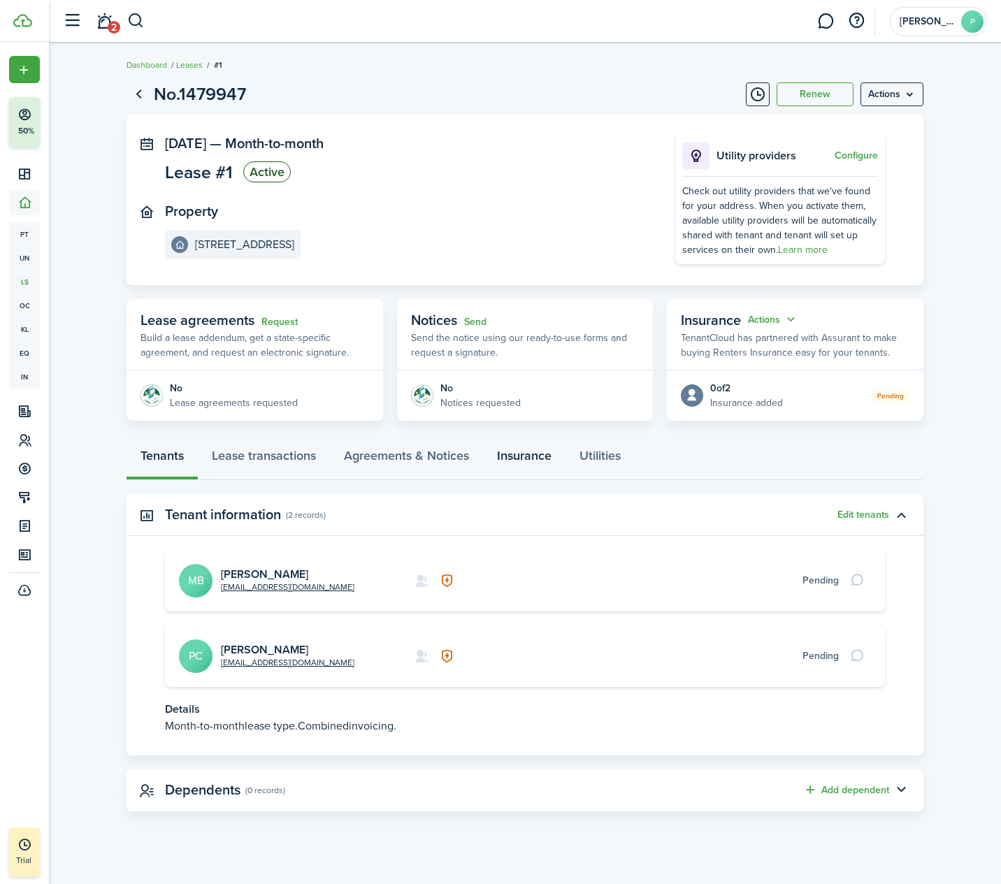
click at [537, 461] on link "Insurance" at bounding box center [524, 459] width 82 height 42
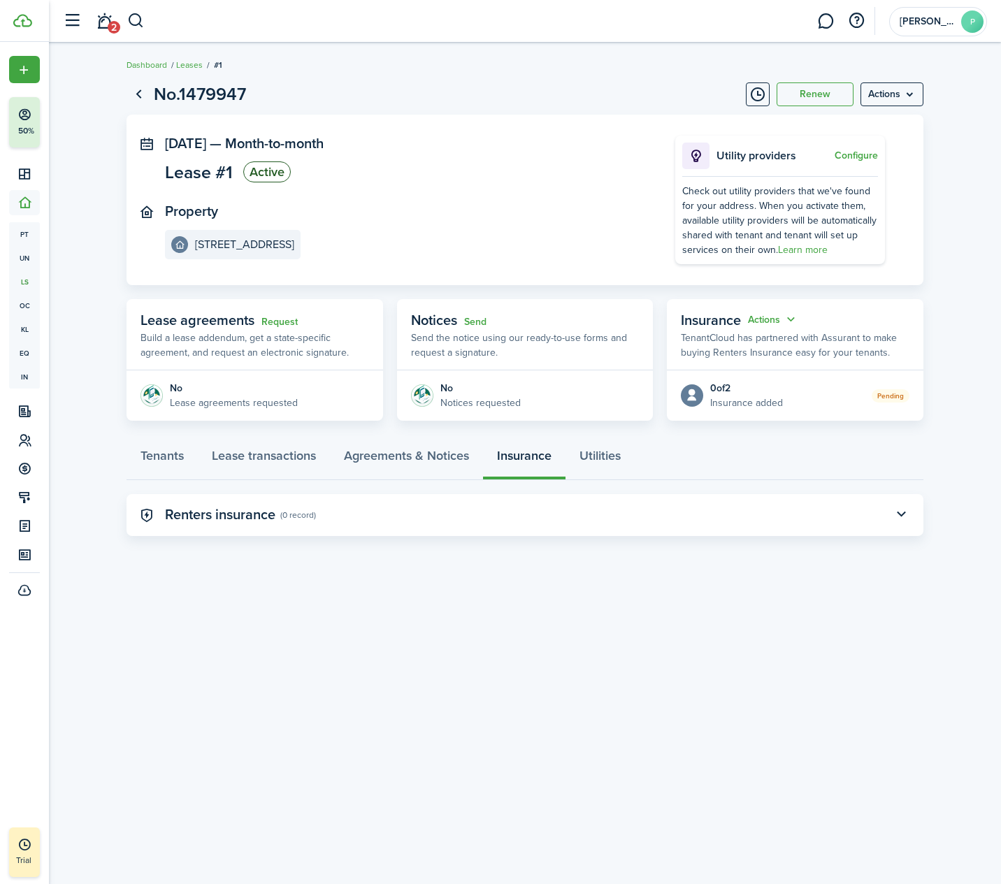
click at [904, 512] on button "button" at bounding box center [901, 515] width 24 height 24
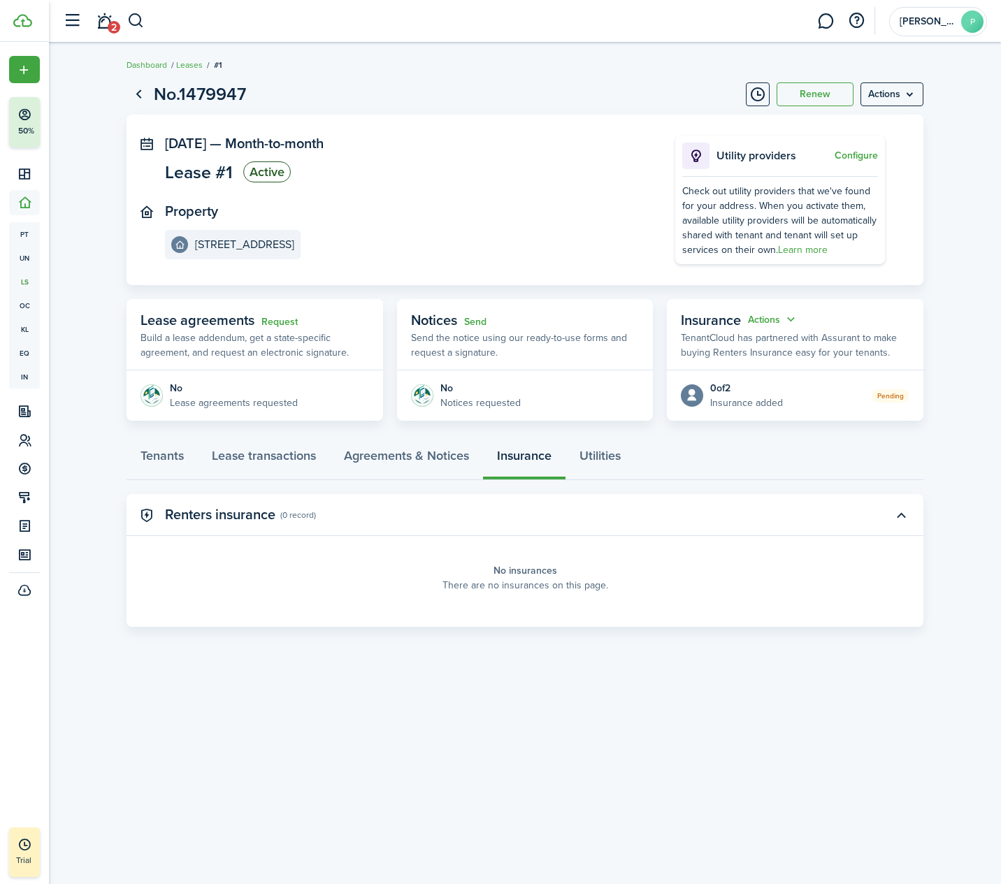
click at [515, 577] on panel-main-placeholder-title "No insurances" at bounding box center [525, 570] width 64 height 15
click at [427, 458] on link "Agreements & Notices" at bounding box center [406, 459] width 153 height 42
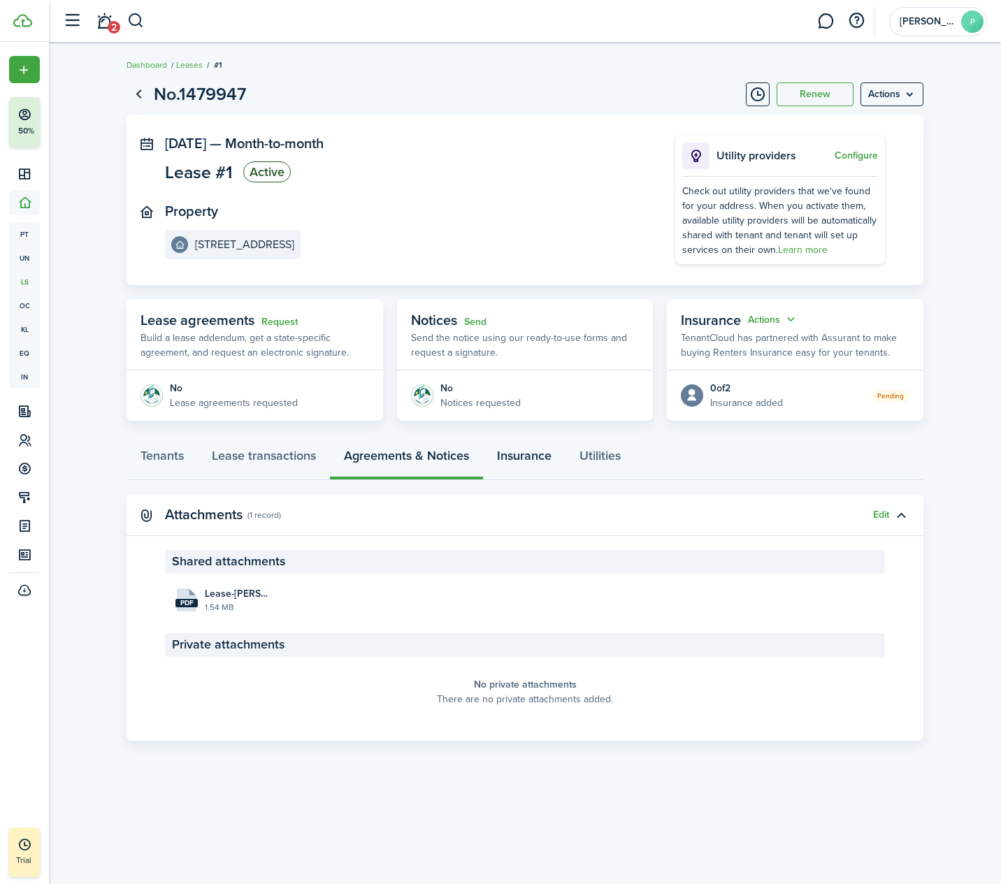
click at [519, 456] on link "Insurance" at bounding box center [524, 459] width 82 height 42
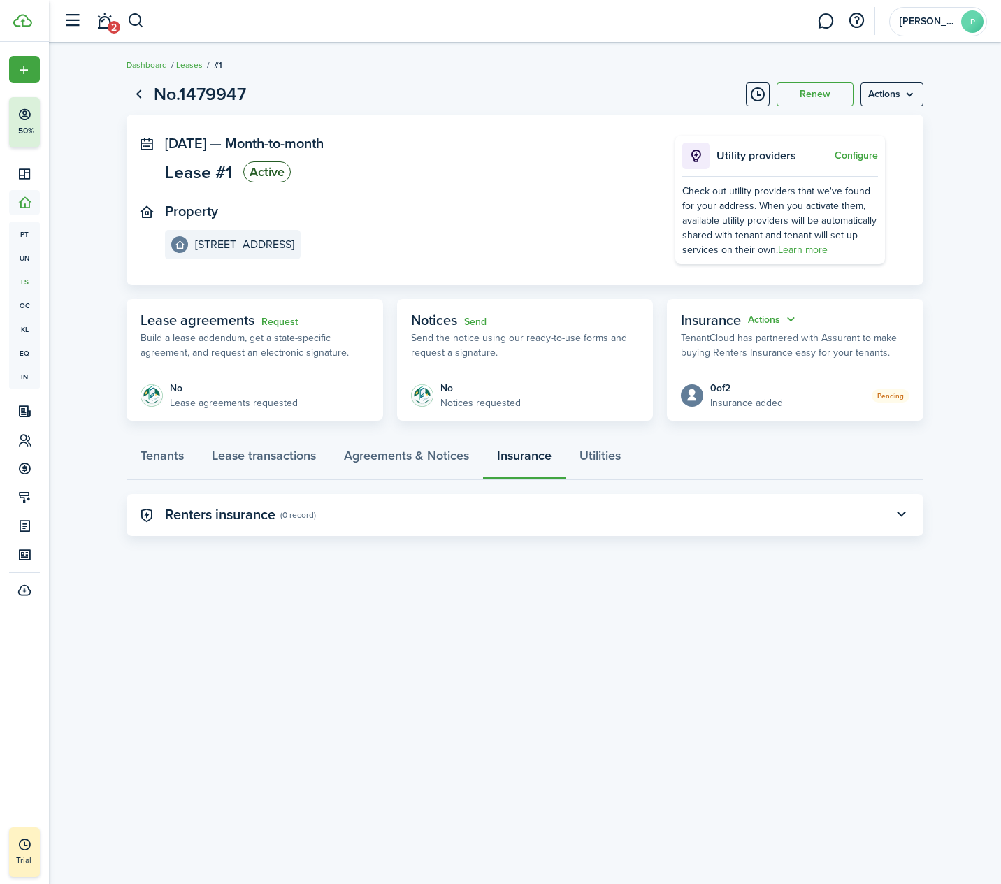
click at [909, 89] on menu-btn "Actions" at bounding box center [891, 94] width 63 height 24
click at [855, 120] on button "Edit" at bounding box center [862, 125] width 122 height 24
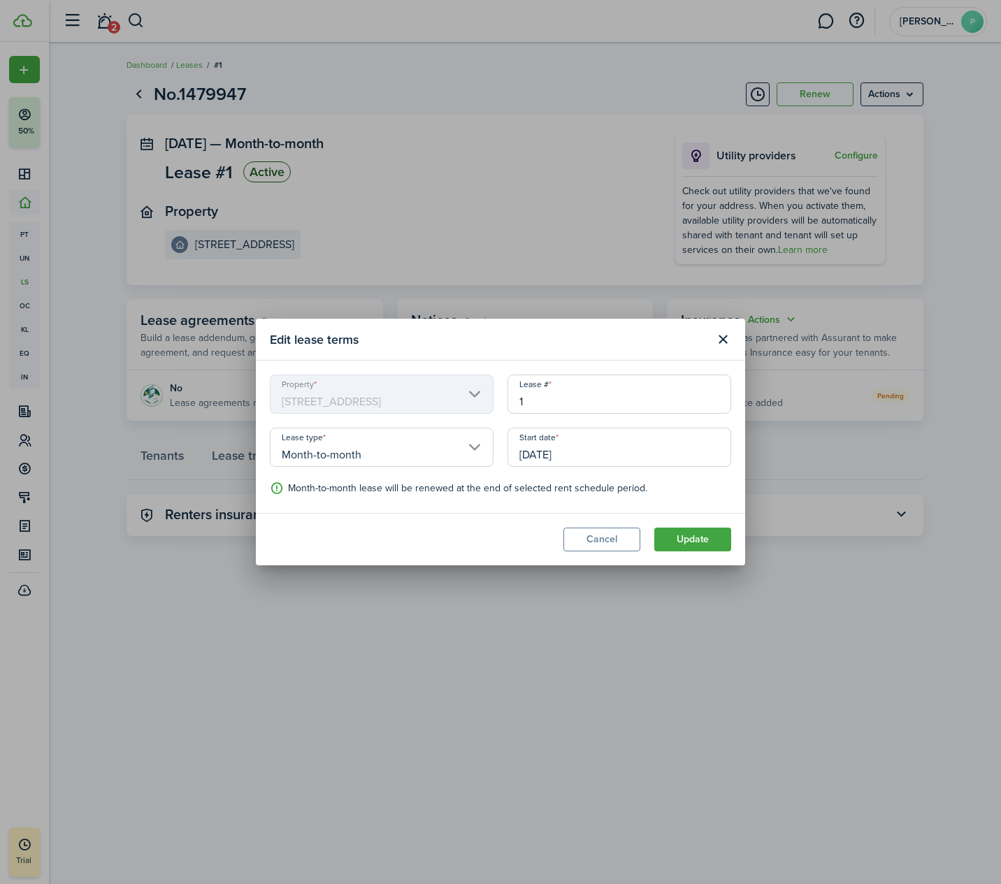
click at [611, 539] on button "Cancel" at bounding box center [601, 540] width 77 height 24
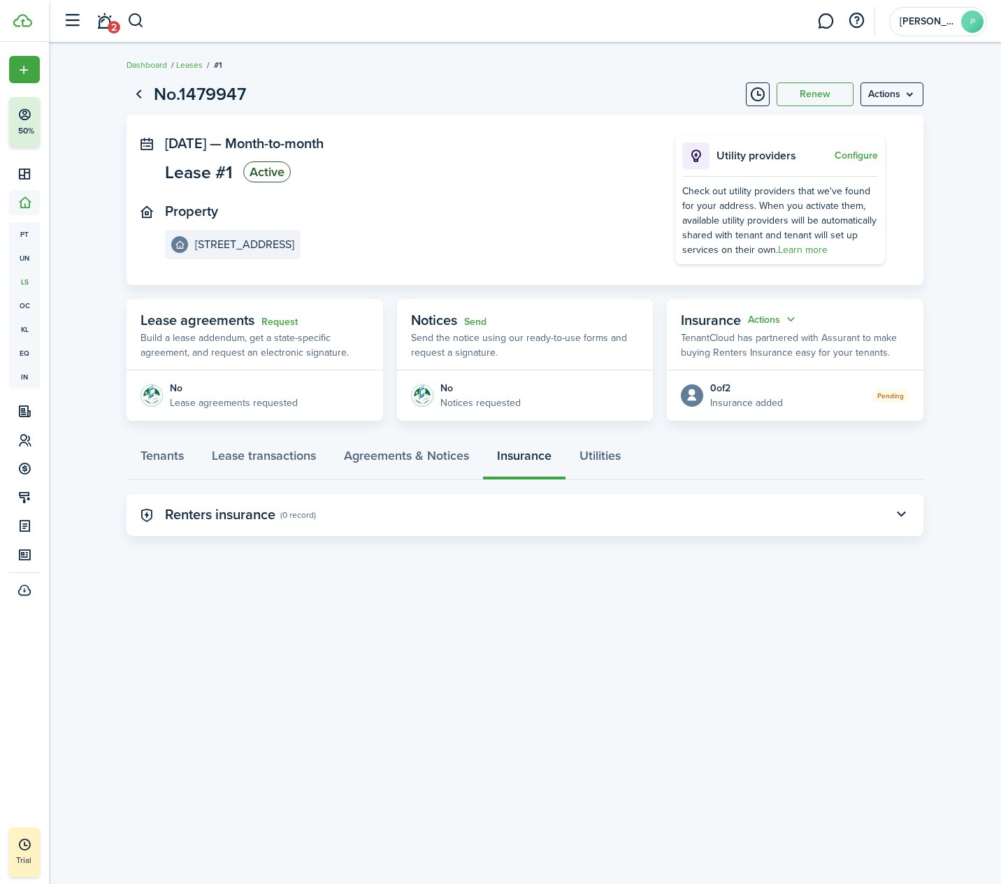
click at [771, 322] on button "Actions" at bounding box center [773, 320] width 50 height 16
click at [739, 340] on button "Edit" at bounding box center [738, 346] width 122 height 24
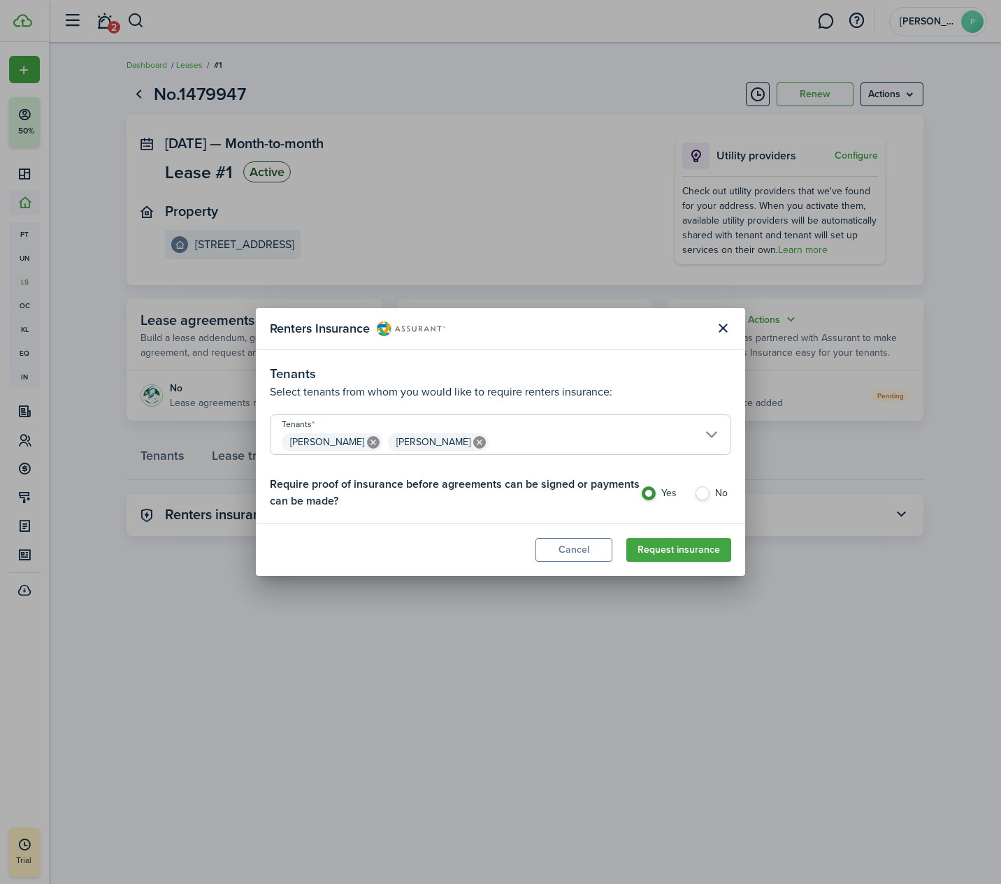
click at [707, 494] on label "No" at bounding box center [712, 496] width 37 height 21
radio input "false"
radio input "true"
click at [683, 548] on button "Request insurance" at bounding box center [678, 550] width 105 height 24
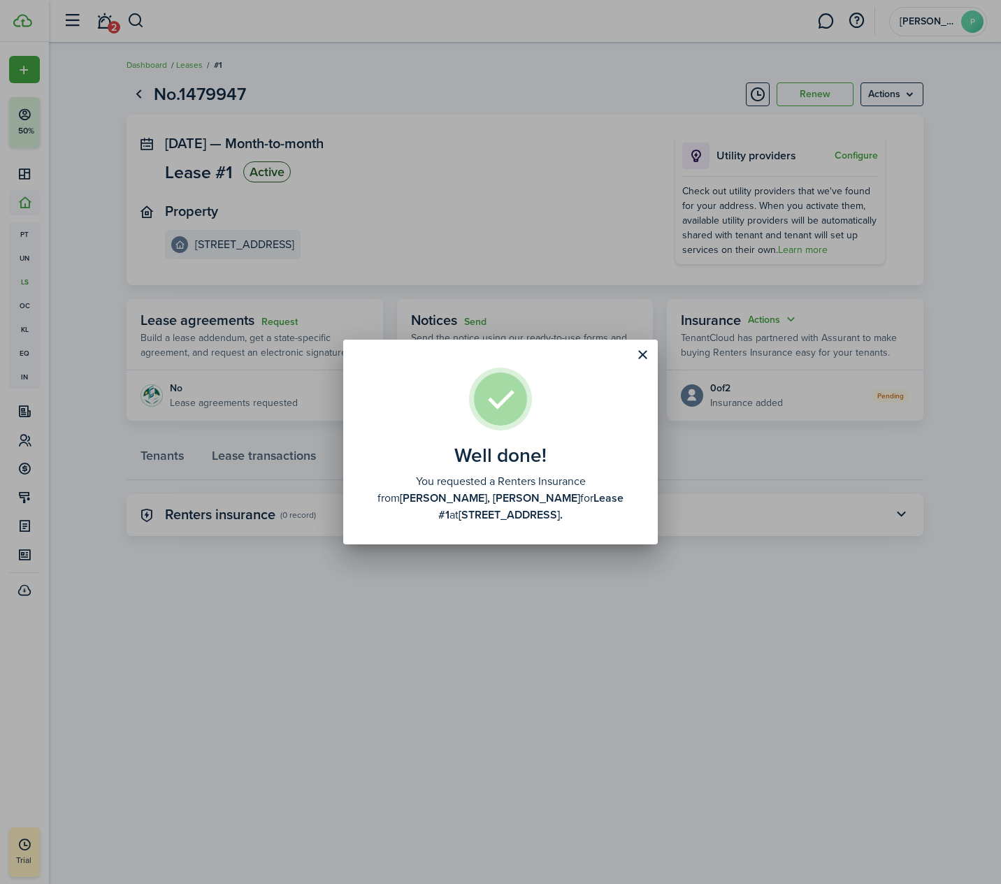
click at [643, 354] on button "Close modal" at bounding box center [642, 355] width 24 height 24
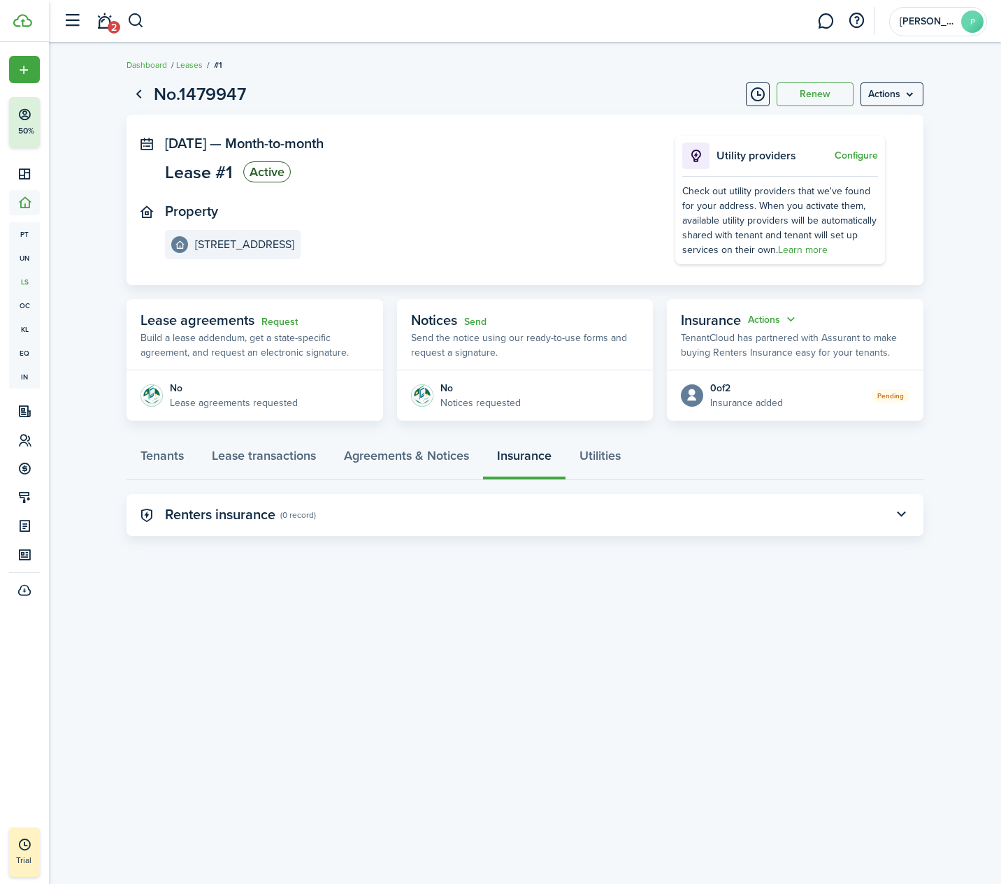
click at [780, 317] on button "Actions" at bounding box center [773, 320] width 50 height 16
click at [843, 324] on panel-main-header "Insurance Actions TenantCloud has partnered with Assurant to make buying Renter…" at bounding box center [795, 334] width 256 height 71
click at [377, 454] on link "Agreements & Notices" at bounding box center [406, 459] width 153 height 42
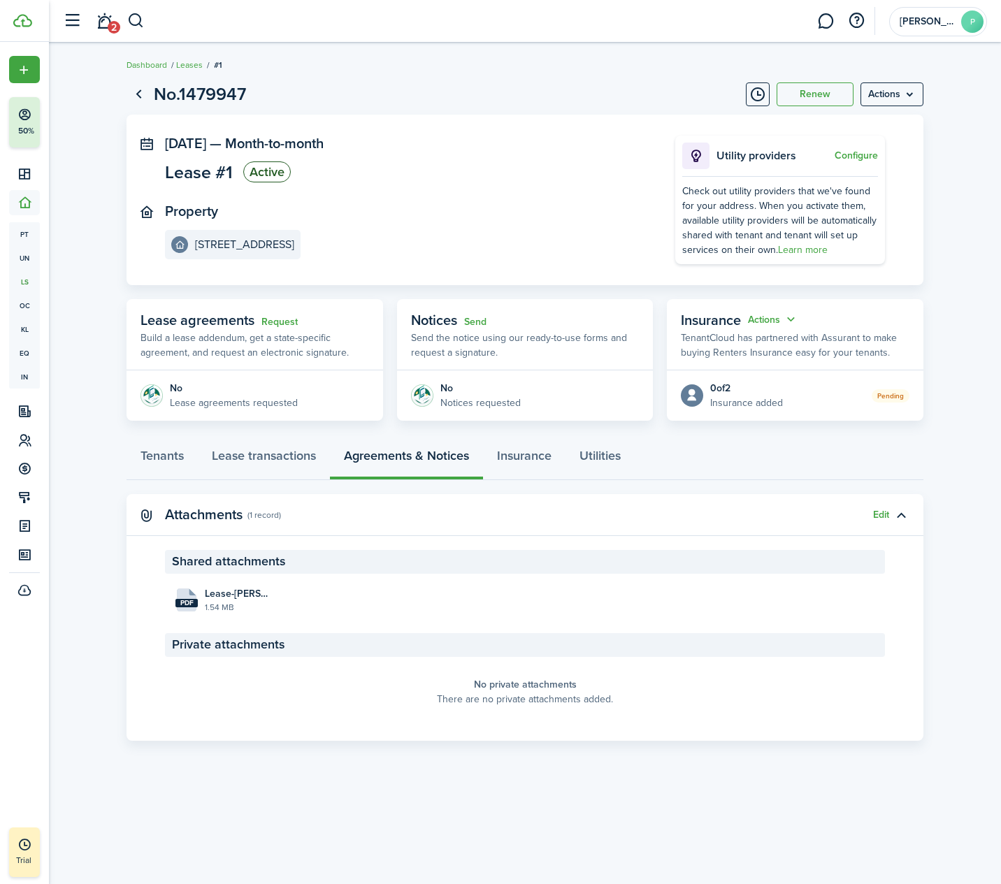
click at [882, 511] on button "Edit" at bounding box center [881, 514] width 16 height 11
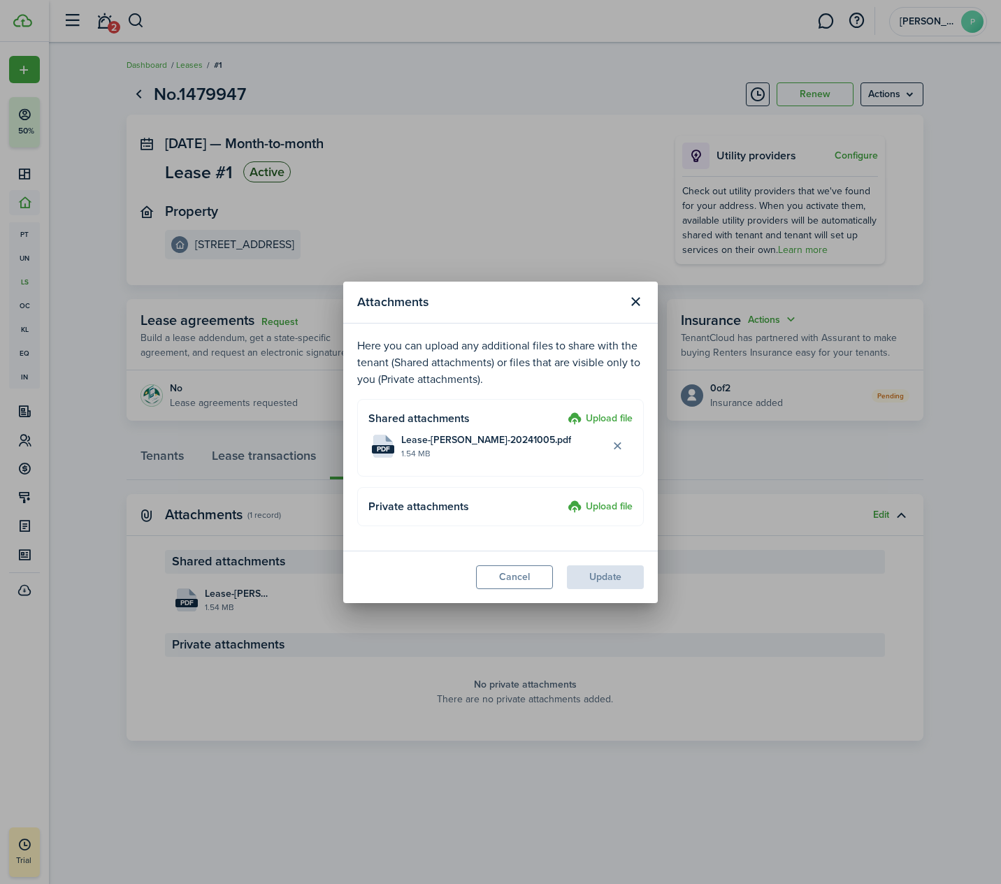
click at [593, 509] on label "Upload file" at bounding box center [599, 507] width 65 height 17
click at [563, 499] on input "Upload file" at bounding box center [563, 499] width 0 height 0
